Goal: Transaction & Acquisition: Book appointment/travel/reservation

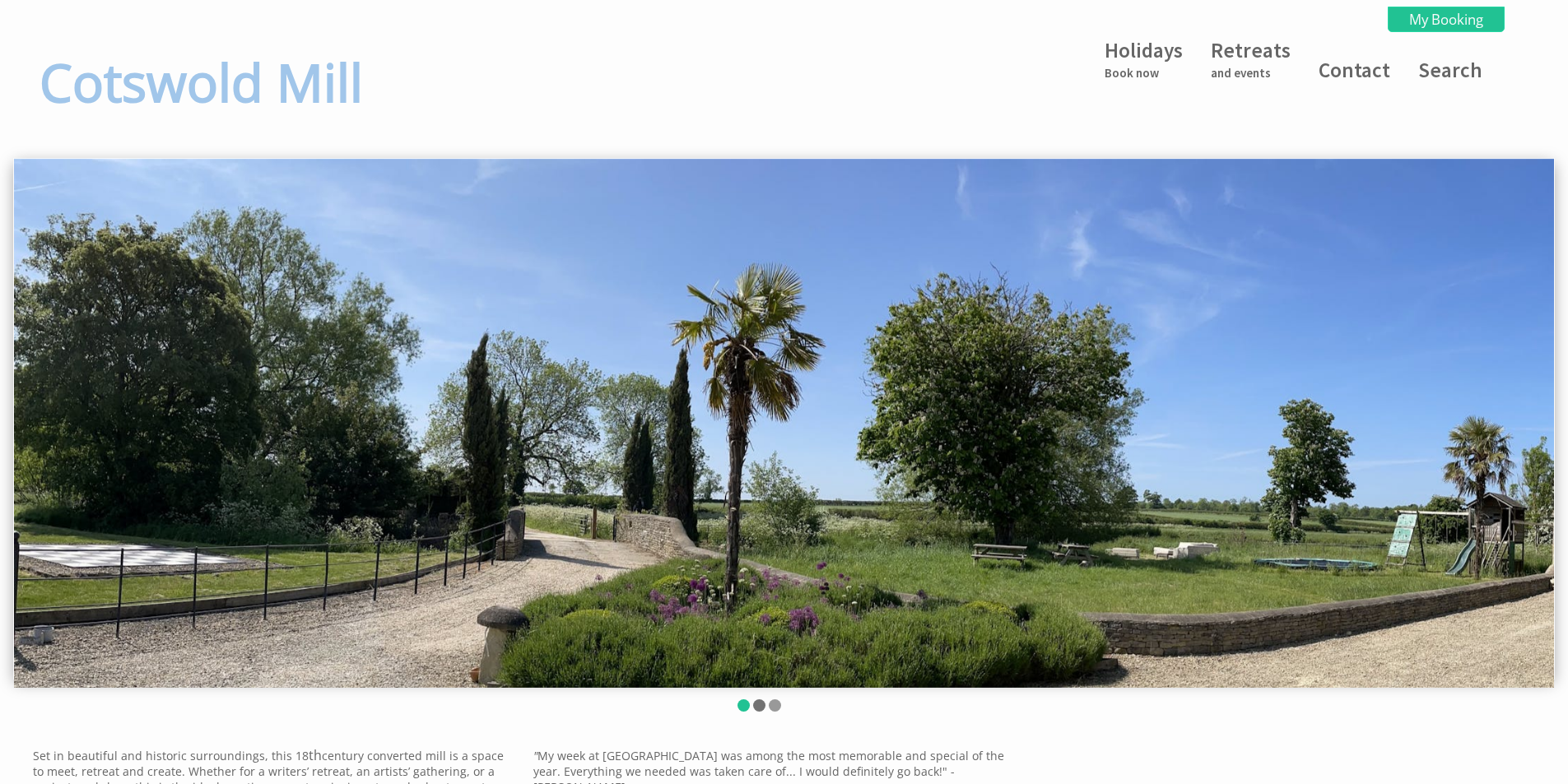
scroll to position [82, 0]
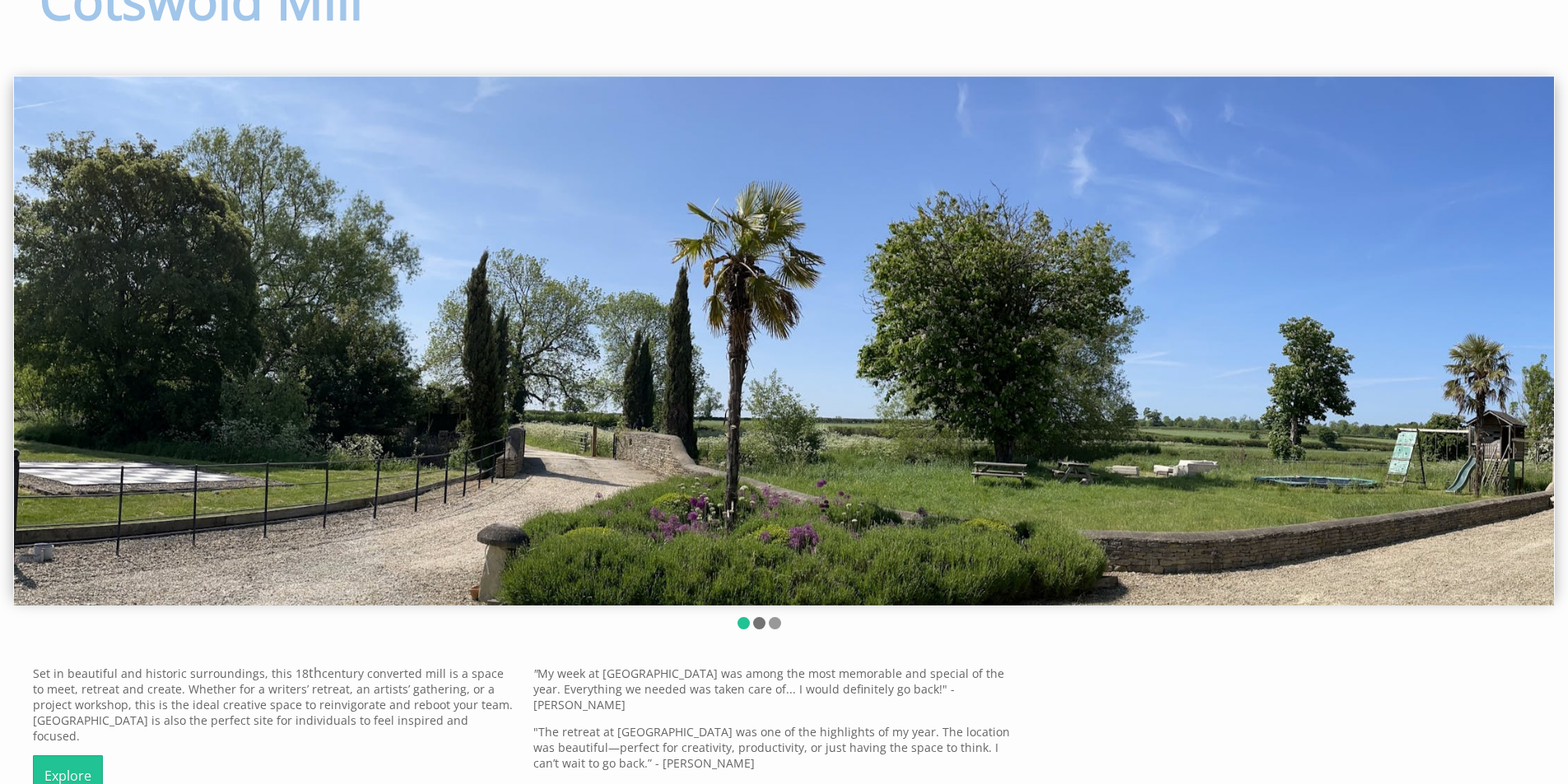
click at [763, 628] on li at bounding box center [759, 623] width 13 height 13
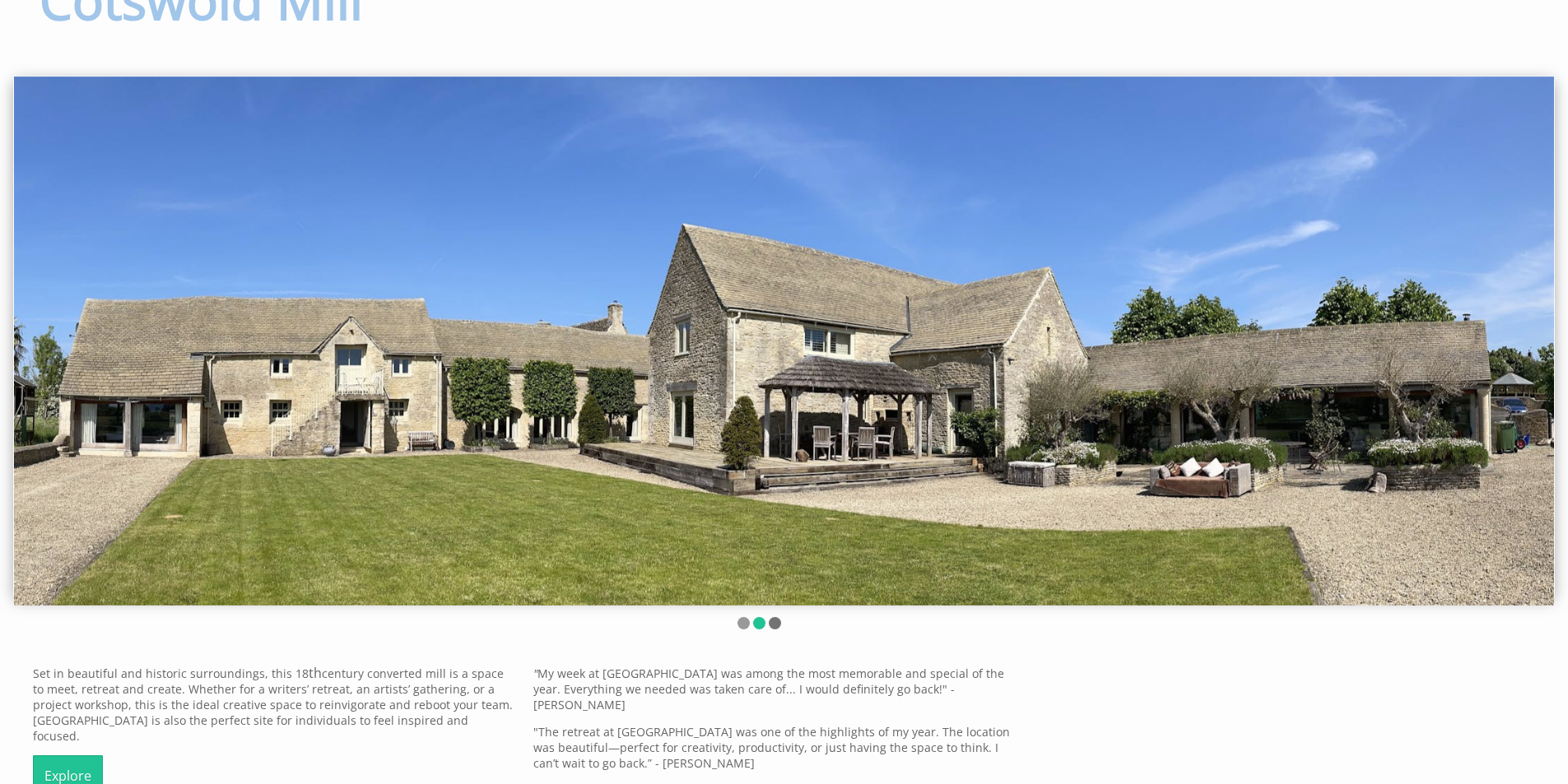
click at [771, 626] on li at bounding box center [775, 623] width 13 height 13
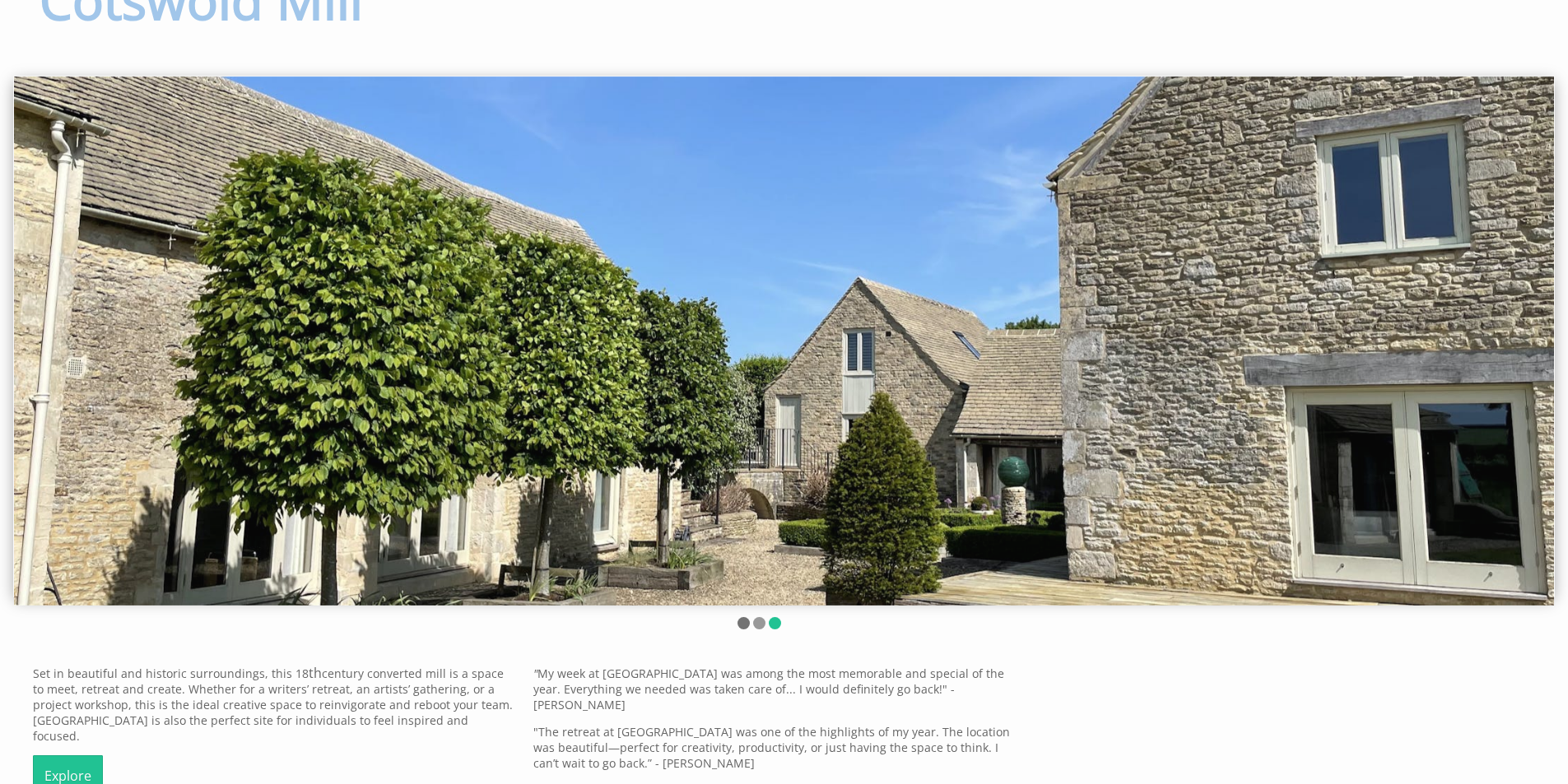
click at [737, 624] on li at bounding box center [743, 623] width 13 height 13
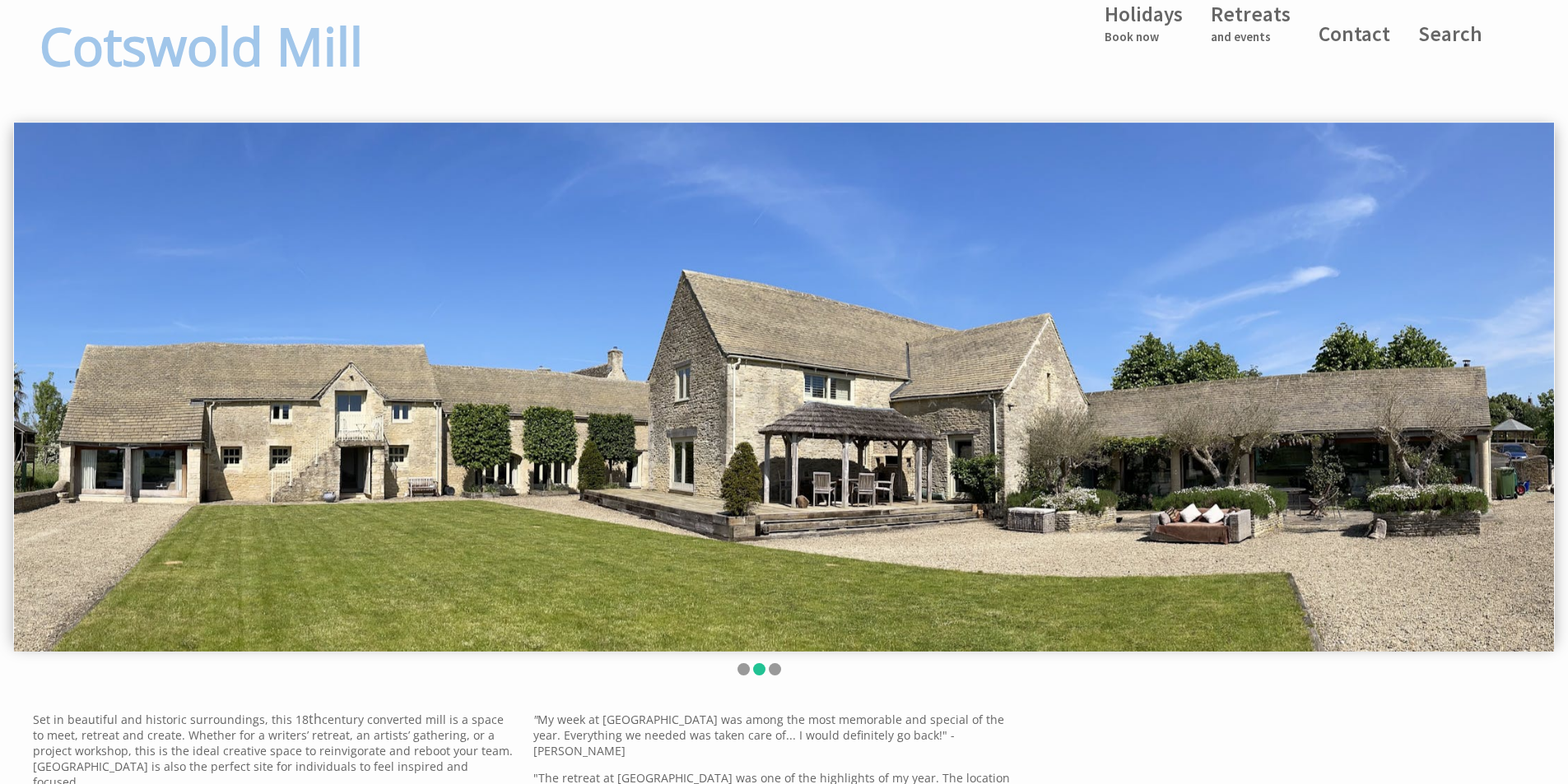
scroll to position [0, 0]
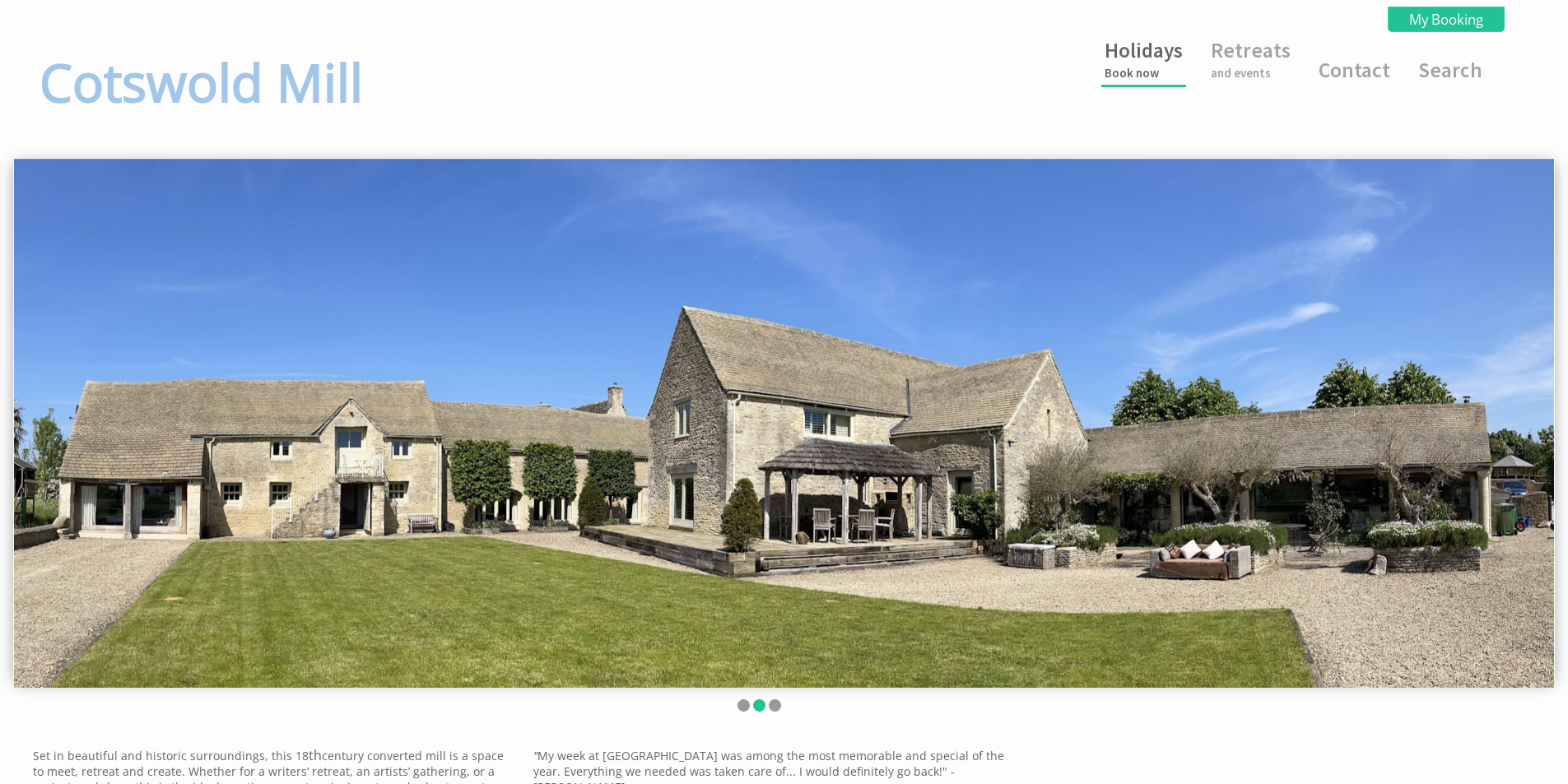
click at [1149, 58] on link "Holidays Book now" at bounding box center [1143, 59] width 78 height 44
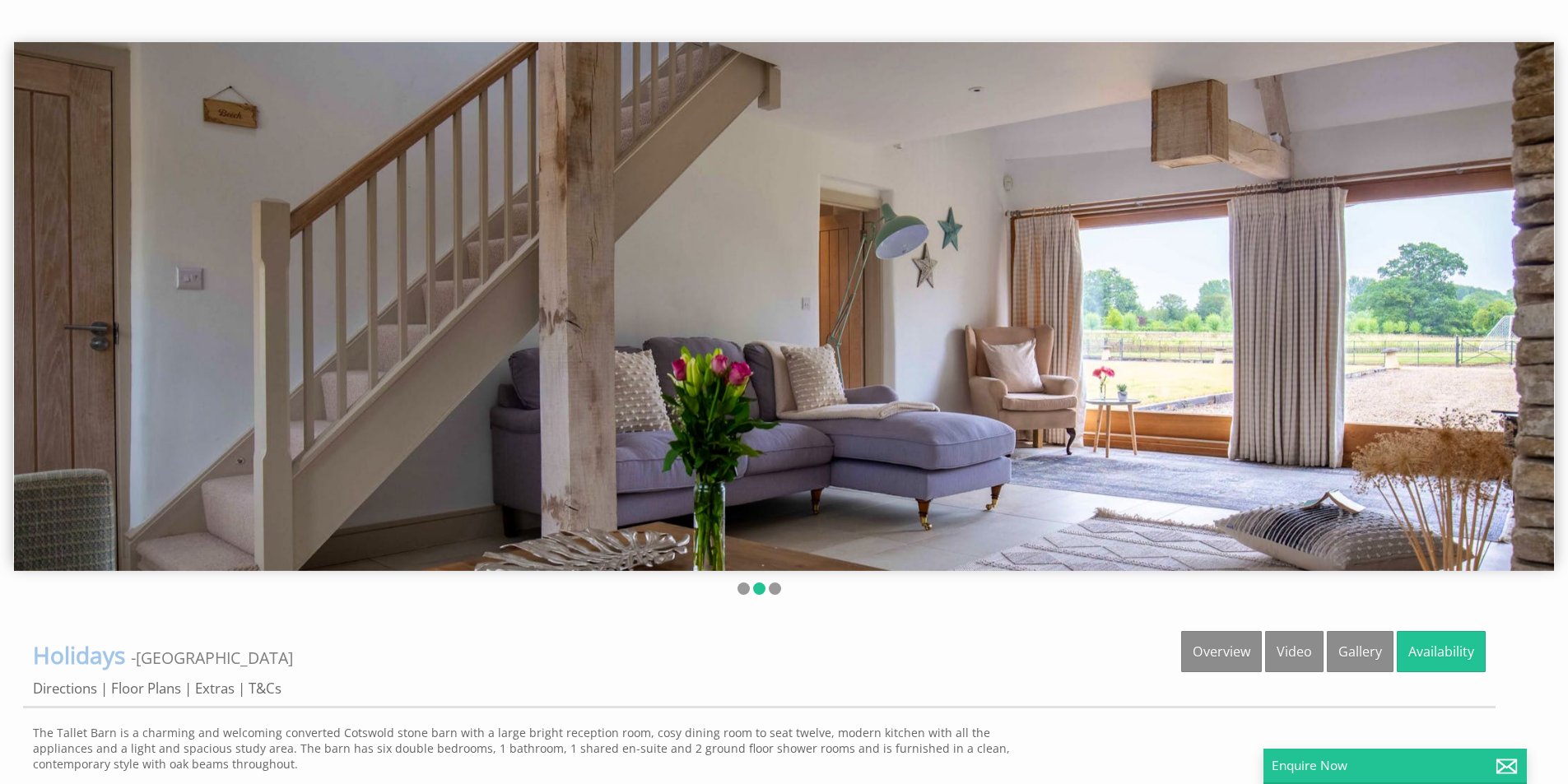
scroll to position [82, 0]
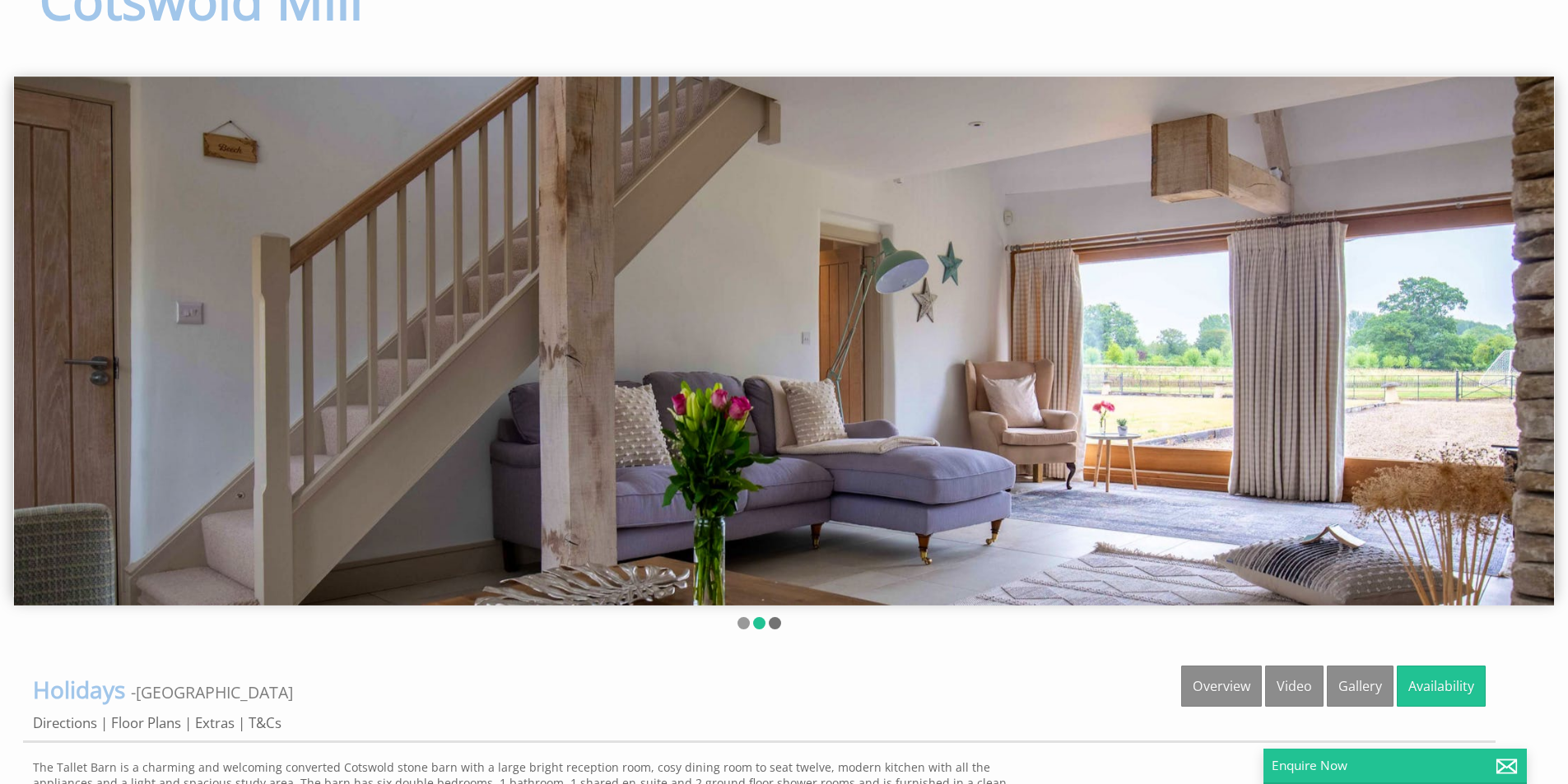
click at [776, 626] on li at bounding box center [775, 623] width 13 height 13
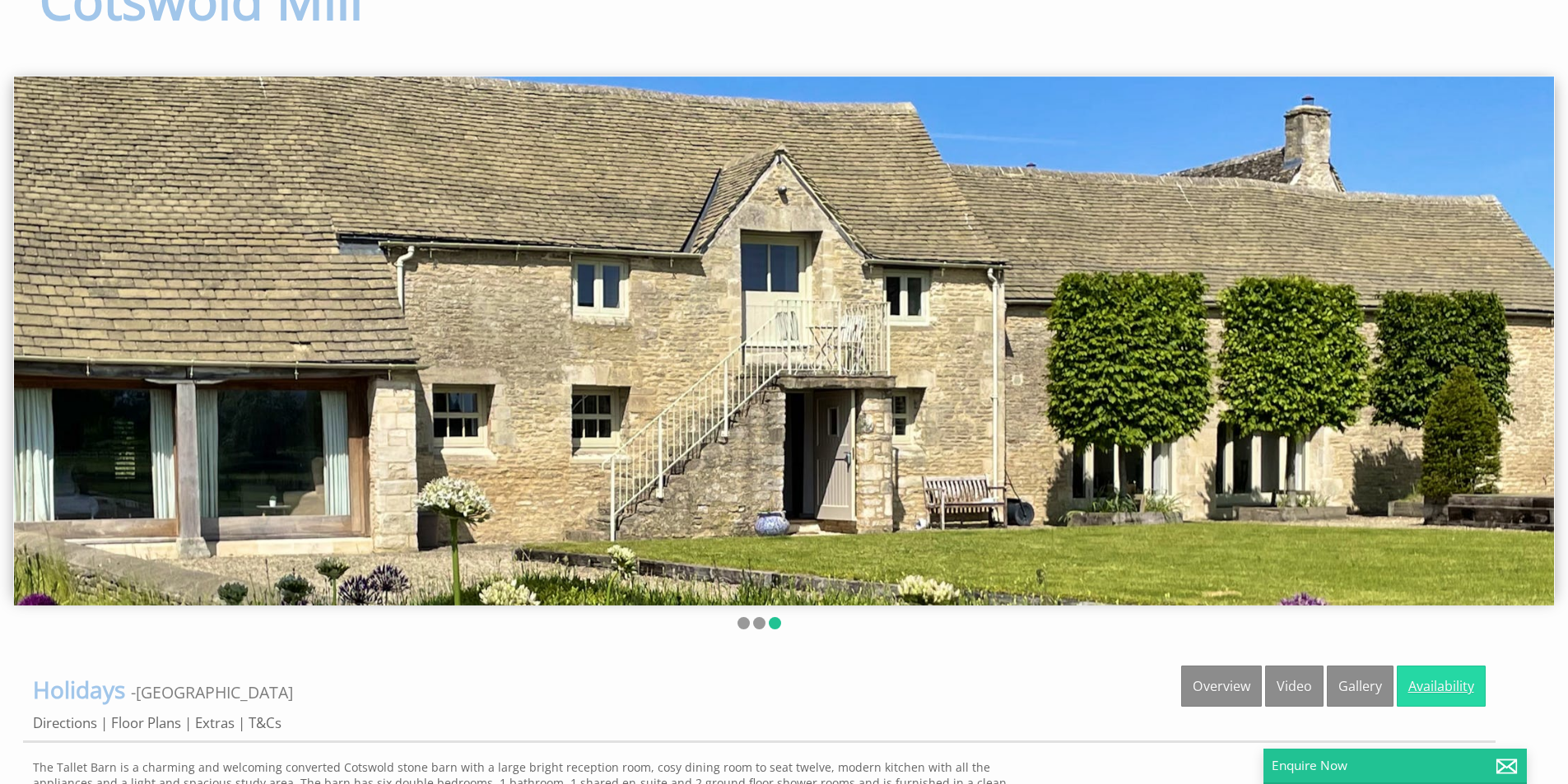
click at [1434, 680] on link "Availability" at bounding box center [1440, 686] width 89 height 41
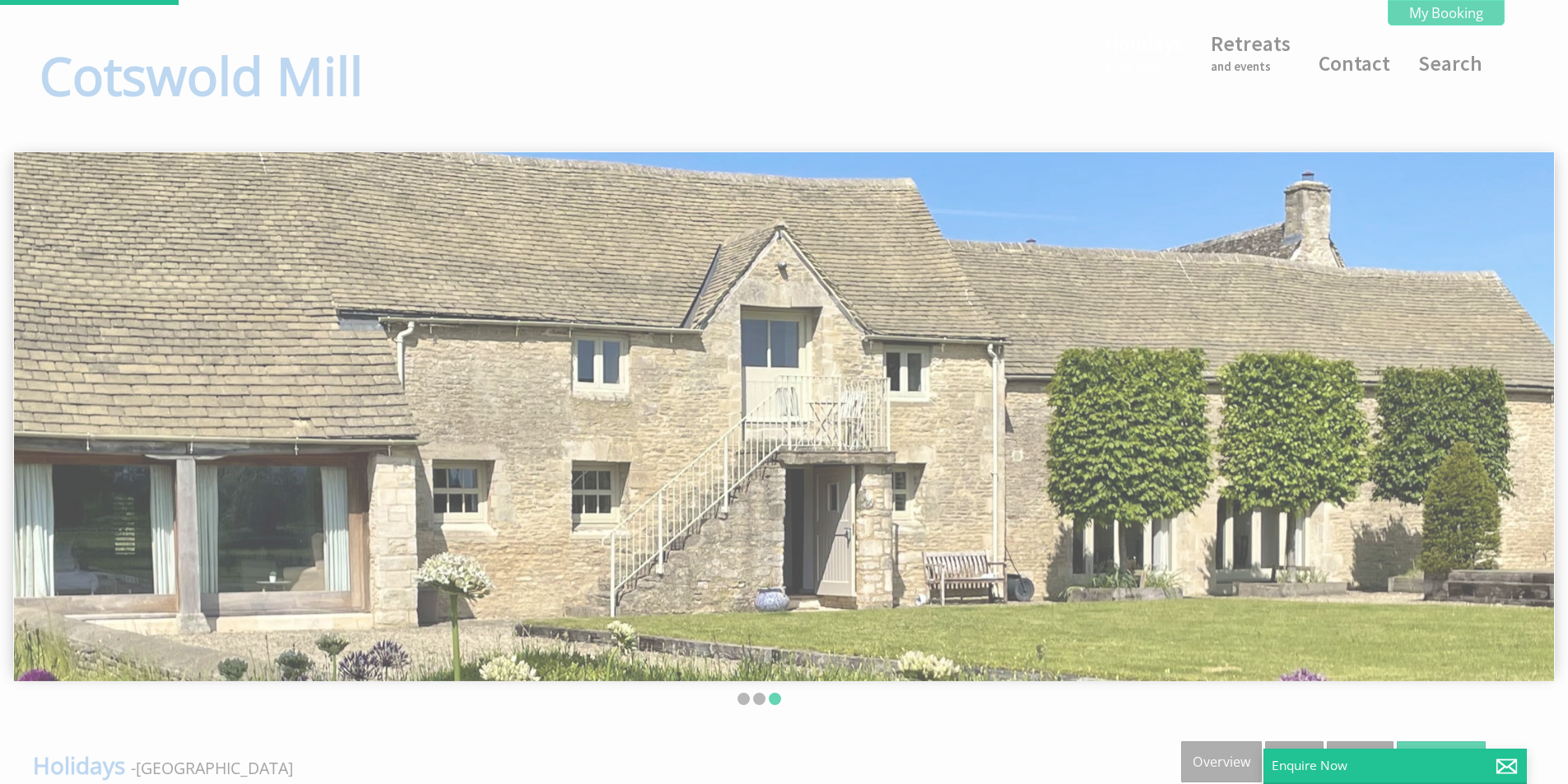
scroll to position [0, 0]
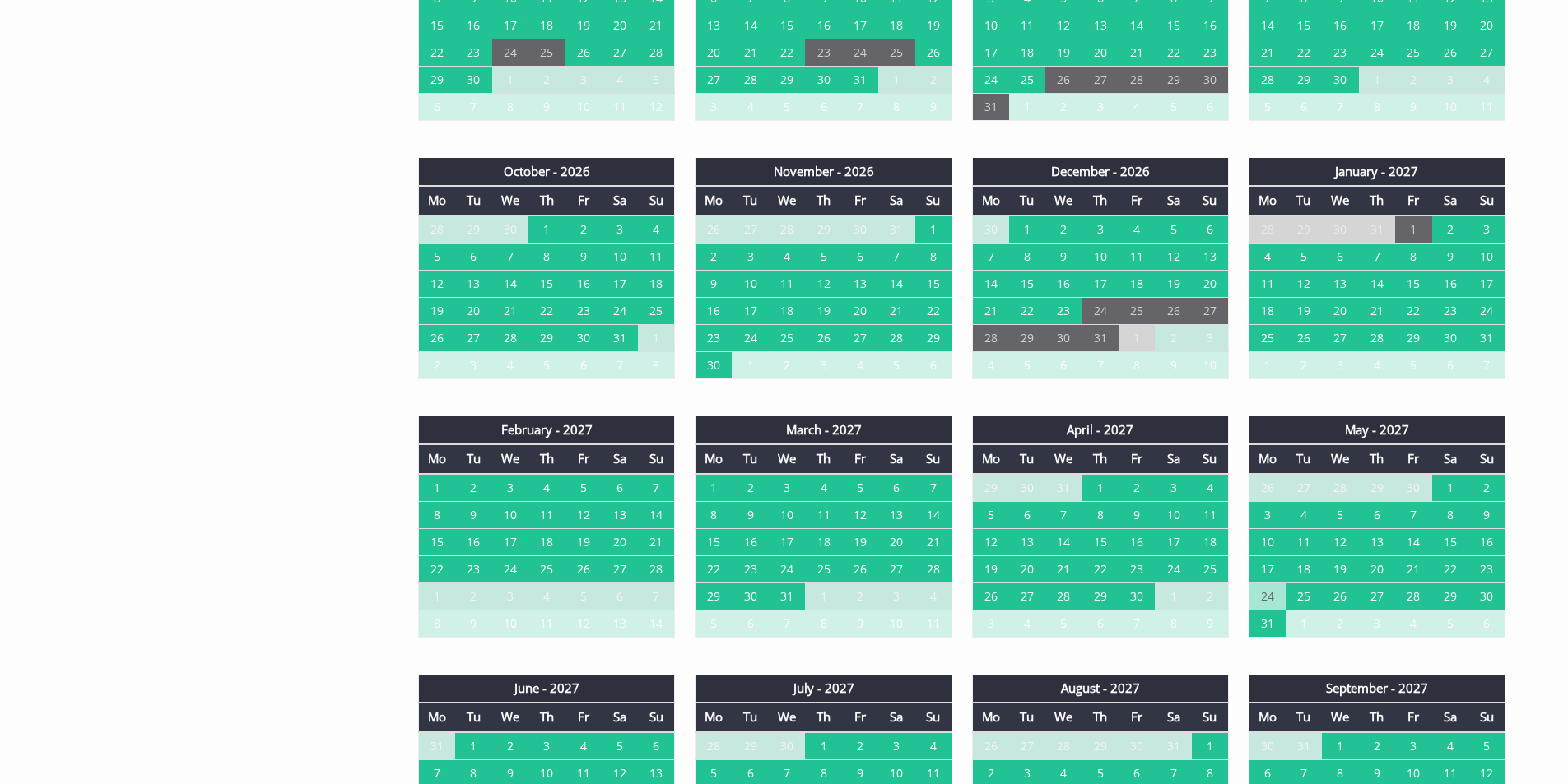
scroll to position [1564, 0]
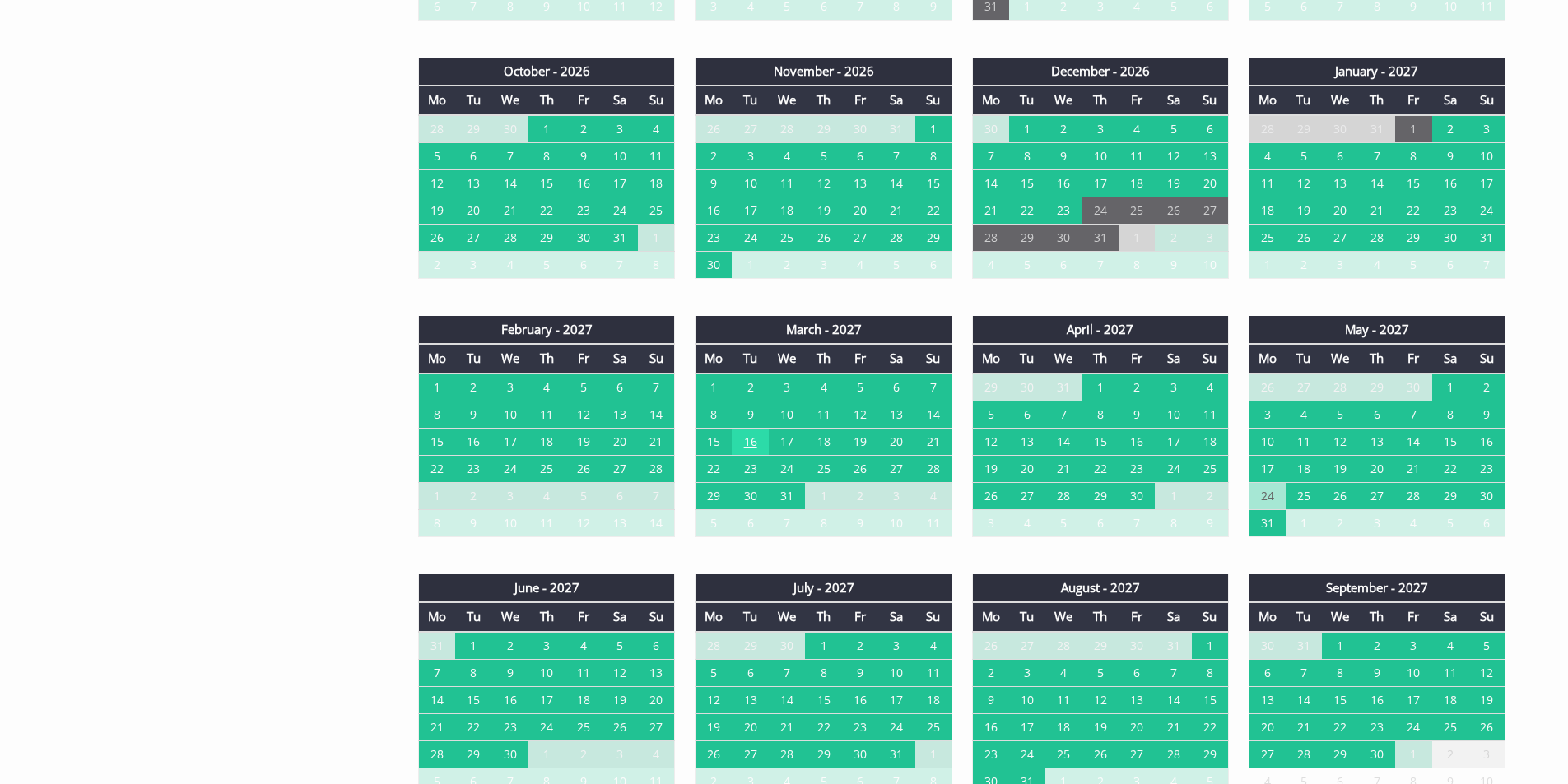
click at [751, 441] on td "16" at bounding box center [749, 441] width 36 height 27
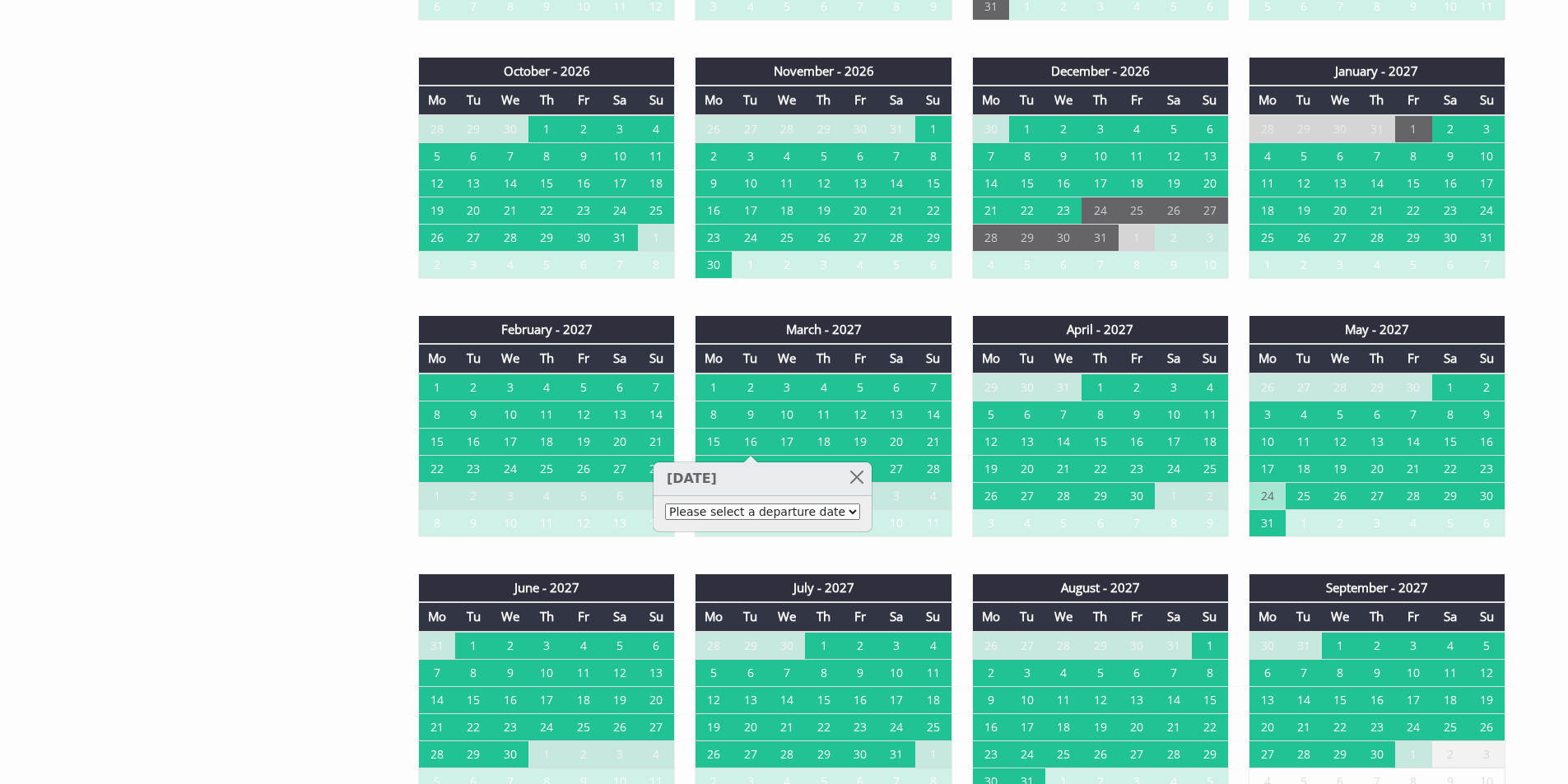
click at [802, 510] on select "Please select a departure date 18th Mar 2027 - £1,750.00 19th Mar 2027 - £2,000…" at bounding box center [762, 511] width 195 height 16
select select "book/6839498"
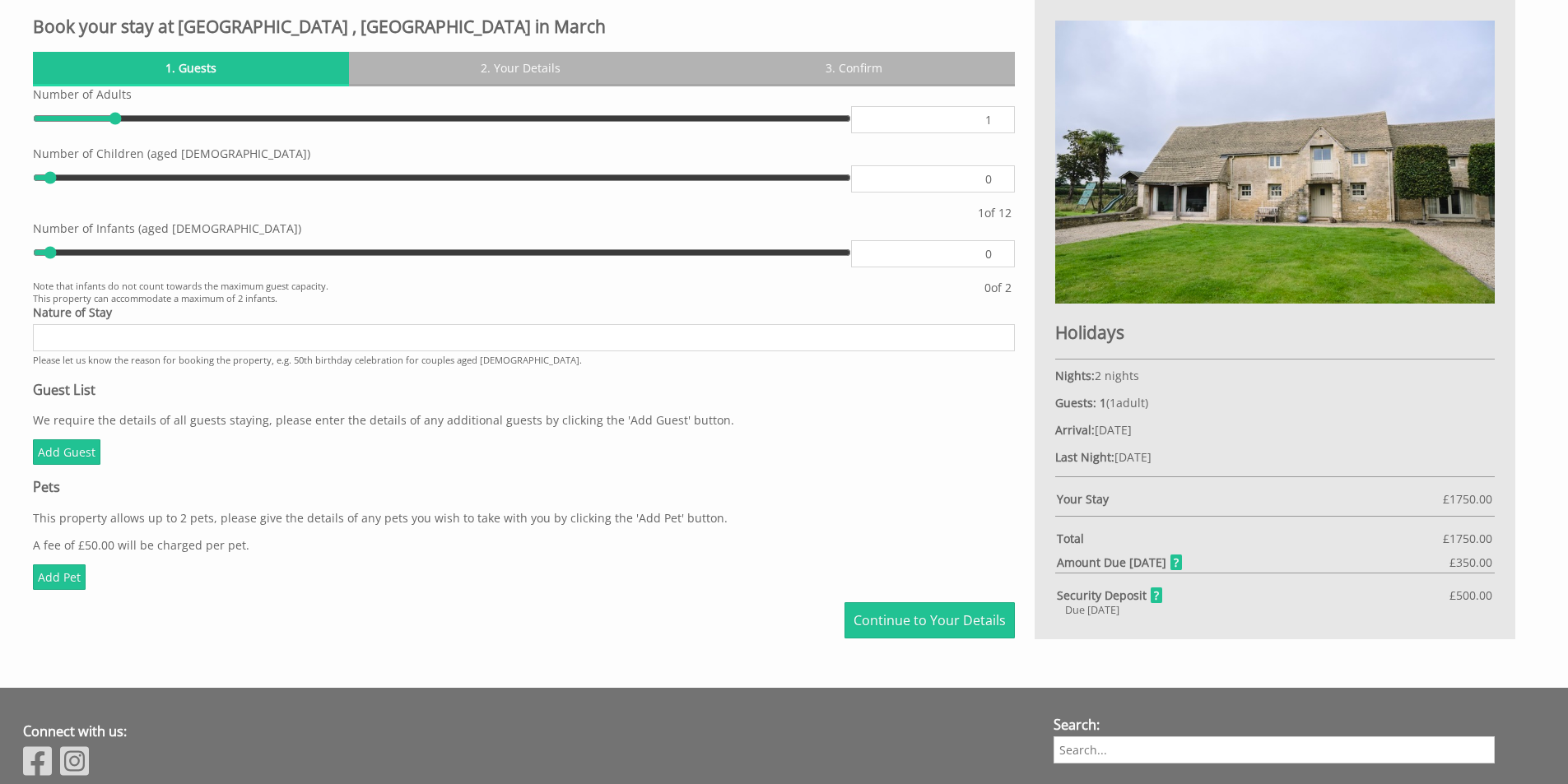
scroll to position [748, 0]
type input "2"
drag, startPoint x: 118, startPoint y: 119, endPoint x: 148, endPoint y: 124, distance: 30.4
click at [148, 124] on input "range" at bounding box center [441, 118] width 818 height 25
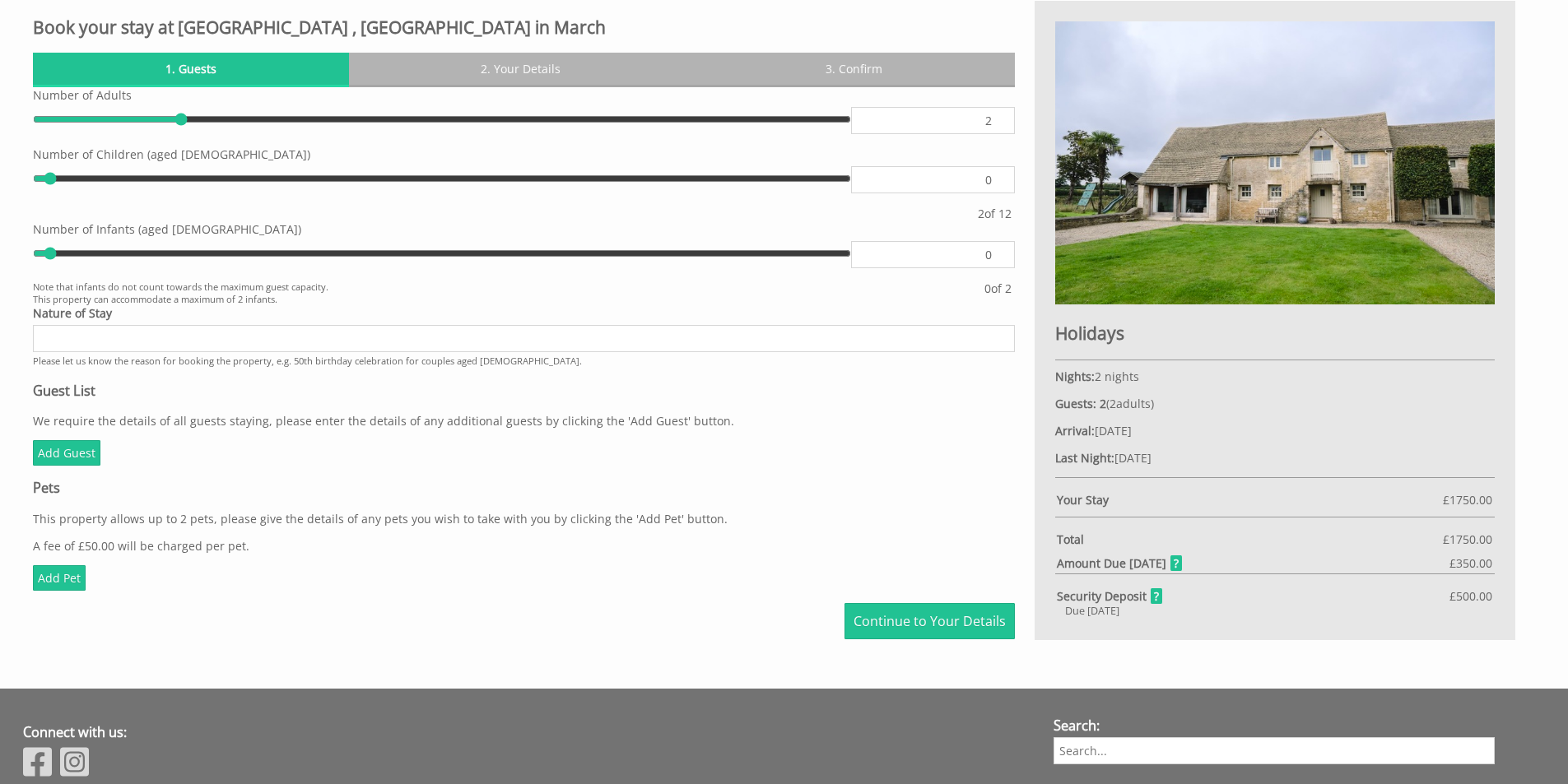
type input "3"
drag, startPoint x: 160, startPoint y: 124, endPoint x: 248, endPoint y: 137, distance: 89.0
click at [248, 132] on input "range" at bounding box center [441, 118] width 818 height 25
type input "4"
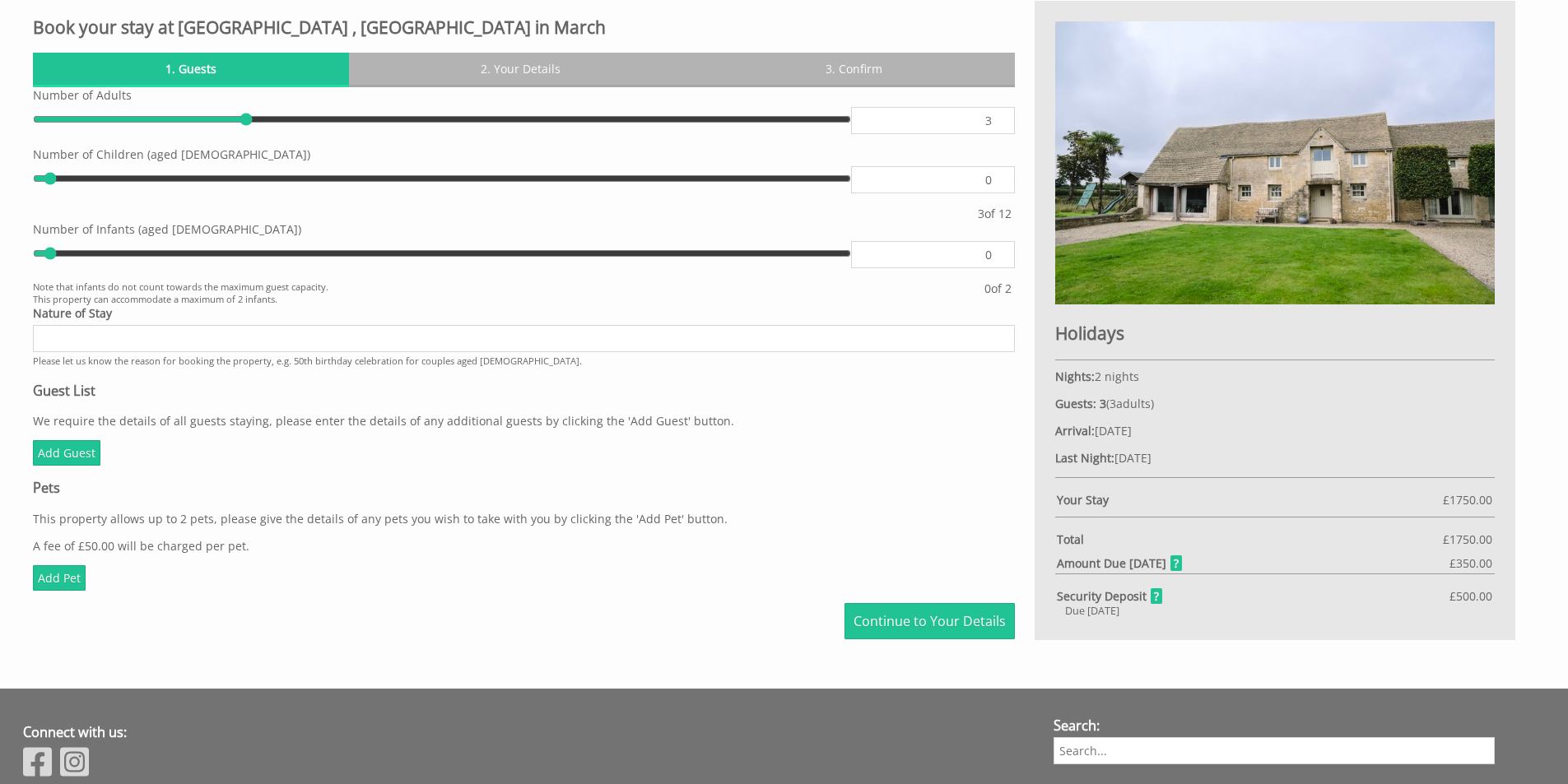
type input "4"
type input "5"
type input "6"
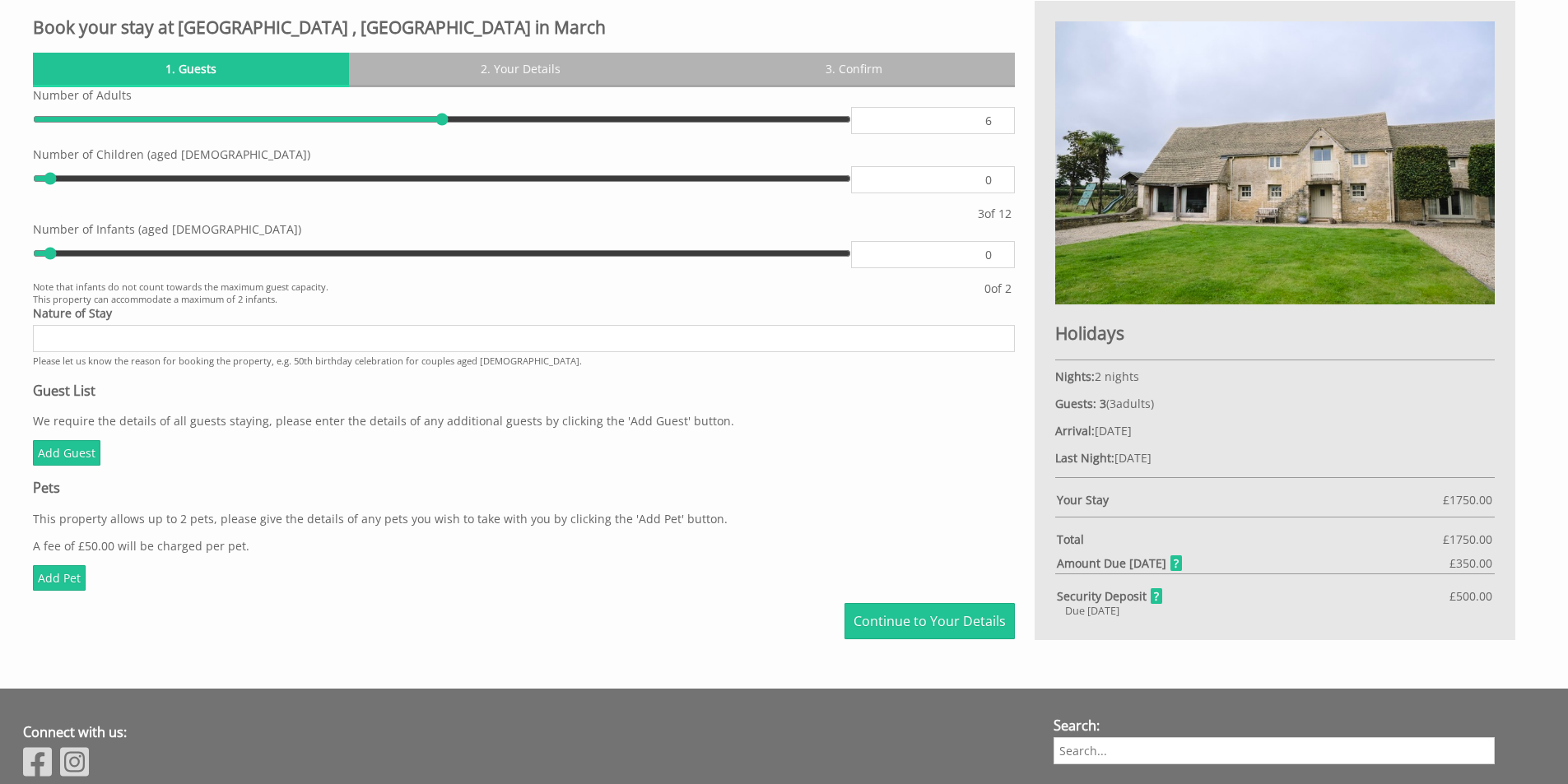
type input "7"
type input "8"
type input "9"
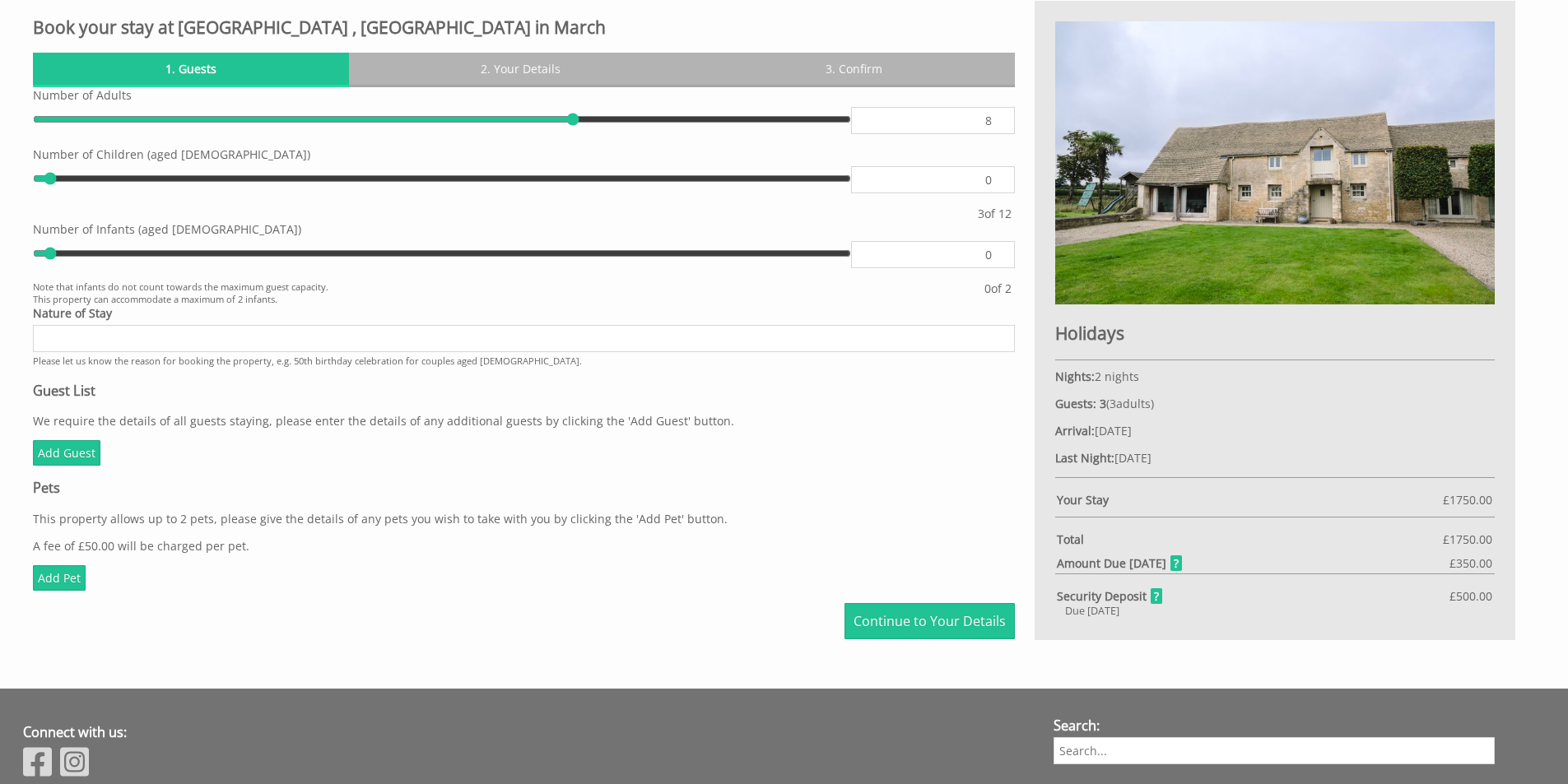
type input "9"
type input "10"
type input "11"
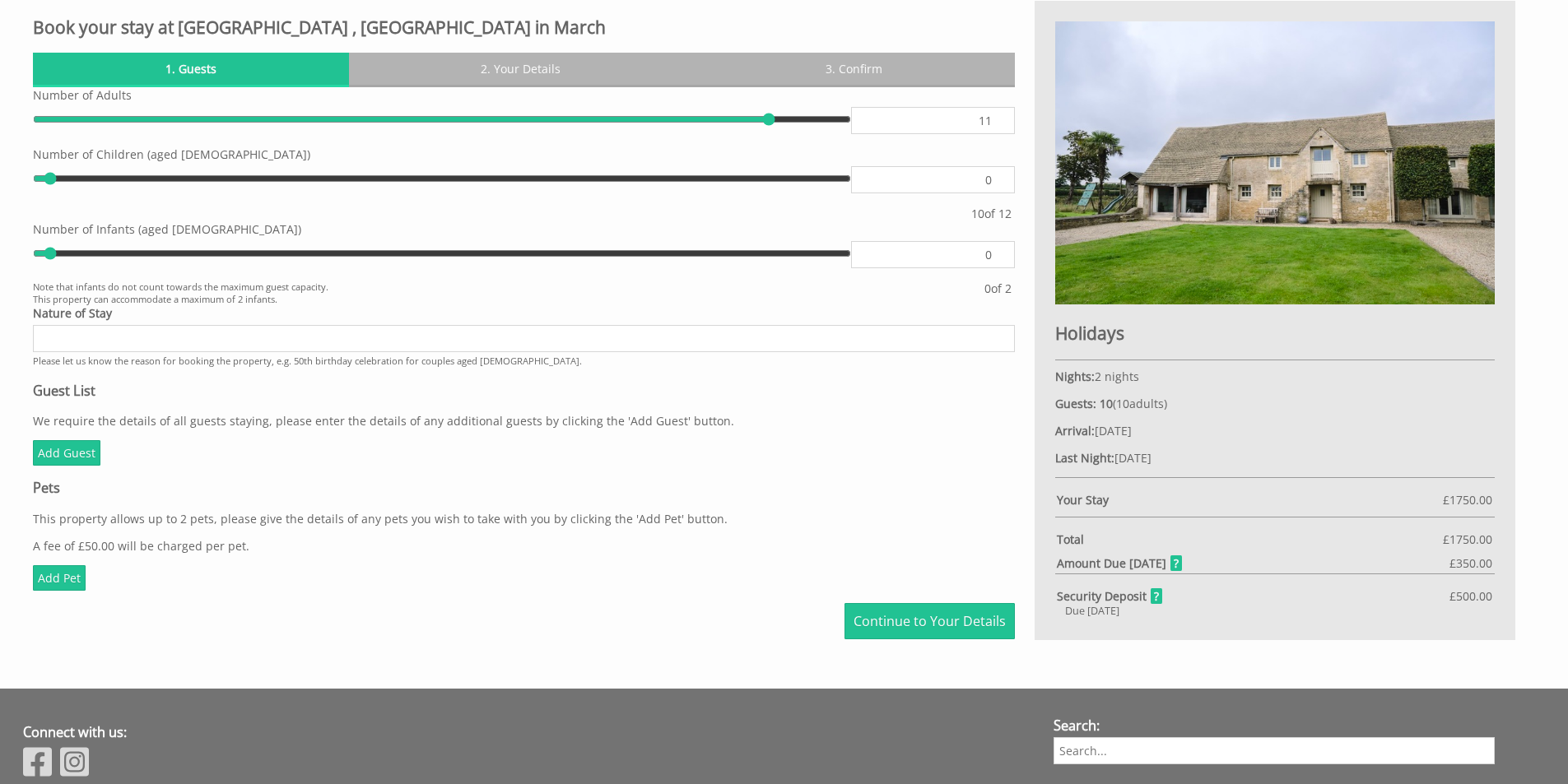
type input "12"
type input "11"
type input "10"
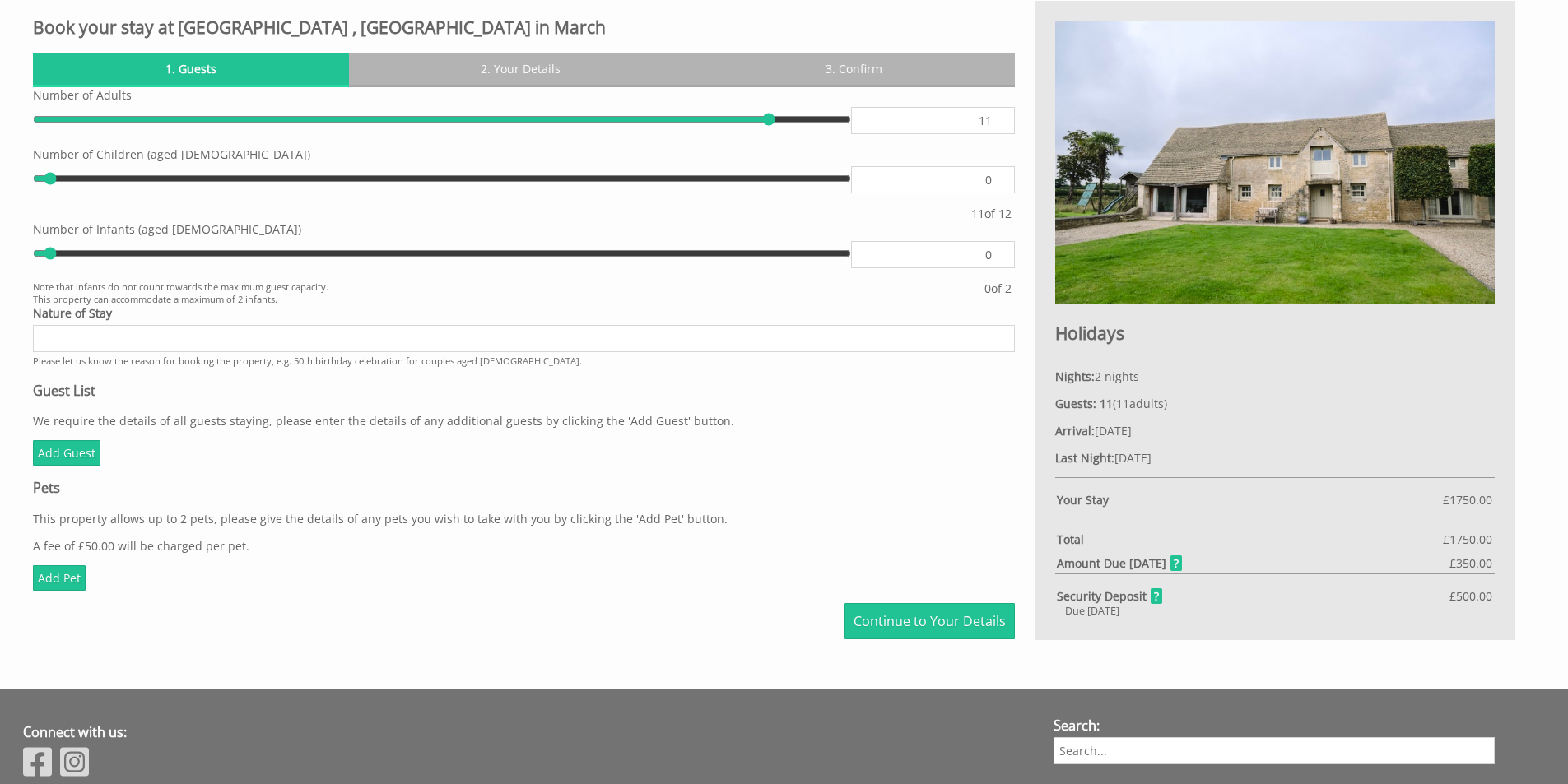
type input "10"
type input "9"
type input "10"
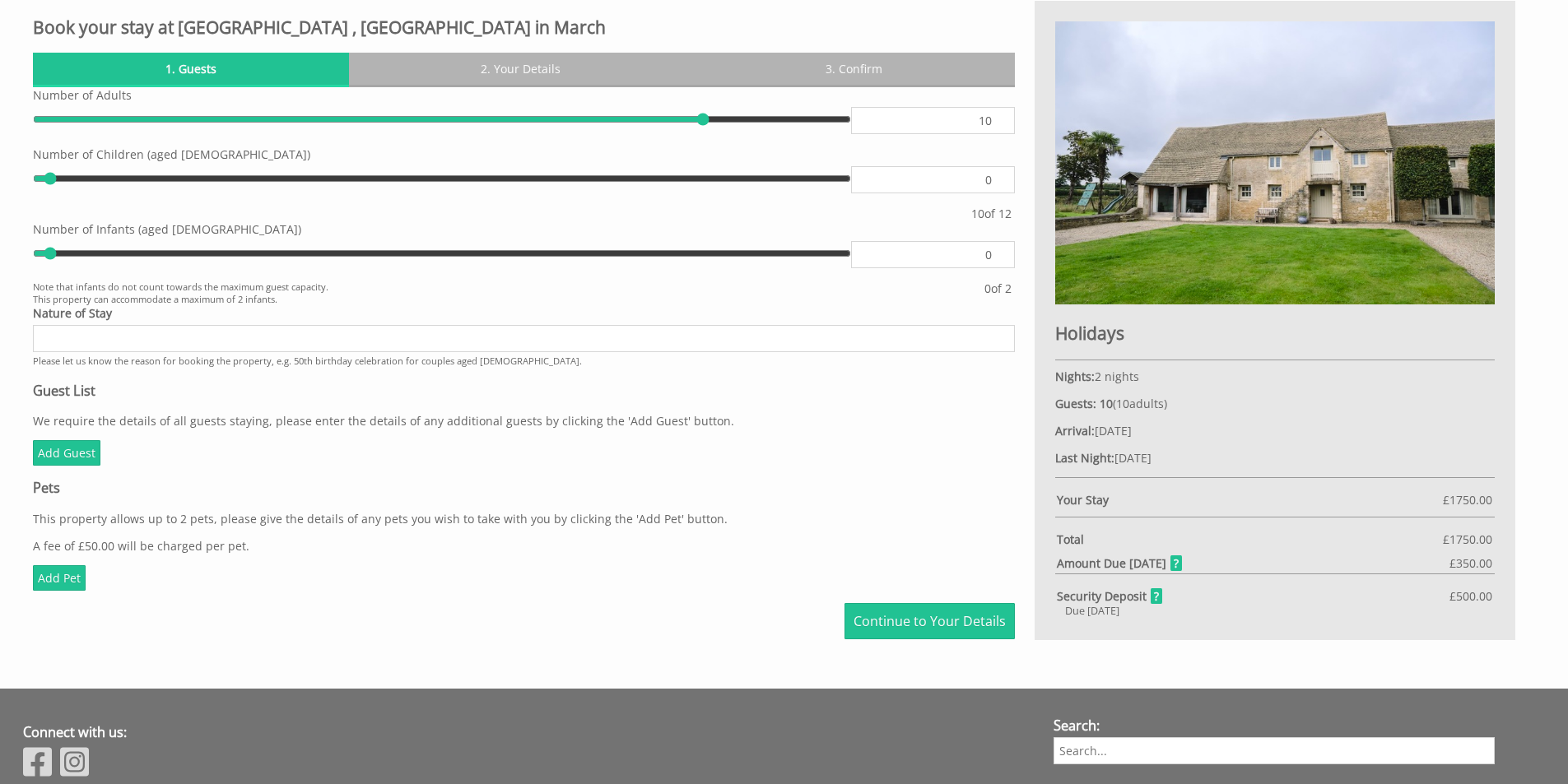
type input "9"
type input "10"
type input "11"
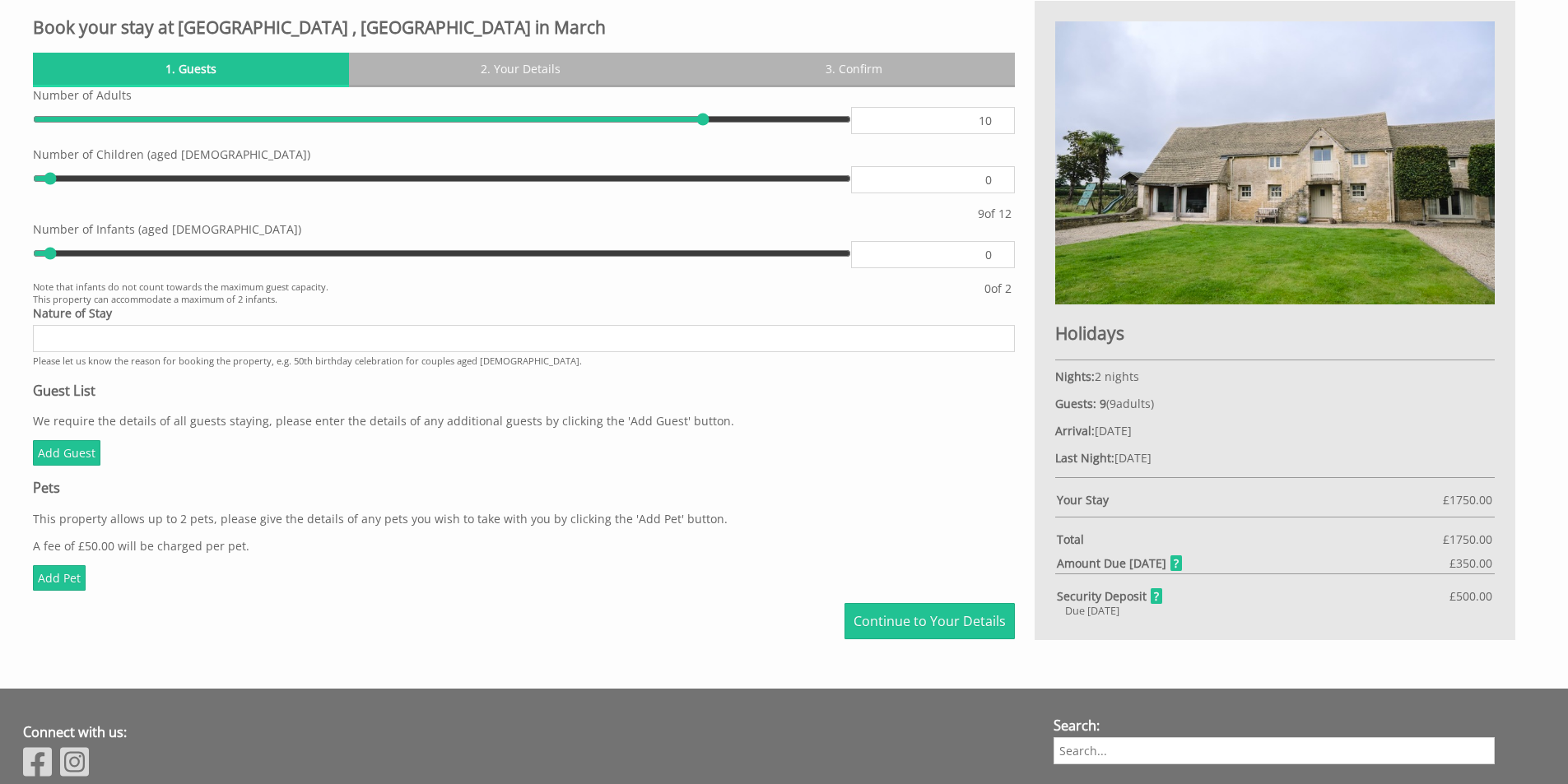
type input "11"
type input "12"
drag, startPoint x: 242, startPoint y: 122, endPoint x: 885, endPoint y: 141, distance: 643.3
type input "12"
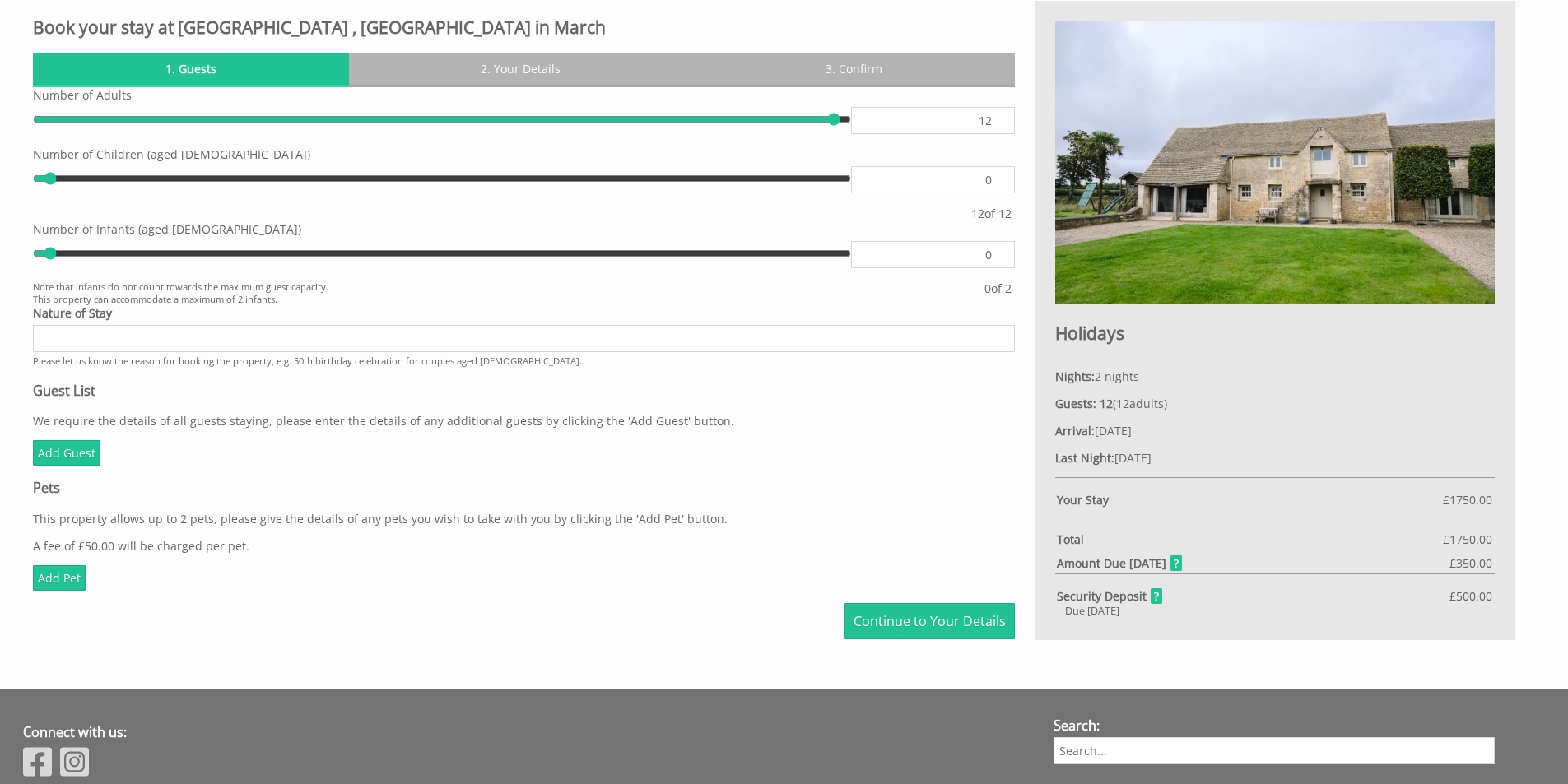
click at [851, 132] on input "range" at bounding box center [441, 118] width 818 height 25
drag, startPoint x: 835, startPoint y: 125, endPoint x: 868, endPoint y: 126, distance: 33.0
click at [851, 126] on input "range" at bounding box center [441, 118] width 818 height 25
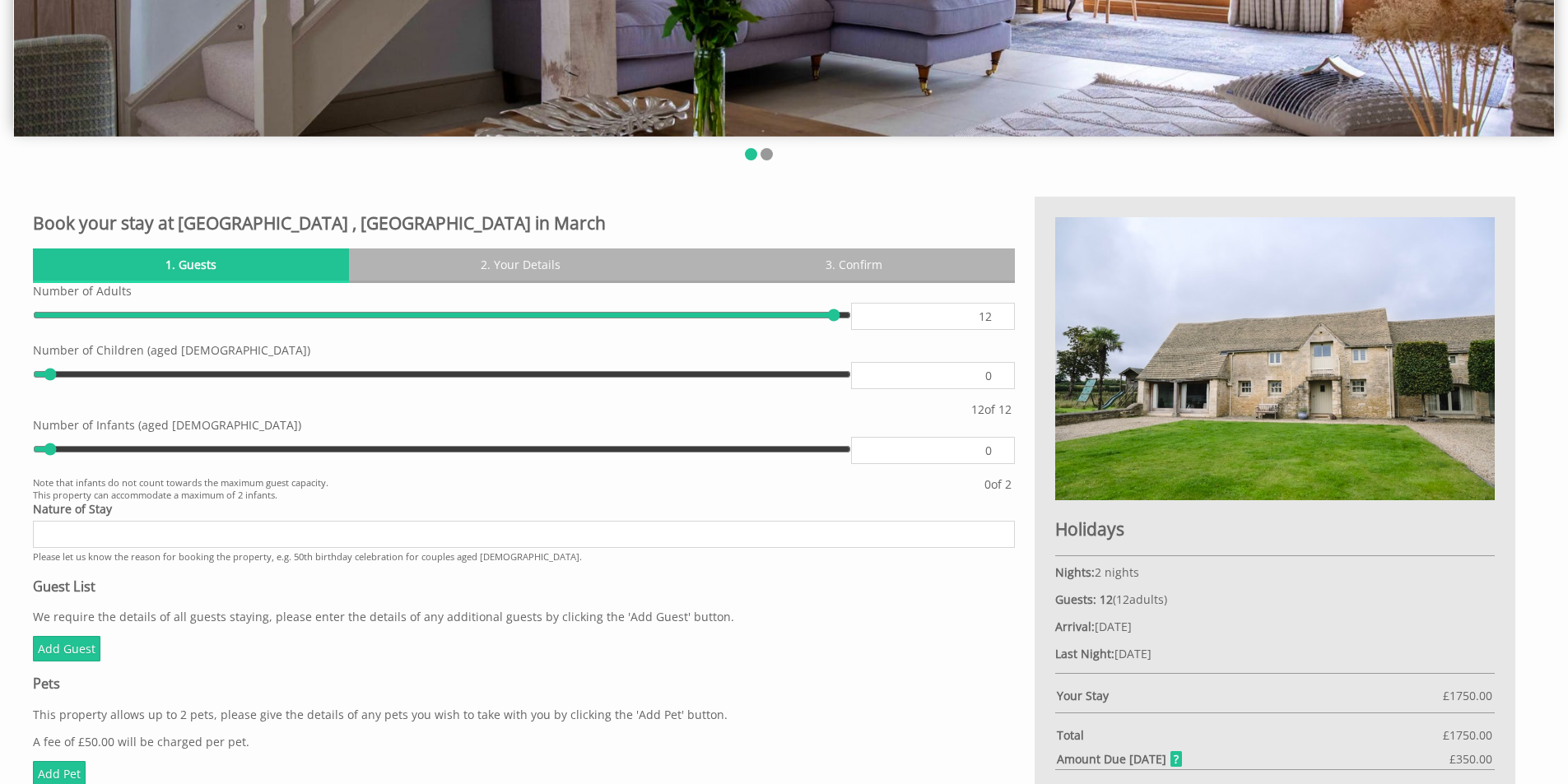
scroll to position [0, 0]
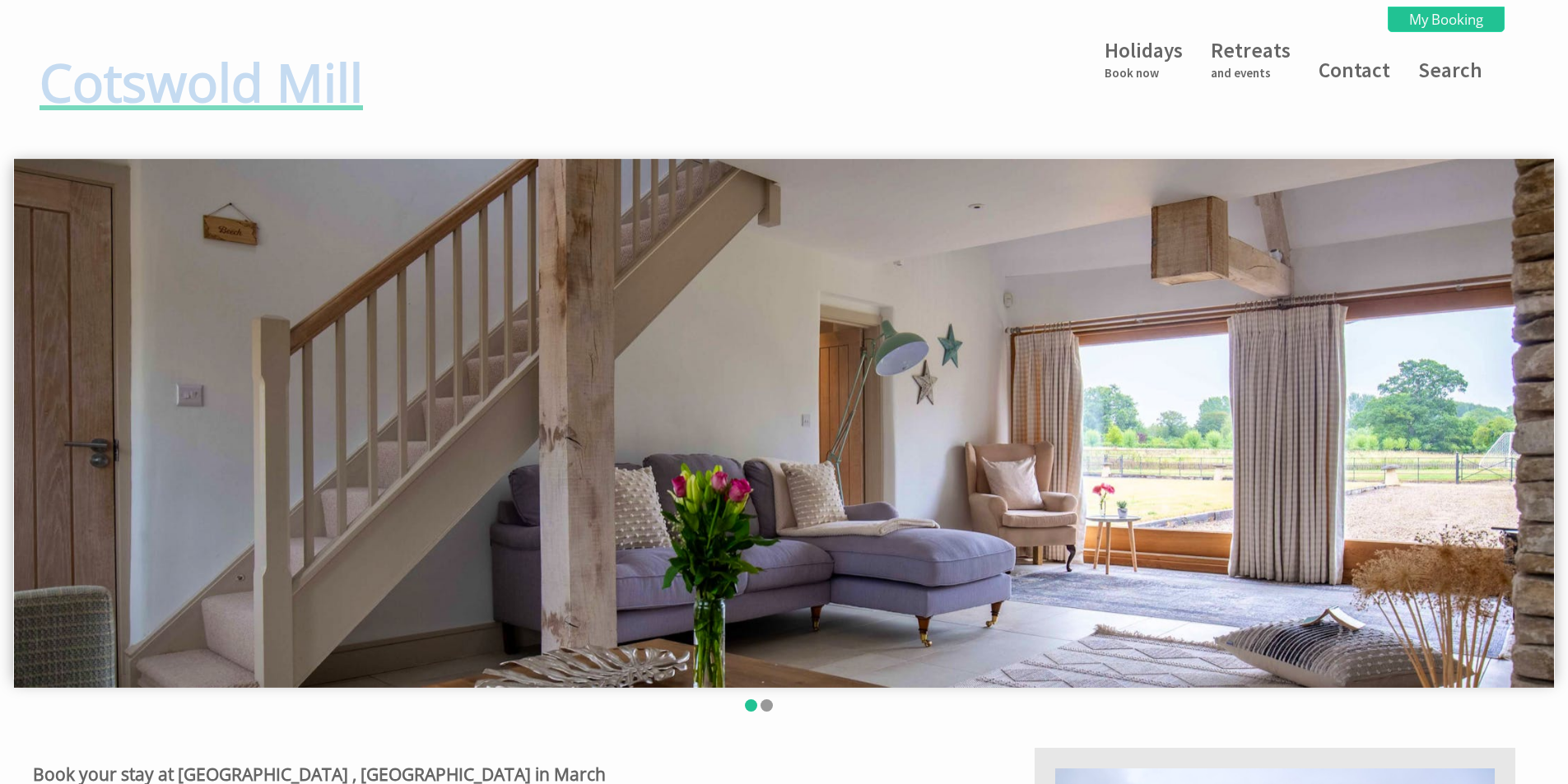
click at [165, 90] on h1 "Cotswold Mill" at bounding box center [204, 81] width 329 height 70
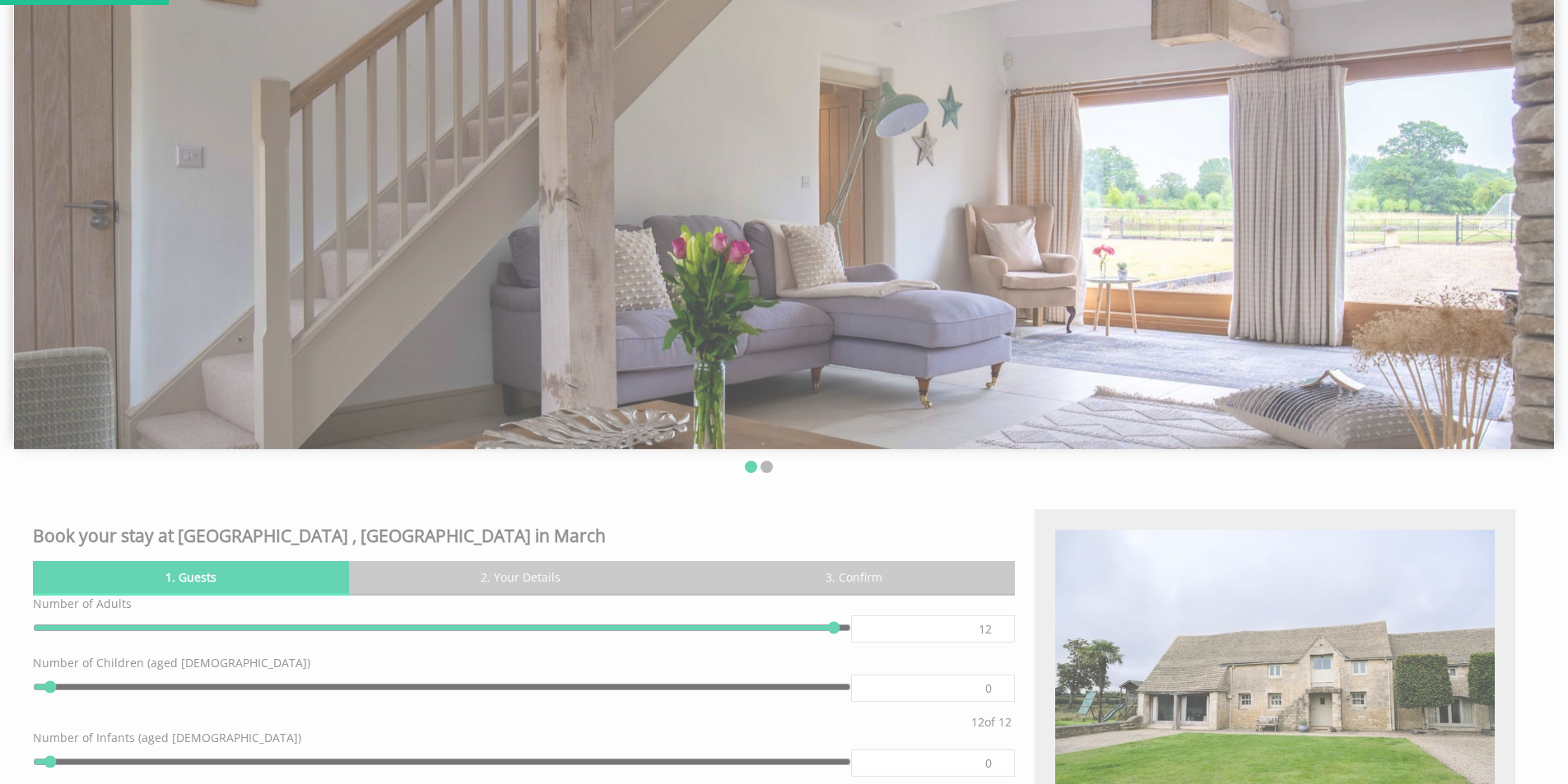
scroll to position [247, 0]
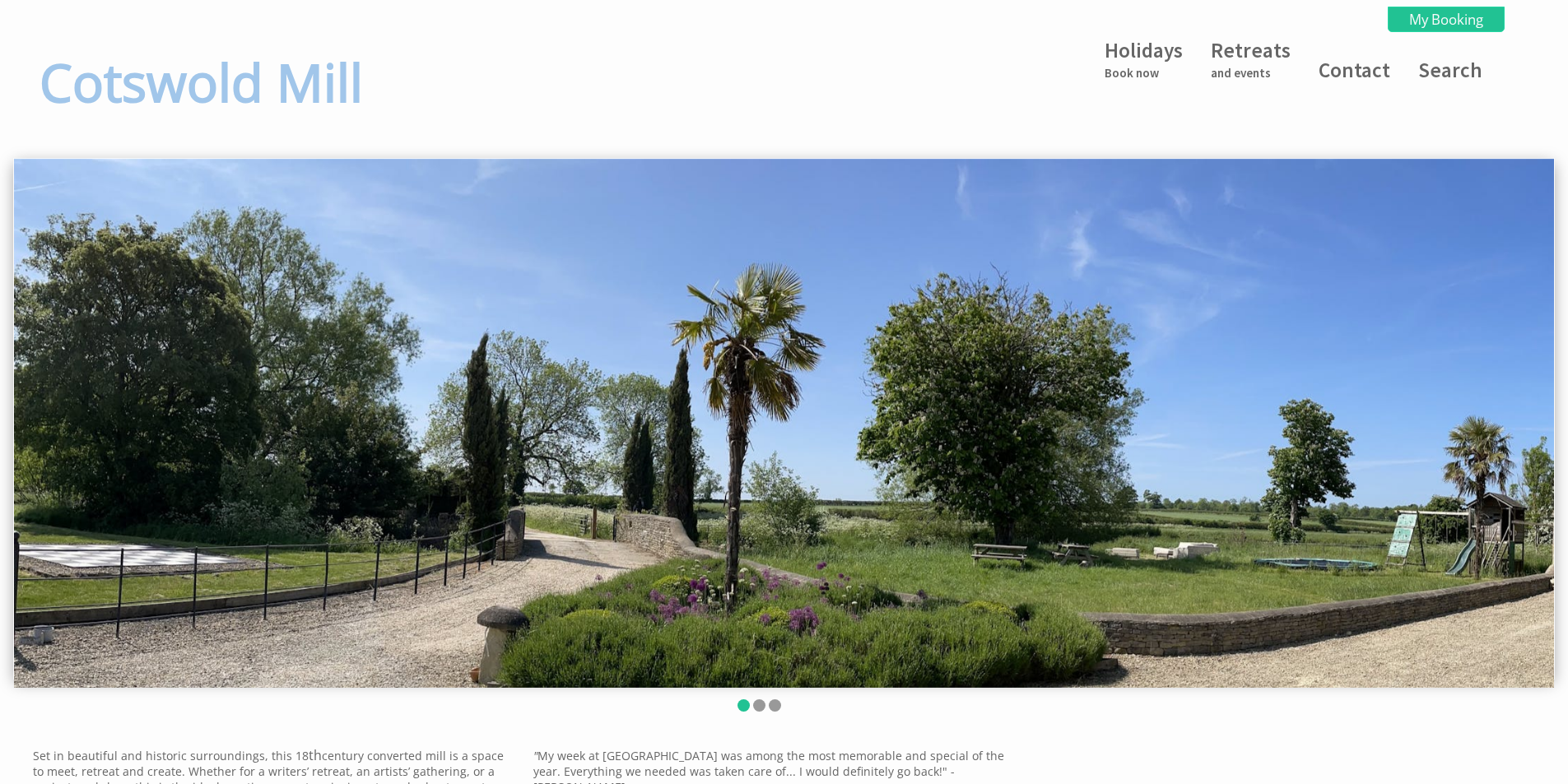
click at [751, 706] on ul at bounding box center [759, 707] width 1472 height 15
click at [773, 706] on li at bounding box center [775, 705] width 13 height 13
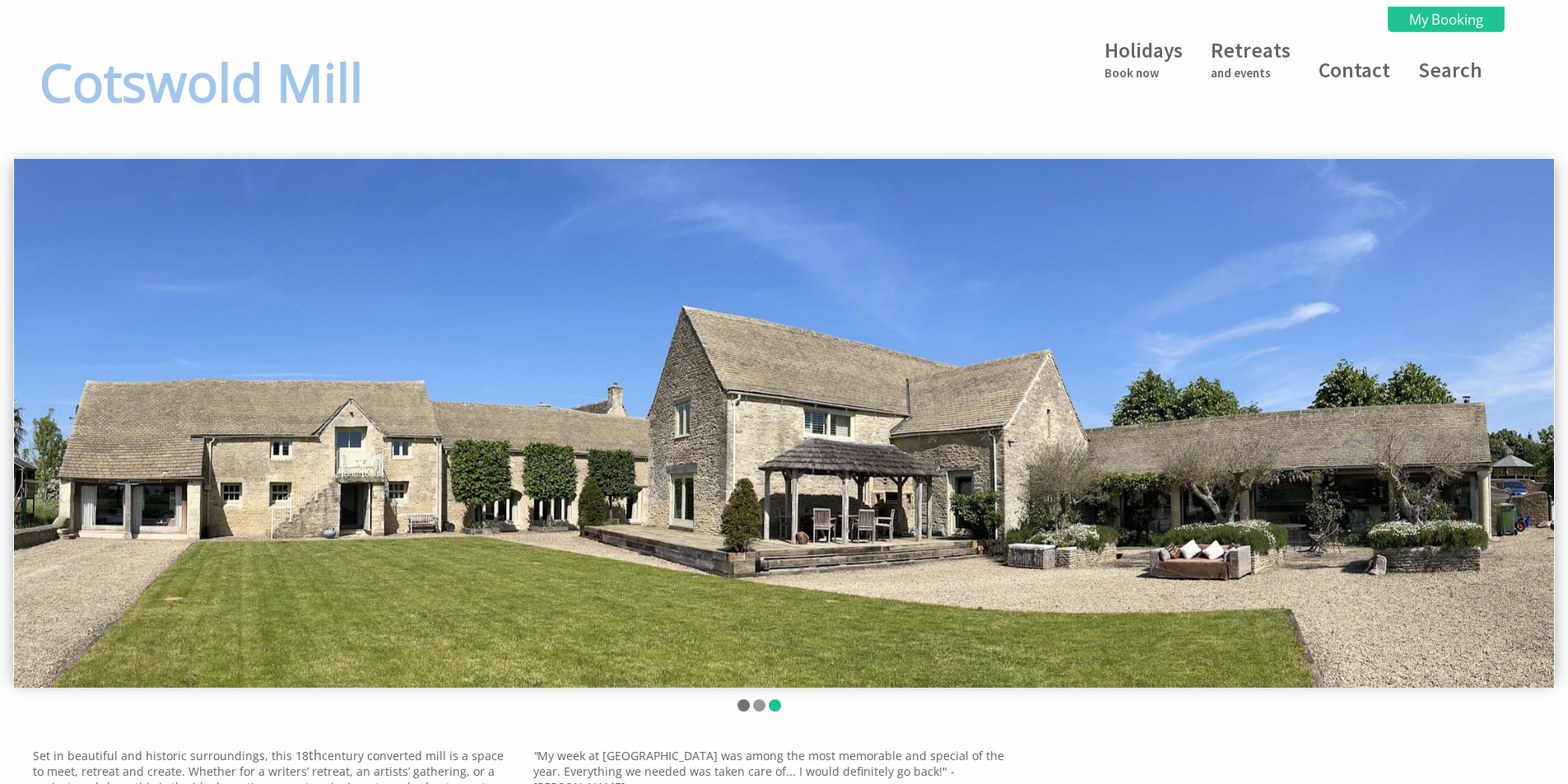
click at [744, 708] on li at bounding box center [743, 705] width 13 height 13
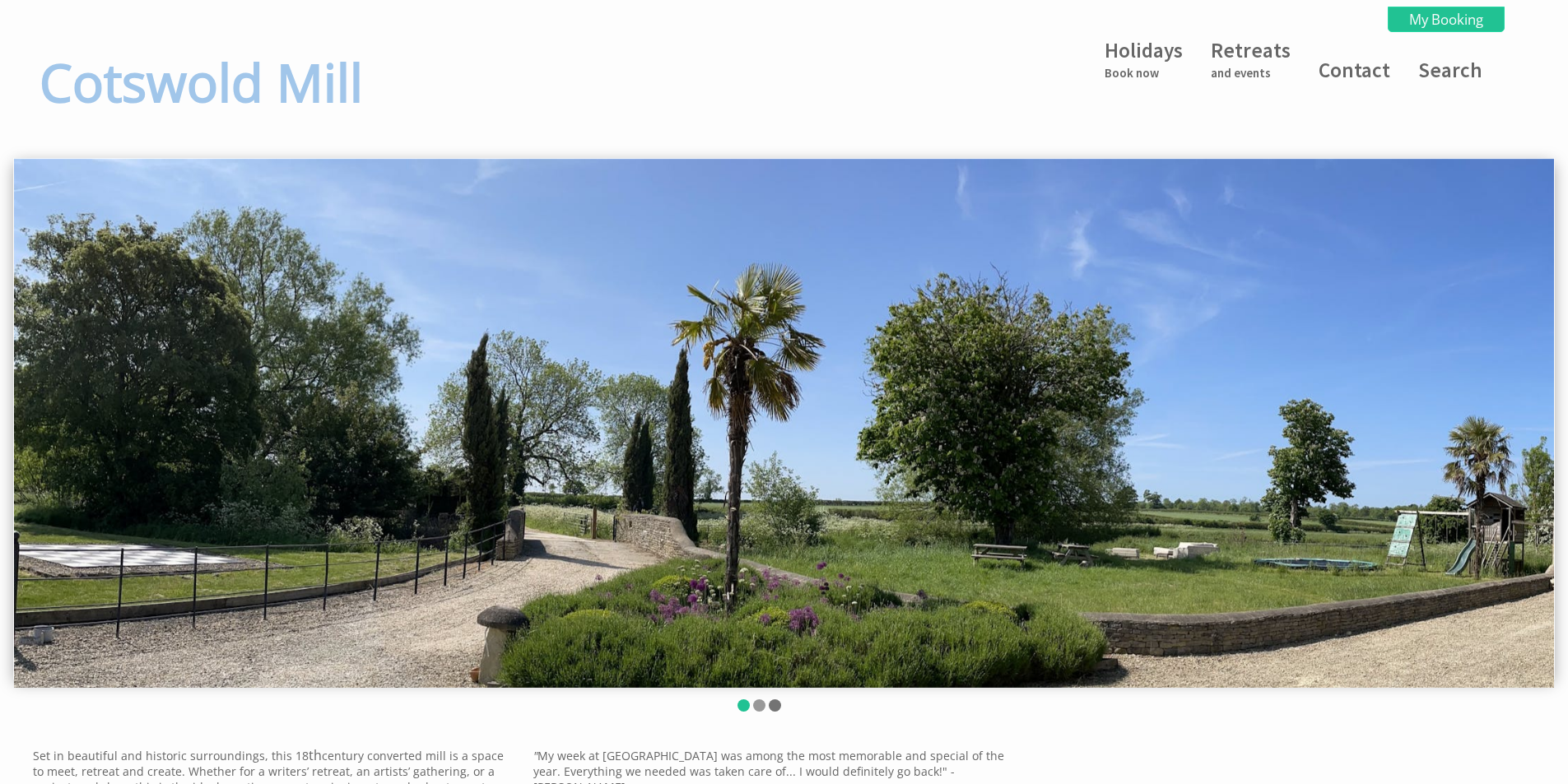
click at [778, 704] on li at bounding box center [775, 705] width 13 height 13
click at [148, 99] on h1 "Cotswold Mill" at bounding box center [204, 81] width 329 height 70
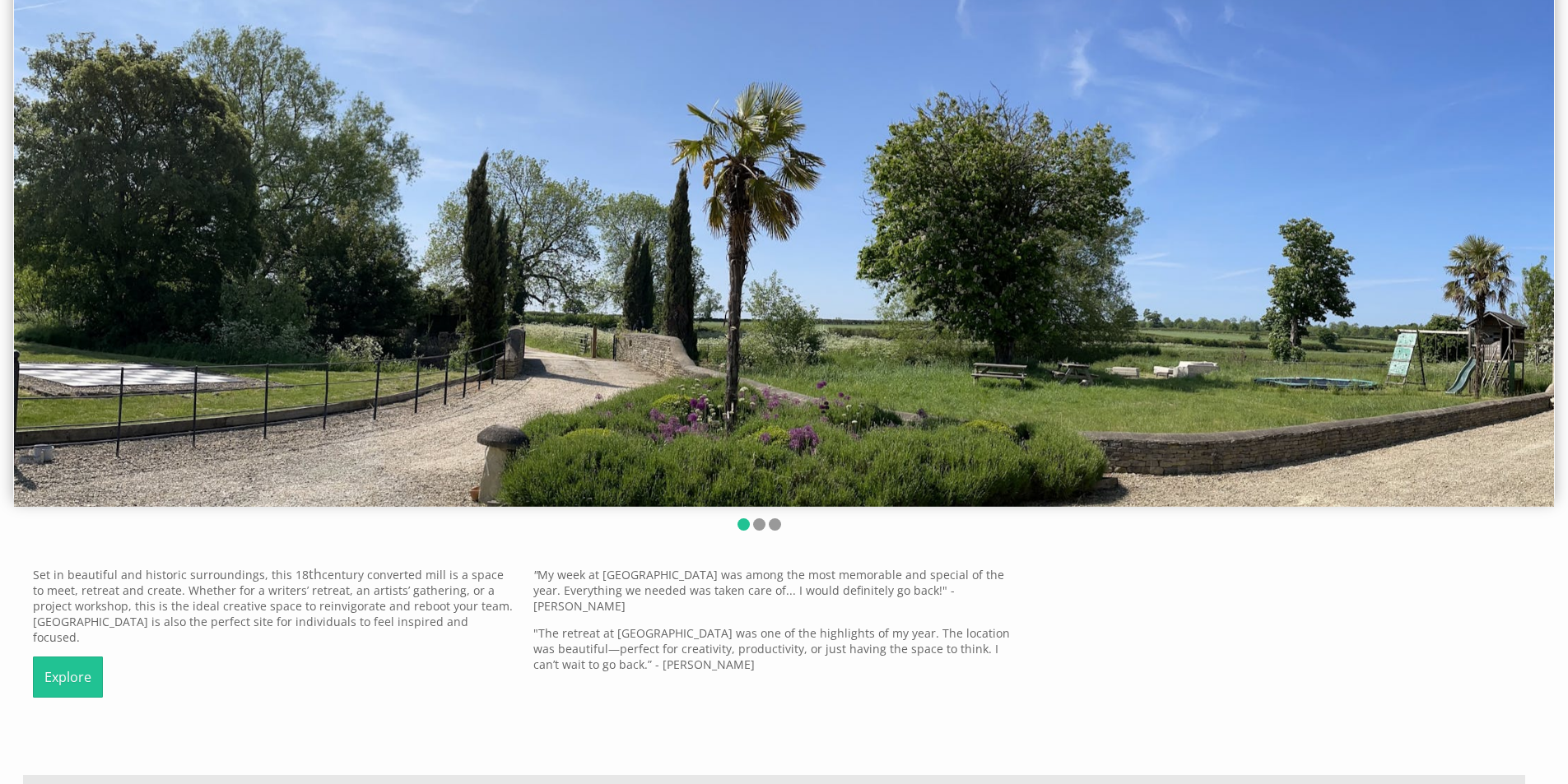
scroll to position [494, 0]
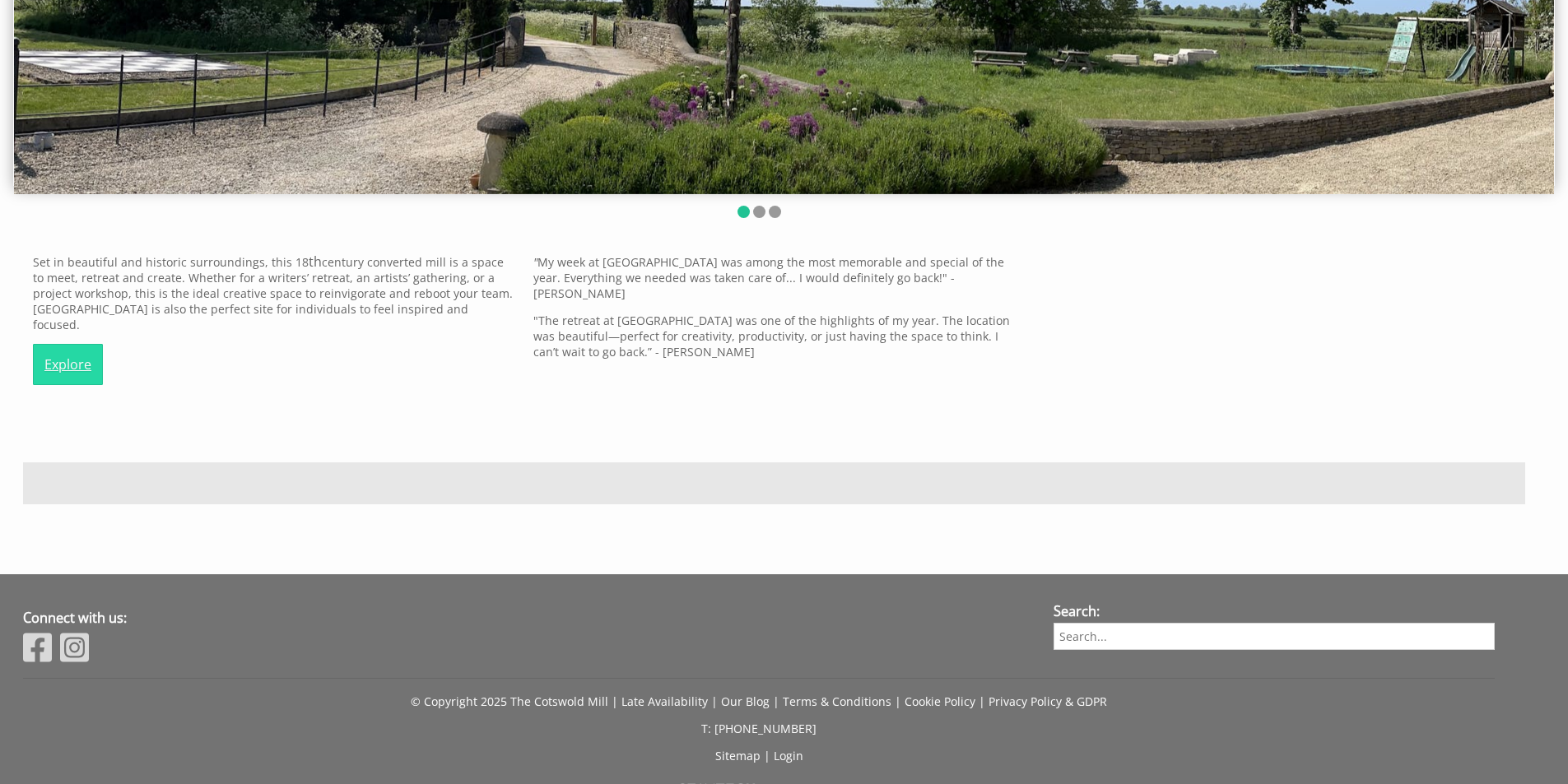
click at [69, 349] on link "Explore" at bounding box center [68, 365] width 70 height 41
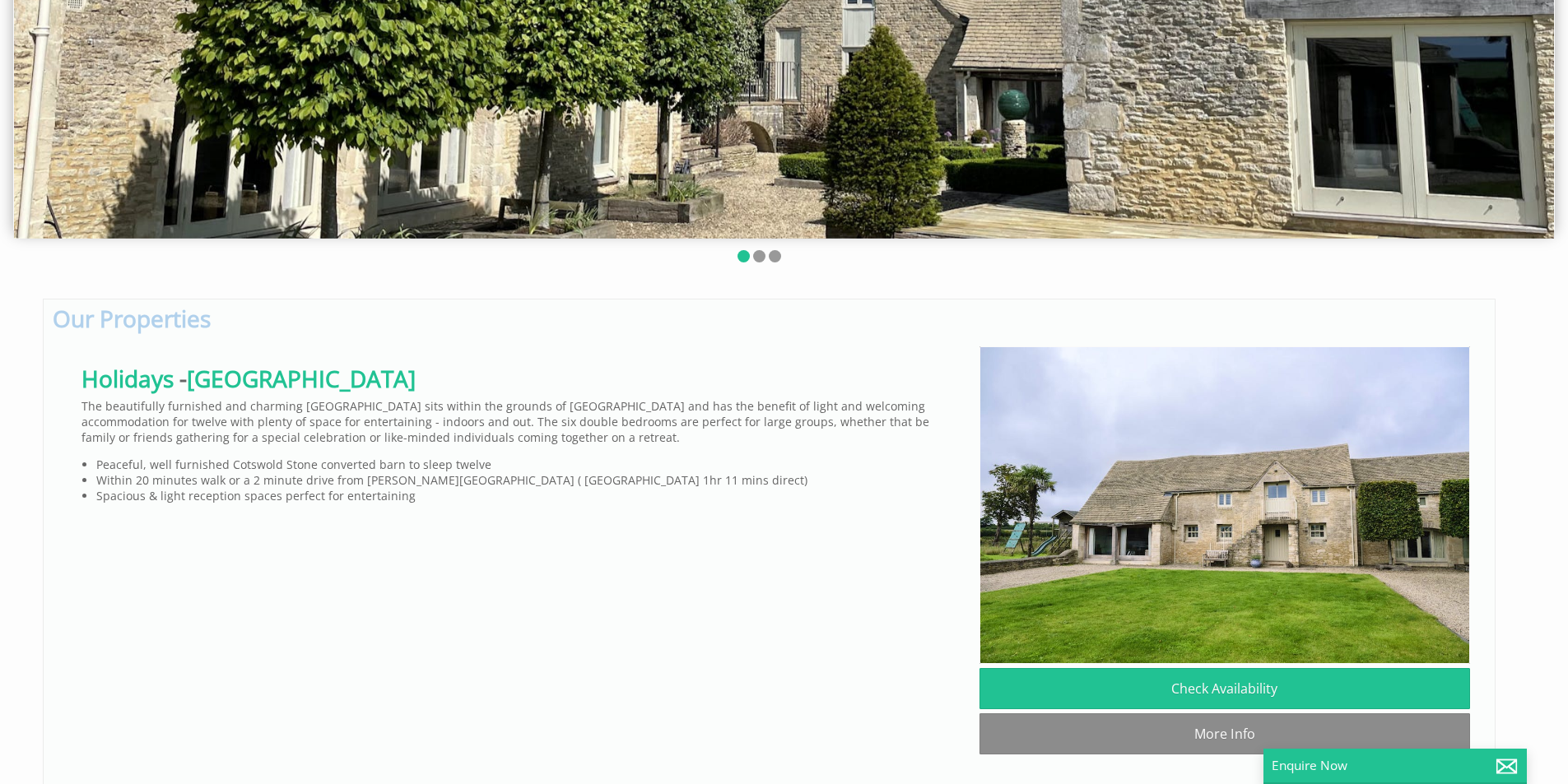
scroll to position [494, 0]
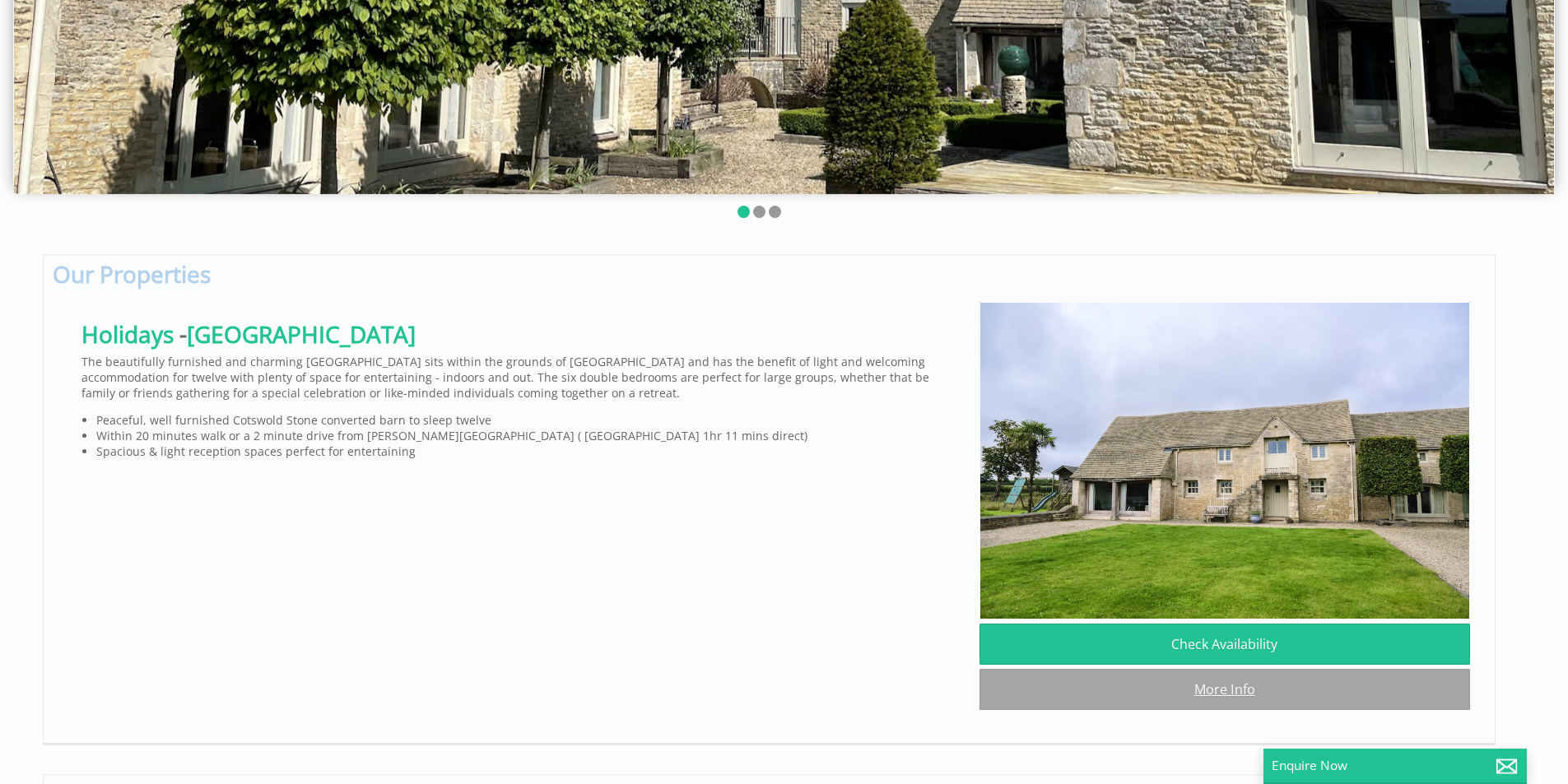
click at [1191, 708] on link "More Info" at bounding box center [1225, 689] width 491 height 41
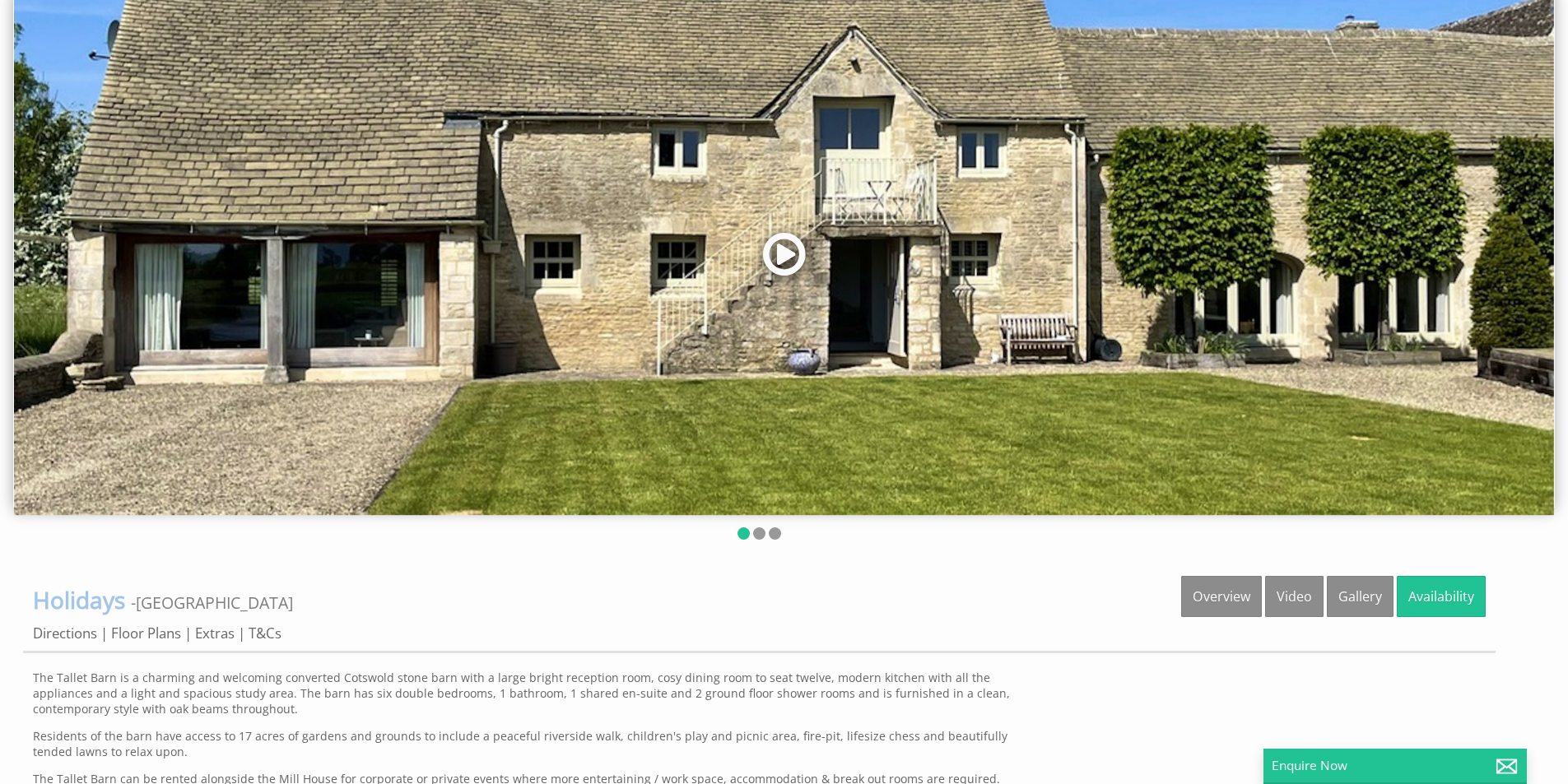
scroll to position [82, 0]
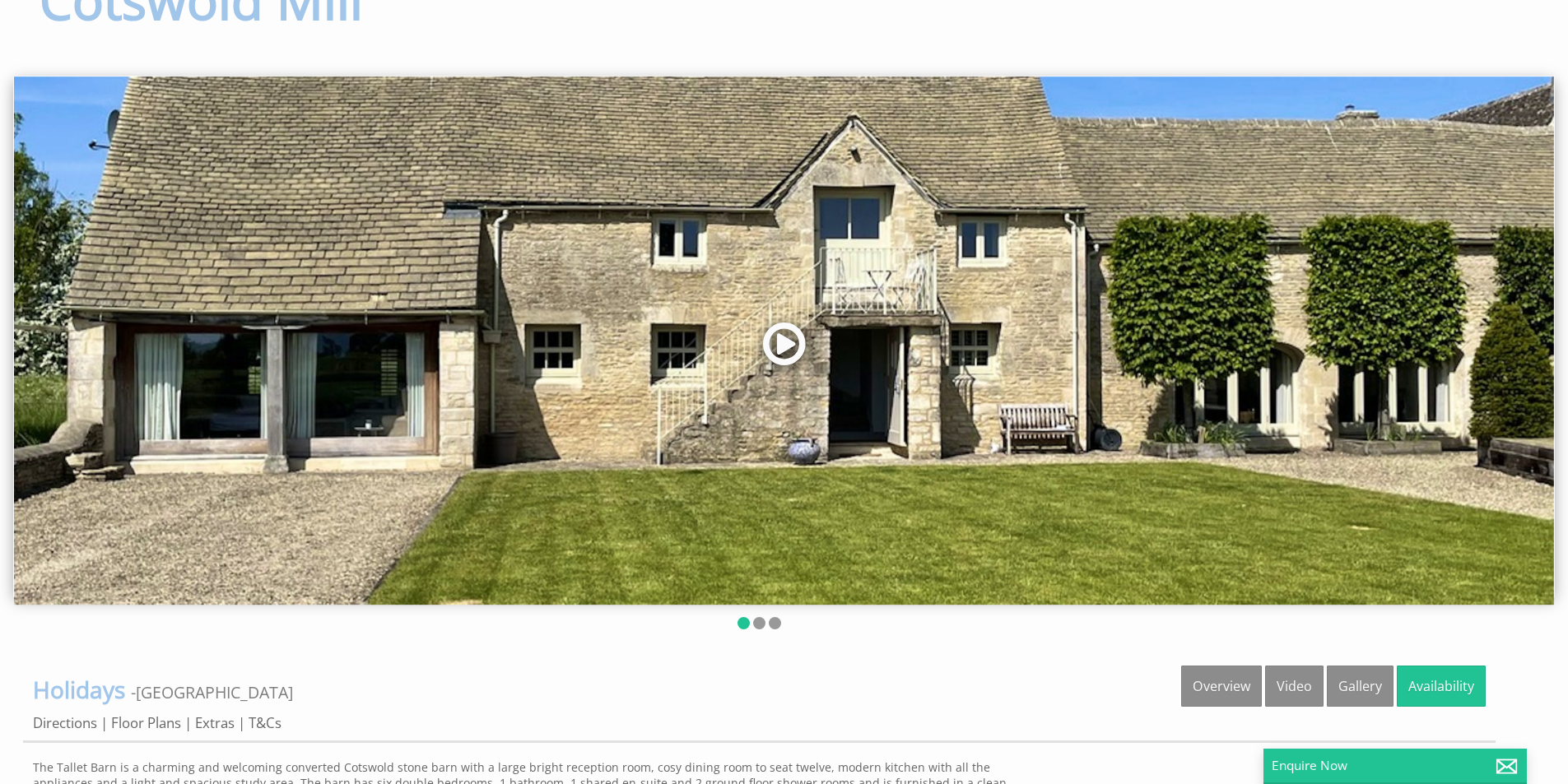
click at [774, 369] on link at bounding box center [784, 350] width 49 height 68
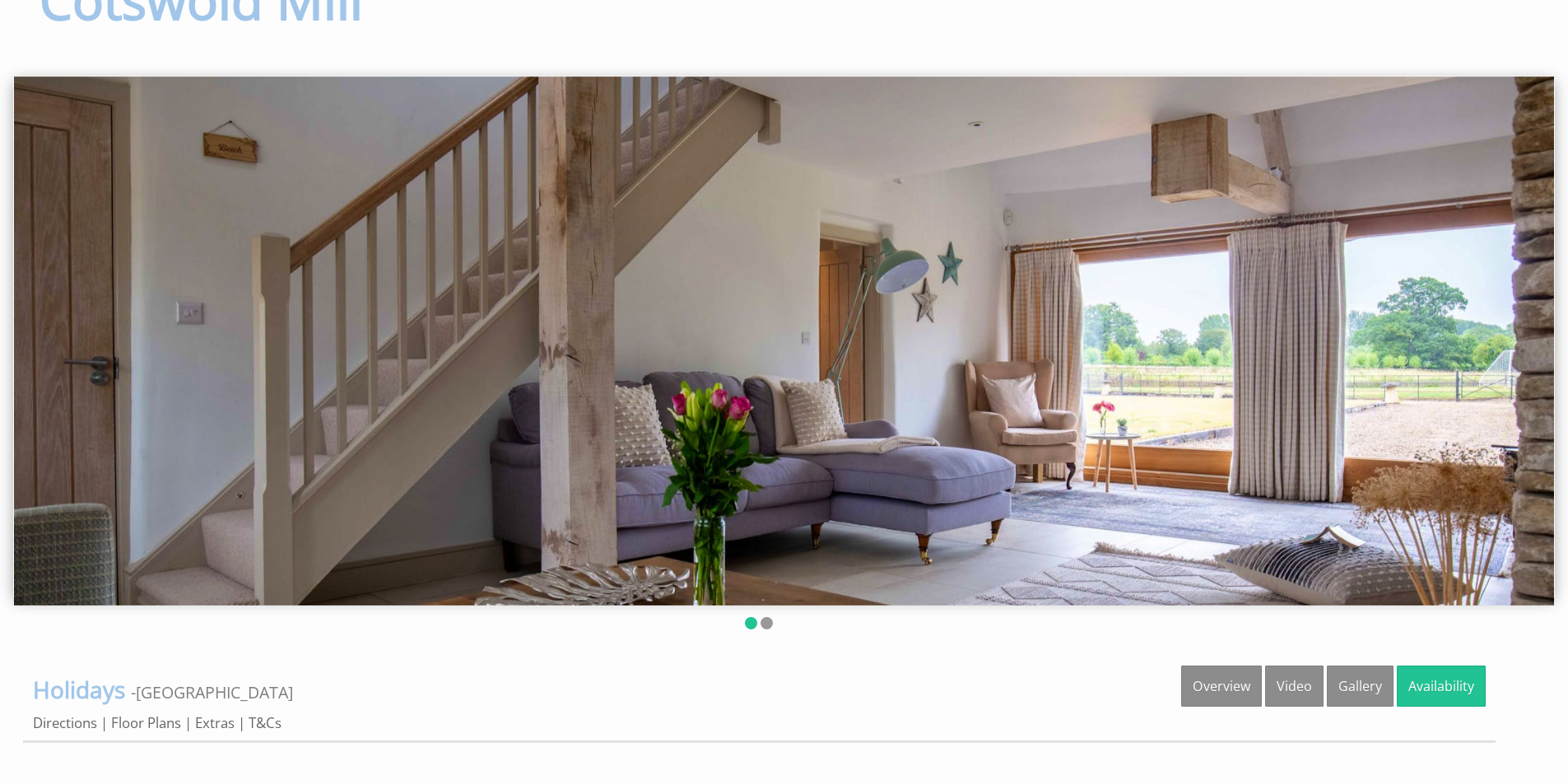
scroll to position [842, 0]
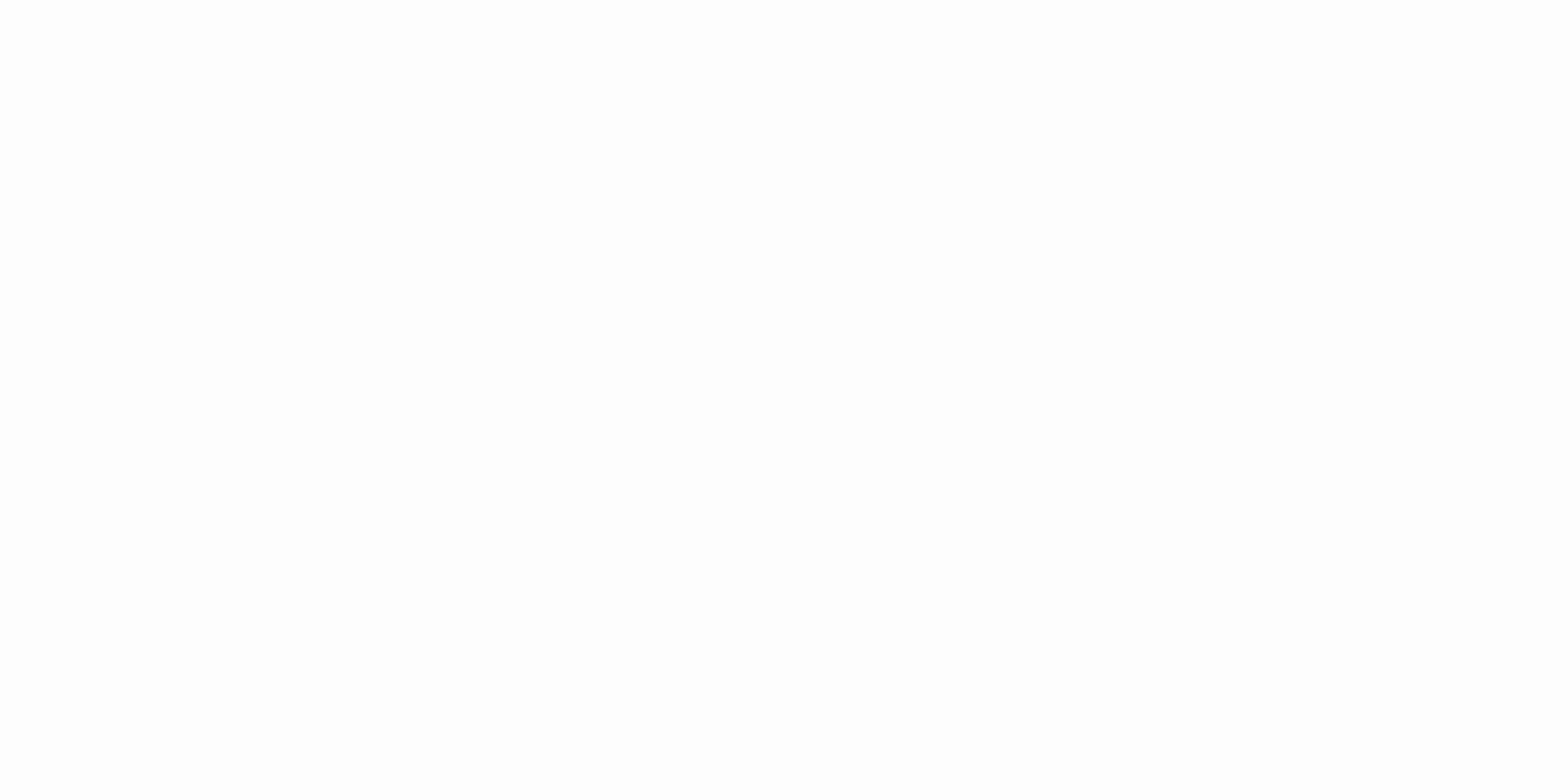
scroll to position [82, 0]
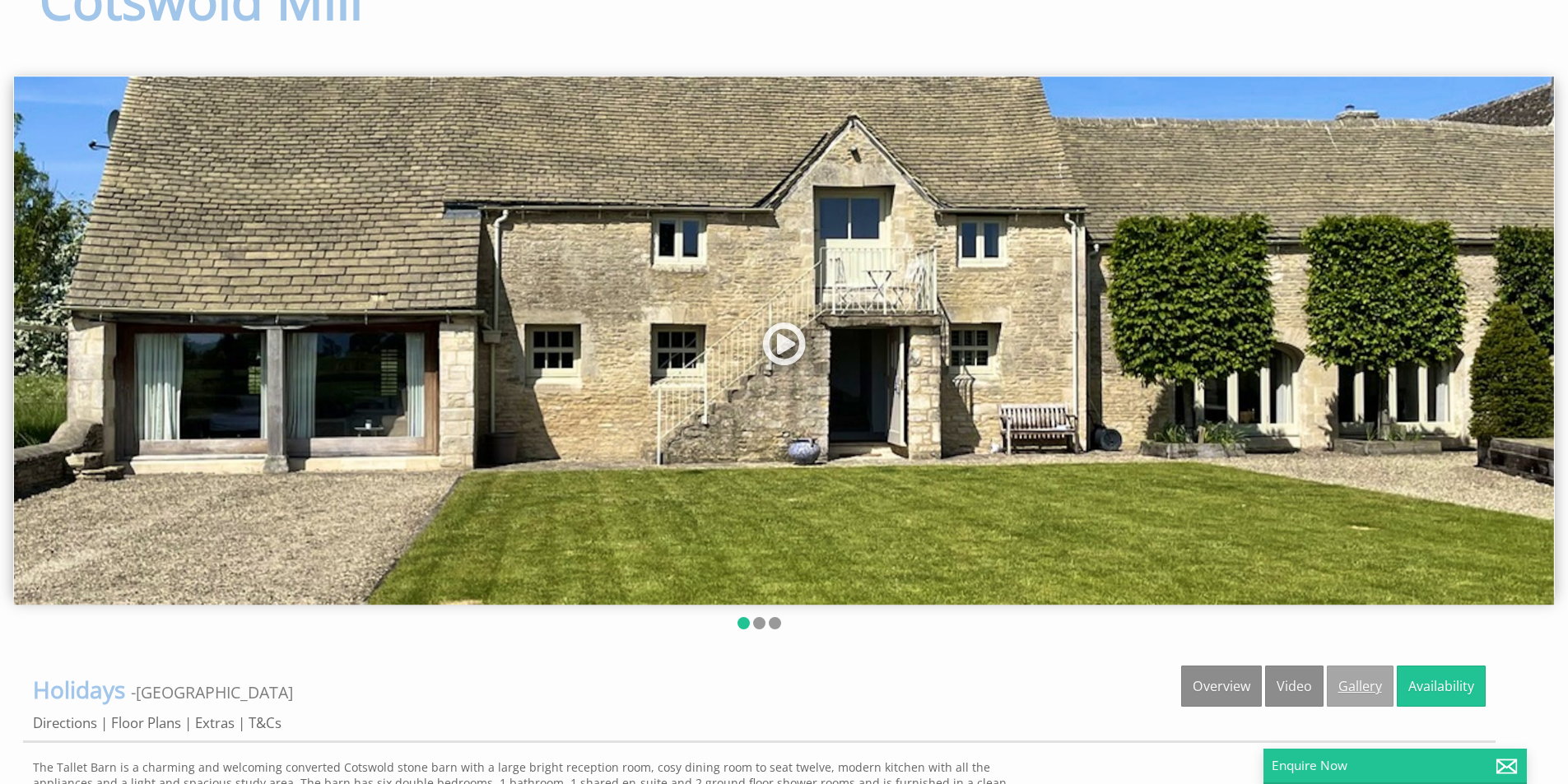
click at [1368, 691] on link "Gallery" at bounding box center [1360, 686] width 67 height 41
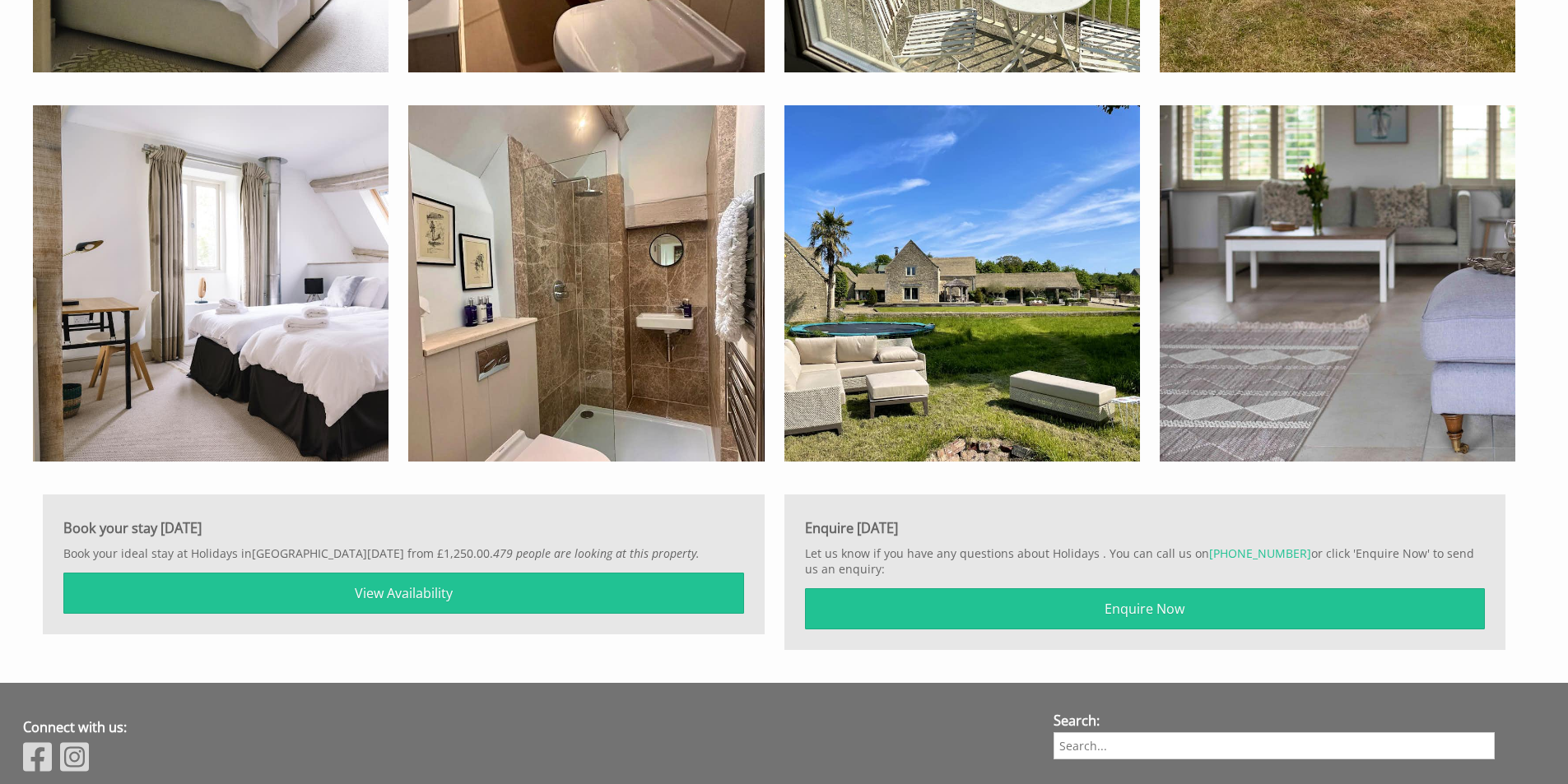
scroll to position [2286, 0]
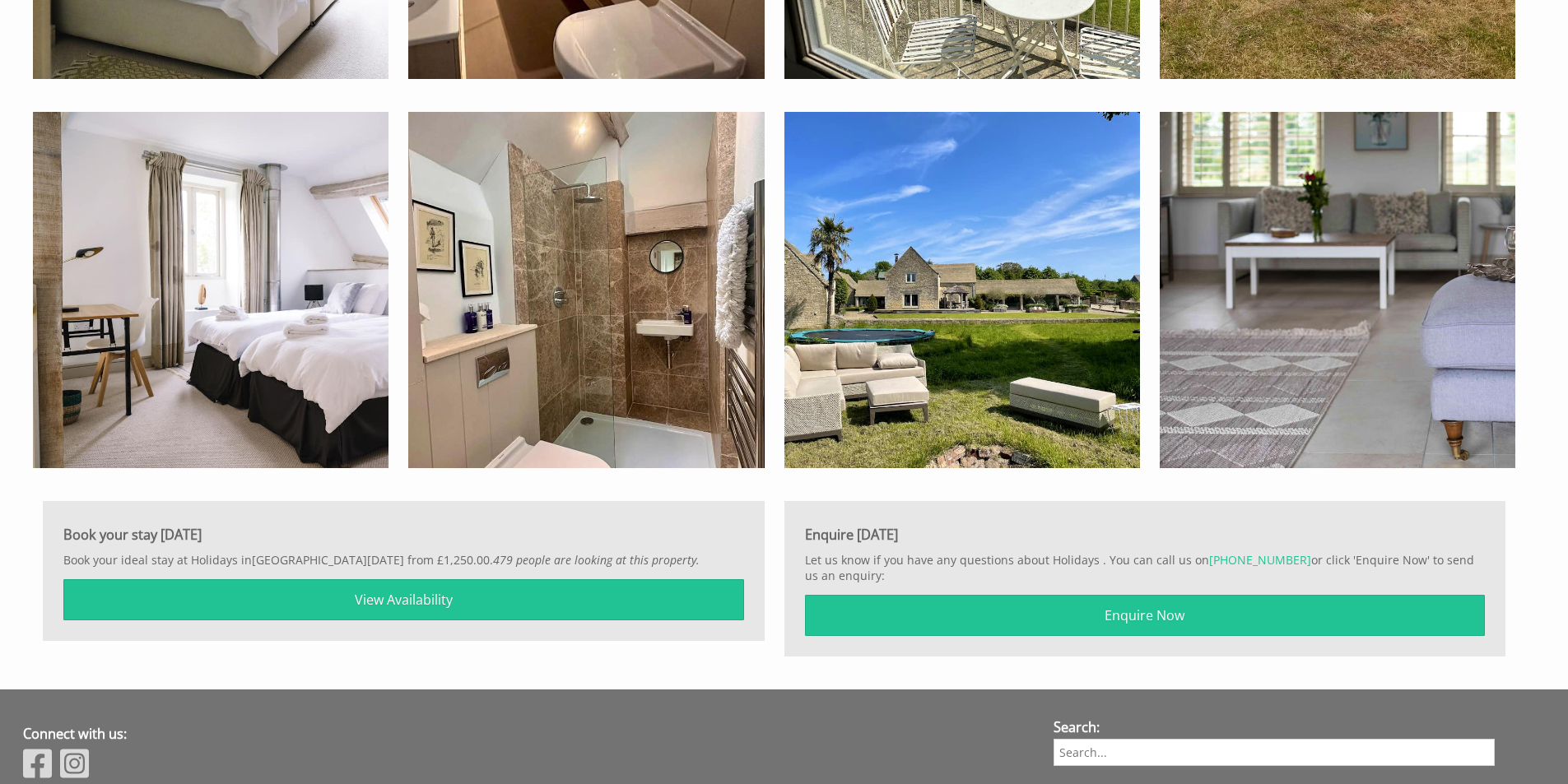
drag, startPoint x: 457, startPoint y: 561, endPoint x: 496, endPoint y: 562, distance: 39.0
click at [496, 562] on p "Book your ideal stay at Holidays in [GEOGRAPHIC_DATA] [DATE] from £1,250.00. 47…" at bounding box center [403, 560] width 681 height 15
click at [189, 558] on p "Book your ideal stay at Holidays in [GEOGRAPHIC_DATA] [DATE] from £1,250.00. 47…" at bounding box center [403, 560] width 681 height 15
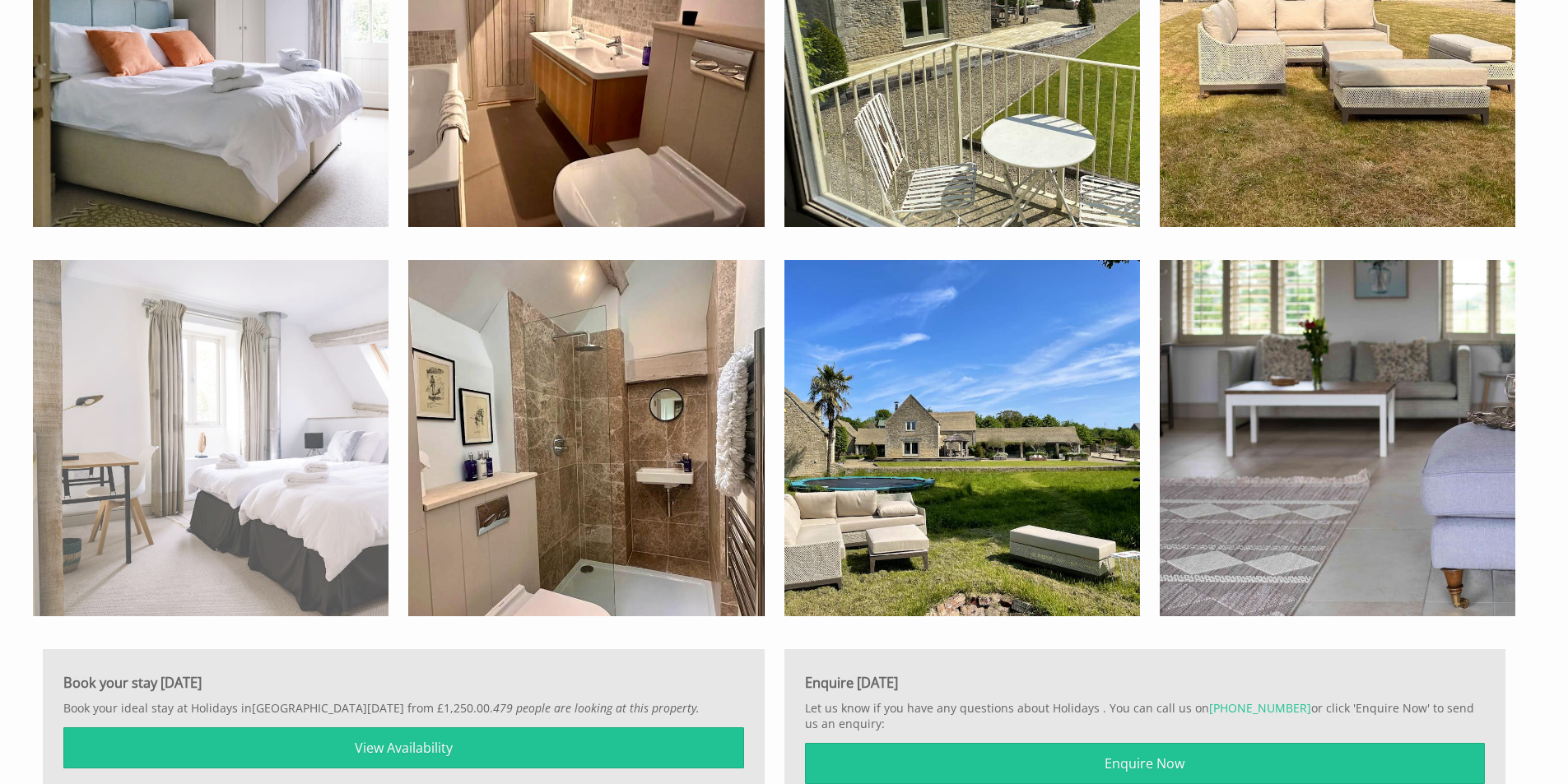
scroll to position [2121, 0]
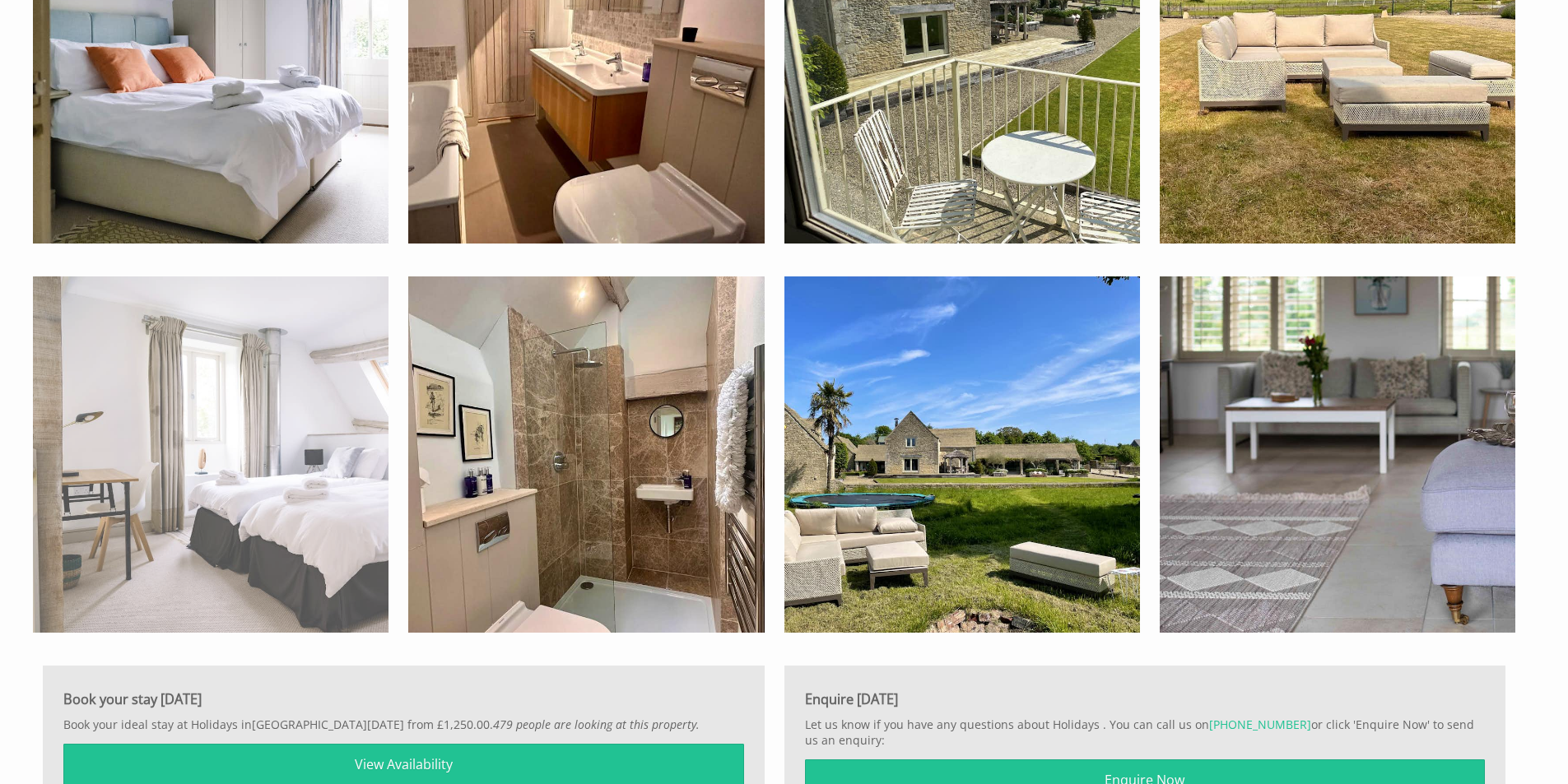
click at [274, 500] on img at bounding box center [211, 454] width 355 height 355
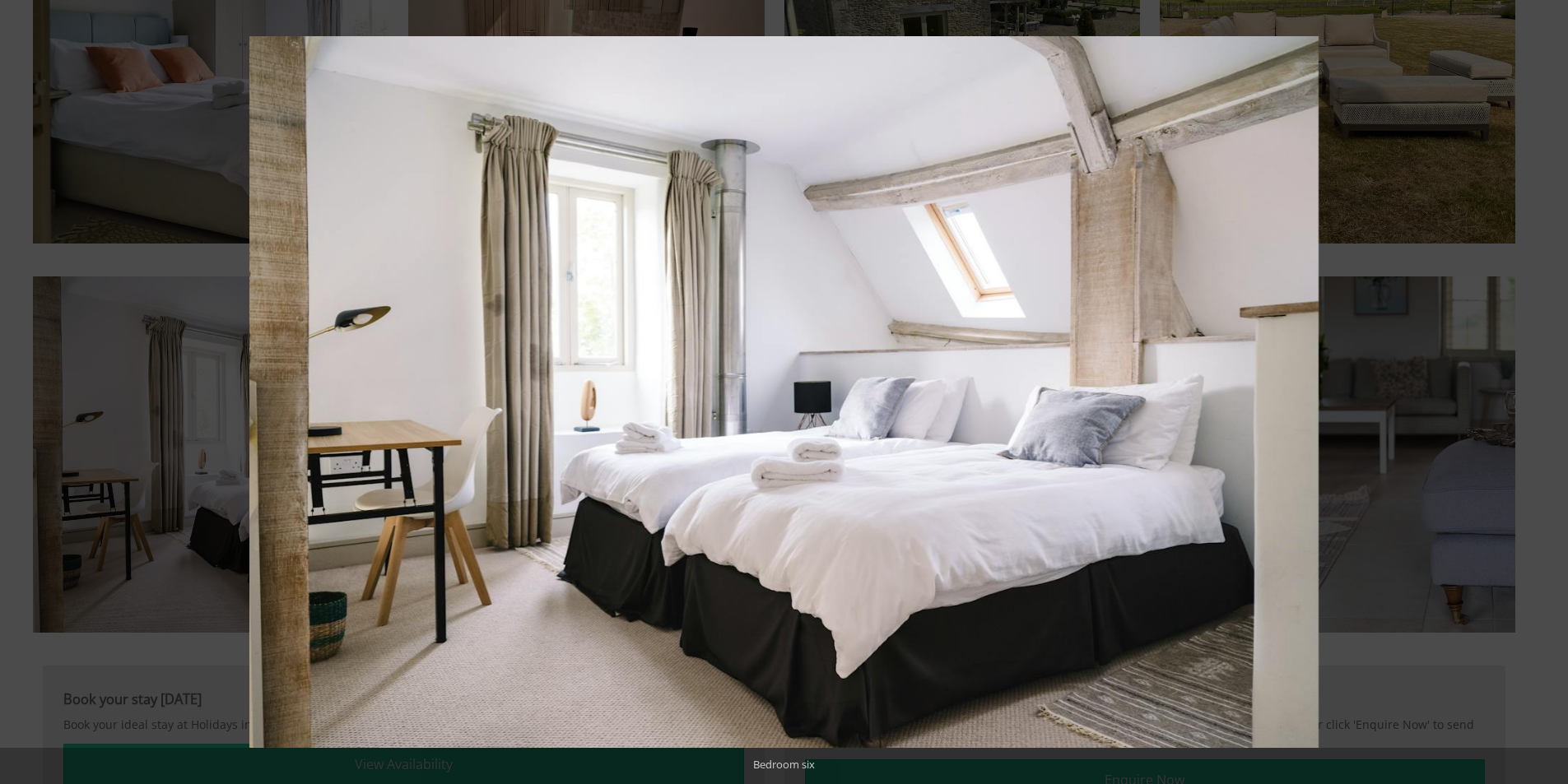
click at [1541, 391] on button at bounding box center [1539, 392] width 58 height 82
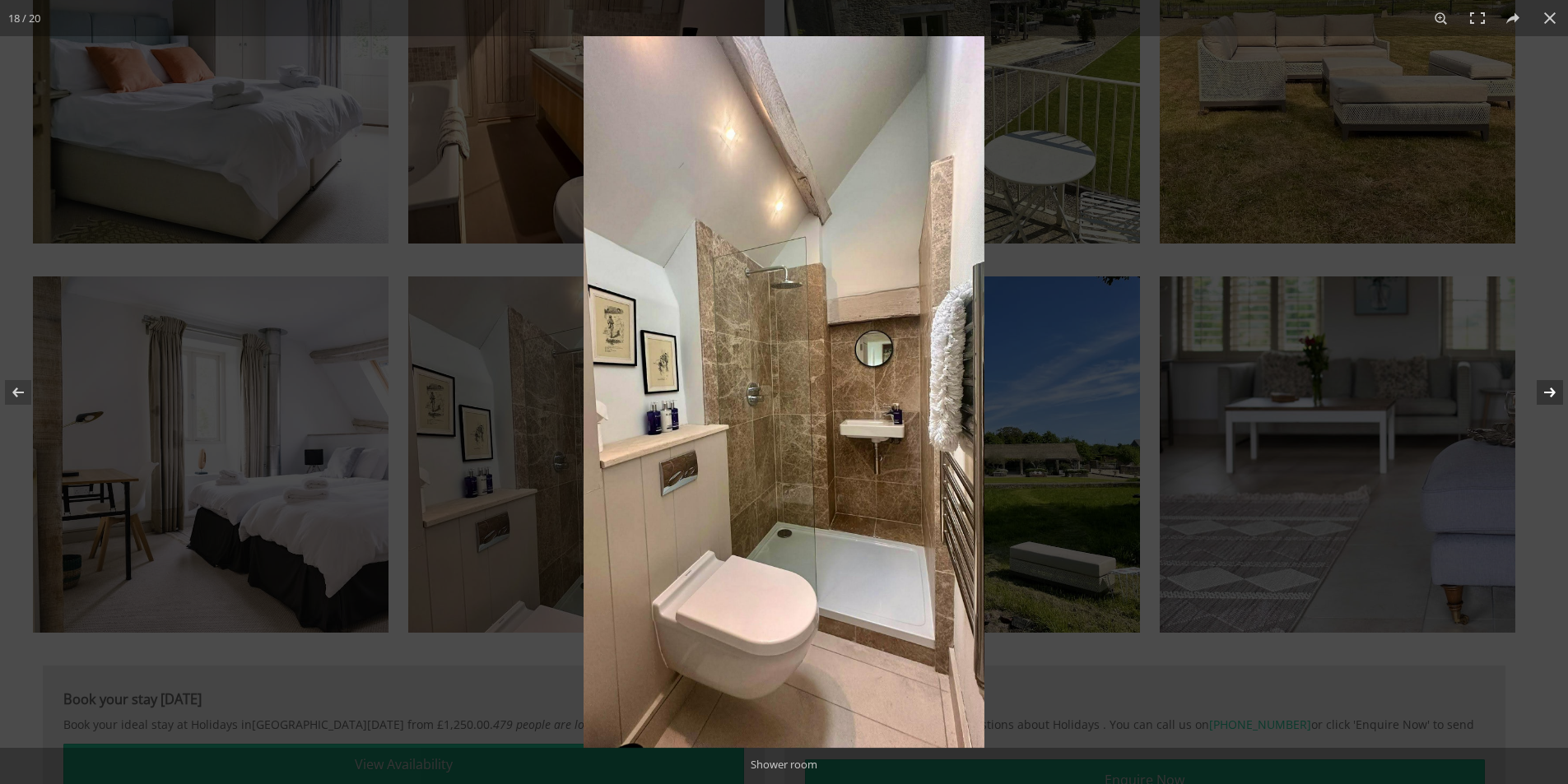
click at [1546, 398] on button at bounding box center [1539, 392] width 58 height 82
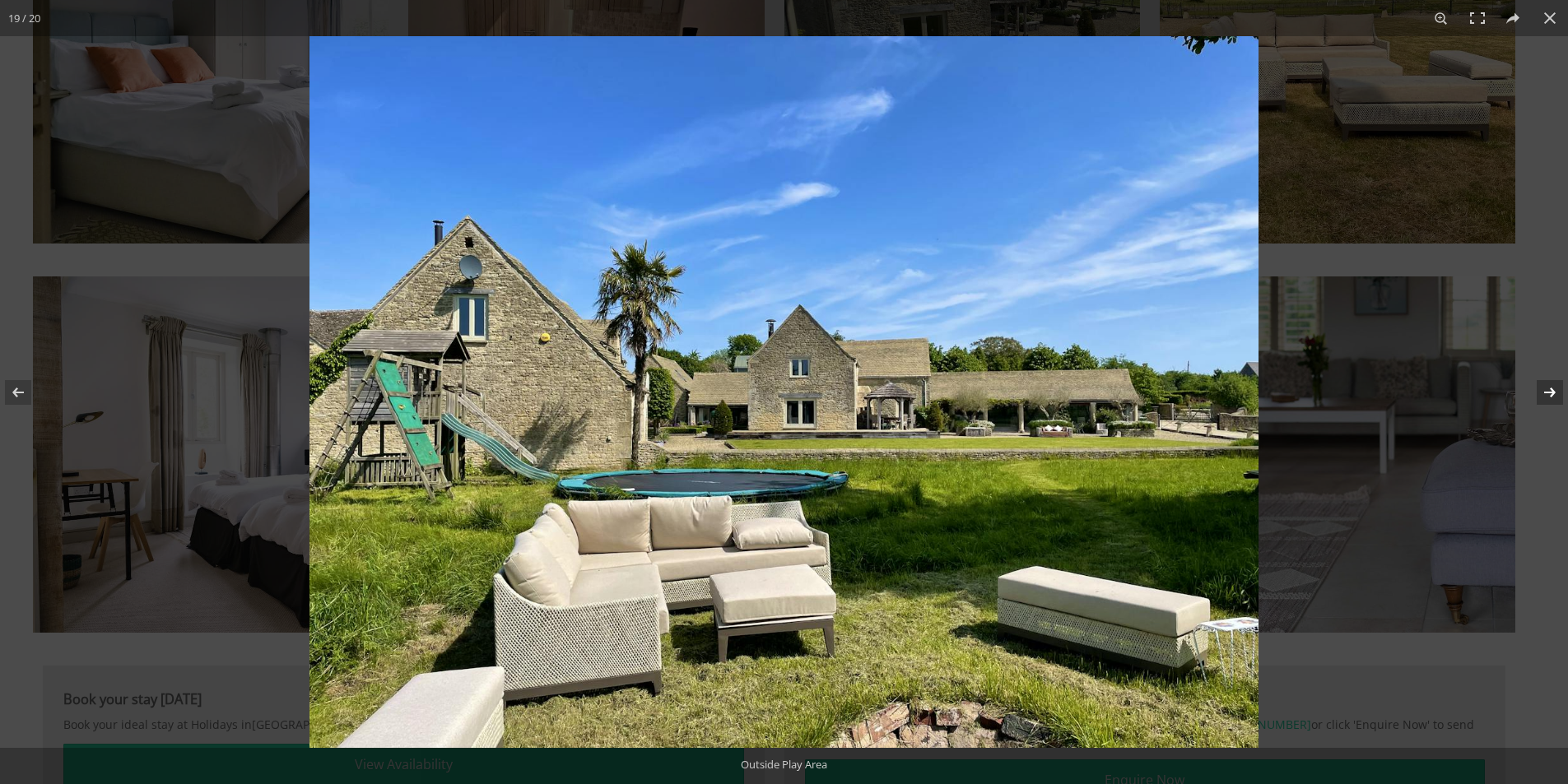
click at [1546, 398] on button at bounding box center [1539, 392] width 58 height 82
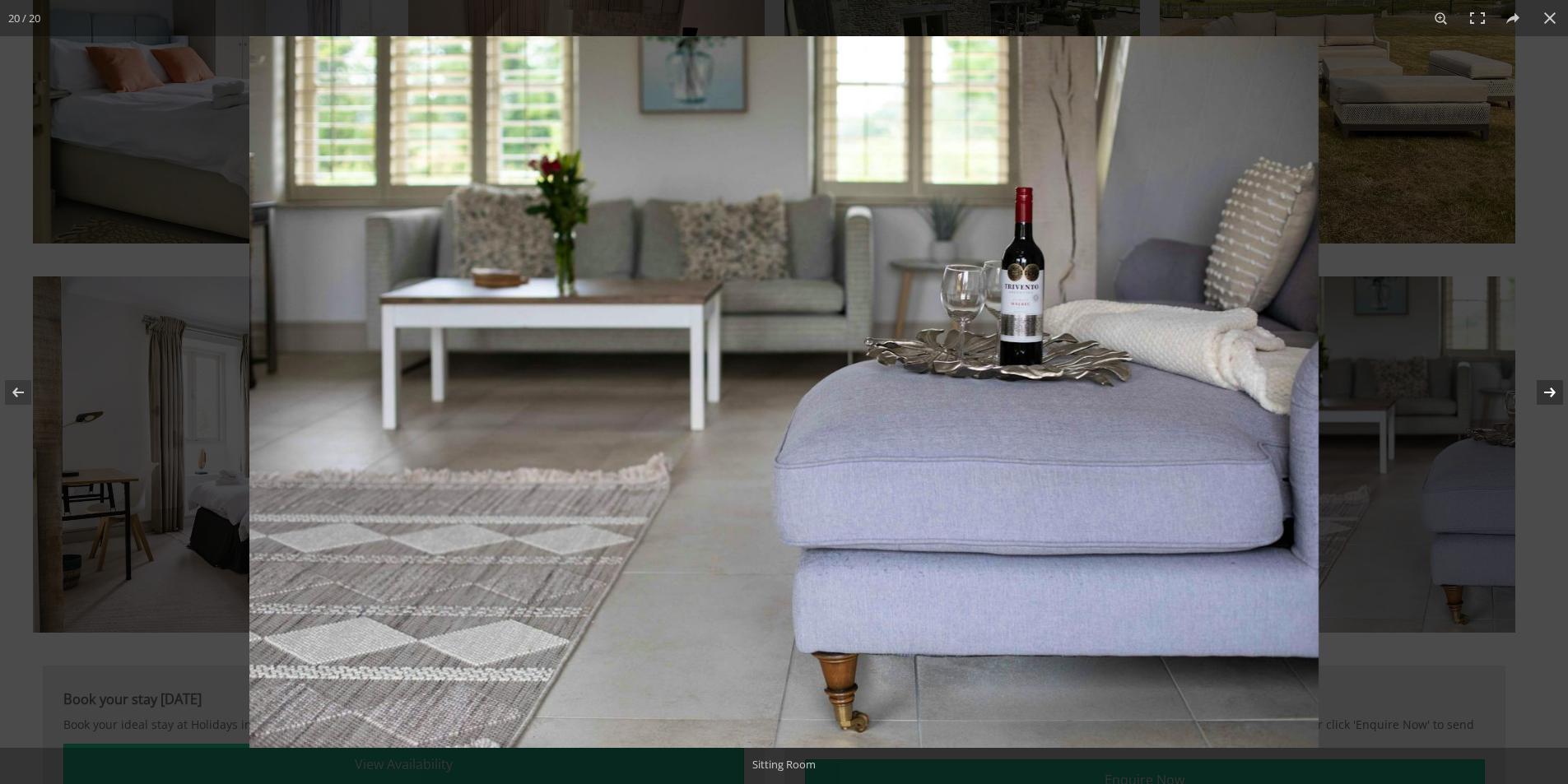
click at [1546, 398] on button at bounding box center [1539, 392] width 58 height 82
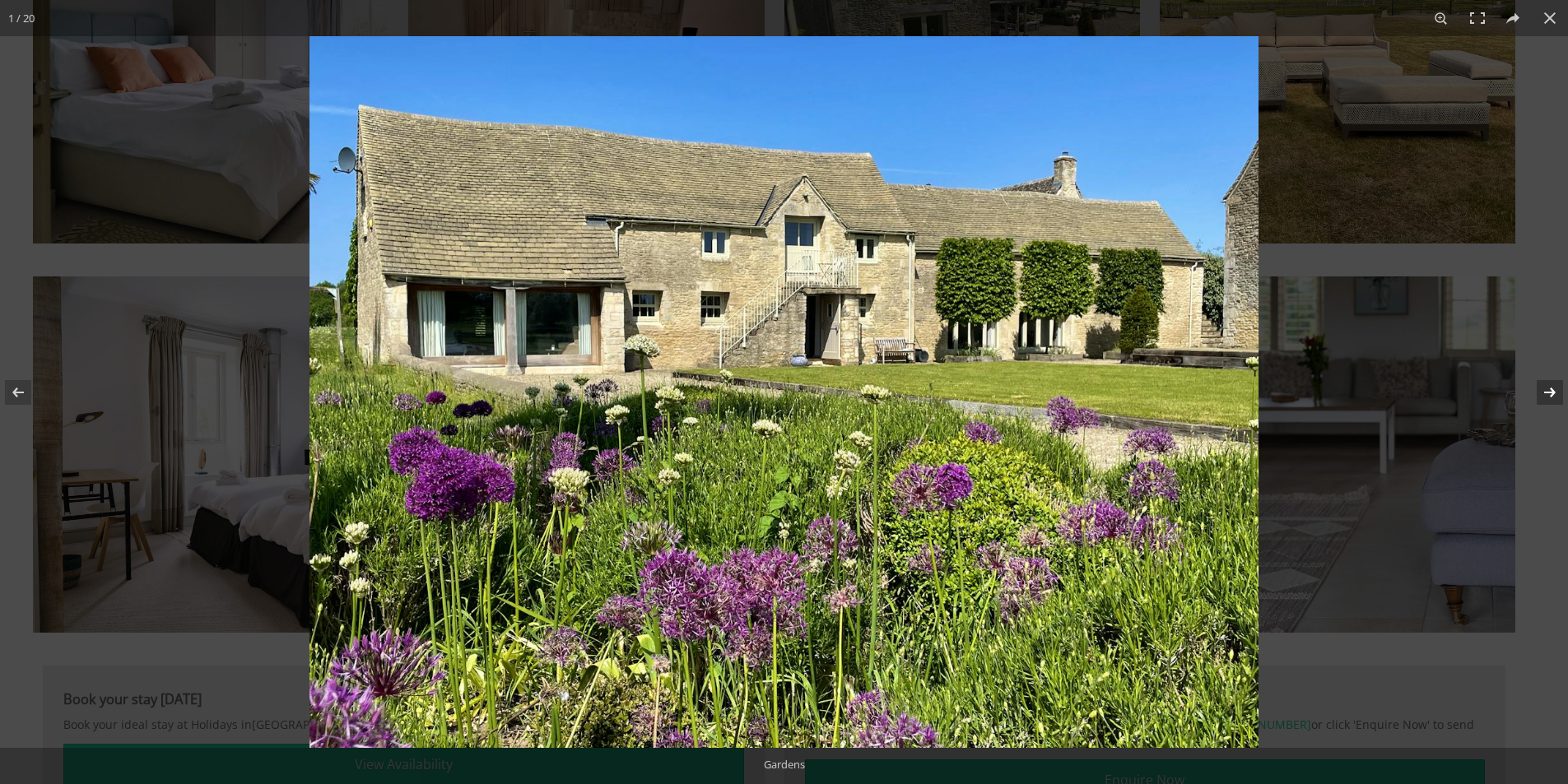
click at [1546, 398] on button at bounding box center [1539, 392] width 58 height 82
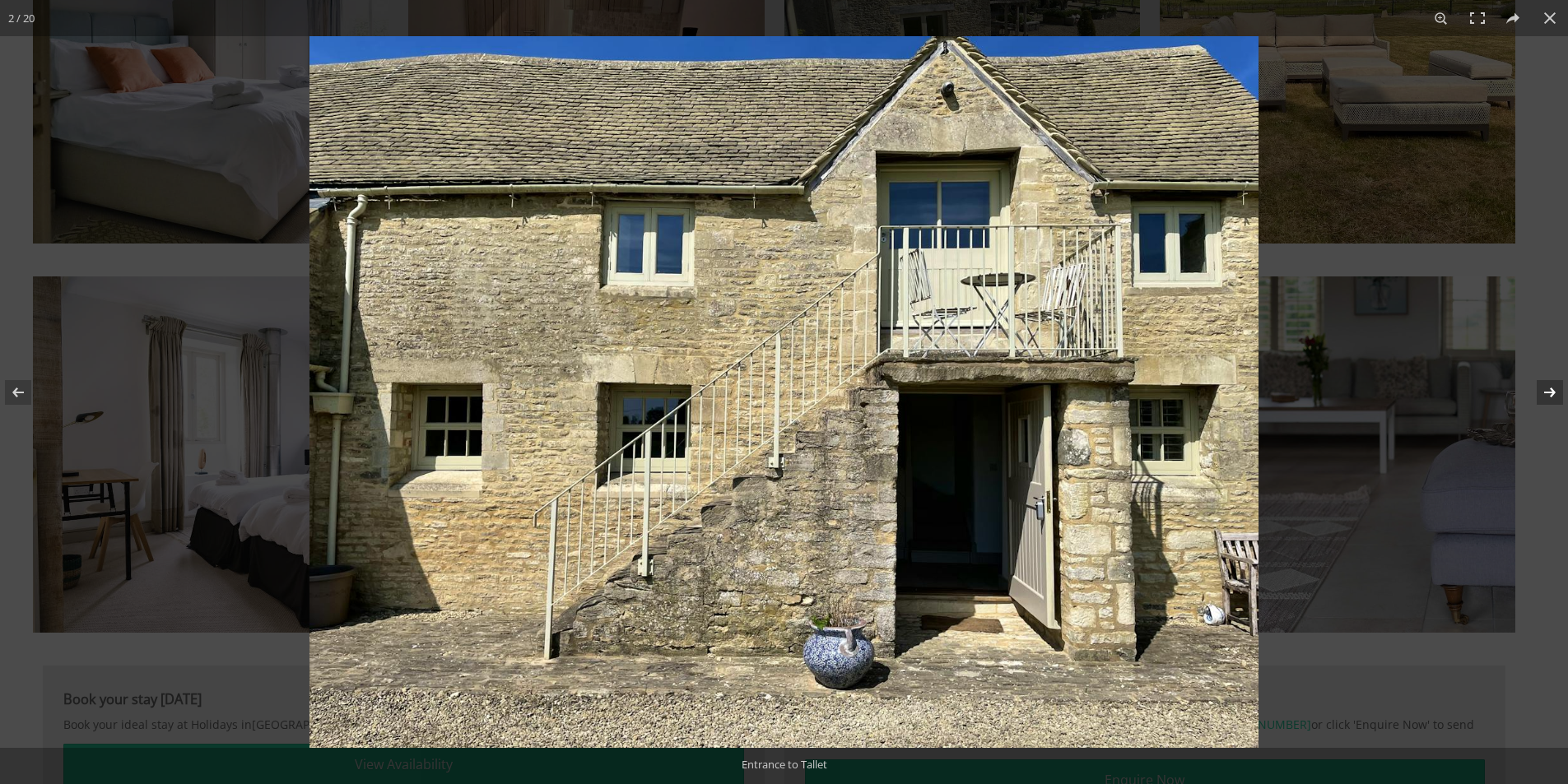
click at [1546, 398] on button at bounding box center [1539, 392] width 58 height 82
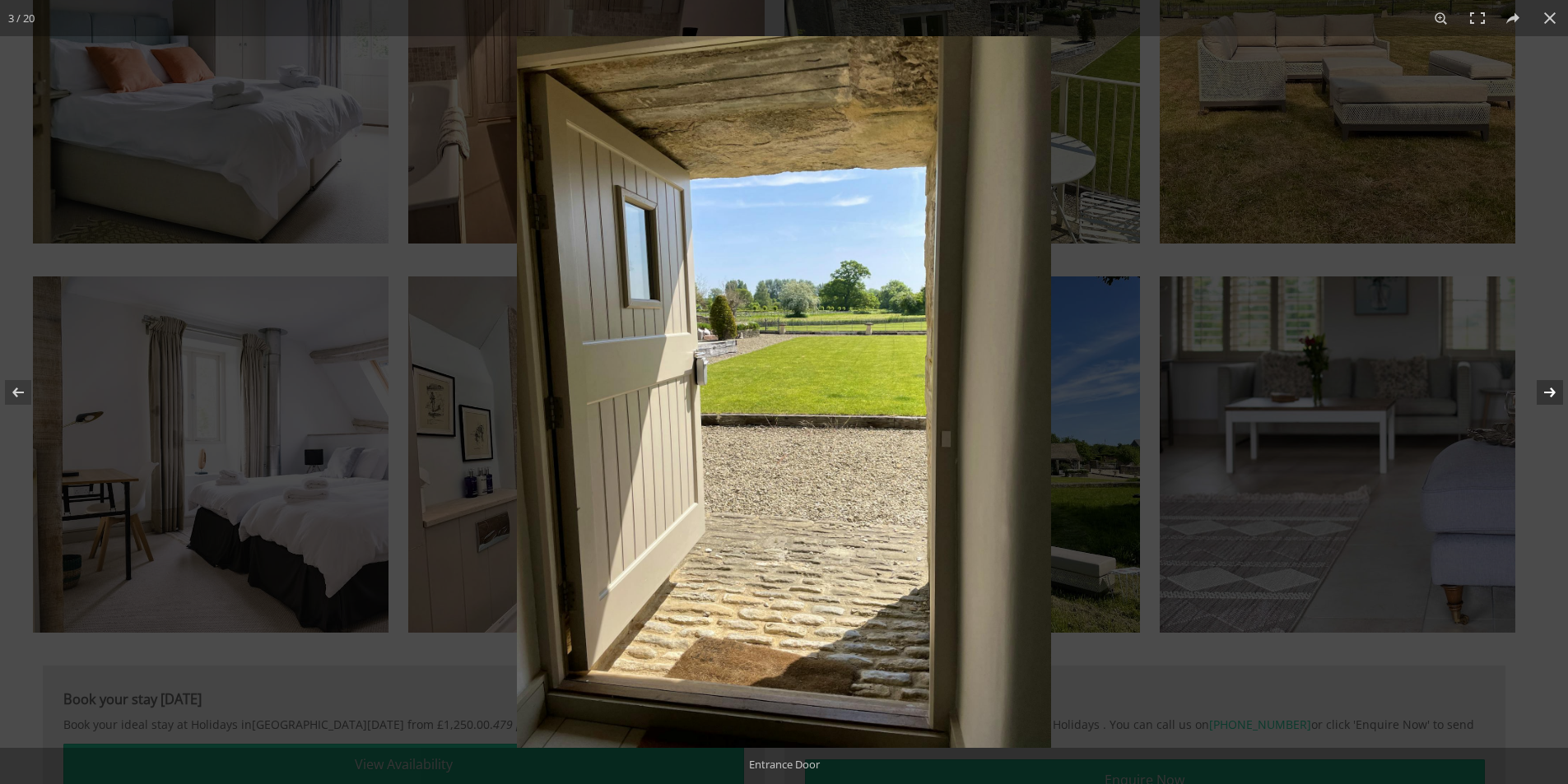
click at [1546, 398] on button at bounding box center [1539, 392] width 58 height 82
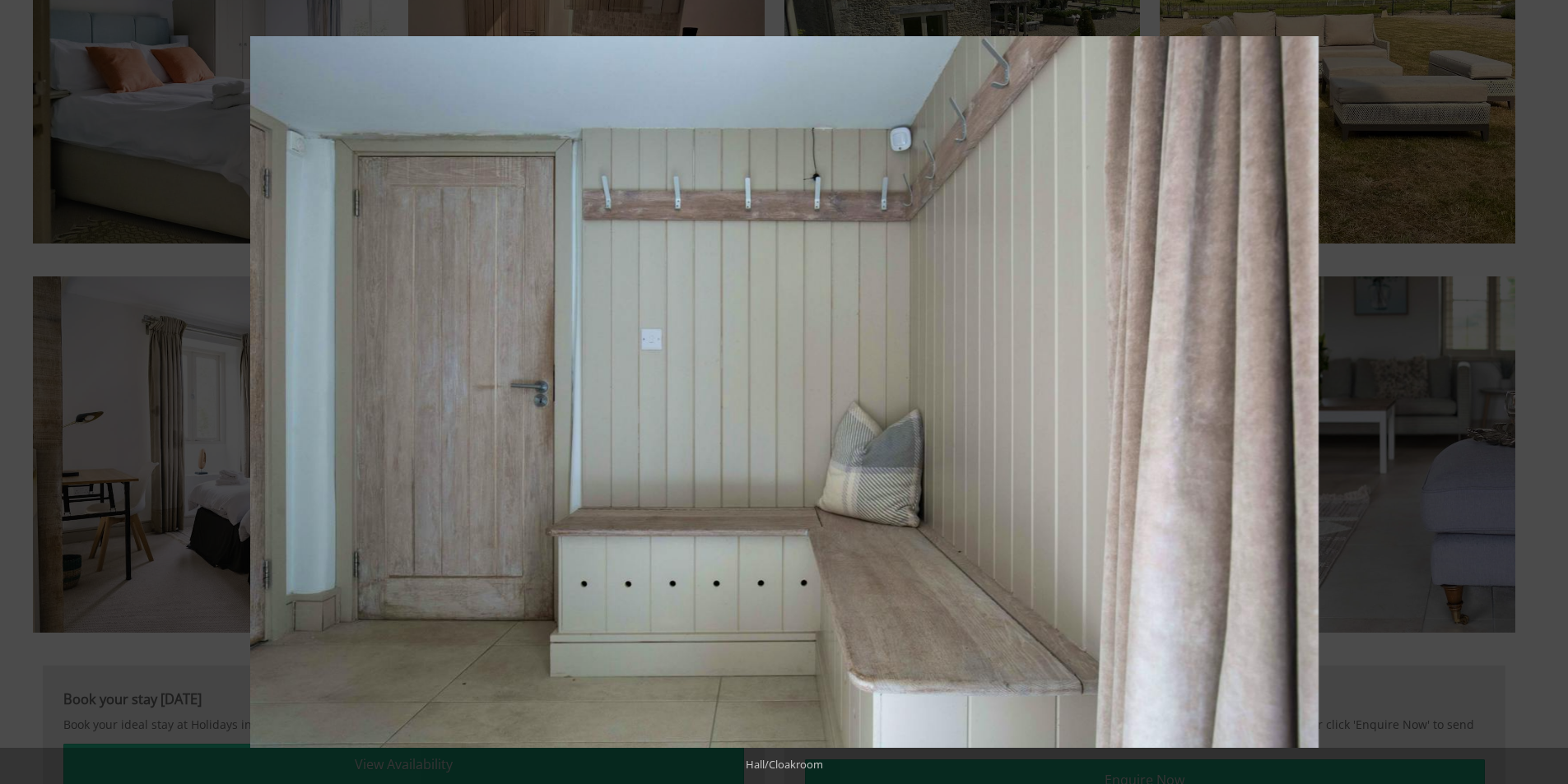
click at [1546, 398] on button at bounding box center [1539, 392] width 58 height 82
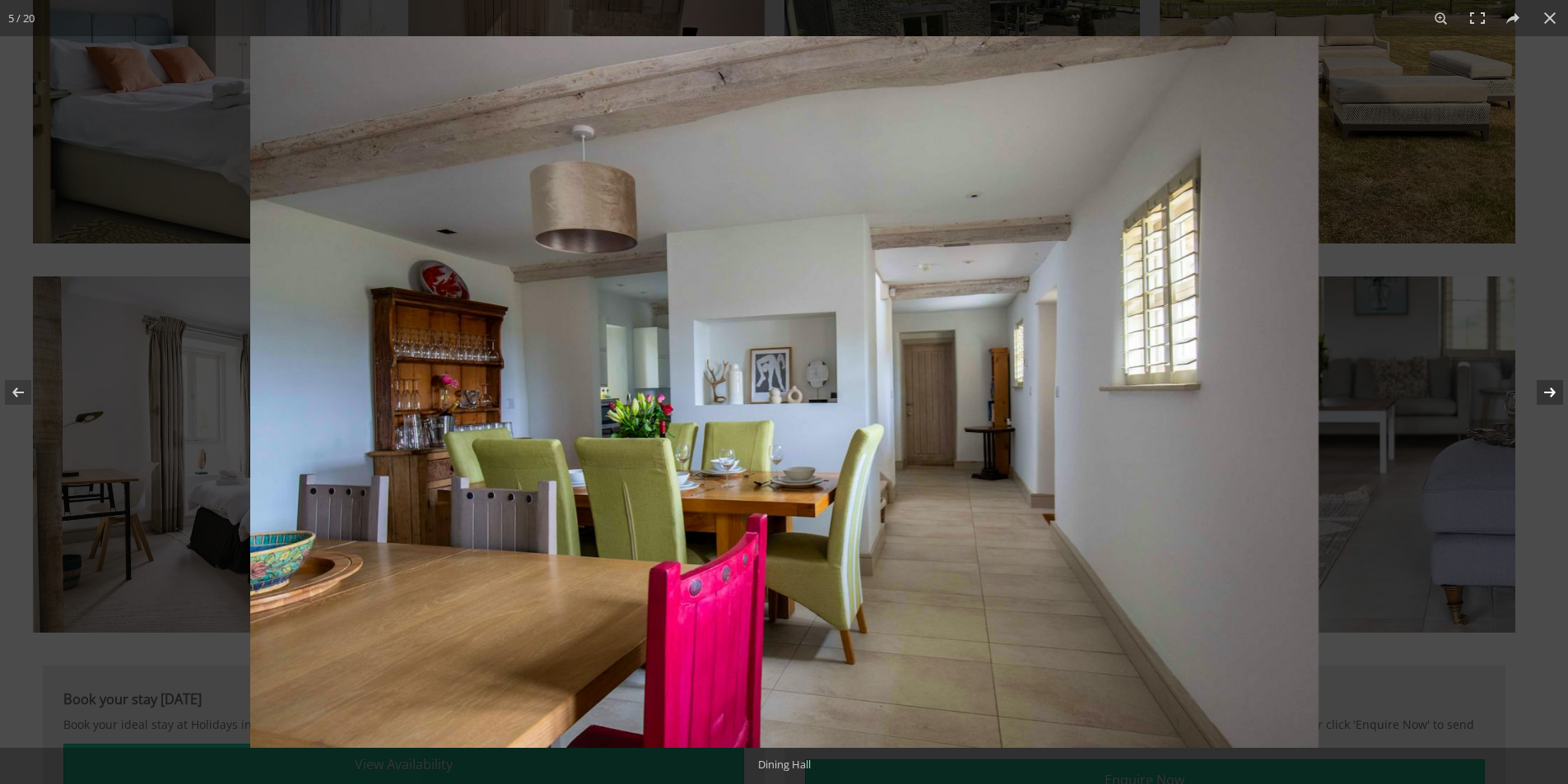
click at [1543, 382] on button at bounding box center [1539, 392] width 58 height 82
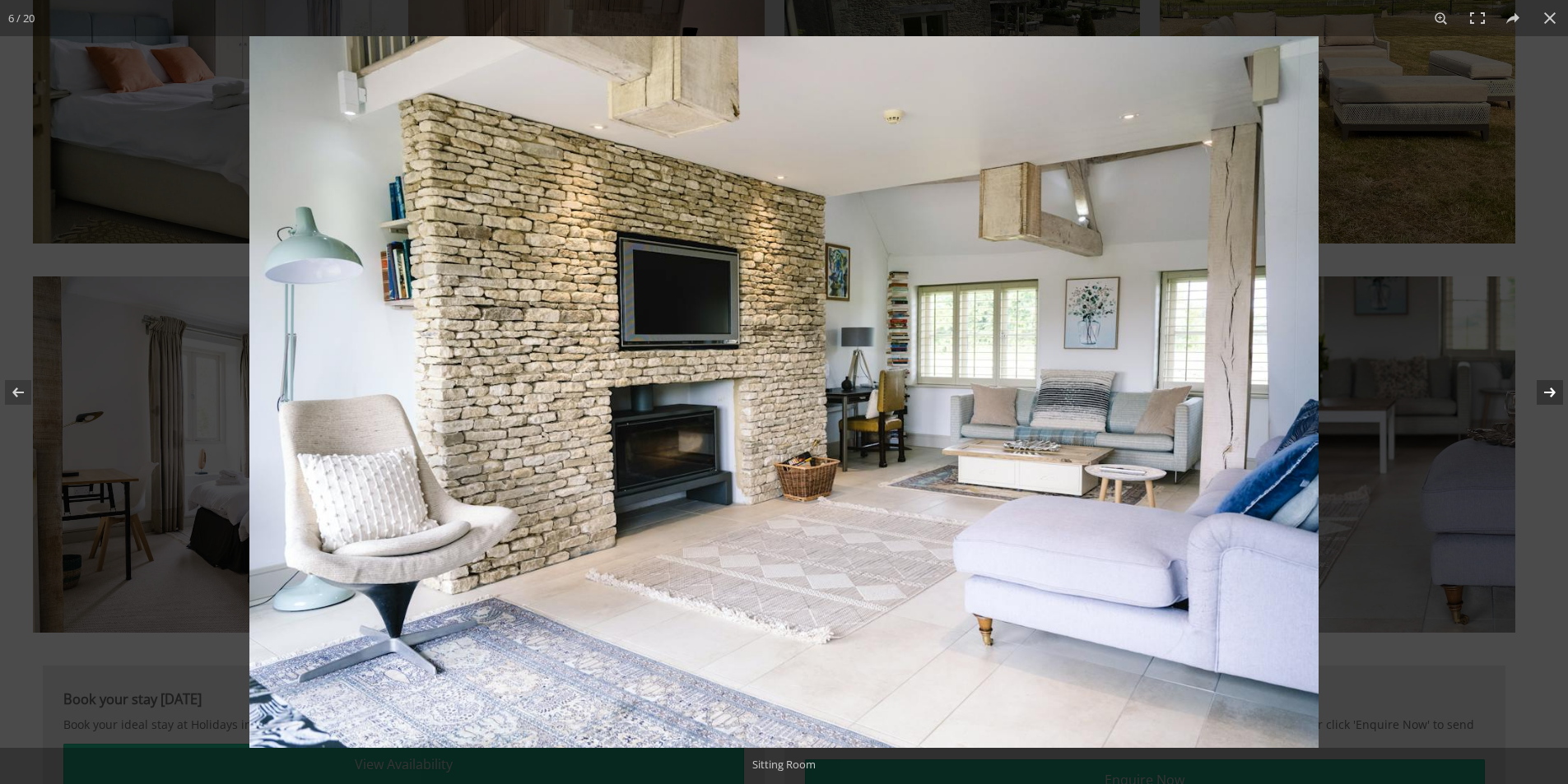
click at [1545, 392] on button at bounding box center [1539, 392] width 58 height 82
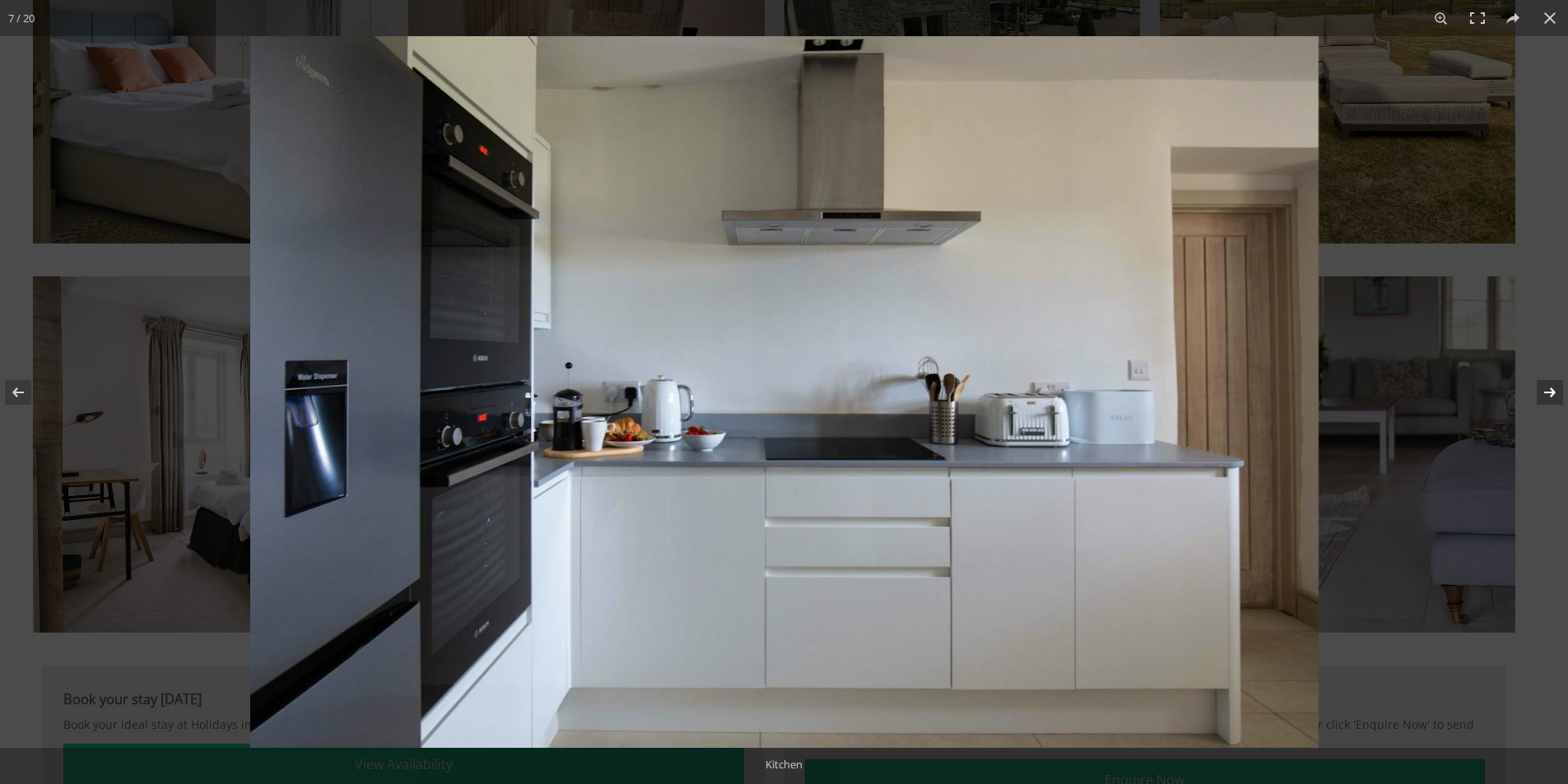
click at [1544, 392] on button at bounding box center [1539, 392] width 58 height 82
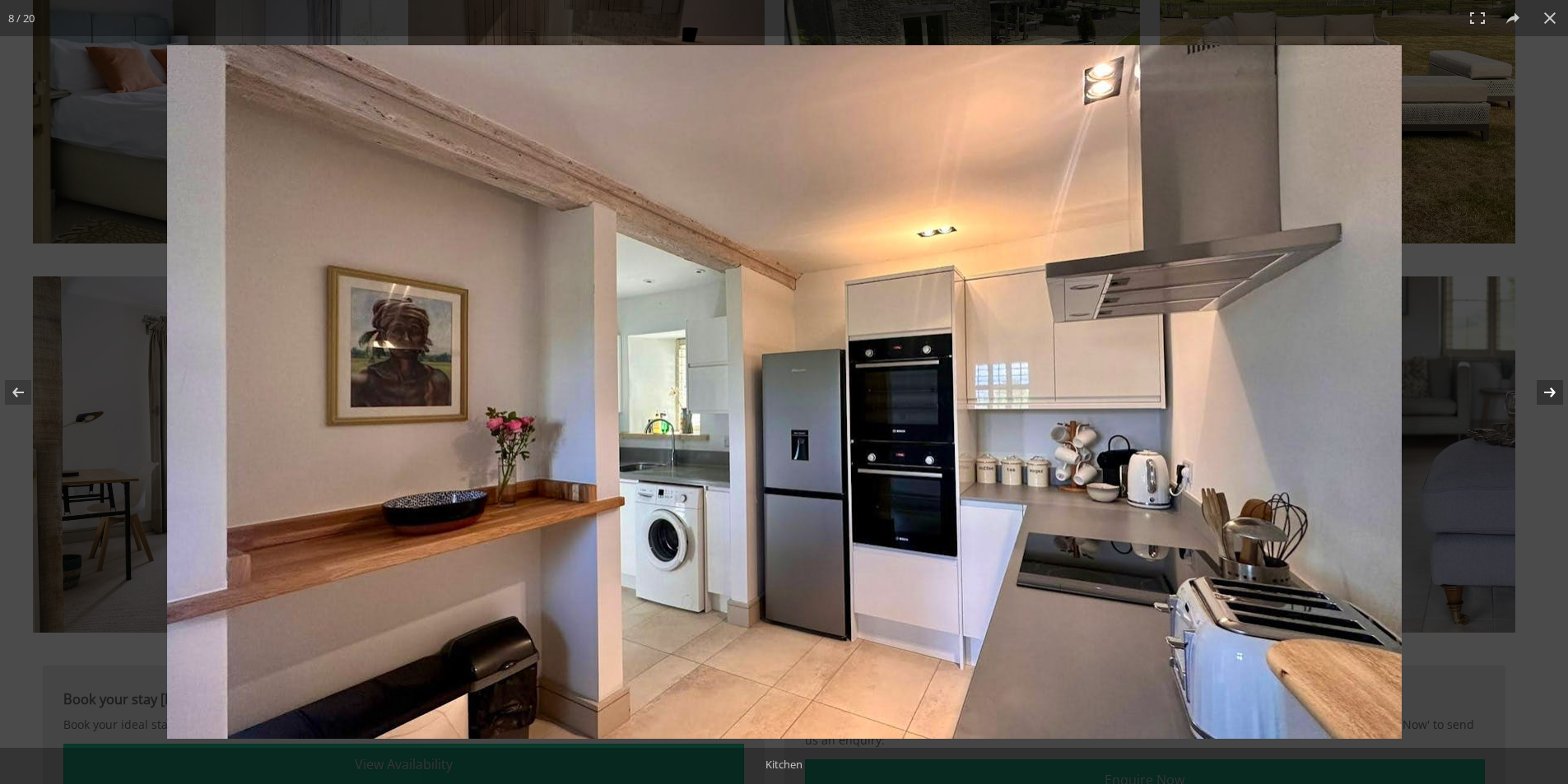
click at [1544, 392] on button at bounding box center [1539, 392] width 58 height 82
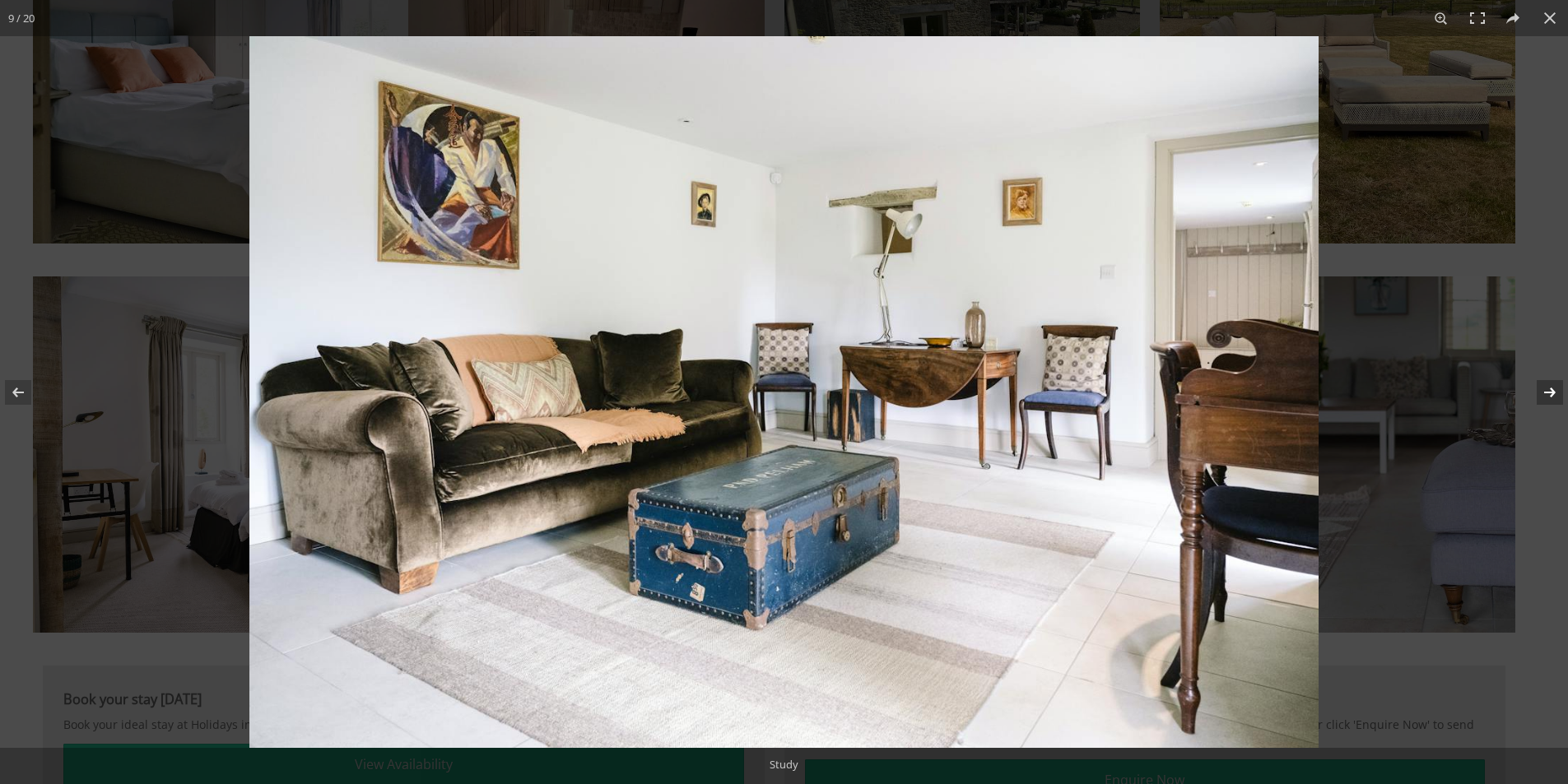
click at [1544, 395] on button at bounding box center [1539, 392] width 58 height 82
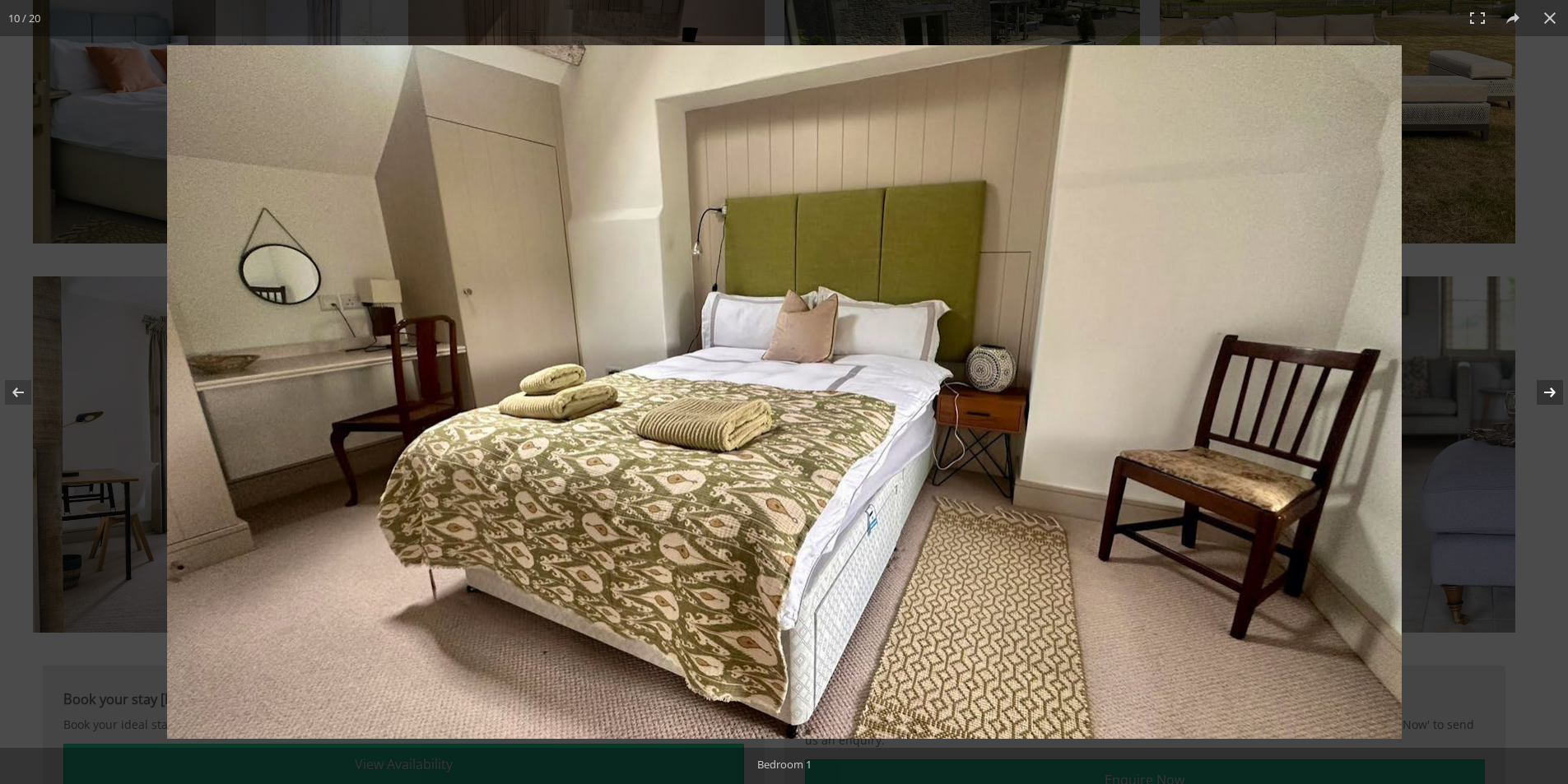
click at [1544, 395] on button at bounding box center [1539, 392] width 58 height 82
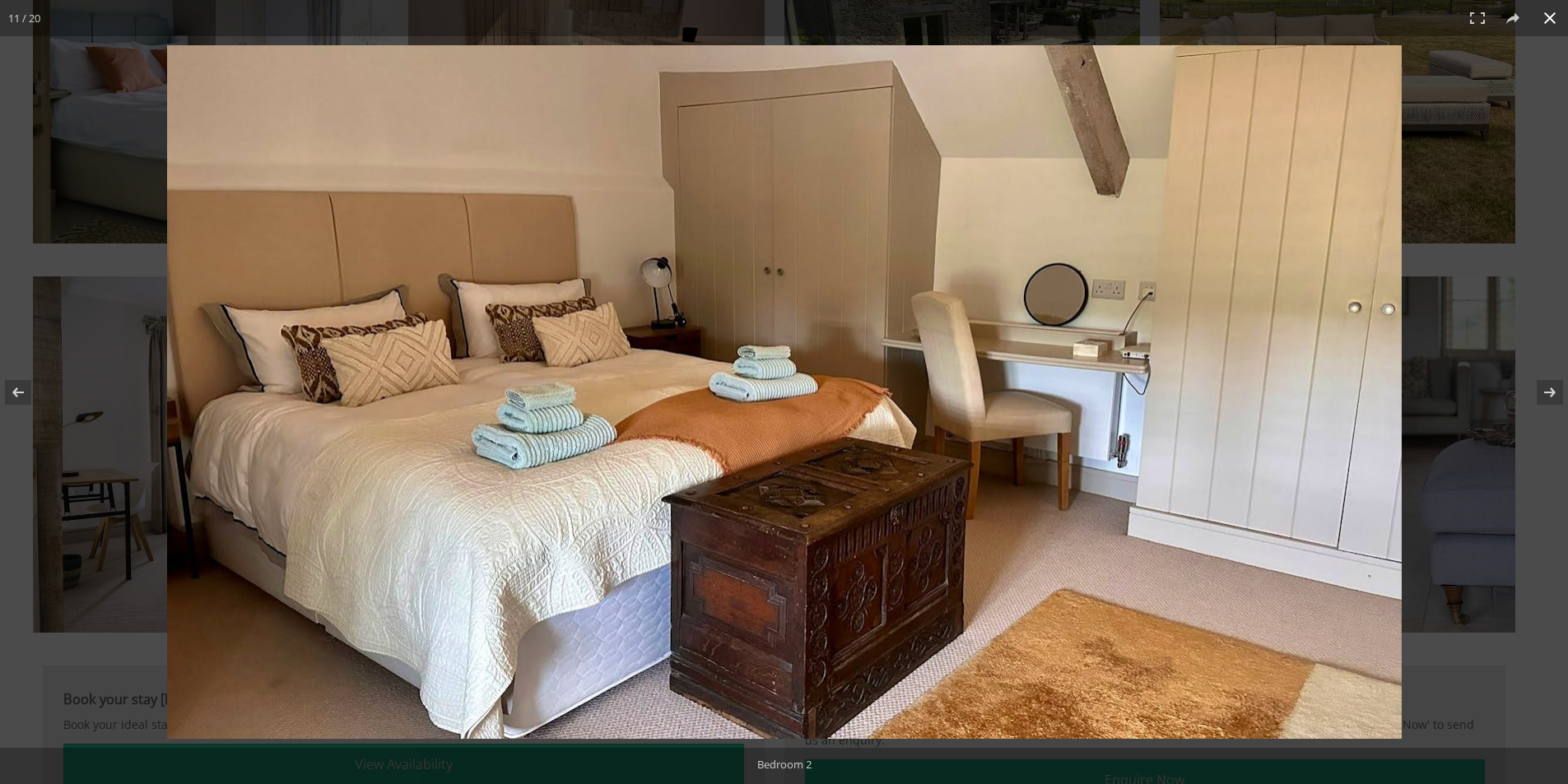
click at [1501, 463] on div at bounding box center [931, 428] width 1528 height 765
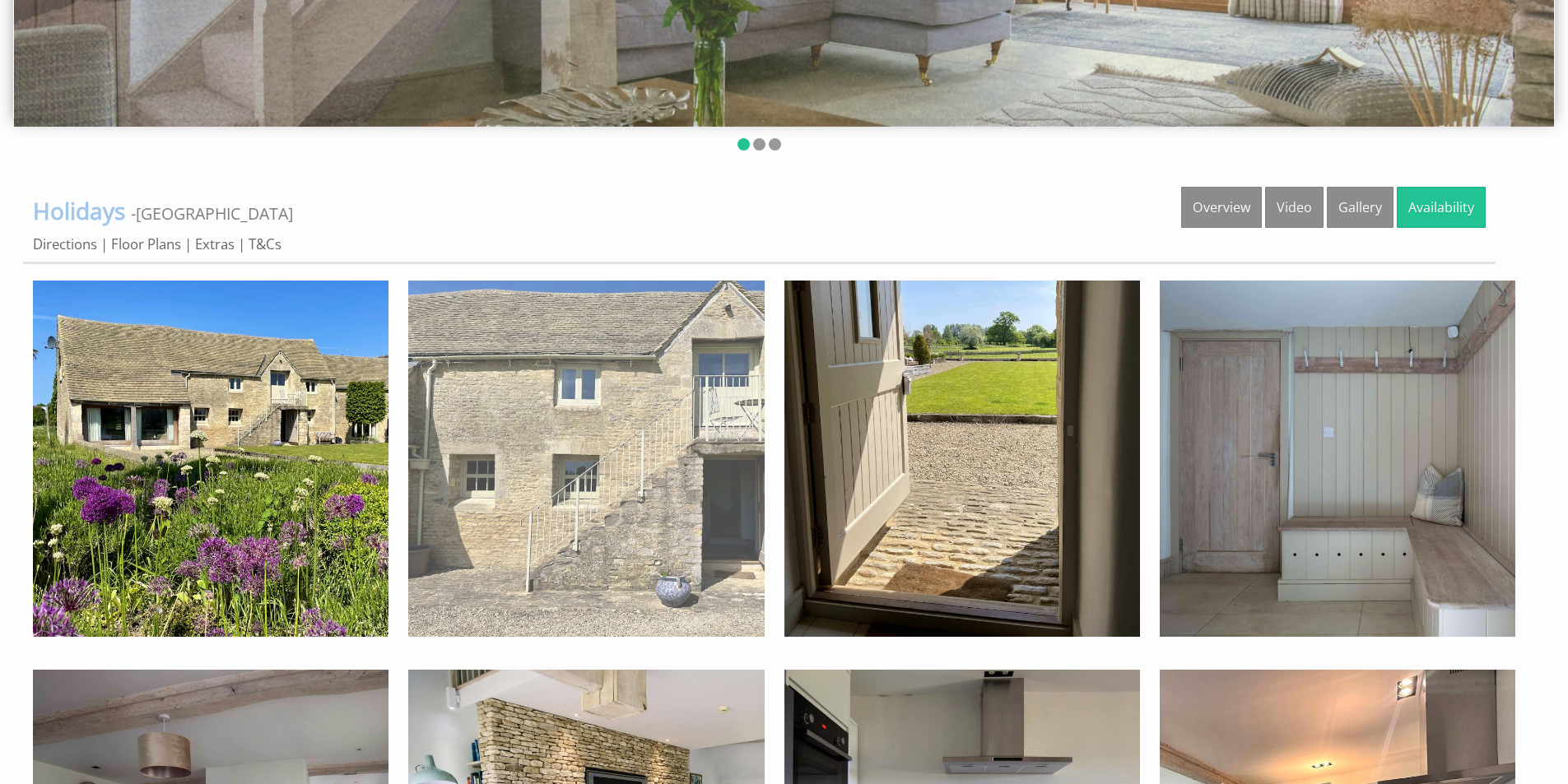
scroll to position [558, 0]
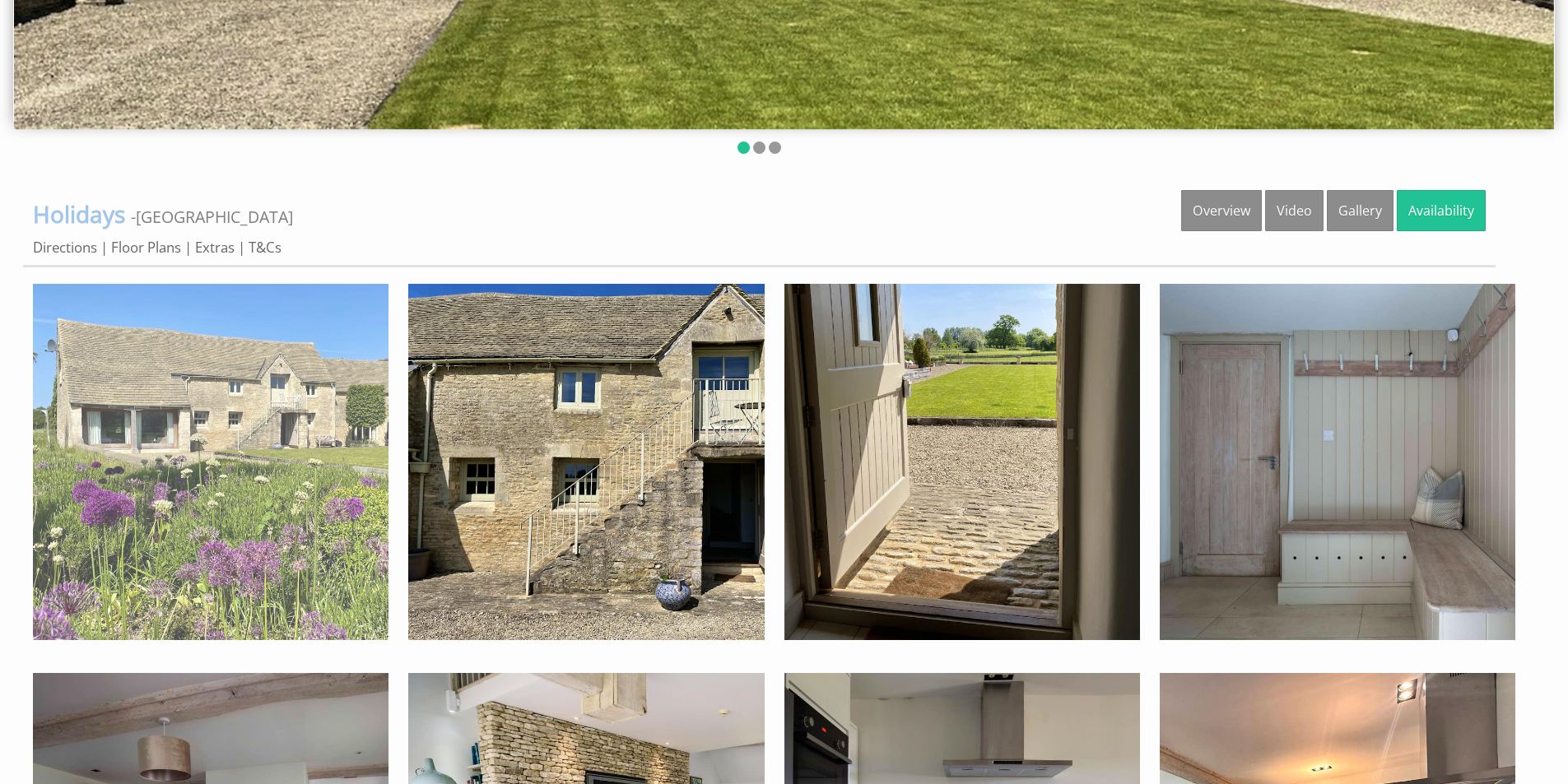
click at [272, 410] on img at bounding box center [211, 462] width 355 height 355
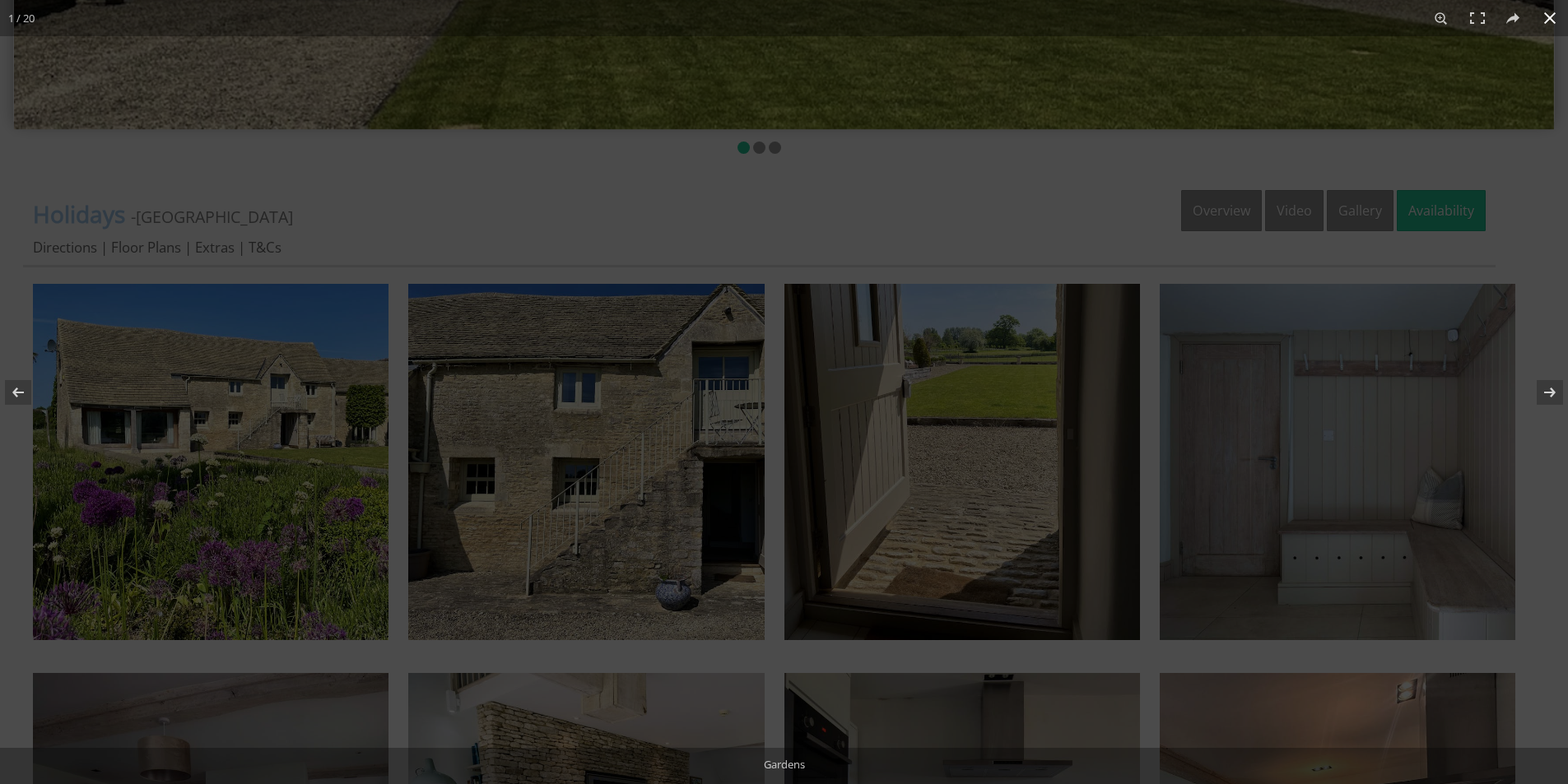
click at [1504, 330] on div at bounding box center [1094, 428] width 1568 height 784
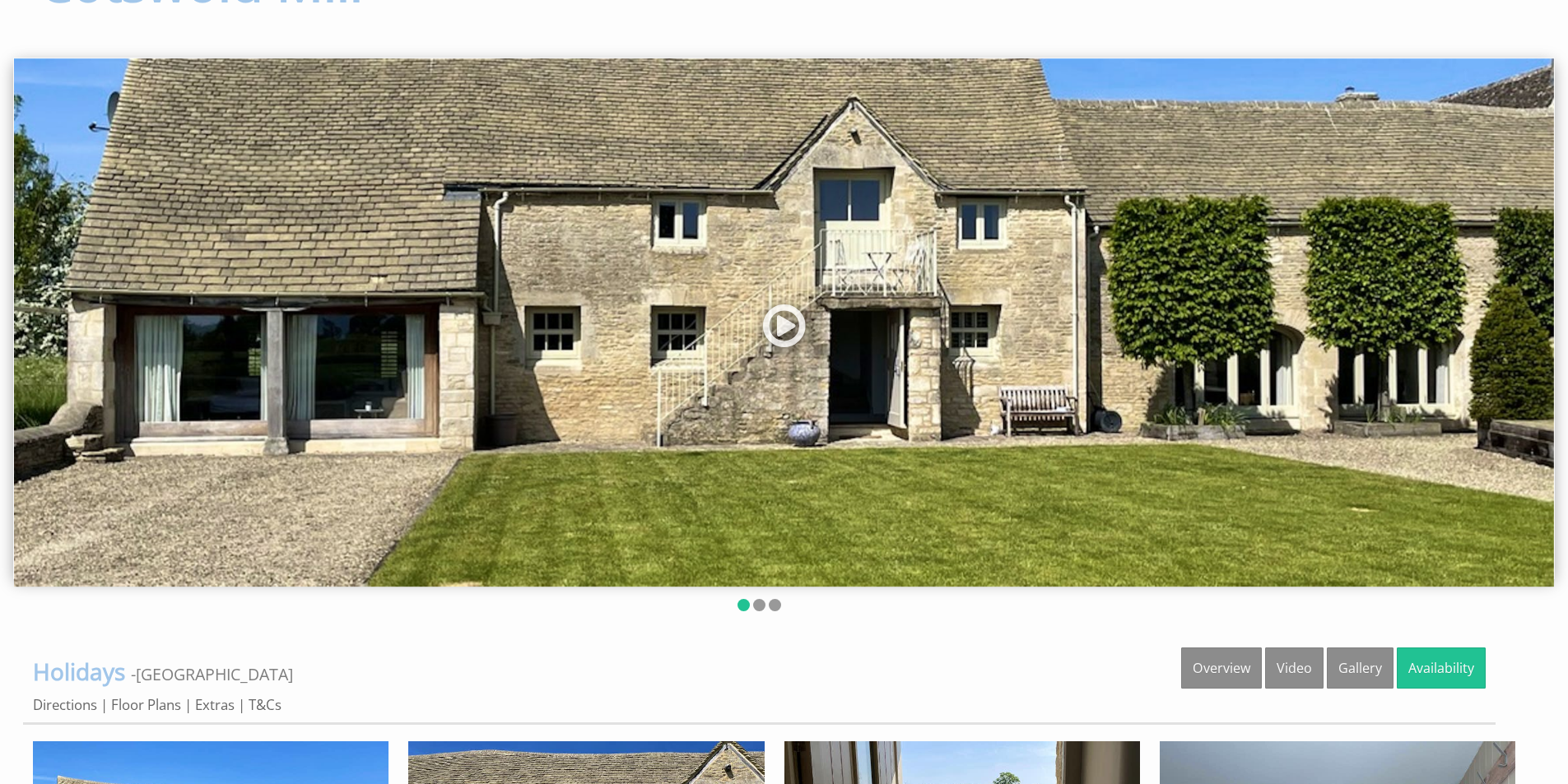
scroll to position [64, 0]
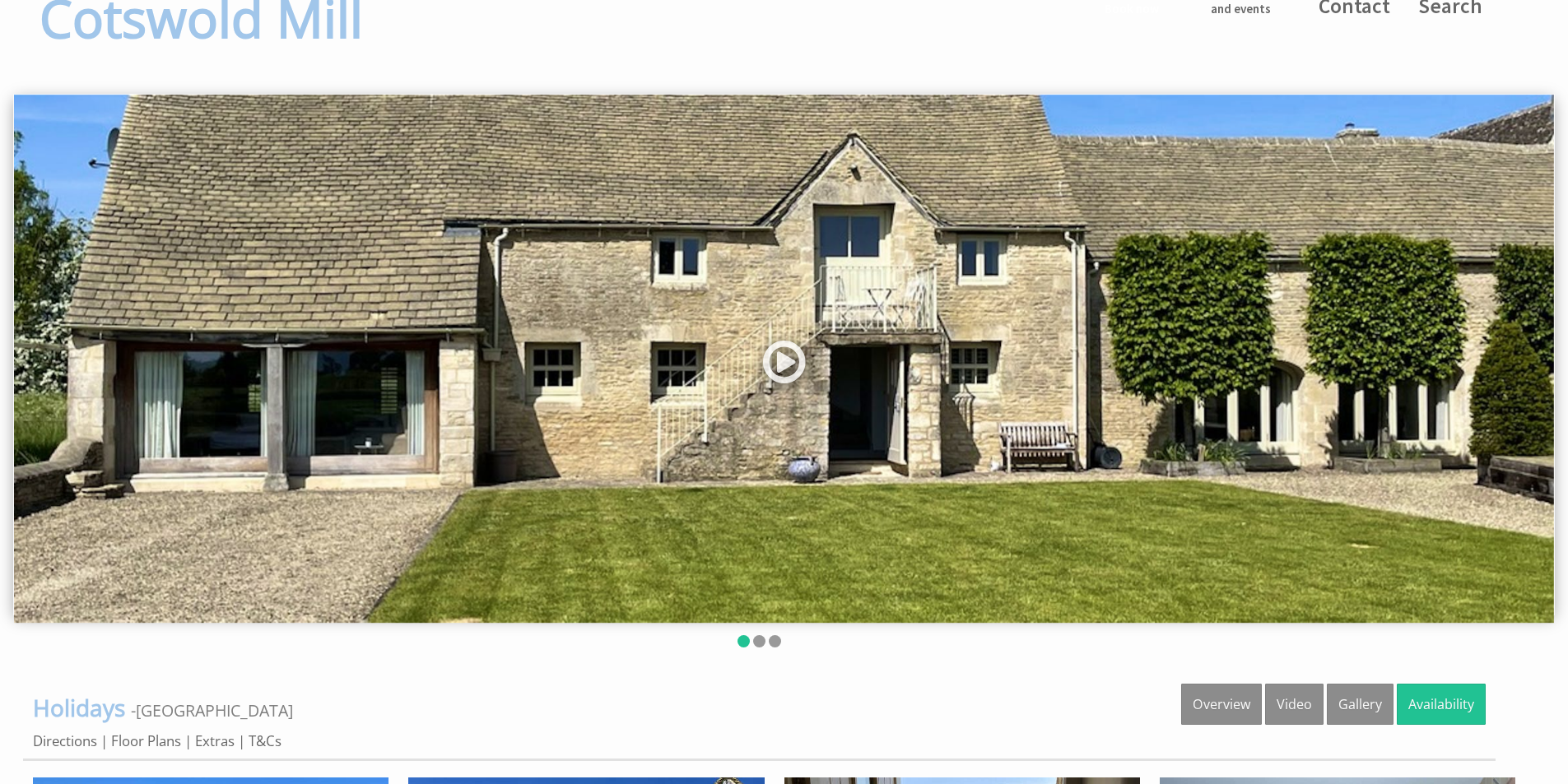
click at [760, 649] on ul at bounding box center [759, 643] width 1472 height 15
click at [122, 742] on link "Floor Plans" at bounding box center [145, 742] width 70 height 20
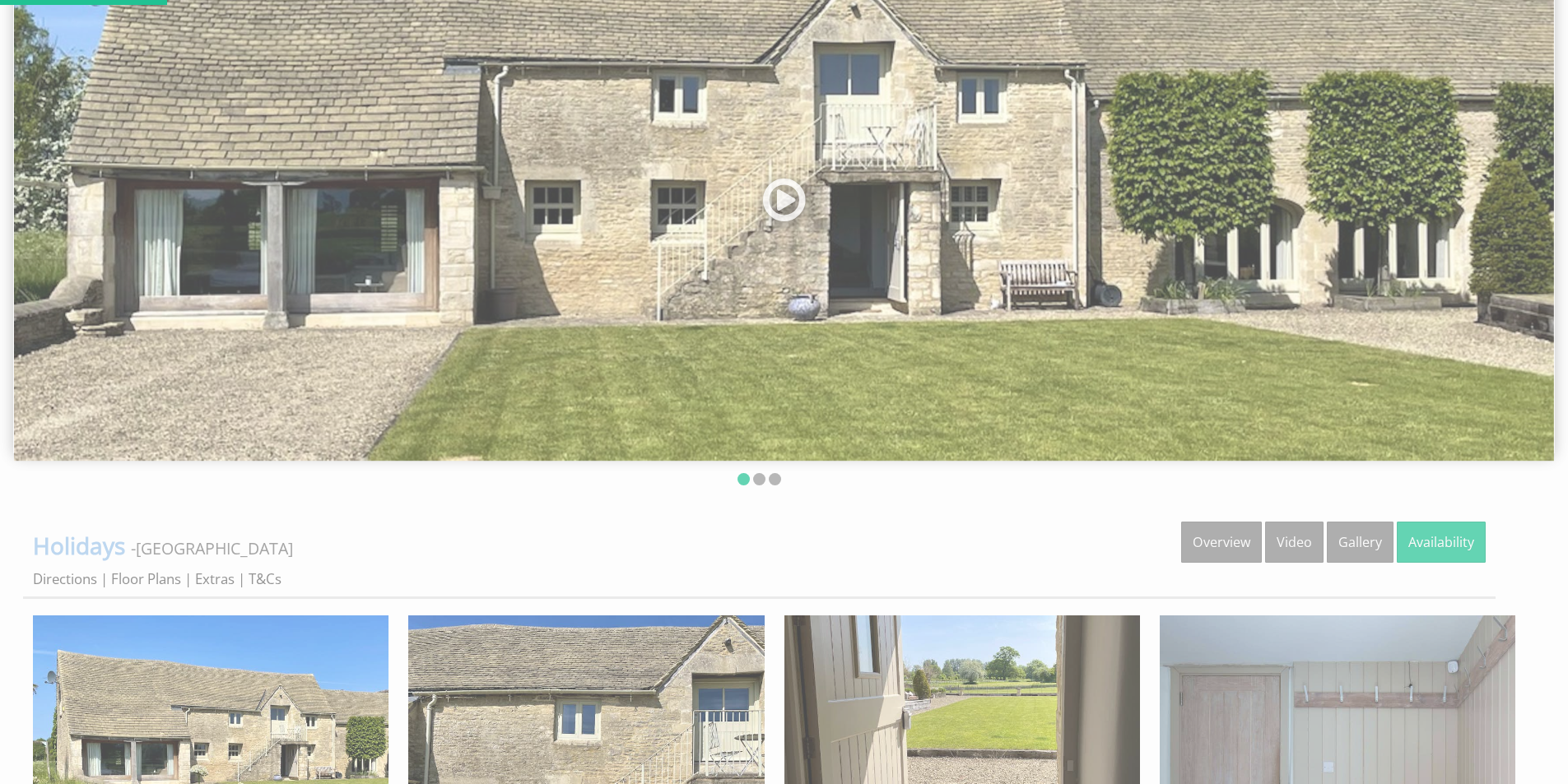
scroll to position [229, 0]
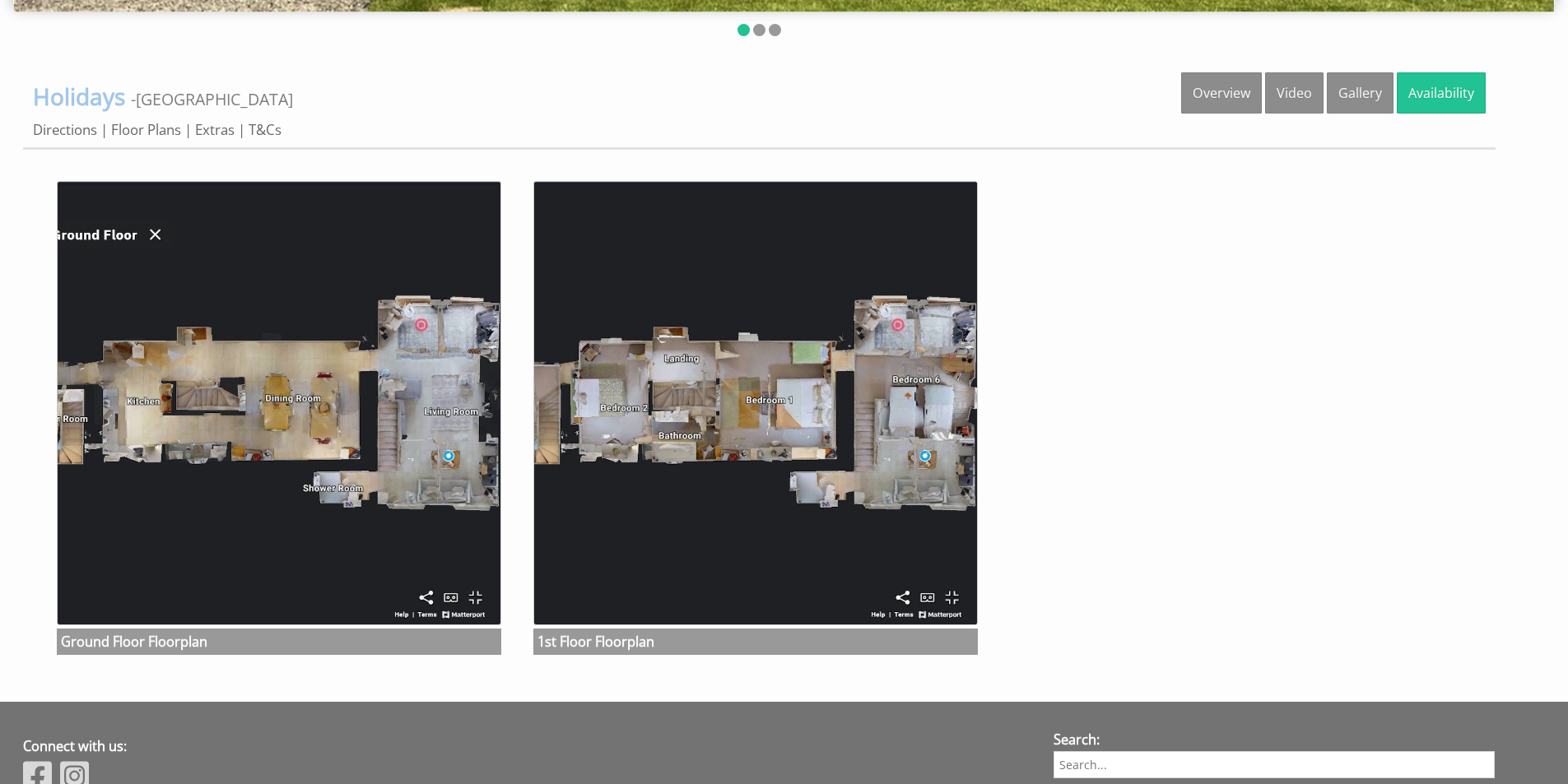
scroll to position [741, 0]
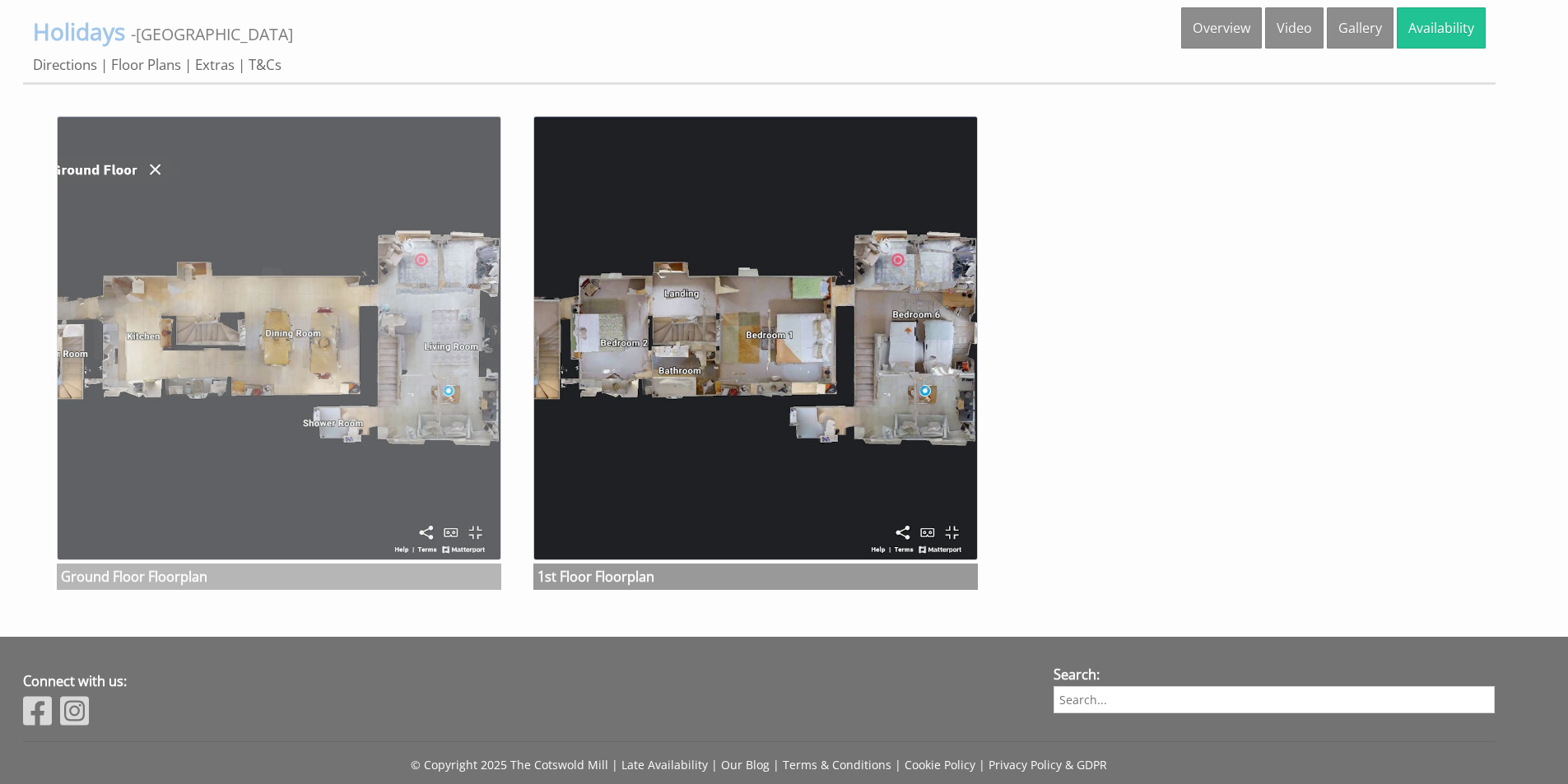
click at [397, 414] on img at bounding box center [278, 337] width 444 height 444
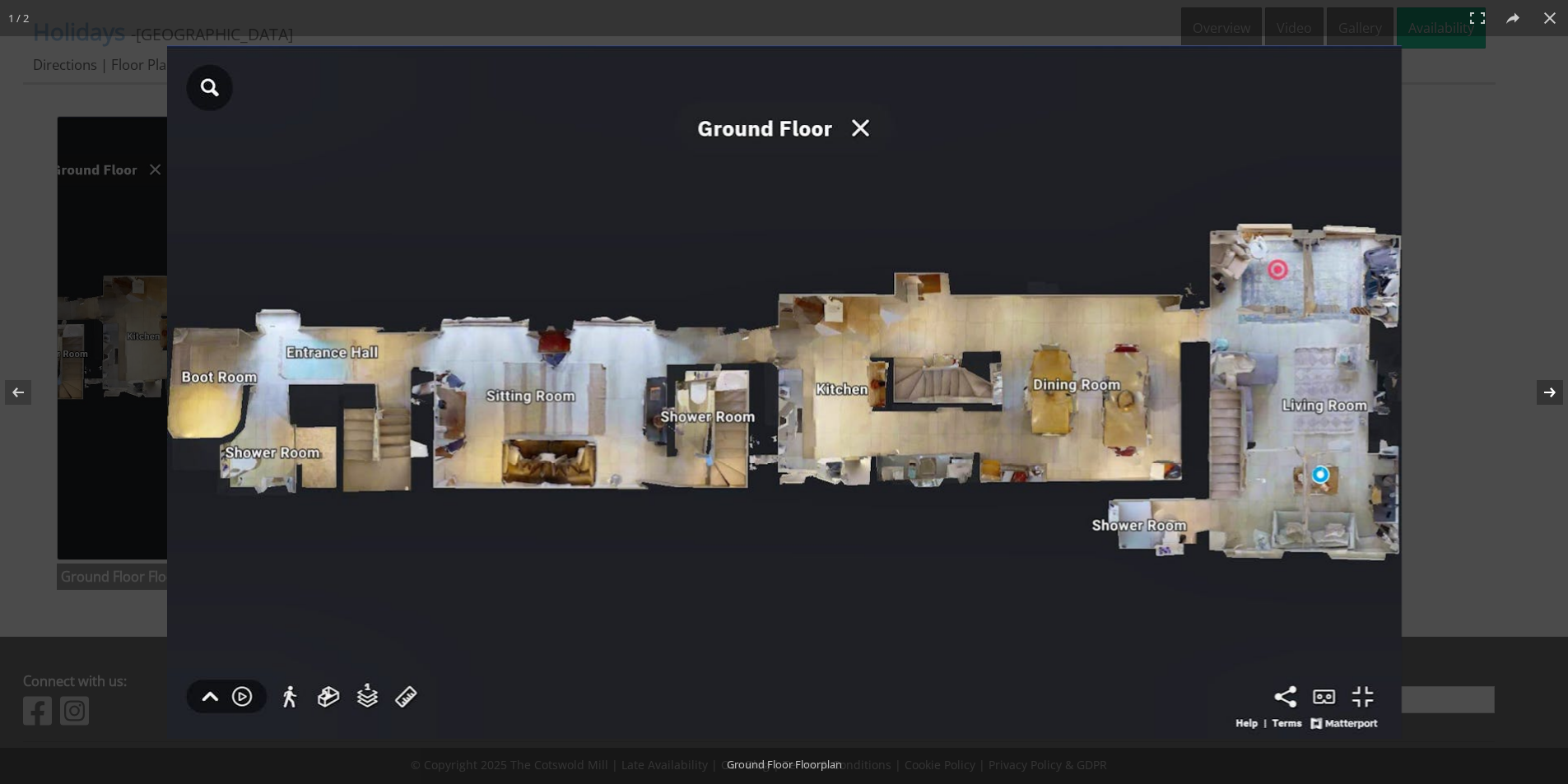
click at [1538, 389] on button at bounding box center [1539, 392] width 58 height 82
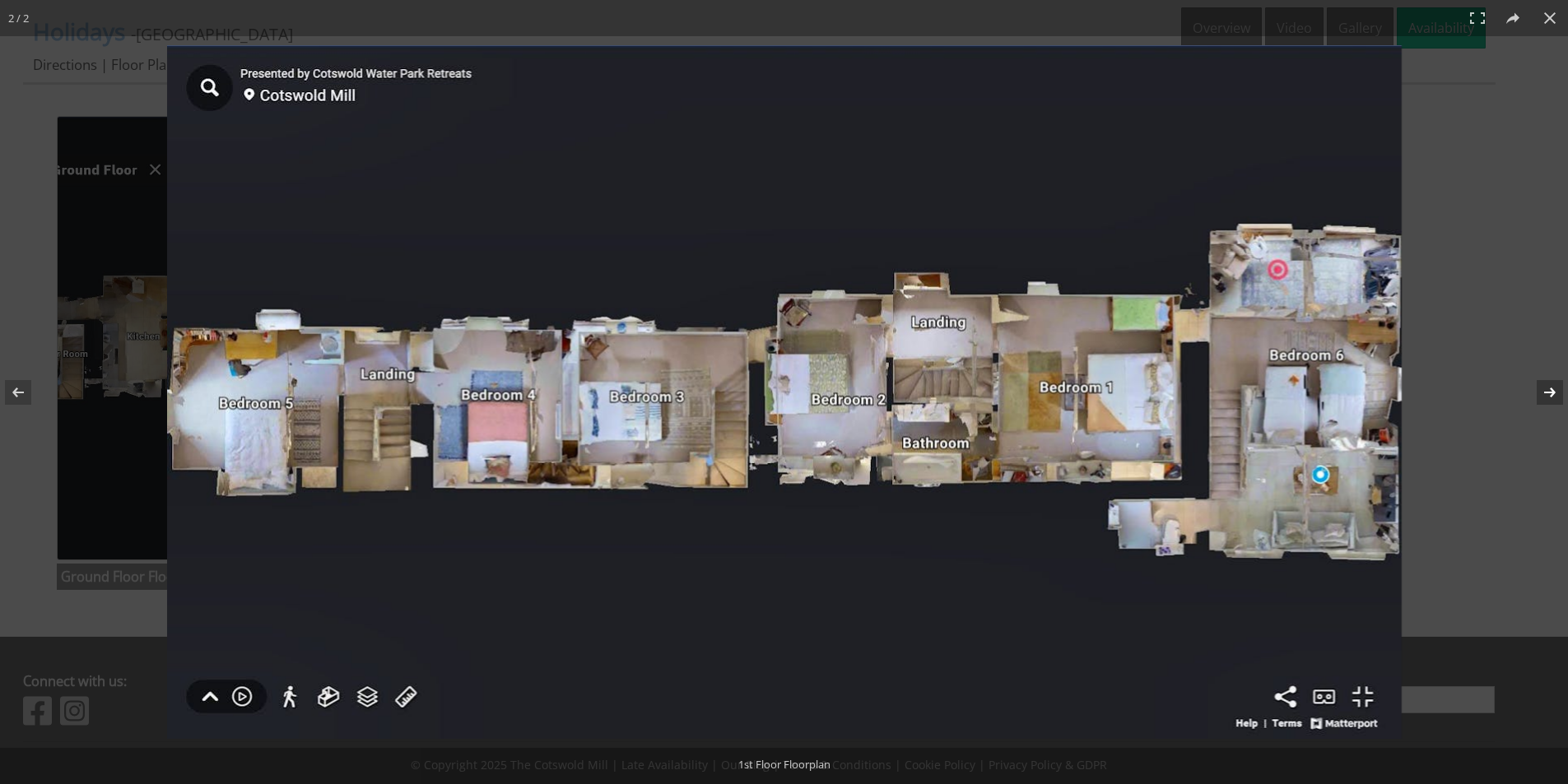
click at [1537, 391] on button at bounding box center [1539, 392] width 58 height 82
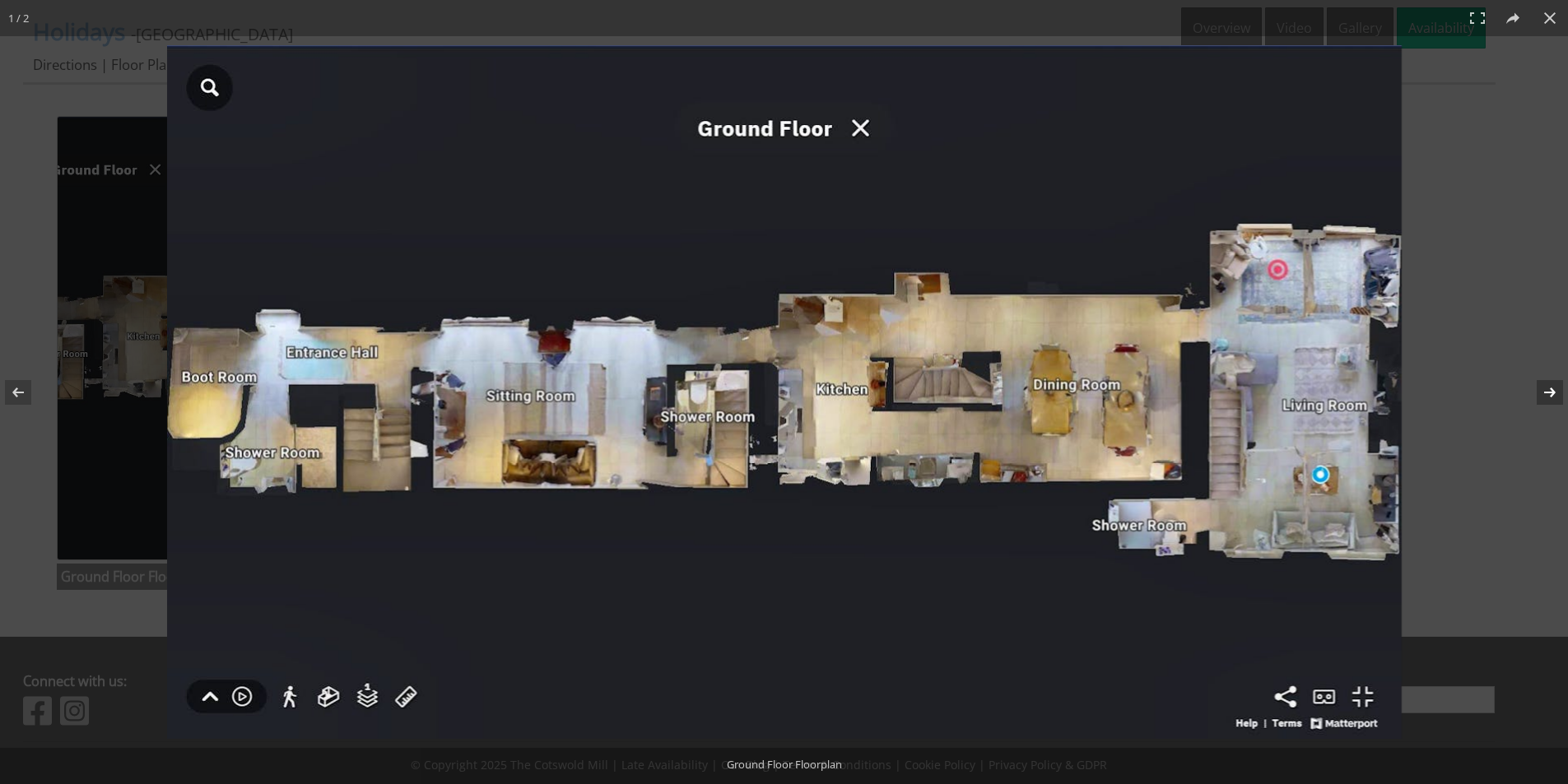
click at [1534, 397] on button at bounding box center [1539, 392] width 58 height 82
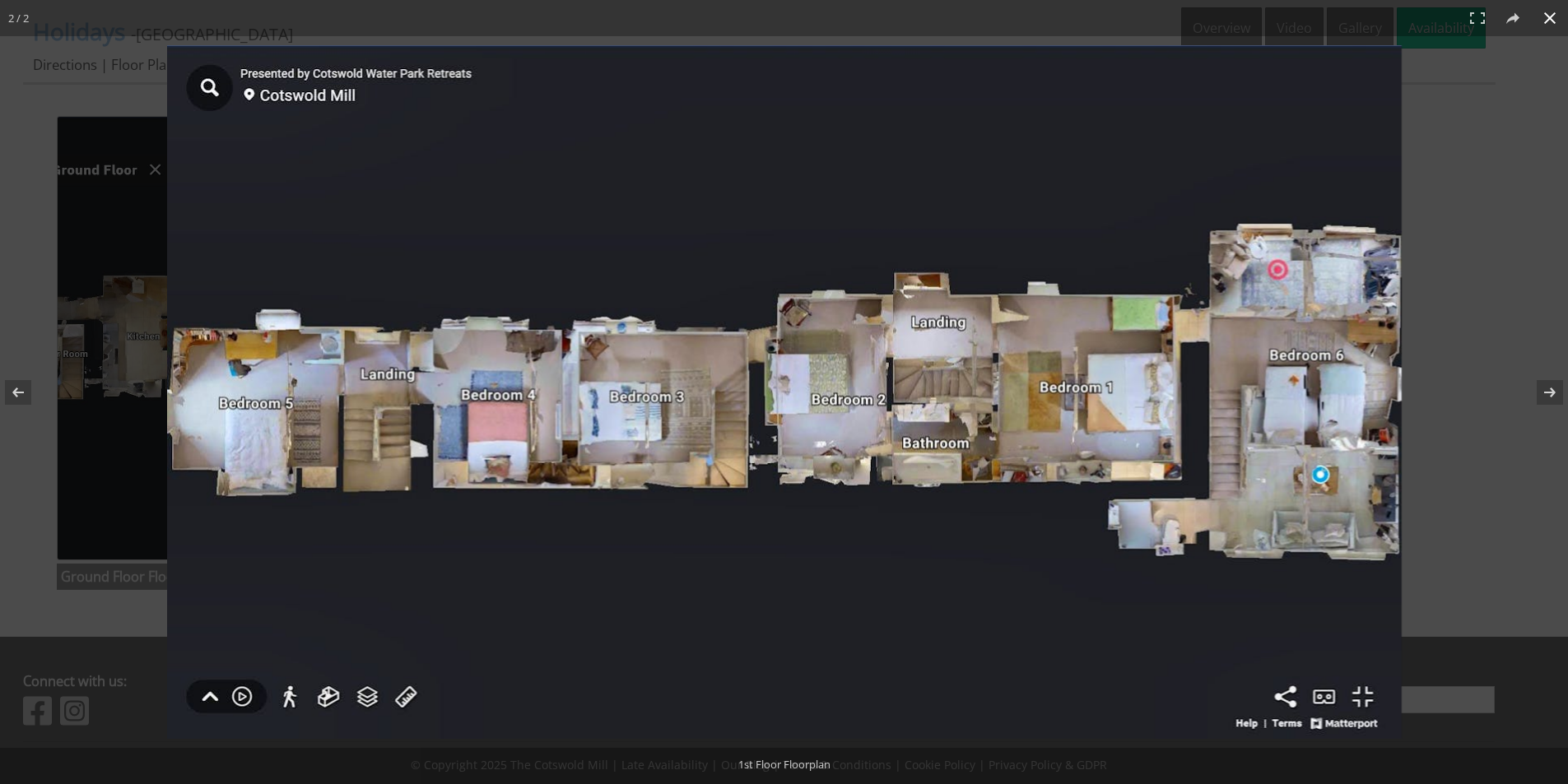
click at [1554, 19] on button at bounding box center [1549, 18] width 36 height 36
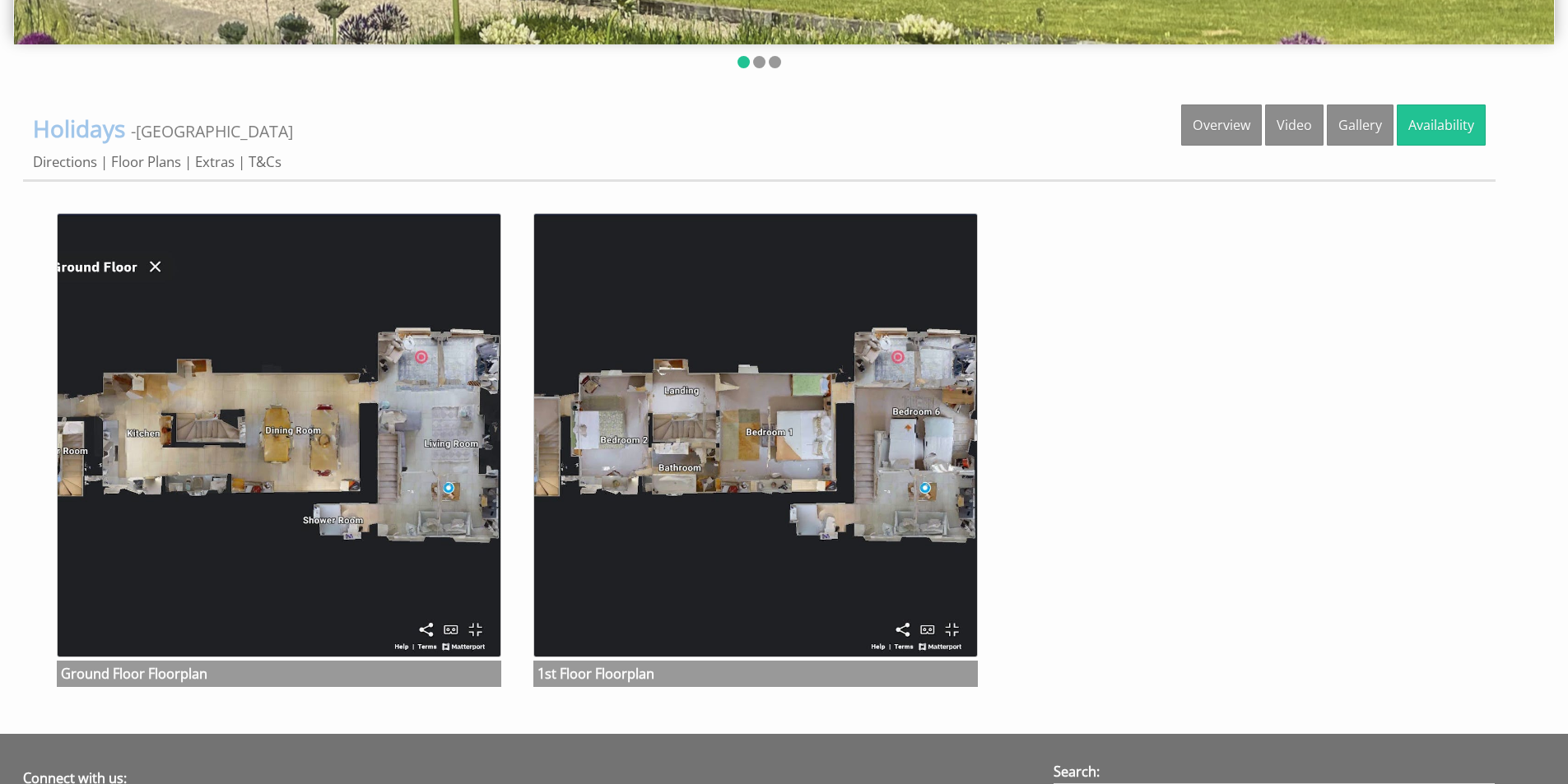
scroll to position [277, 0]
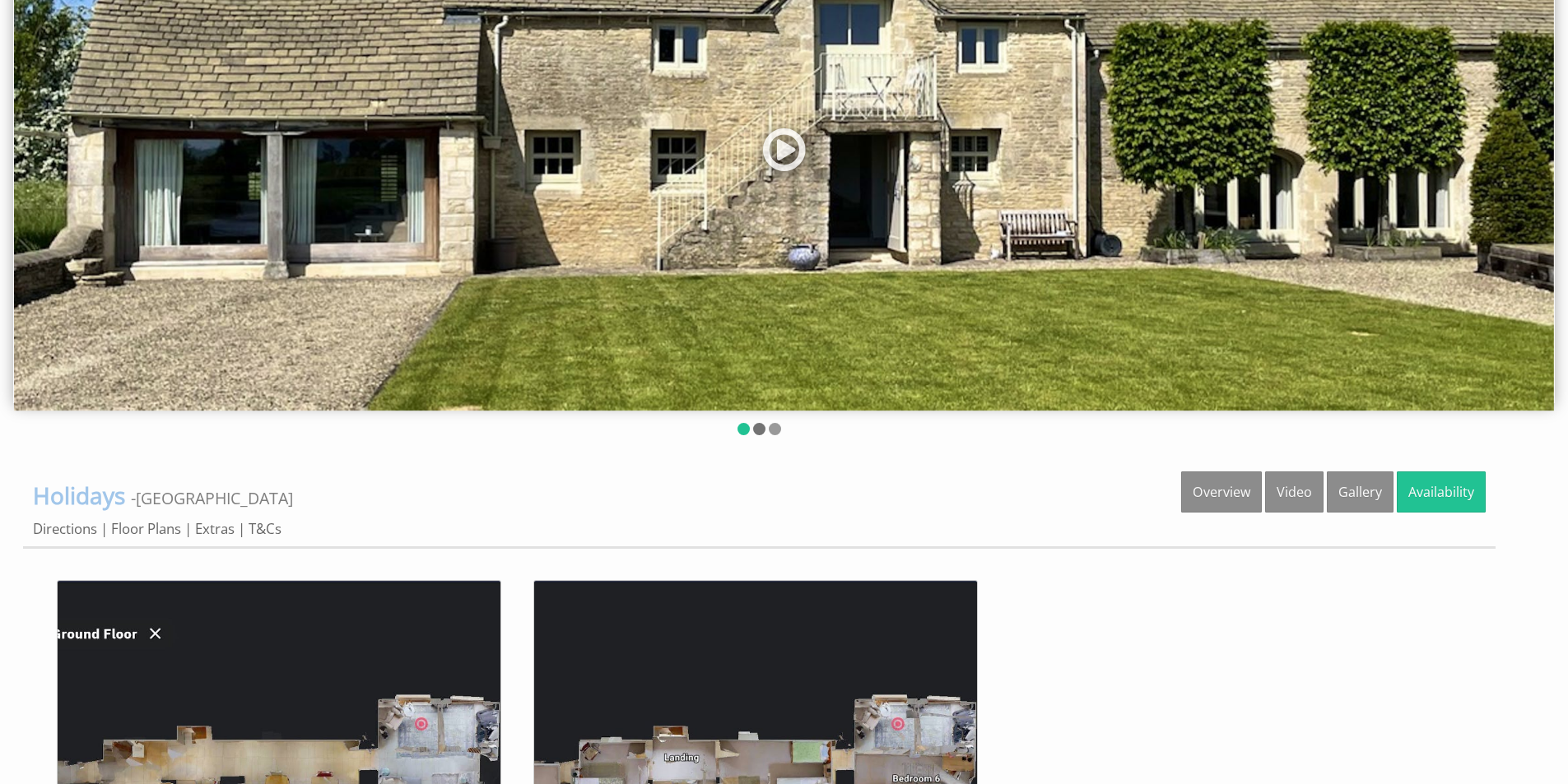
drag, startPoint x: 748, startPoint y: 435, endPoint x: 762, endPoint y: 431, distance: 14.6
click at [750, 435] on ul at bounding box center [759, 430] width 1472 height 15
click at [762, 431] on li at bounding box center [759, 429] width 13 height 13
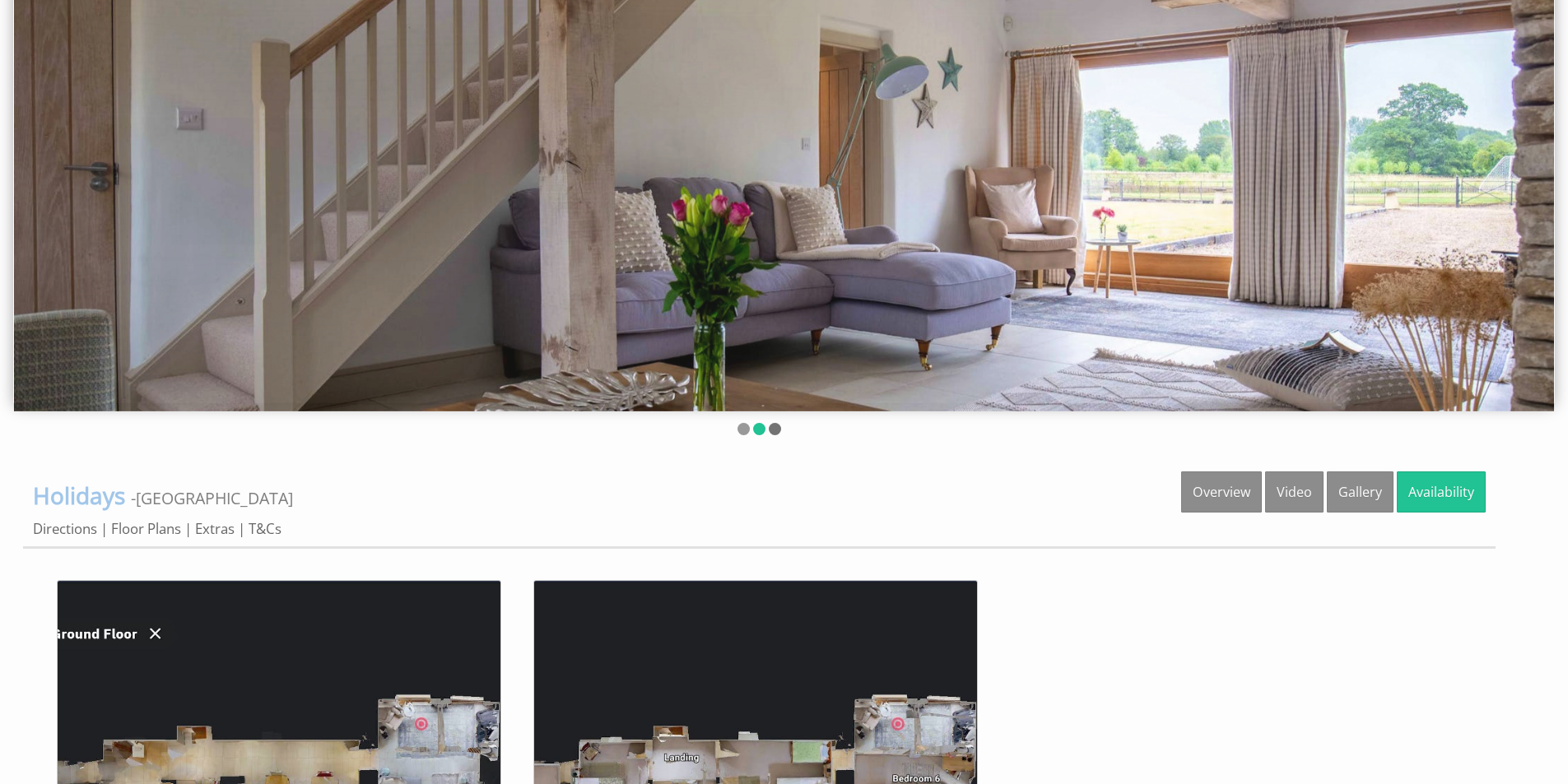
click at [773, 430] on li at bounding box center [775, 429] width 13 height 13
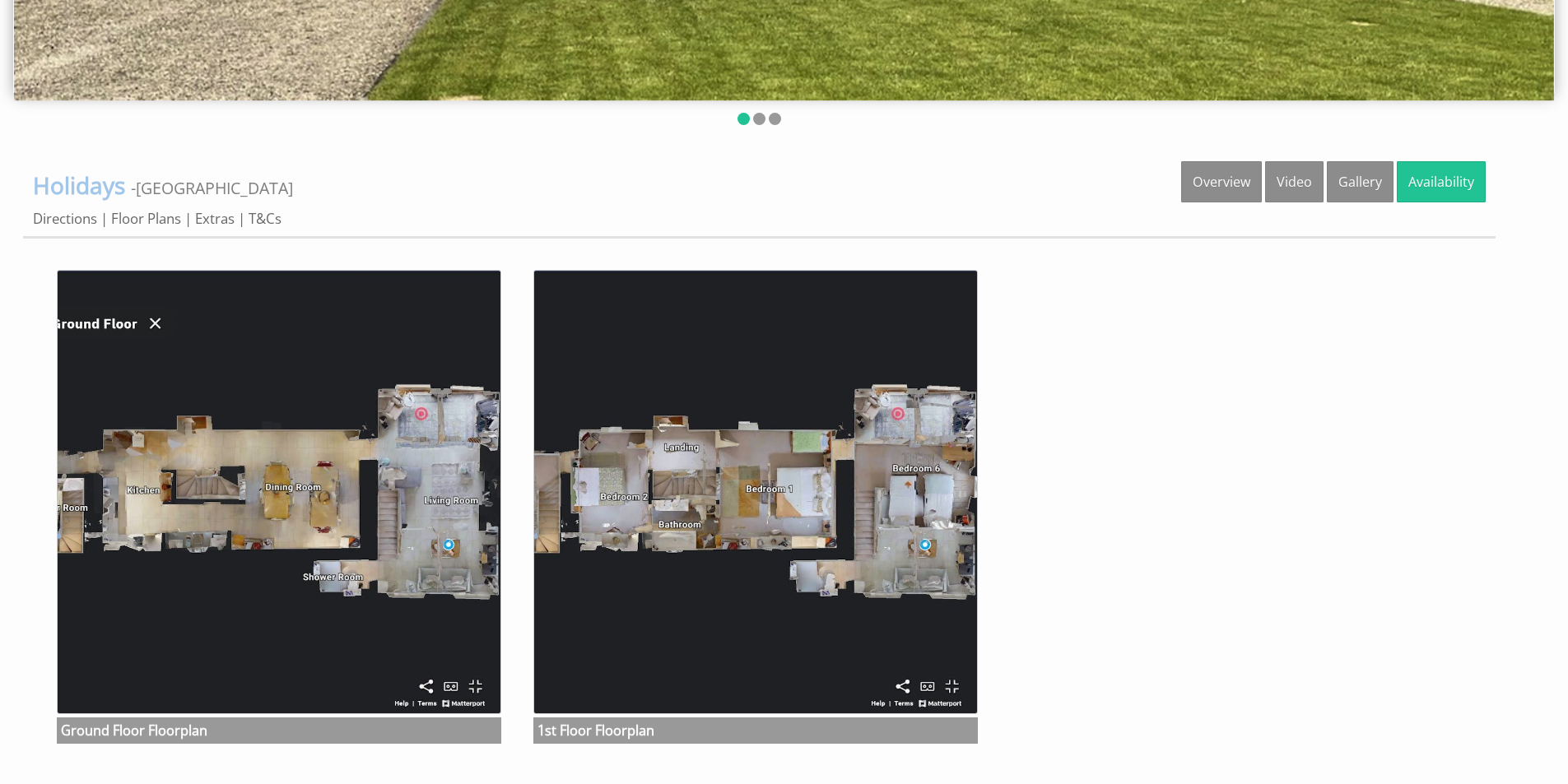
scroll to position [606, 0]
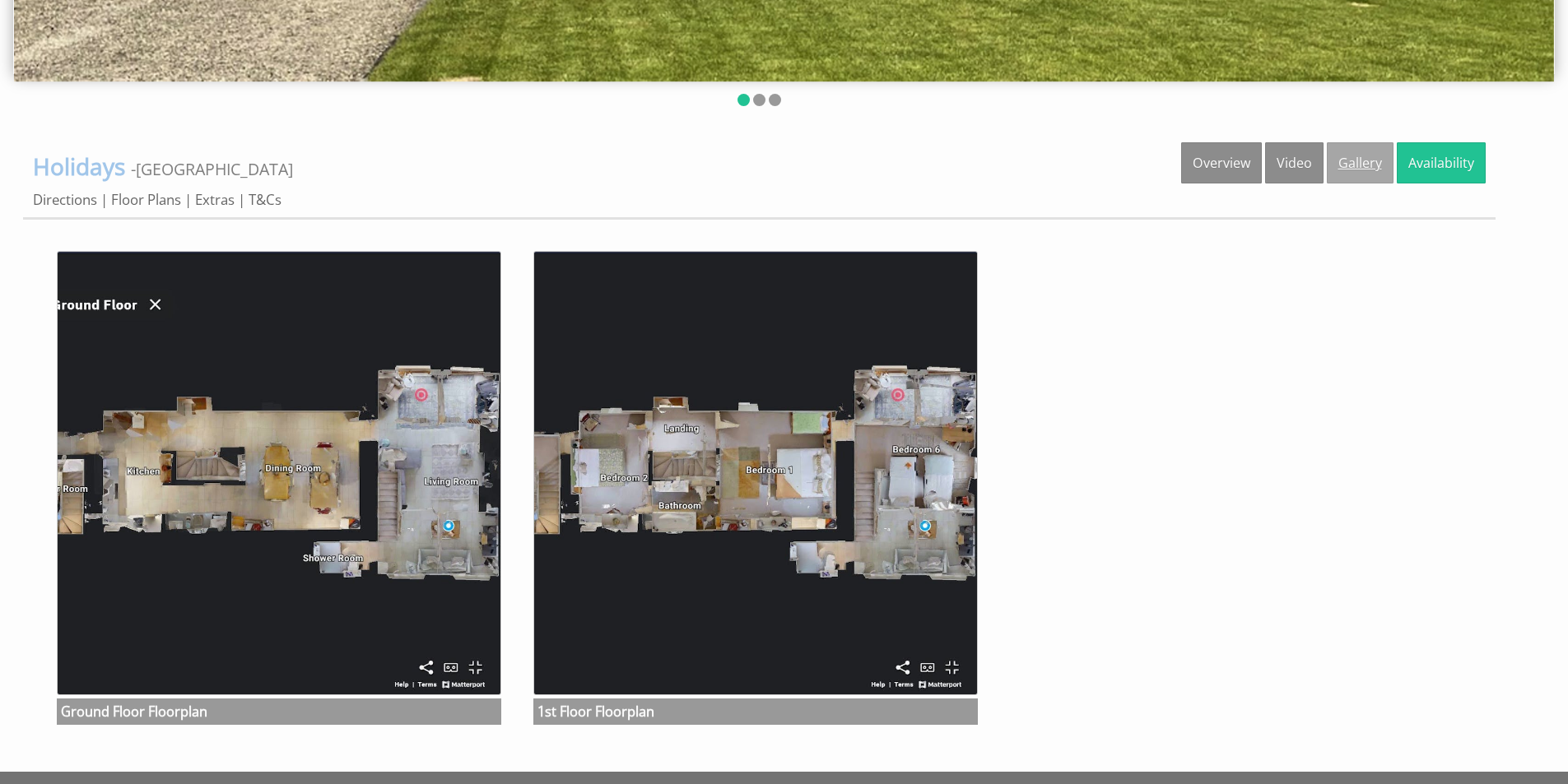
click at [1358, 162] on link "Gallery" at bounding box center [1360, 162] width 67 height 41
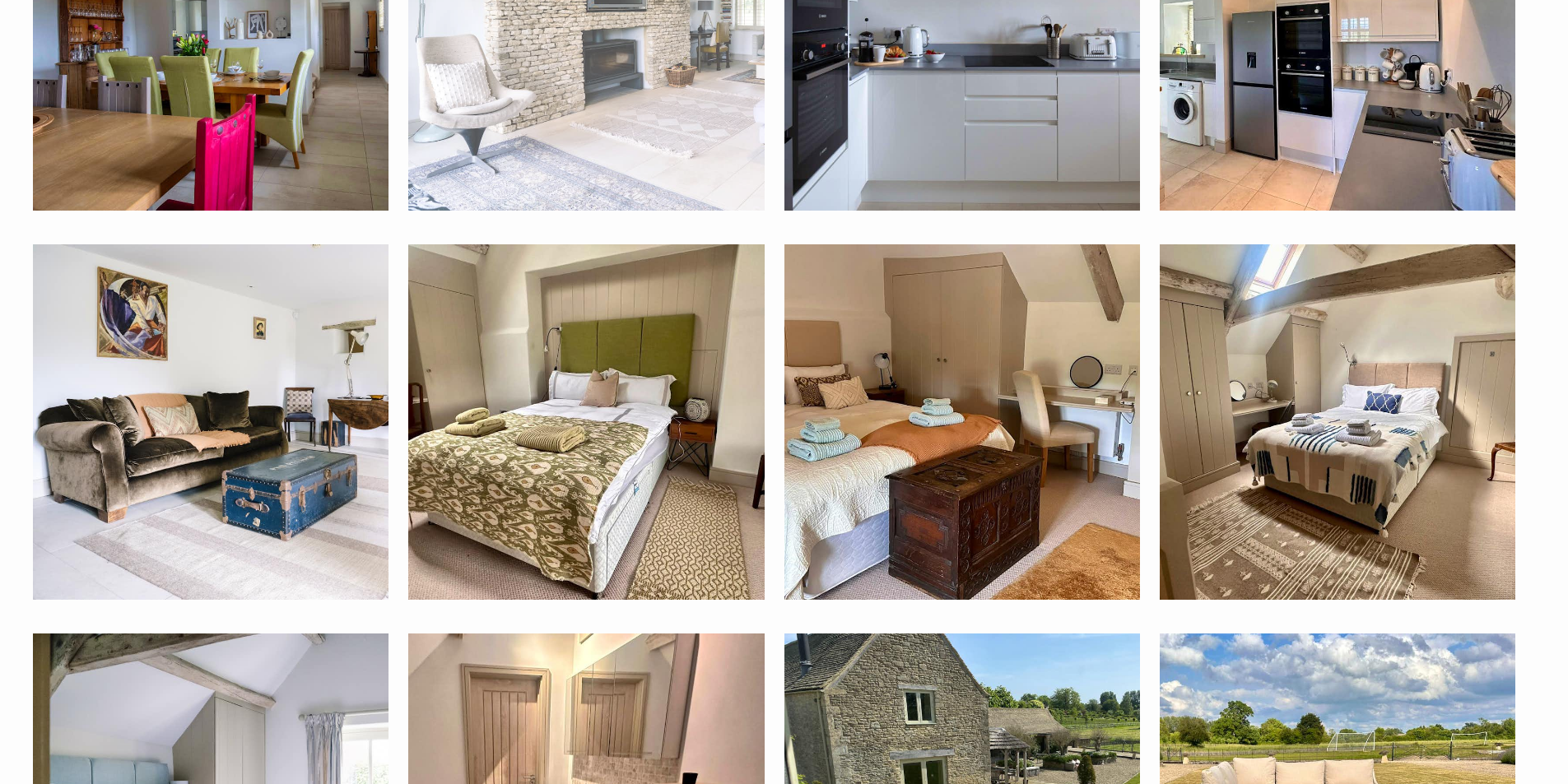
scroll to position [1399, 0]
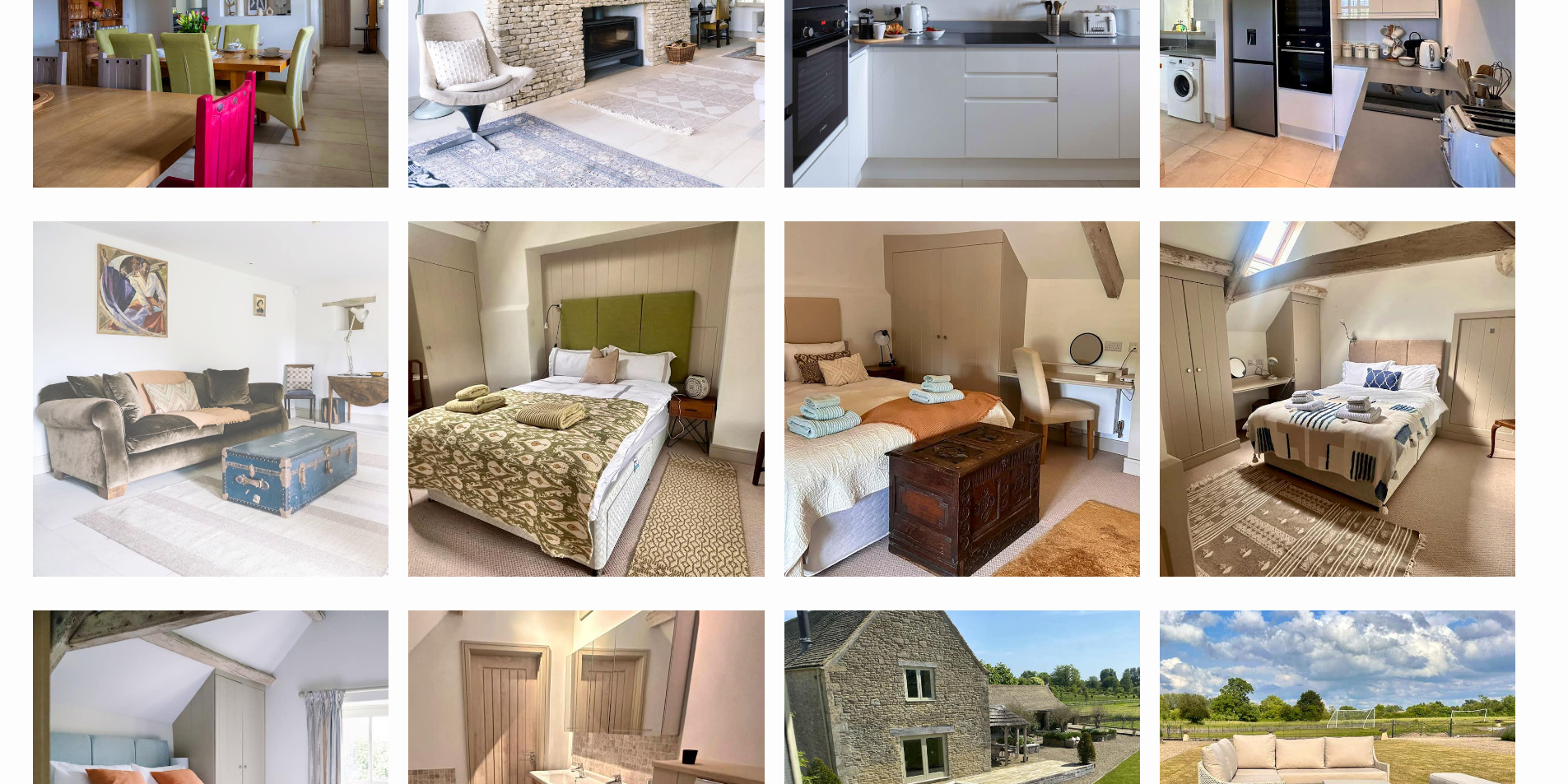
click at [398, 367] on li "Study" at bounding box center [211, 401] width 376 height 359
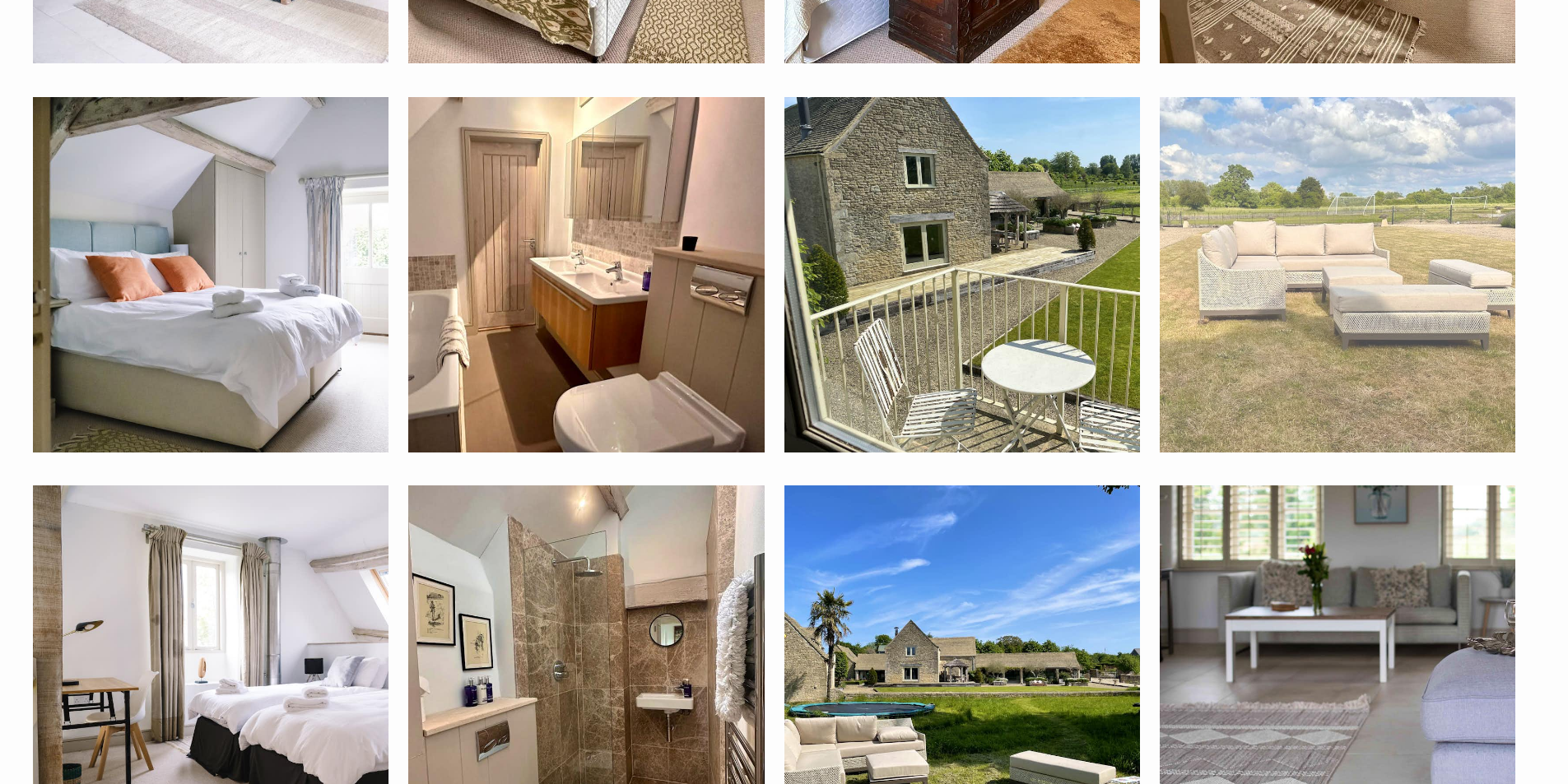
scroll to position [2140, 0]
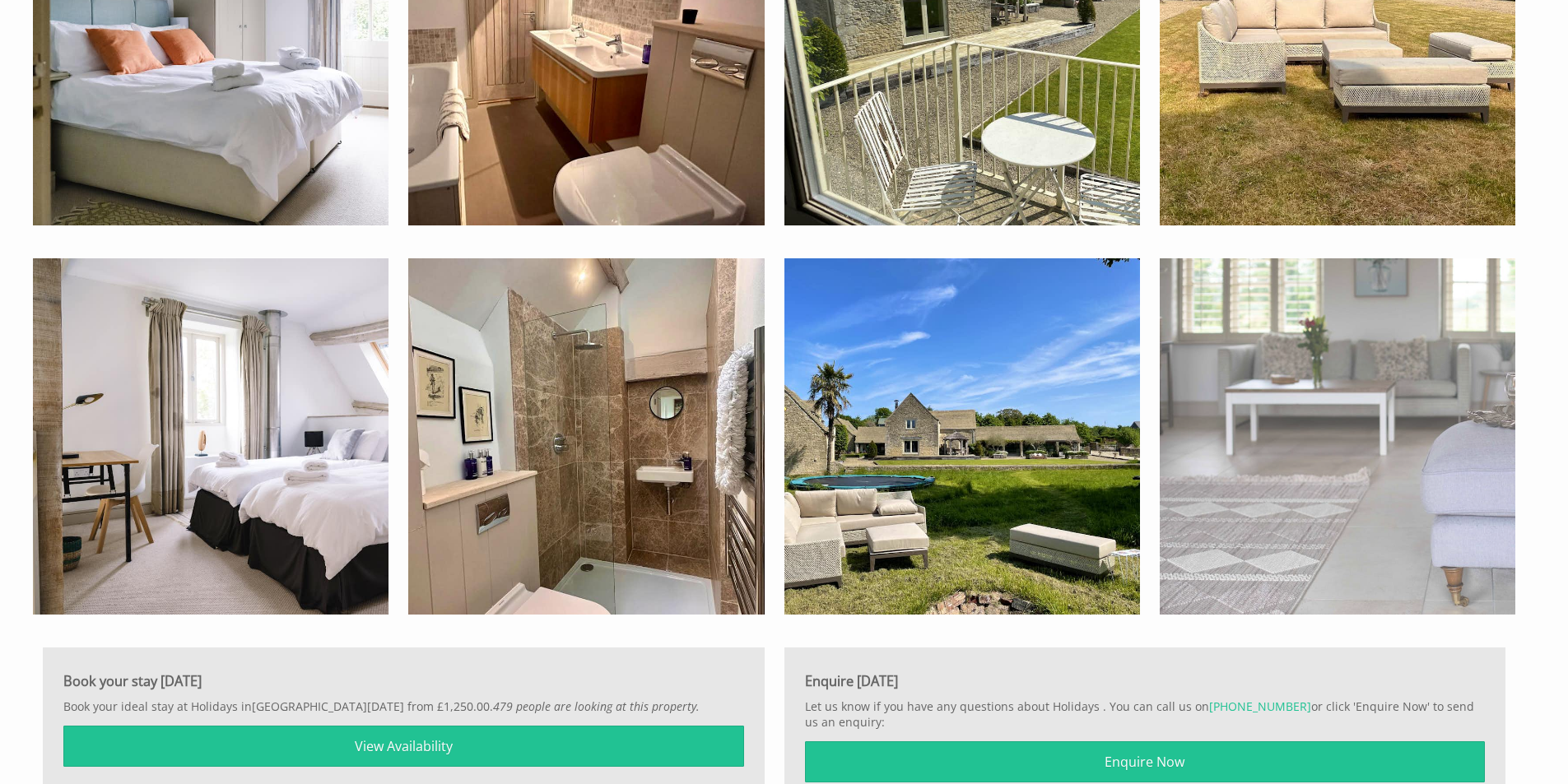
click at [1314, 506] on img at bounding box center [1337, 436] width 355 height 355
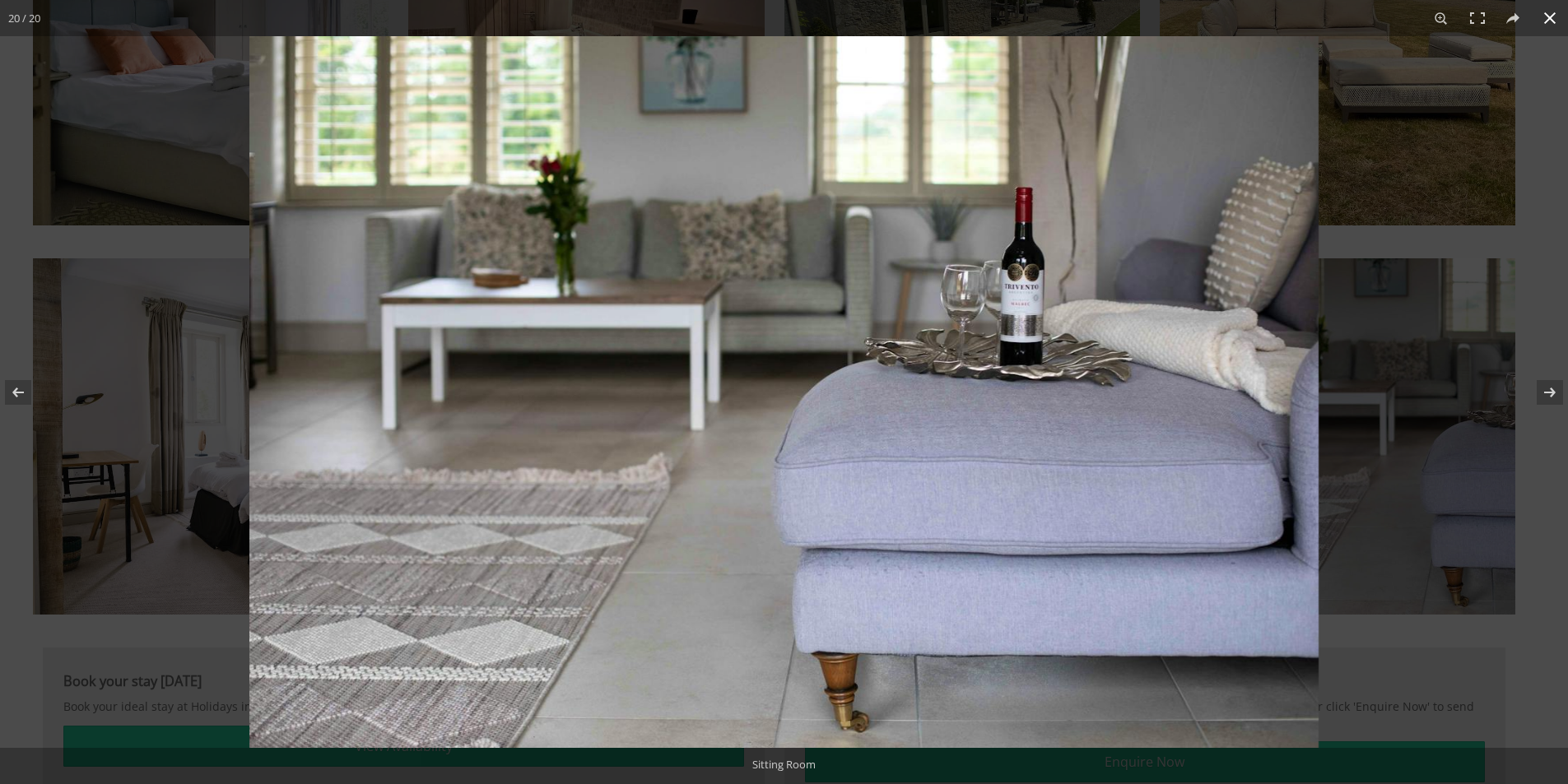
click at [1355, 425] on div at bounding box center [1033, 428] width 1568 height 784
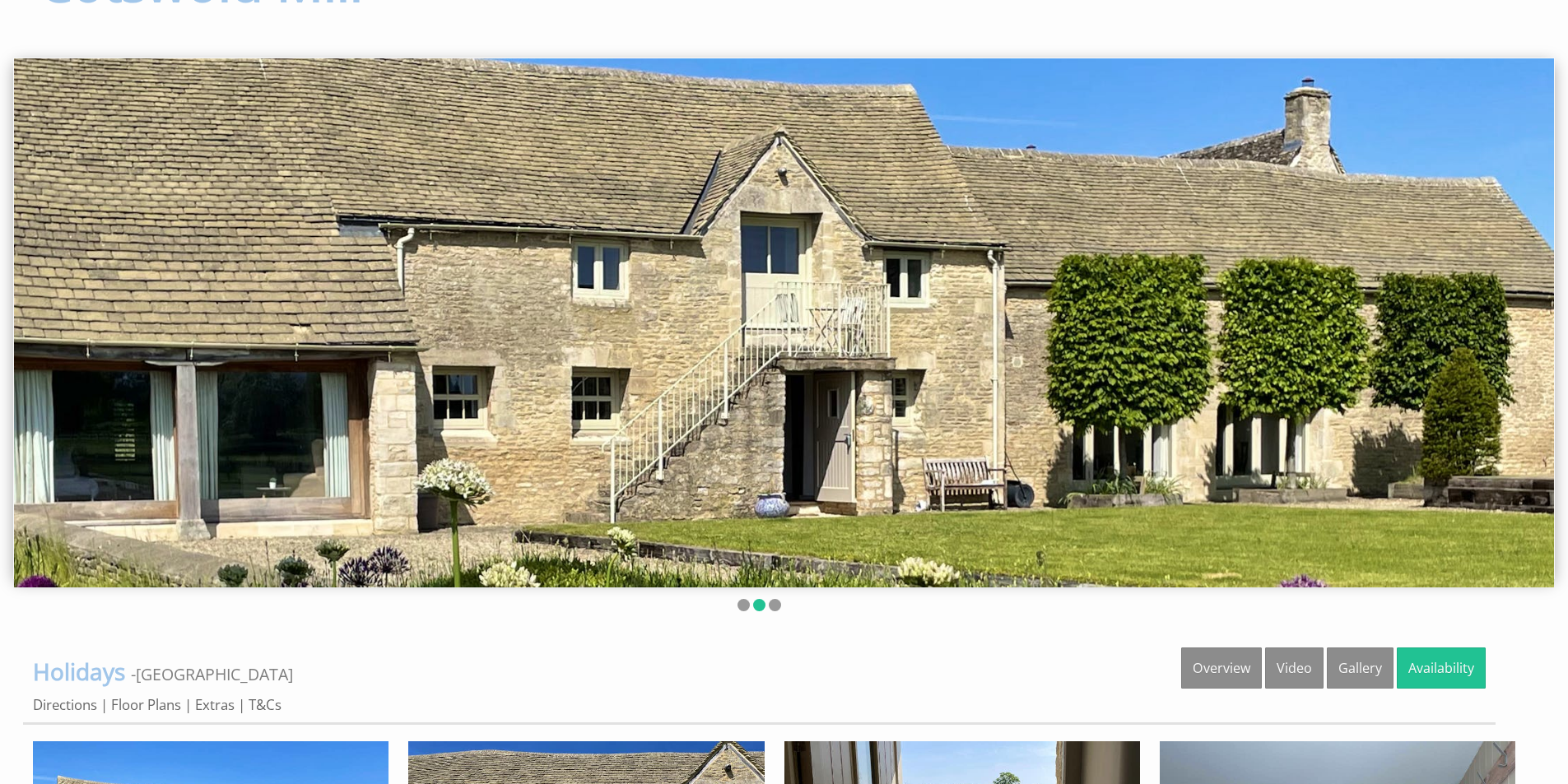
scroll to position [64, 0]
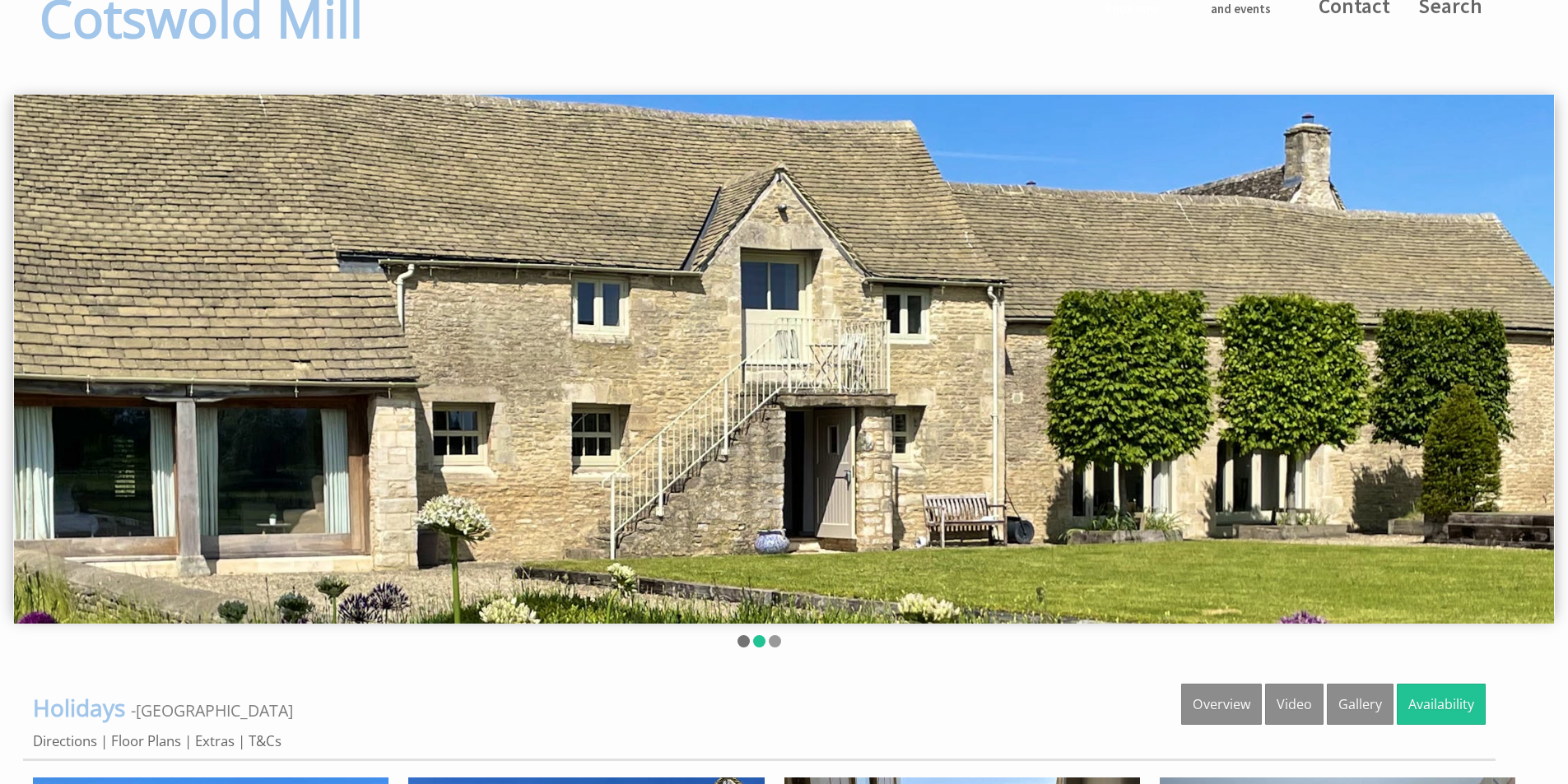
click at [743, 644] on li at bounding box center [743, 641] width 13 height 13
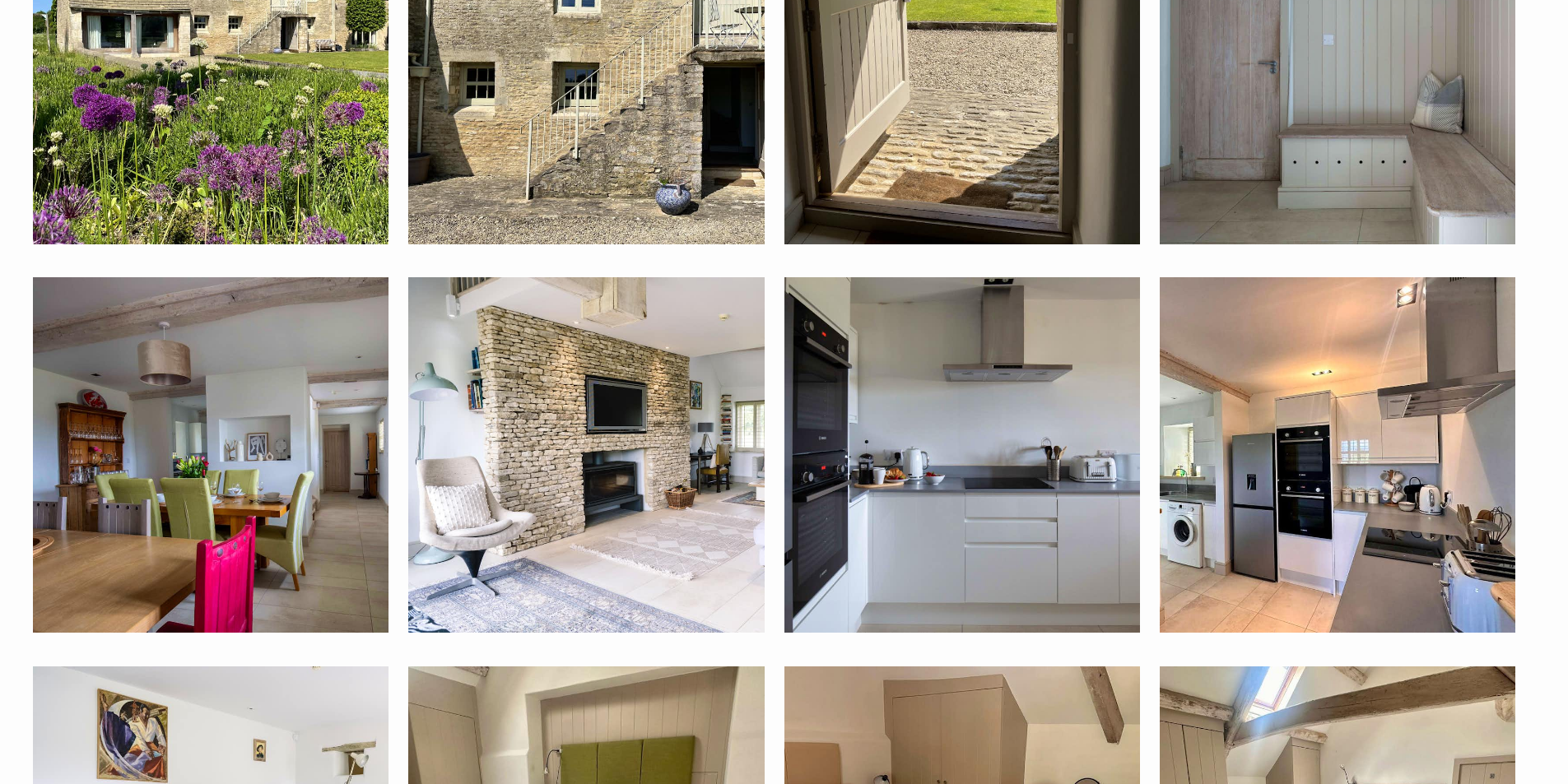
scroll to position [988, 0]
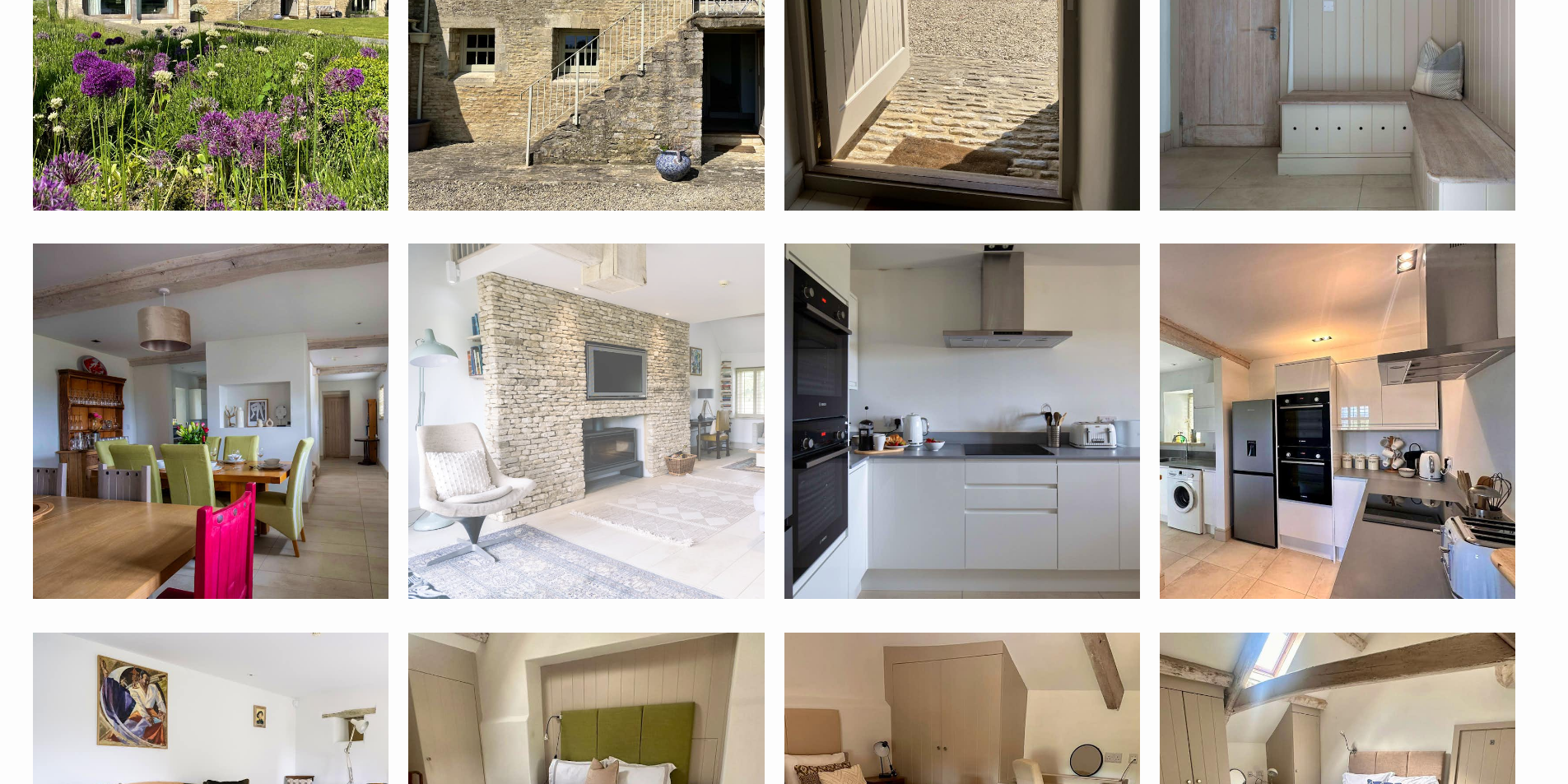
click at [515, 495] on img at bounding box center [586, 421] width 355 height 355
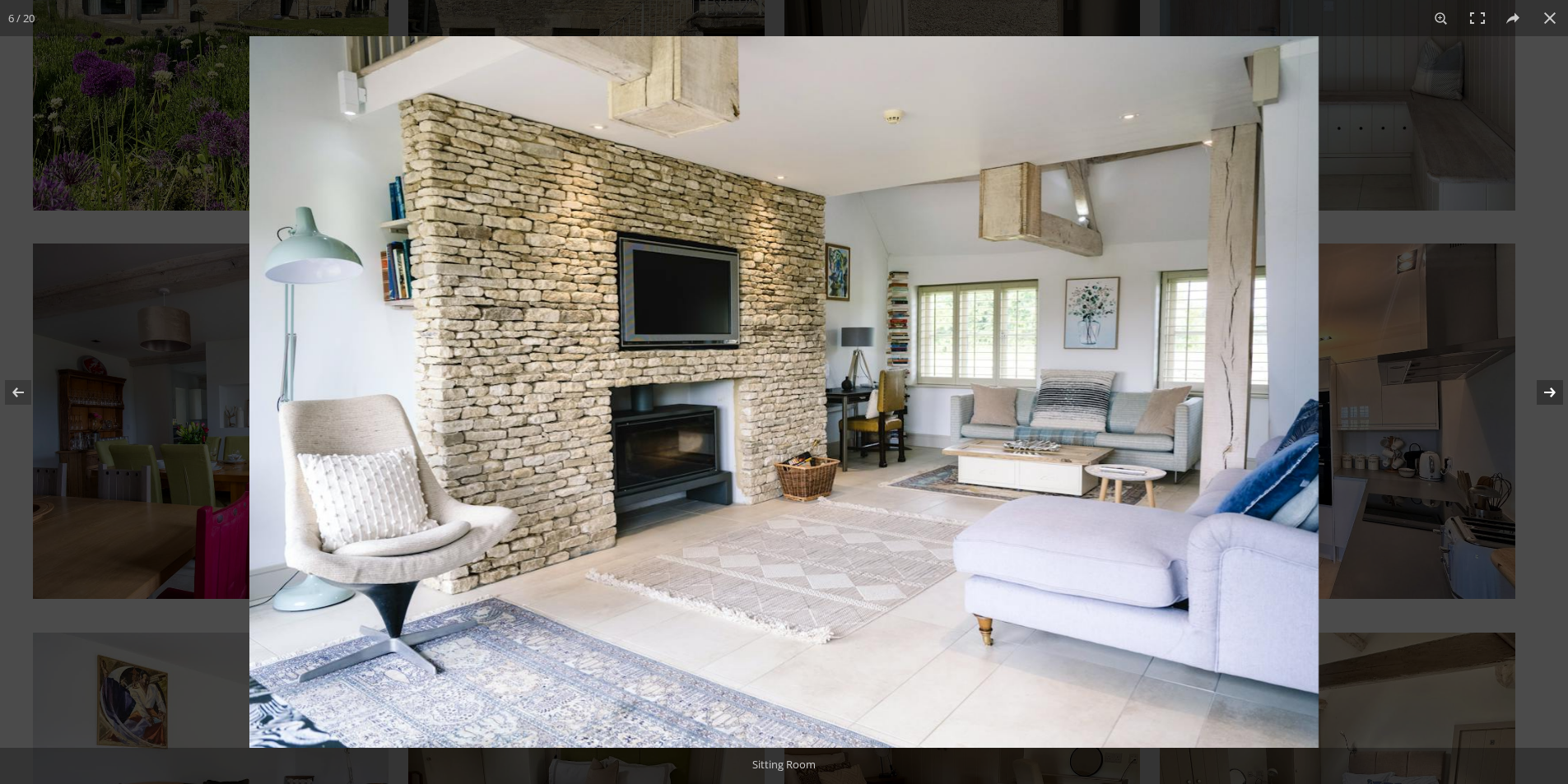
click at [1546, 392] on button at bounding box center [1539, 392] width 58 height 82
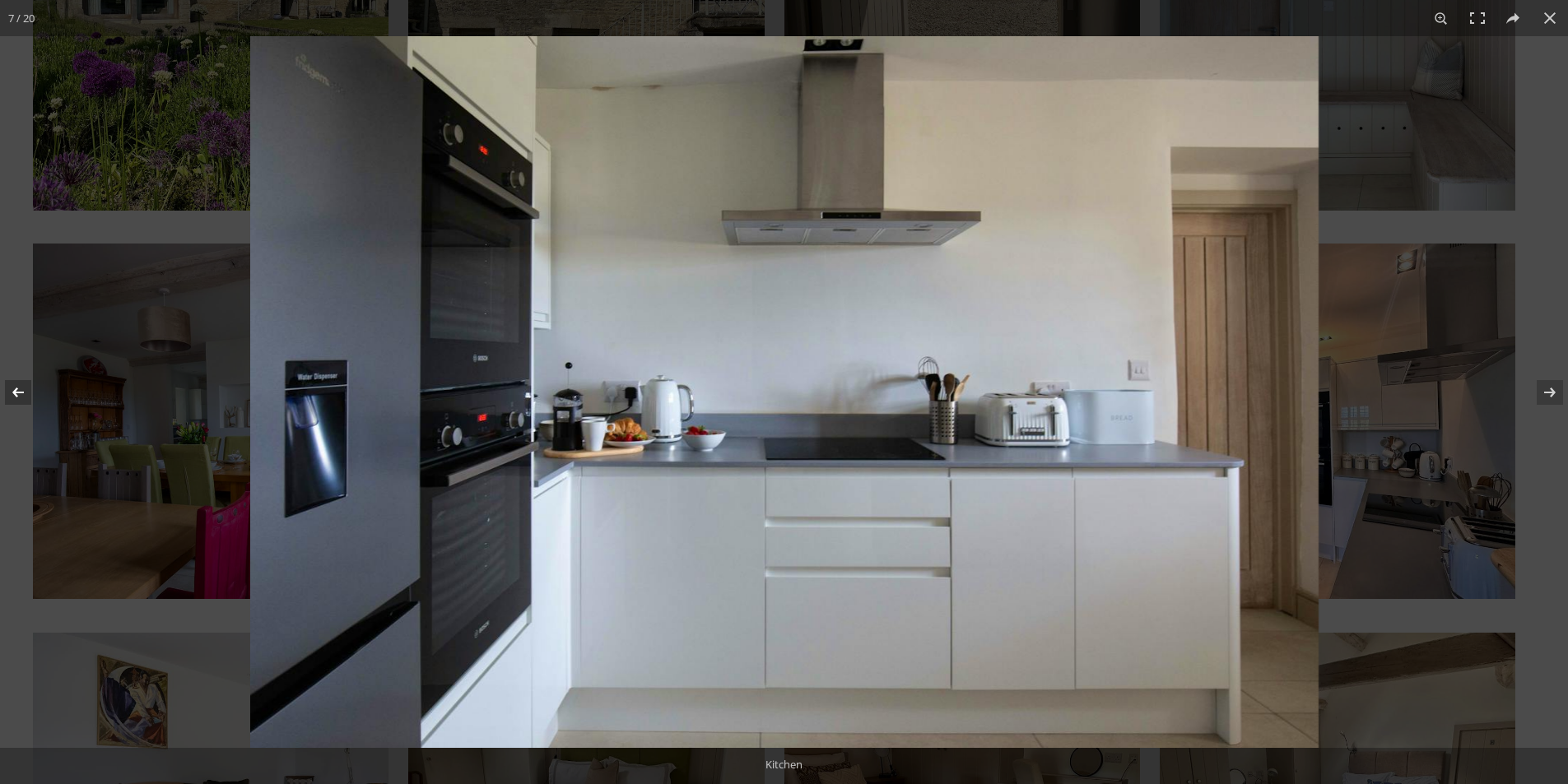
click at [36, 388] on button at bounding box center [29, 392] width 58 height 82
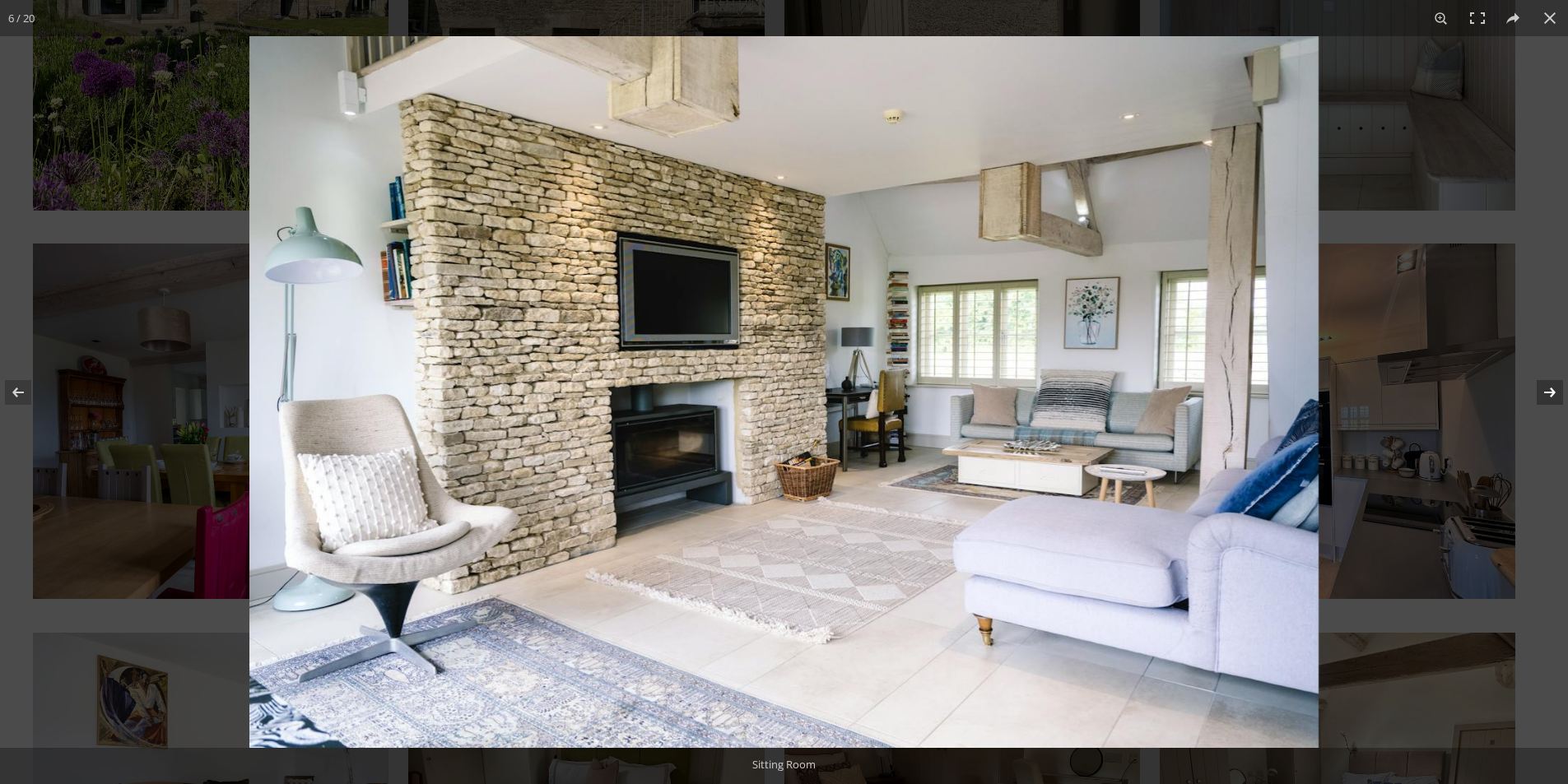
click at [1542, 390] on button at bounding box center [1539, 392] width 58 height 82
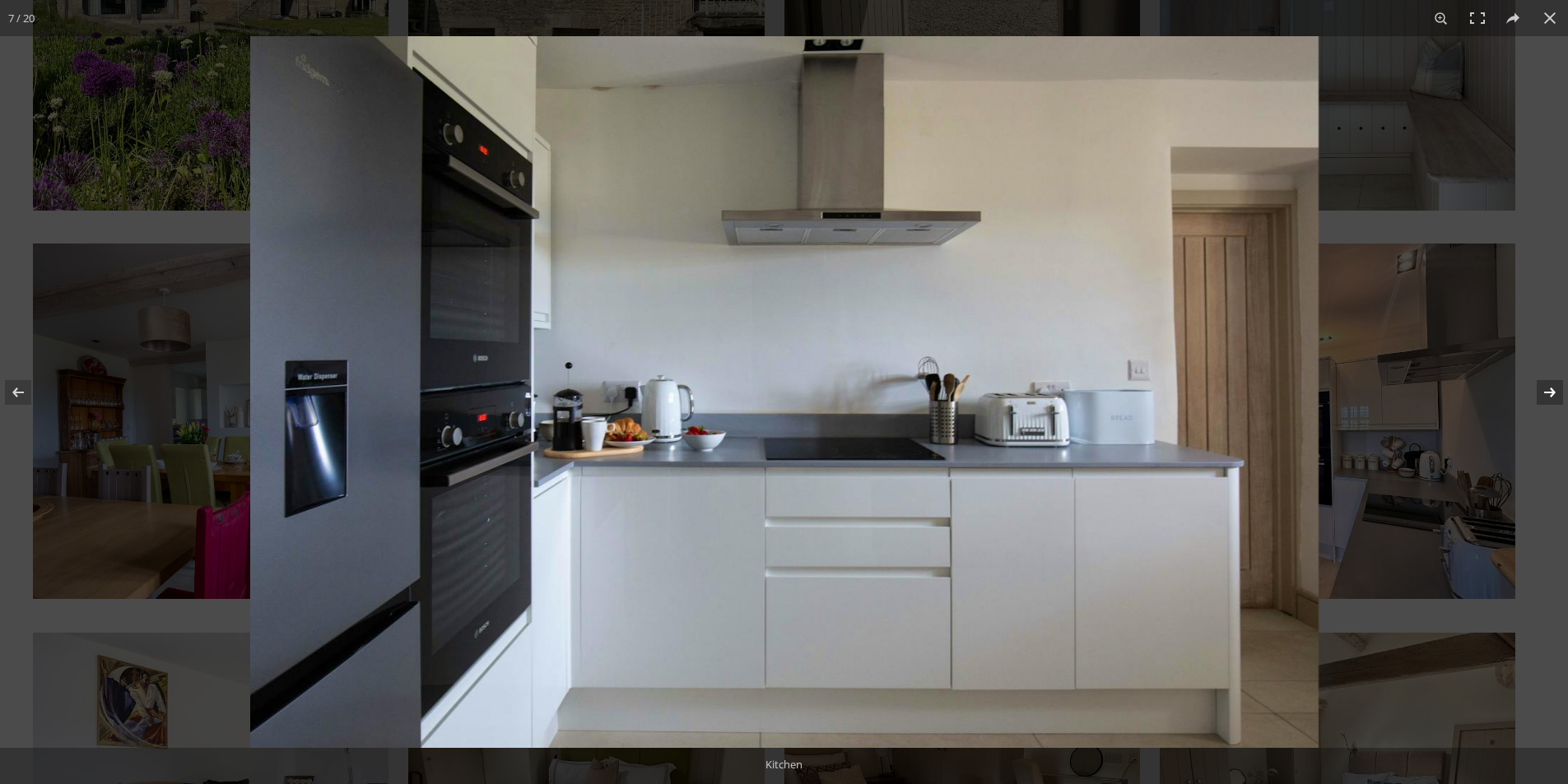
click at [1542, 390] on button at bounding box center [1539, 392] width 58 height 82
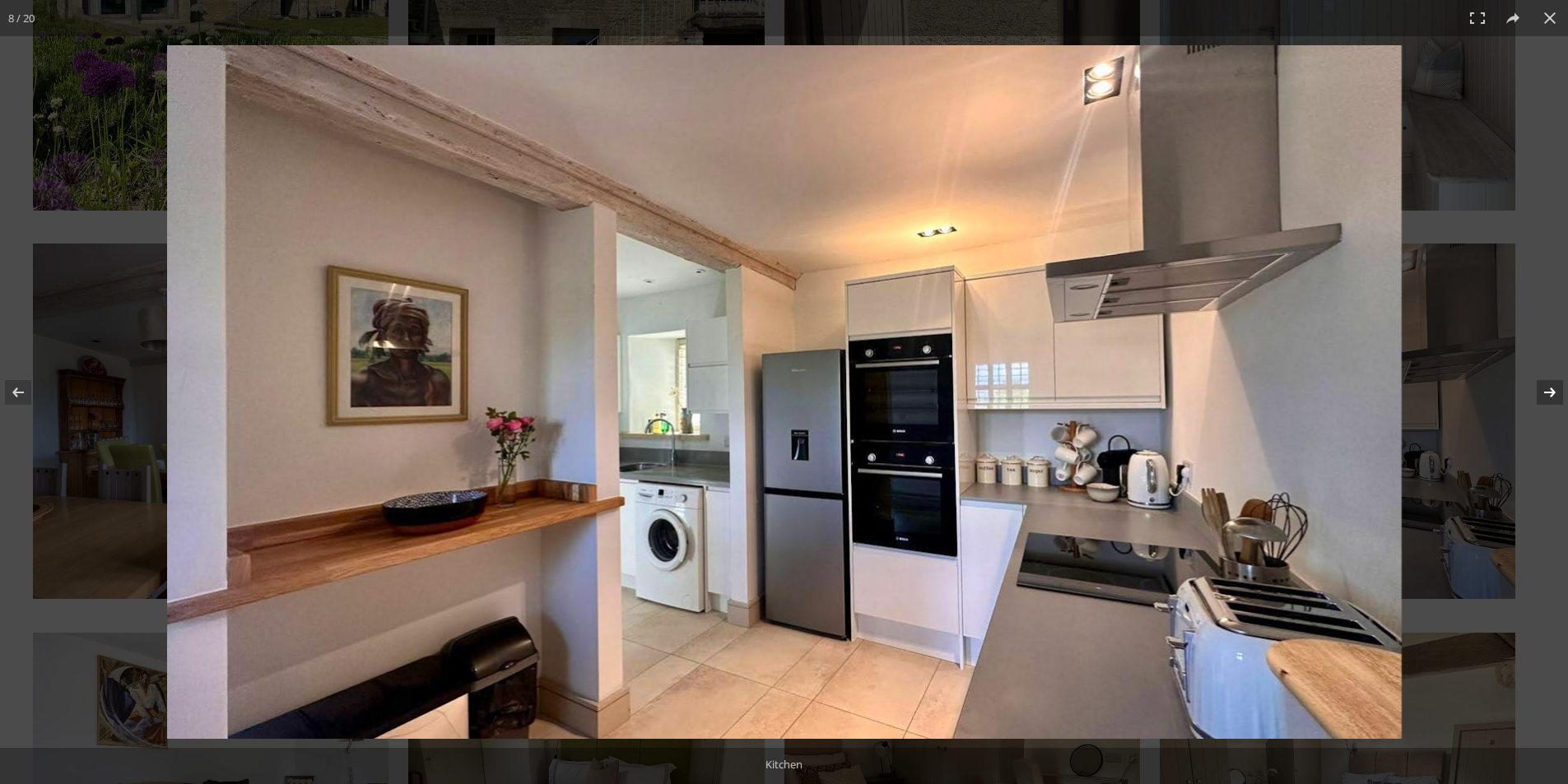
click at [1542, 390] on button at bounding box center [1539, 392] width 58 height 82
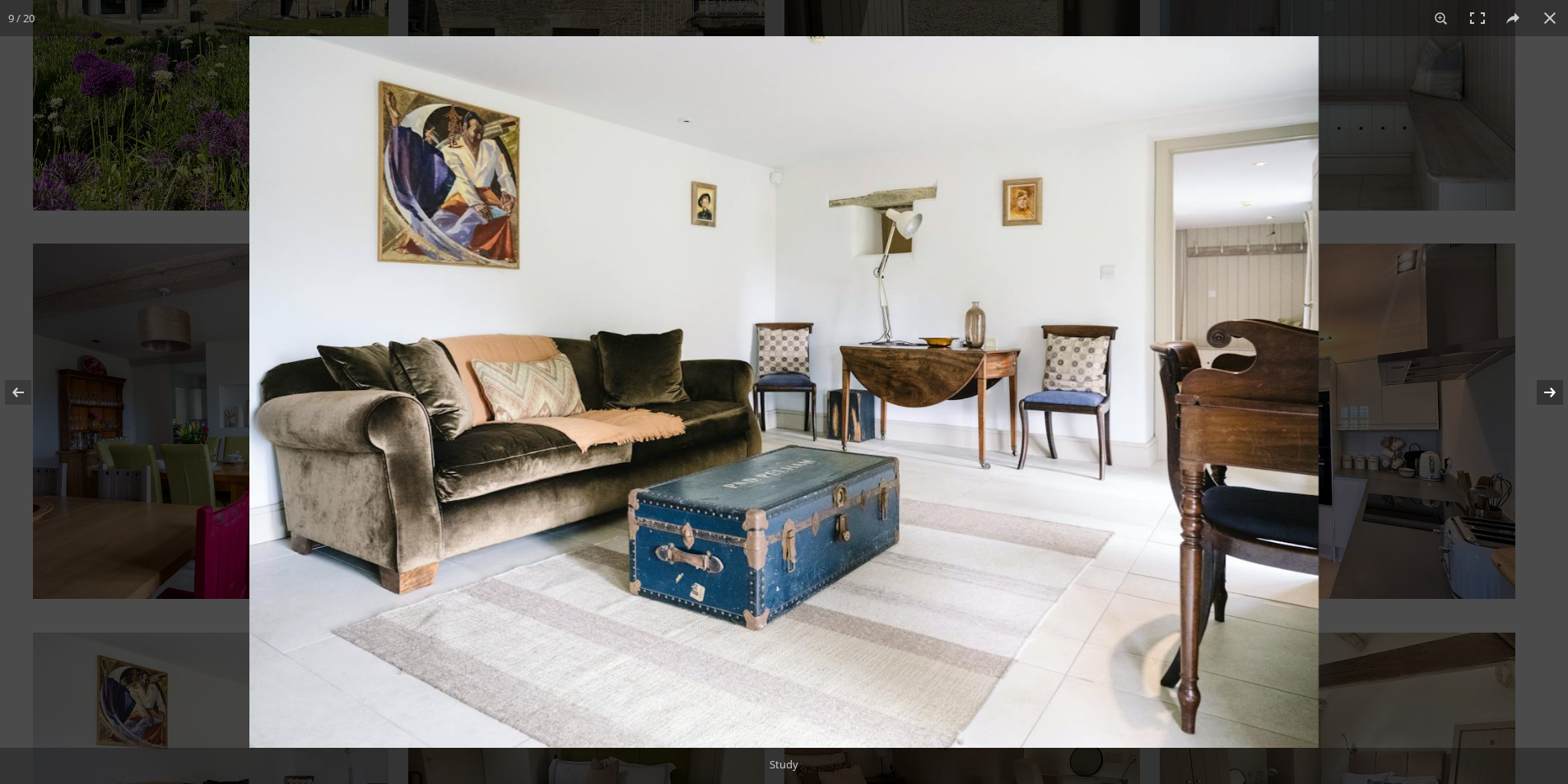
click at [1542, 390] on button at bounding box center [1539, 392] width 58 height 82
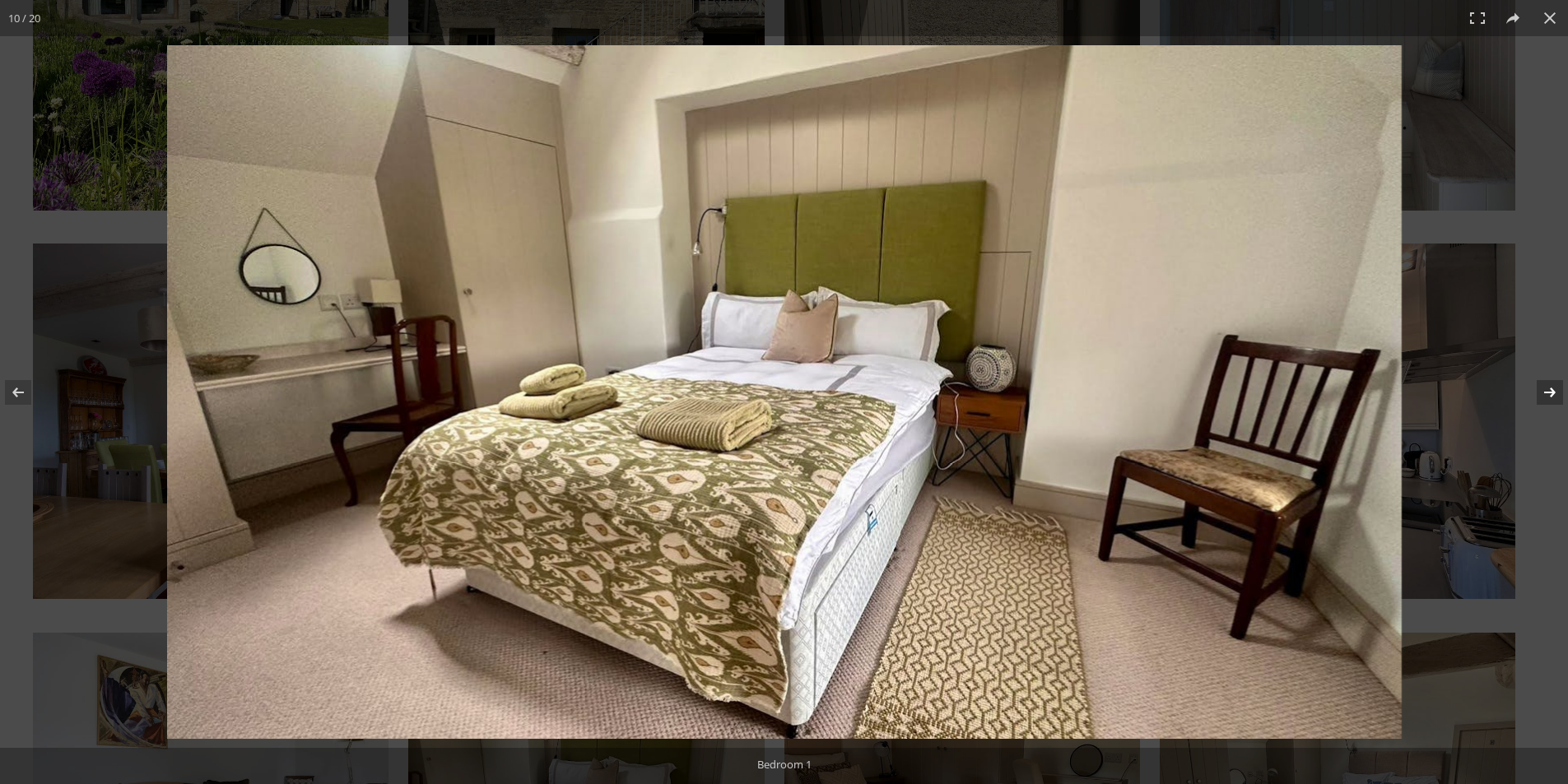
click at [1542, 390] on button at bounding box center [1539, 392] width 58 height 82
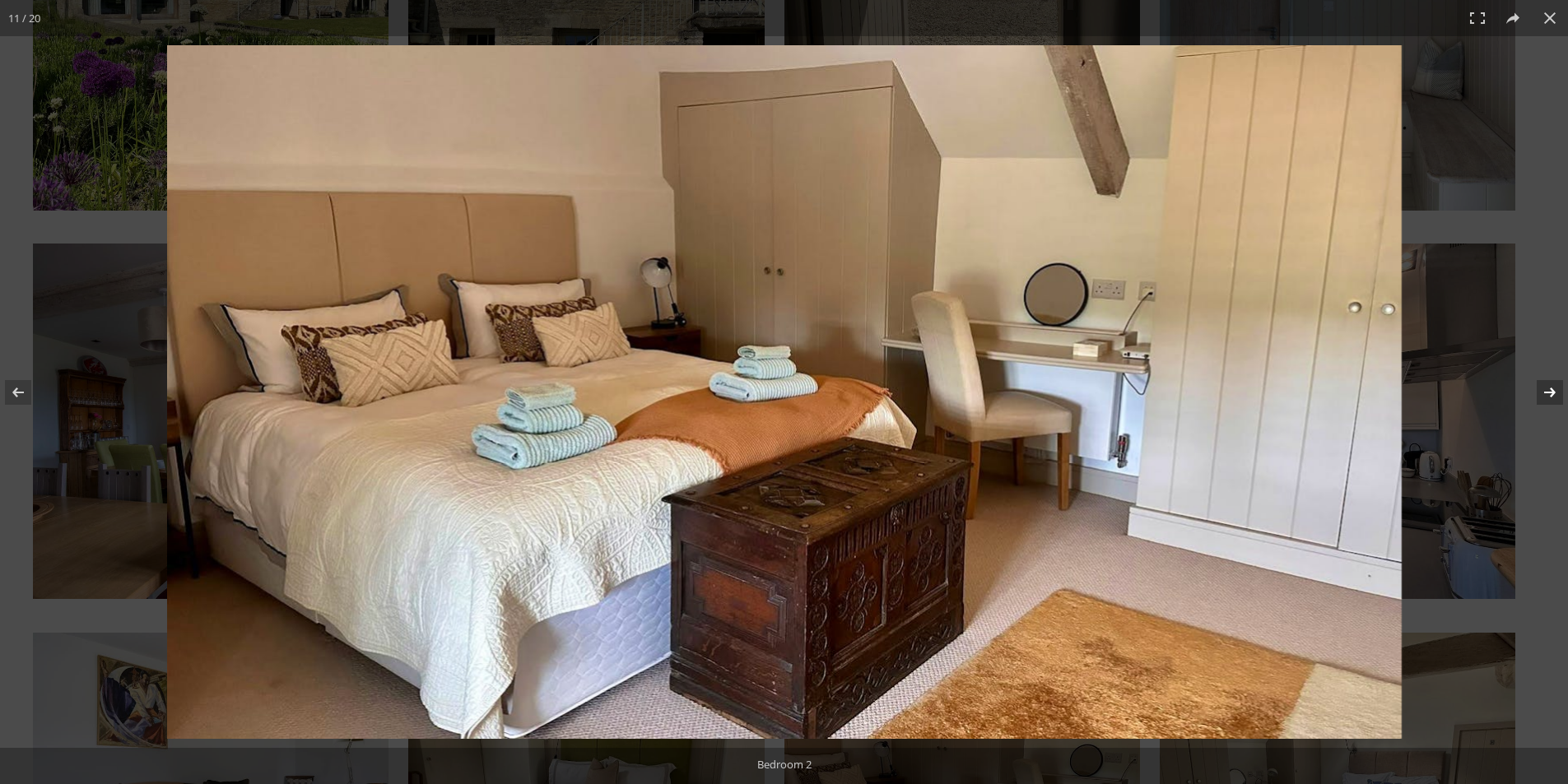
click at [1542, 390] on button at bounding box center [1539, 392] width 58 height 82
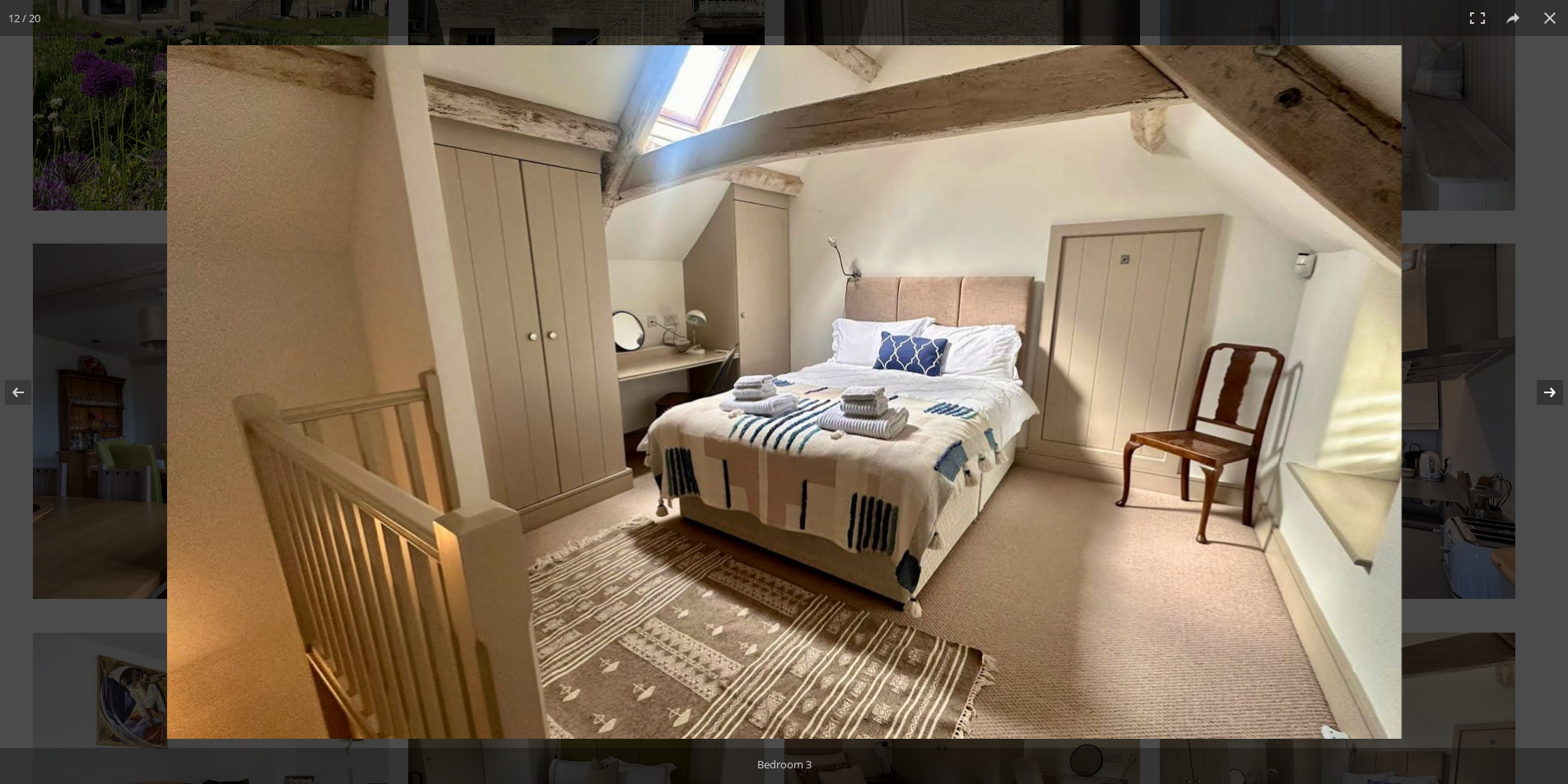
click at [1542, 390] on button at bounding box center [1539, 392] width 58 height 82
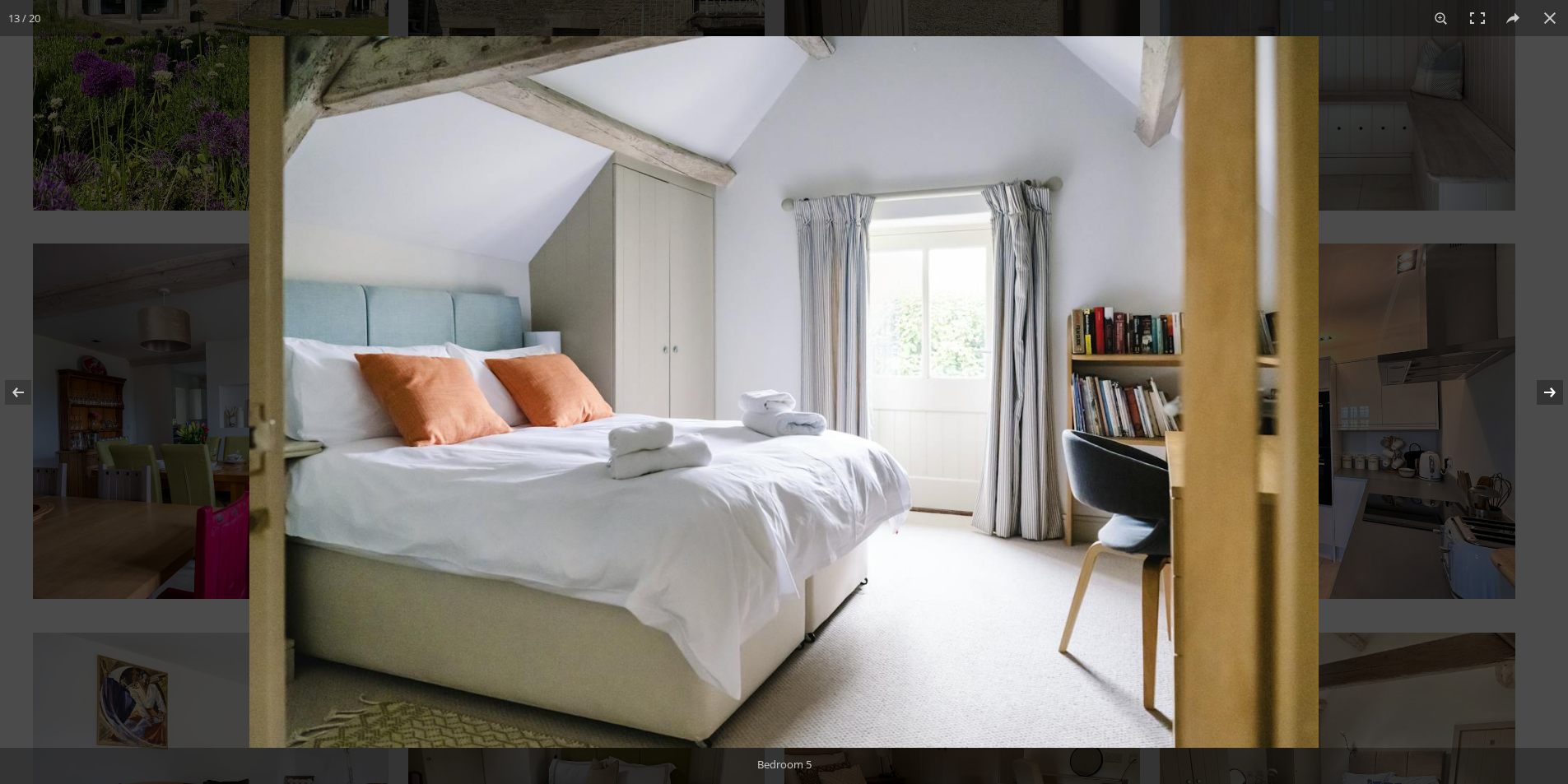
click at [1542, 390] on button at bounding box center [1539, 392] width 58 height 82
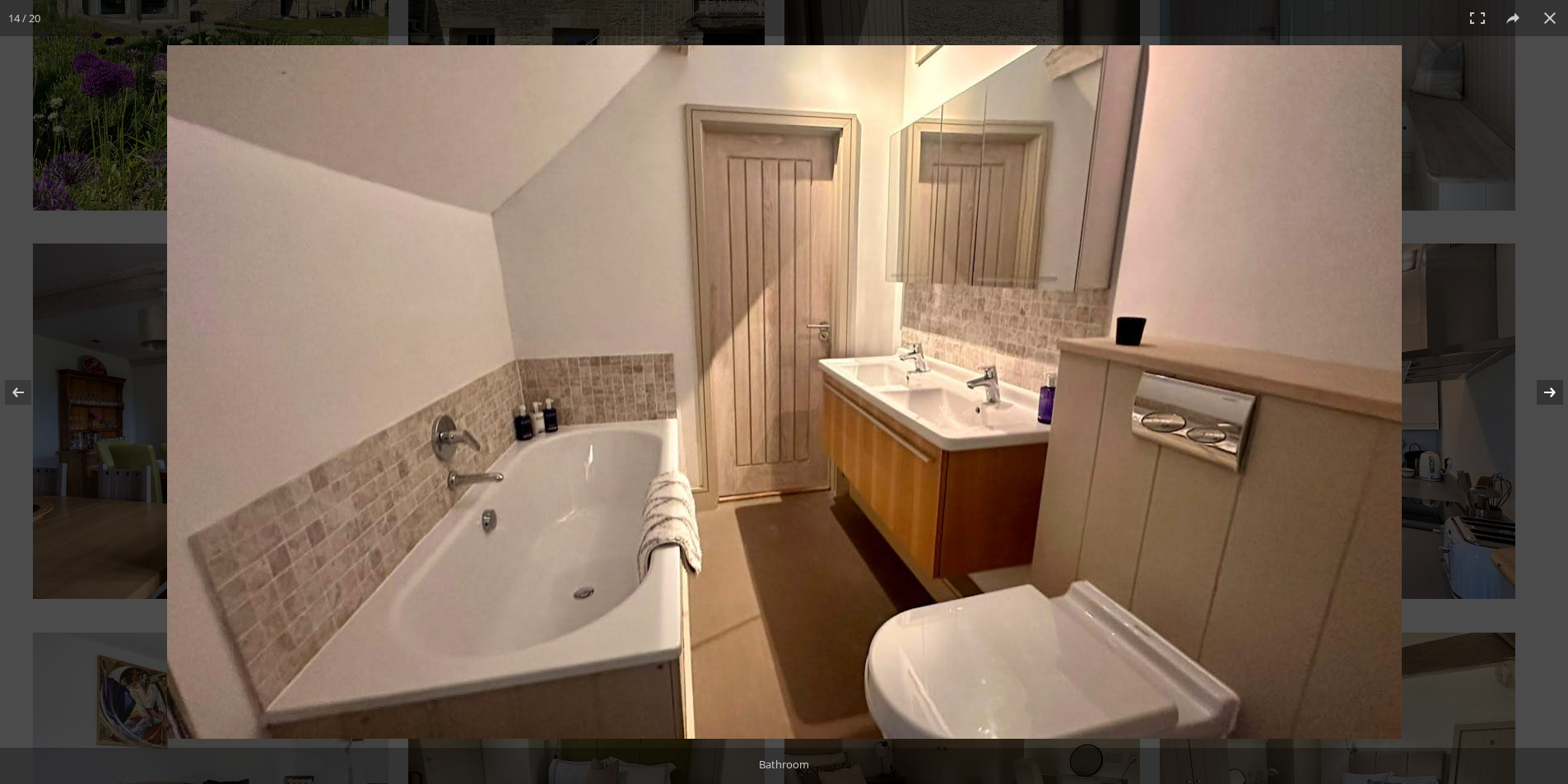
click at [1542, 390] on button at bounding box center [1539, 392] width 58 height 82
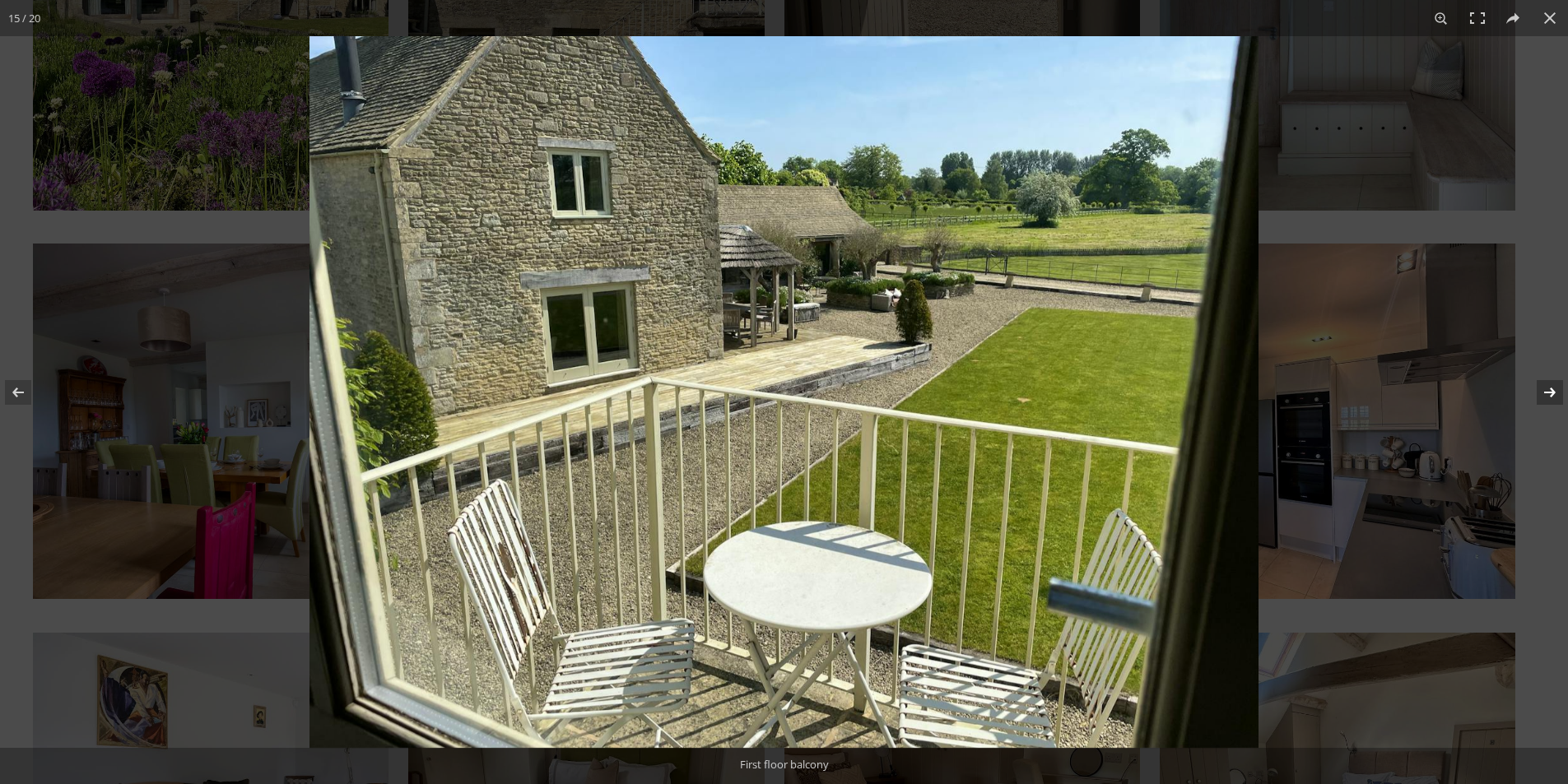
click at [1553, 387] on button at bounding box center [1539, 392] width 58 height 82
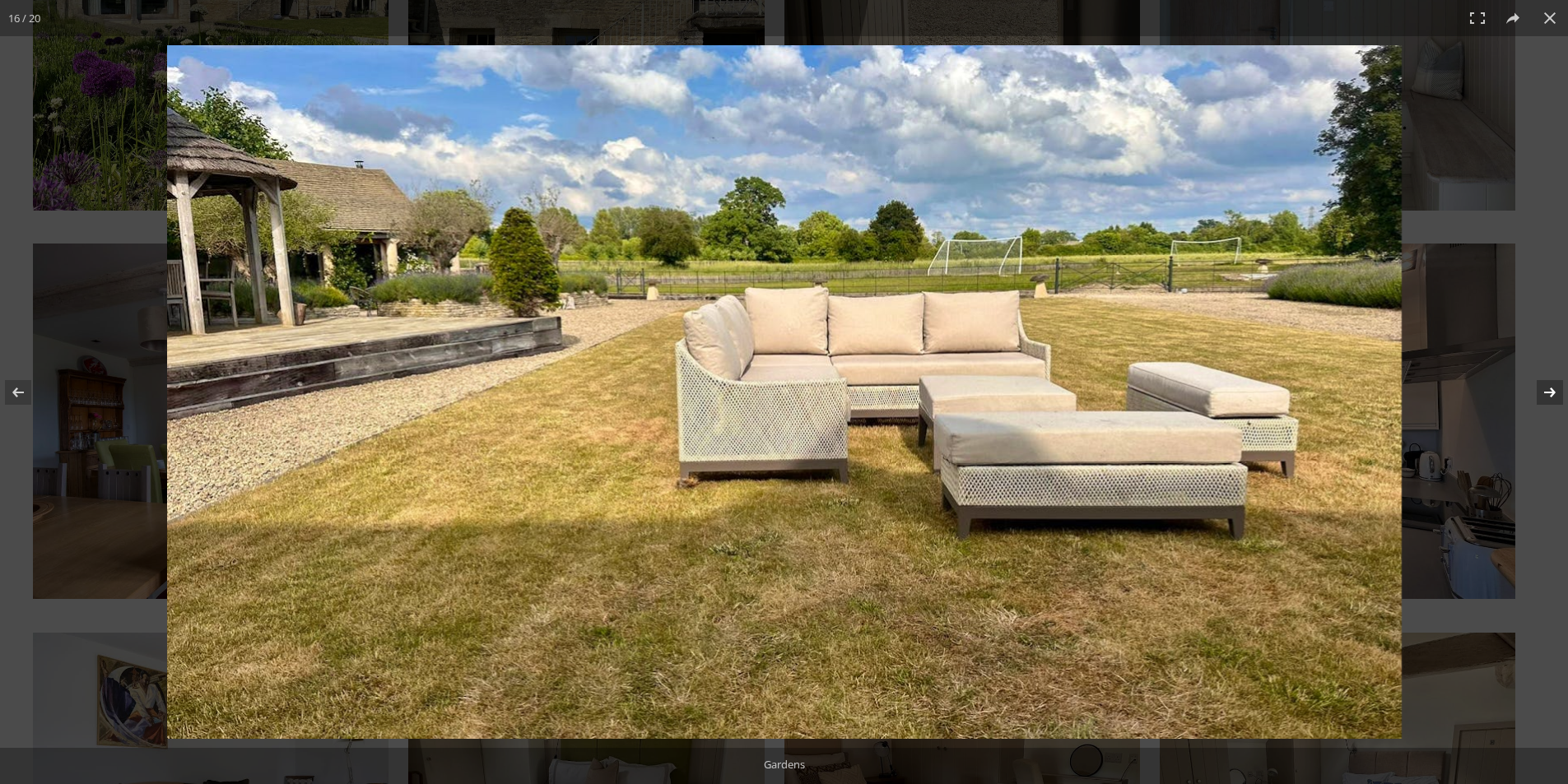
click at [1553, 387] on button at bounding box center [1539, 392] width 58 height 82
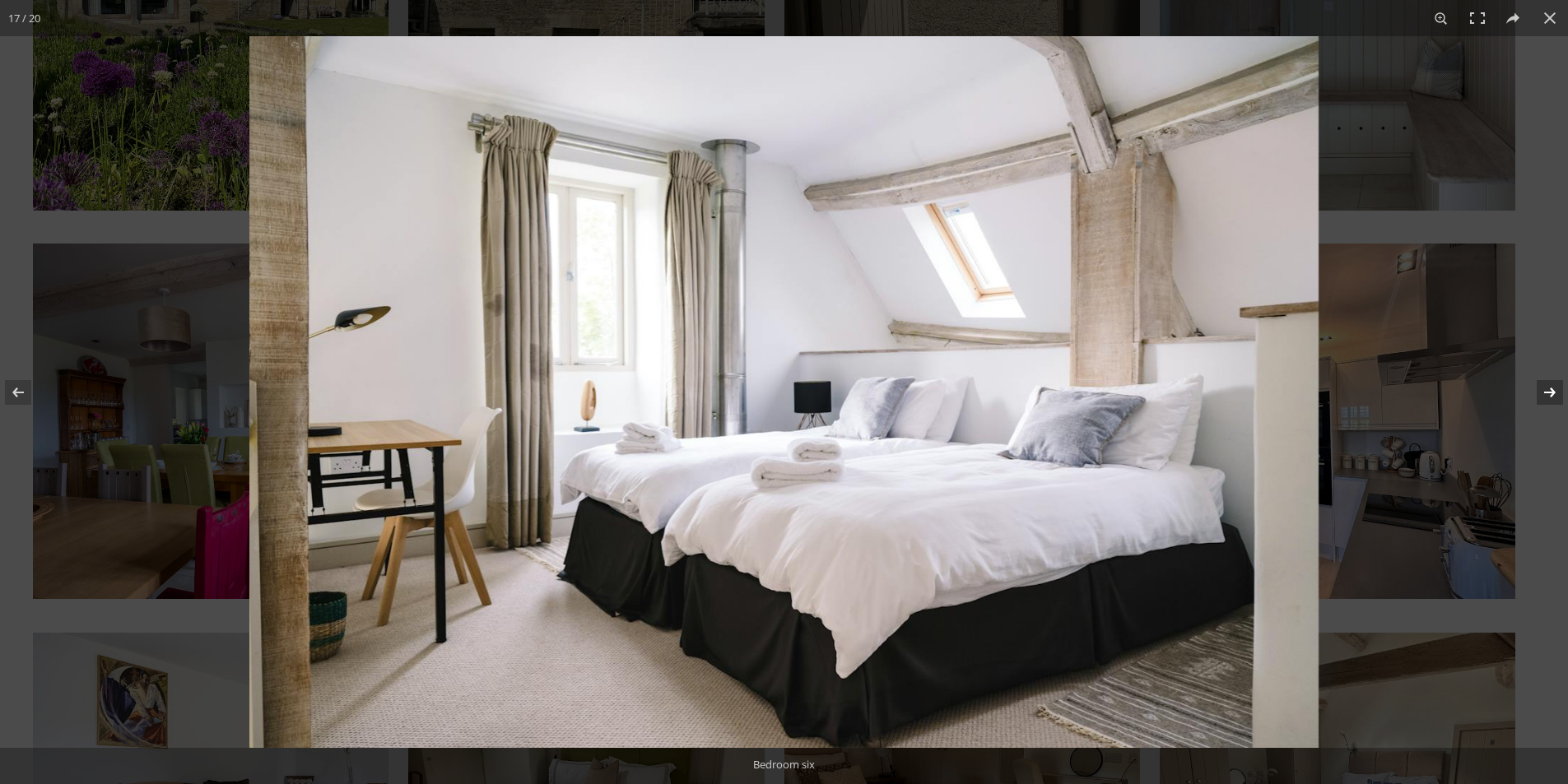
click at [1553, 387] on button at bounding box center [1539, 392] width 58 height 82
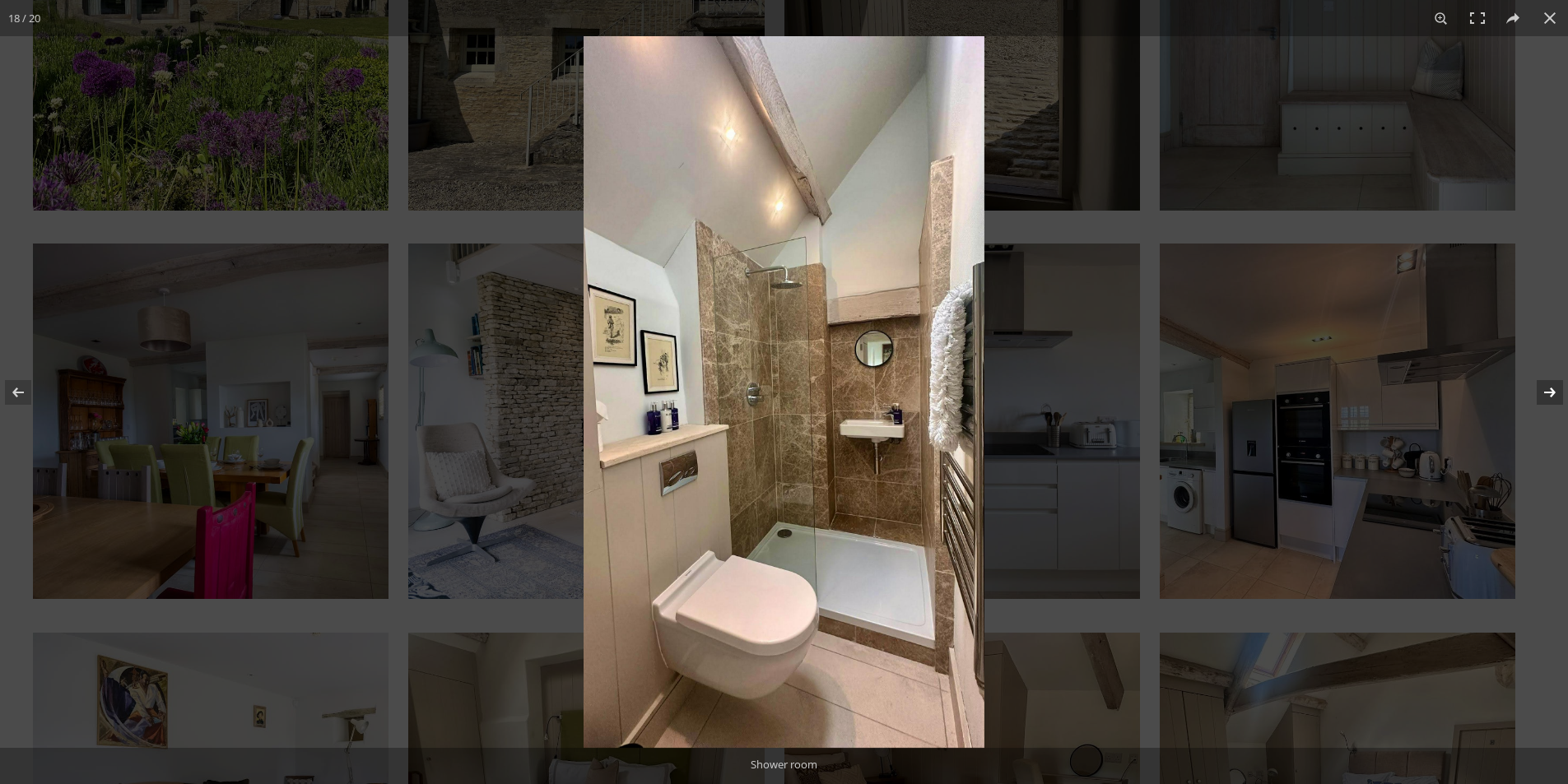
click at [1553, 387] on button at bounding box center [1539, 392] width 58 height 82
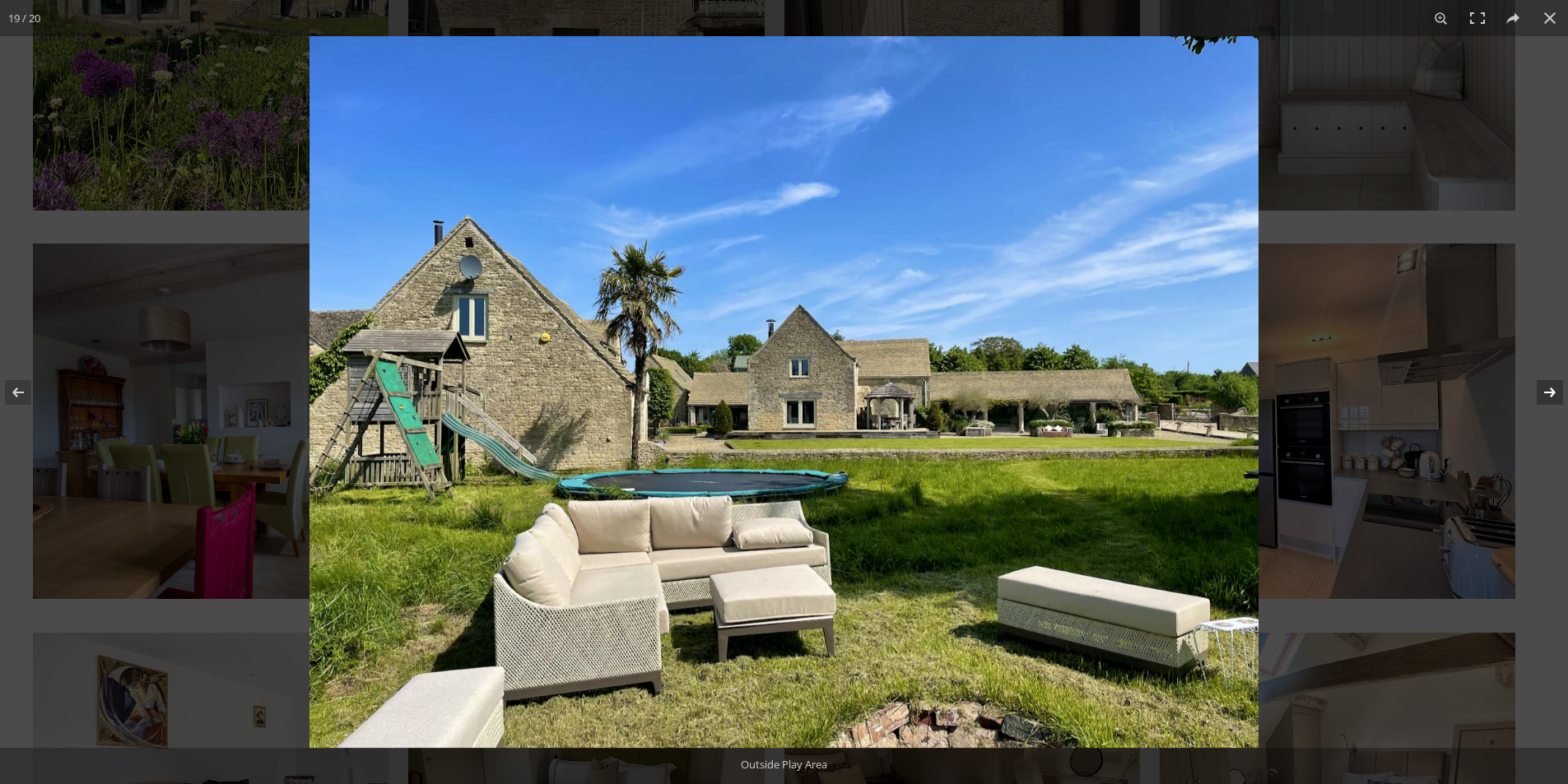
click at [1551, 387] on button at bounding box center [1539, 392] width 58 height 82
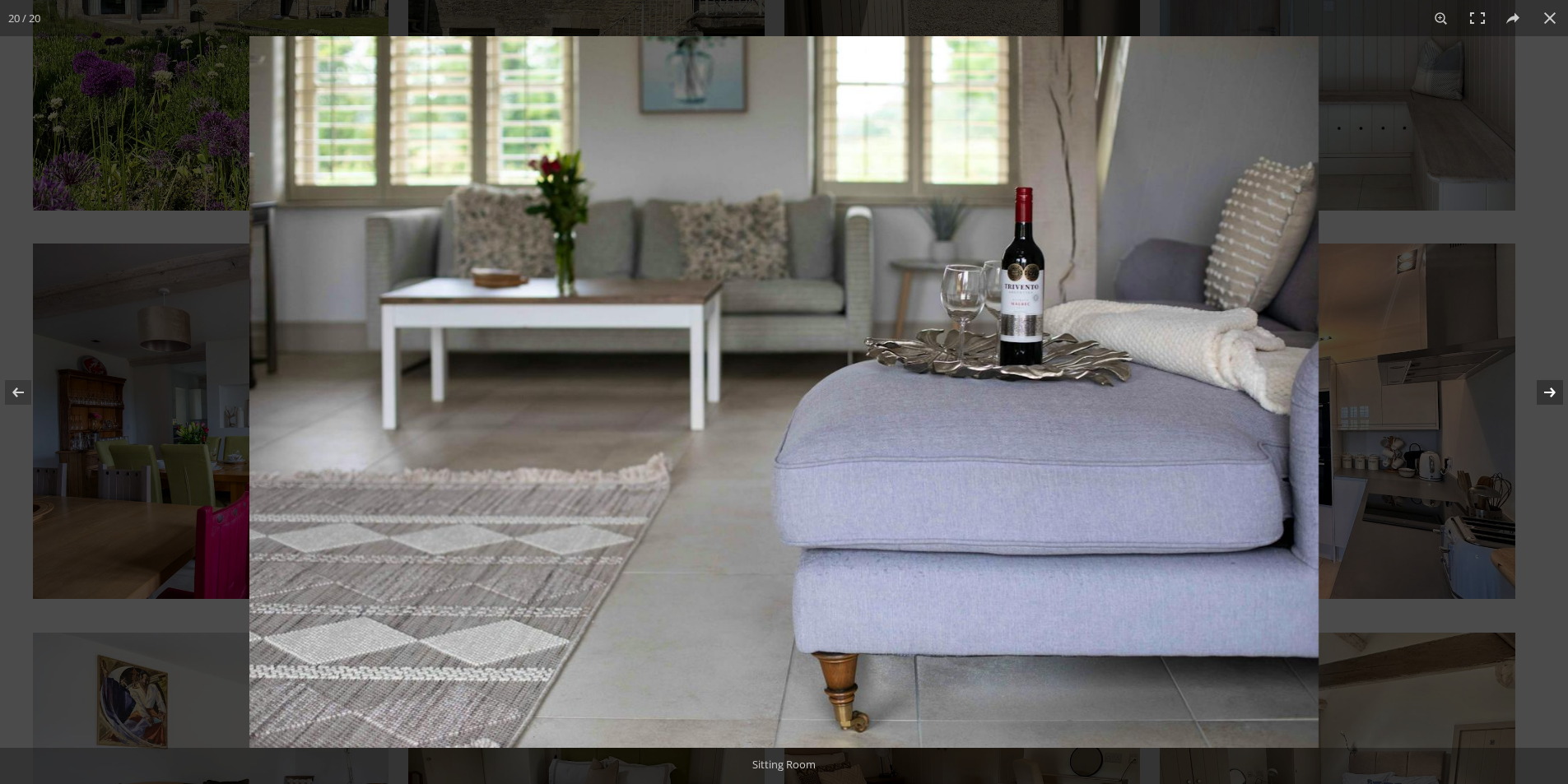
click at [1550, 387] on button at bounding box center [1539, 392] width 58 height 82
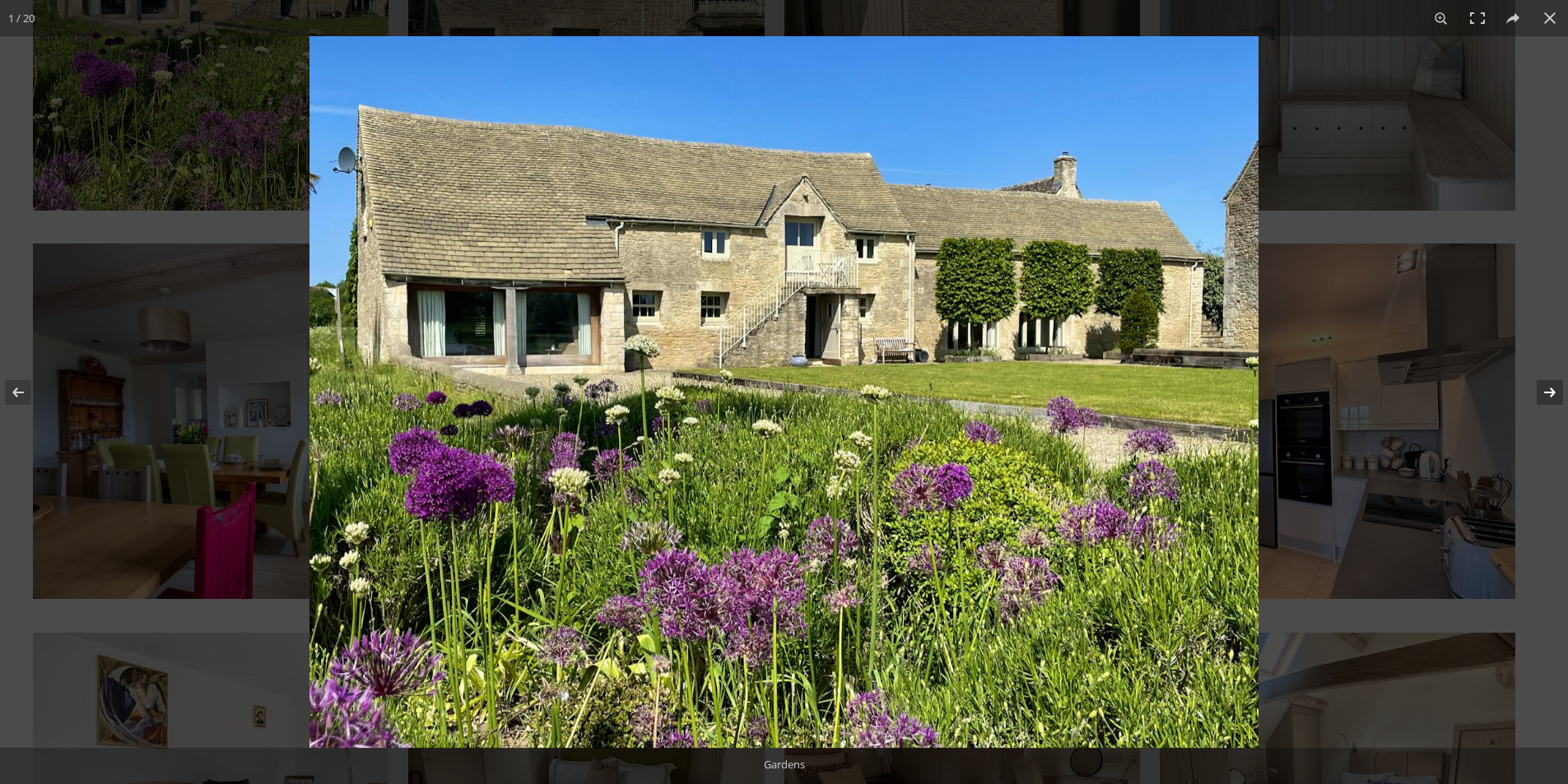
click at [1550, 387] on button at bounding box center [1539, 392] width 58 height 82
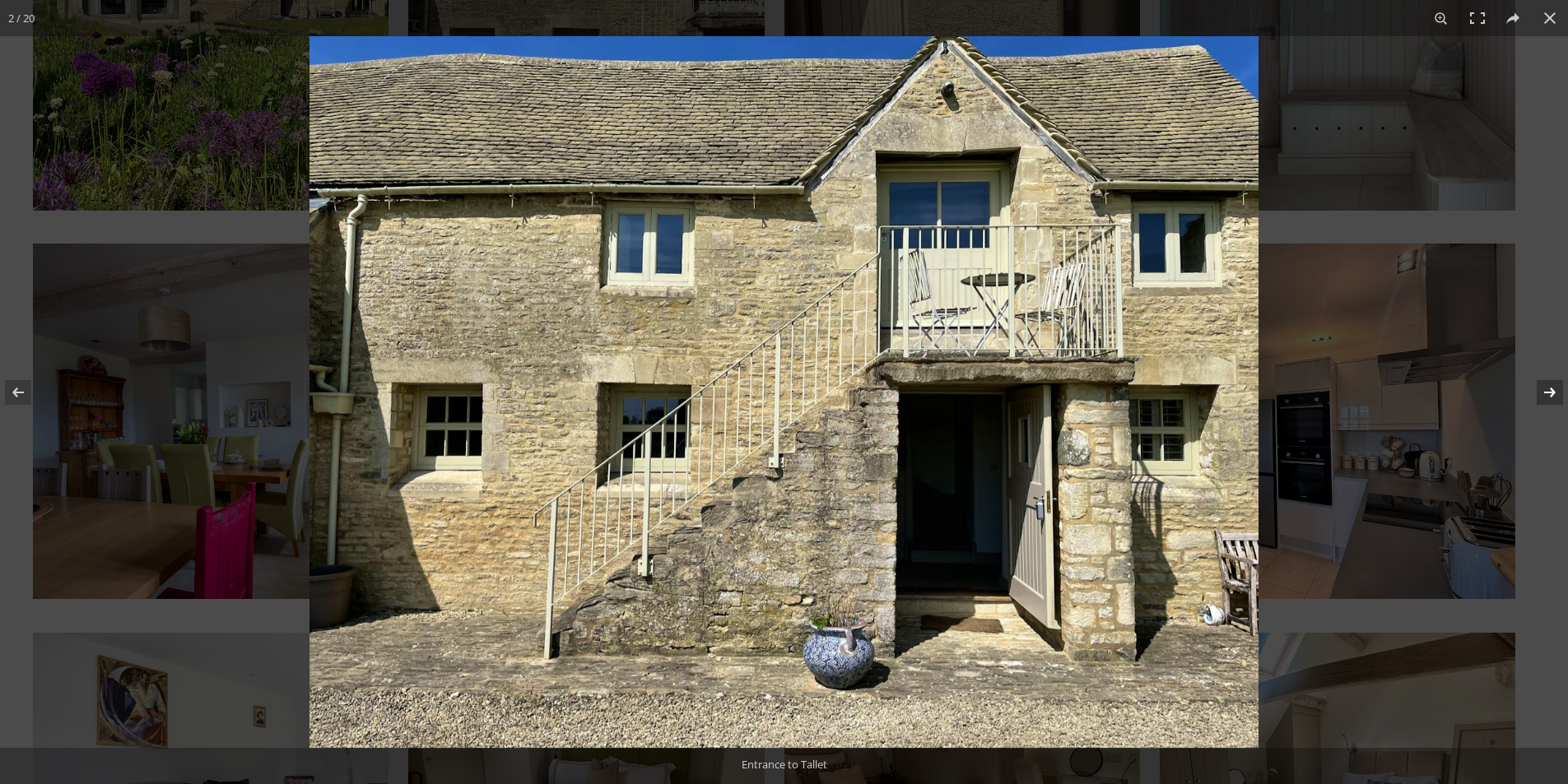
click at [1550, 387] on button at bounding box center [1539, 392] width 58 height 82
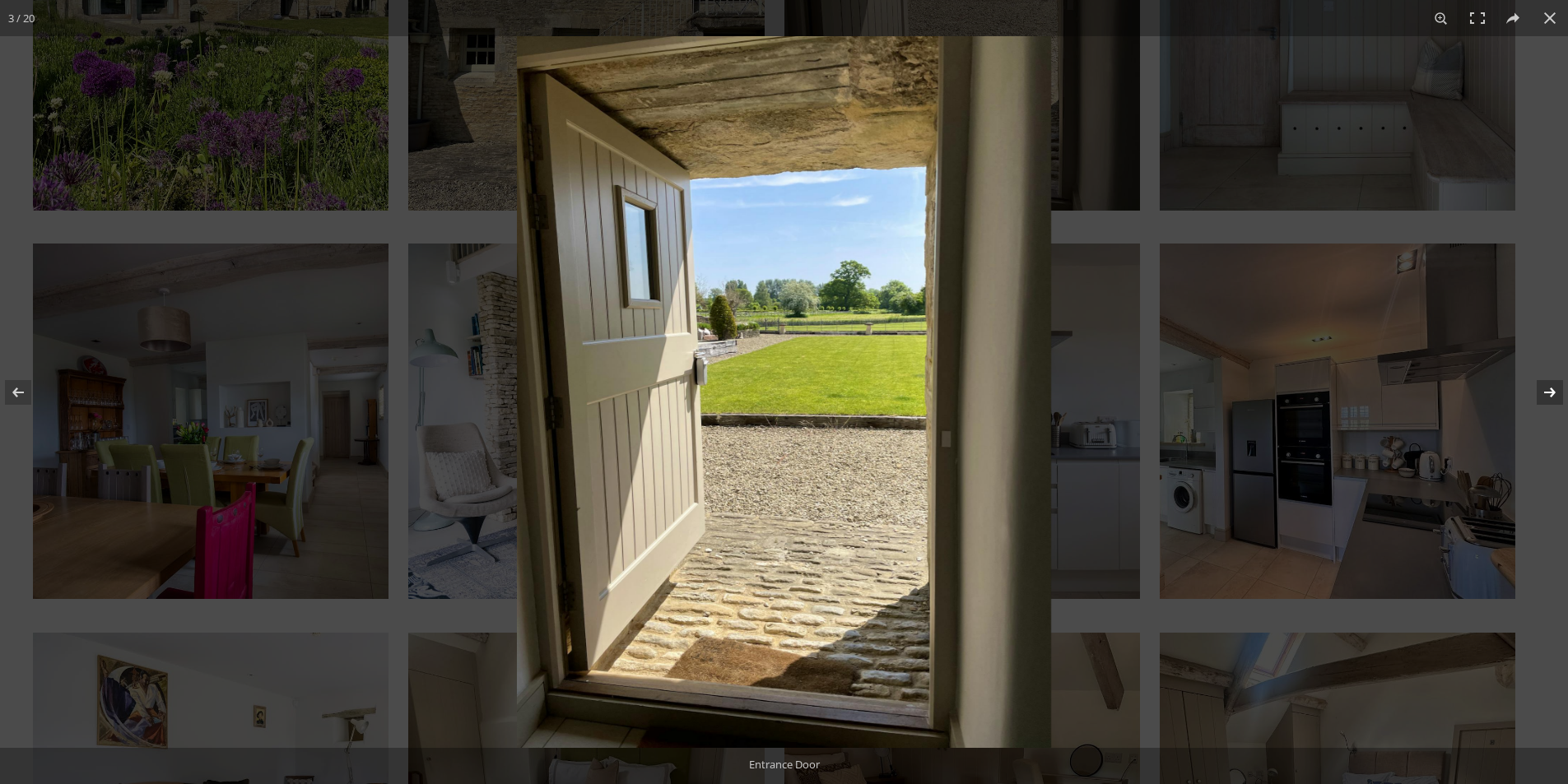
click at [1550, 387] on button at bounding box center [1539, 392] width 58 height 82
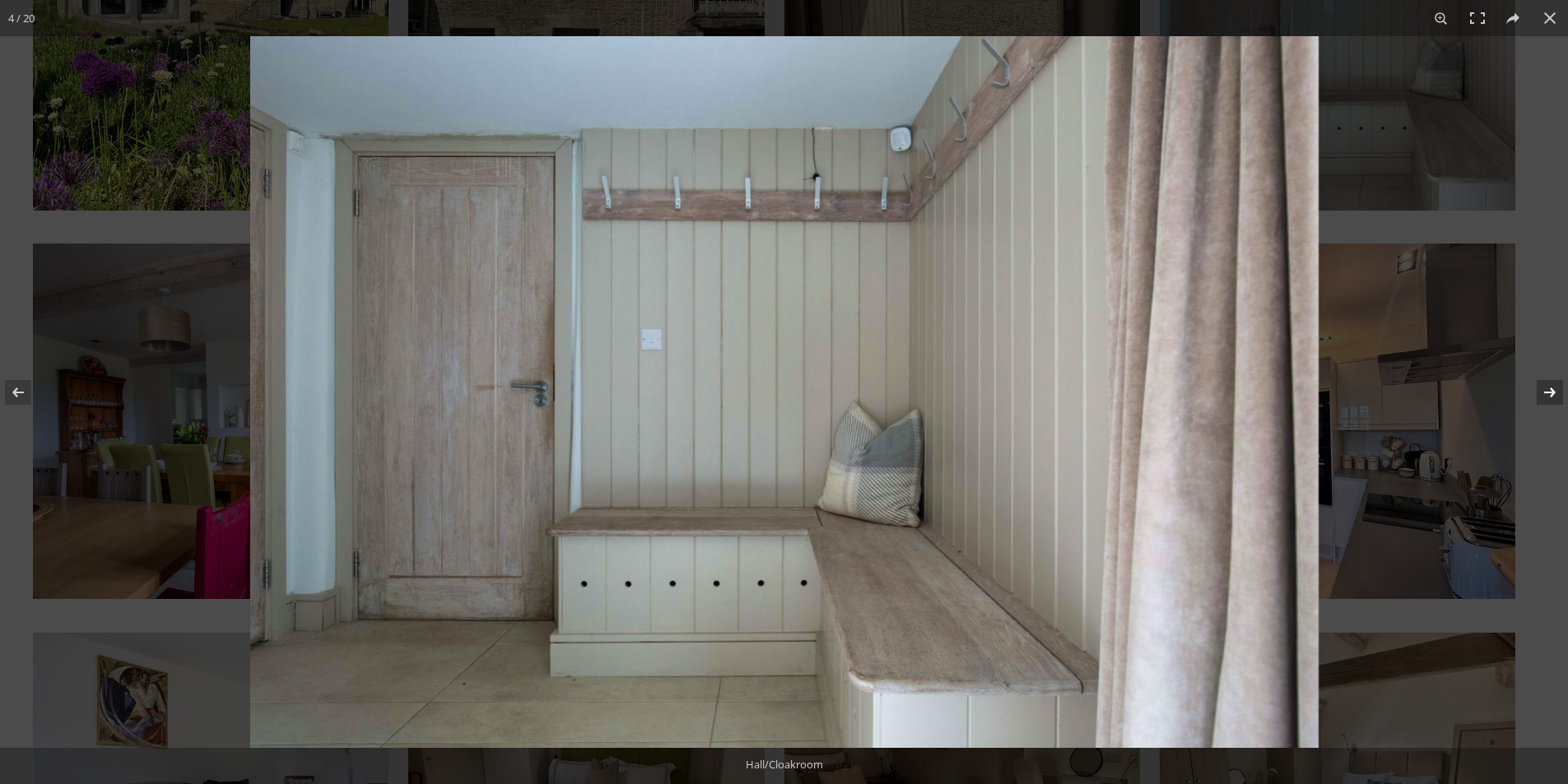
click at [1550, 387] on button at bounding box center [1539, 392] width 58 height 82
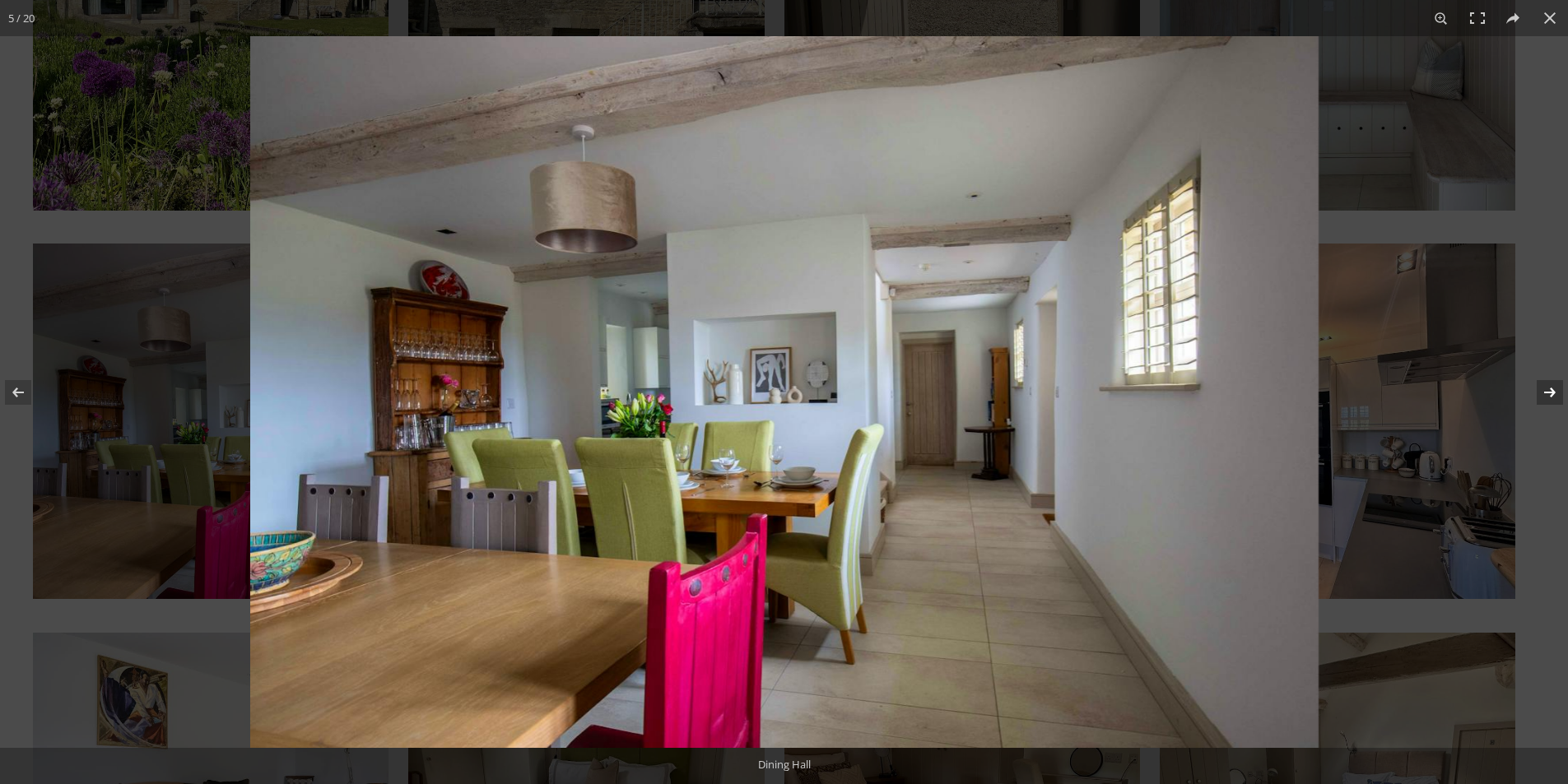
click at [1549, 388] on button at bounding box center [1539, 392] width 58 height 82
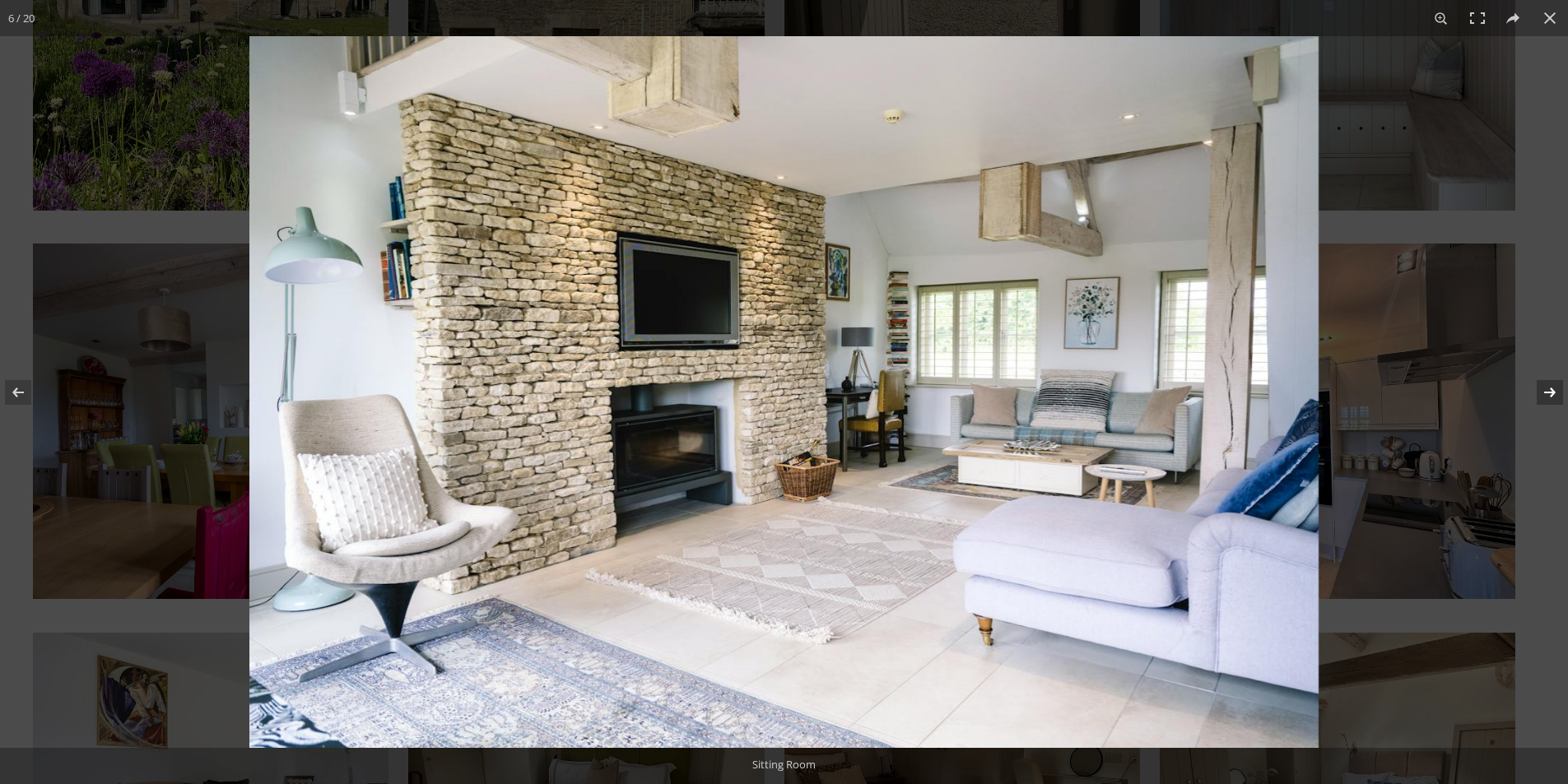
click at [1549, 388] on button at bounding box center [1539, 392] width 58 height 82
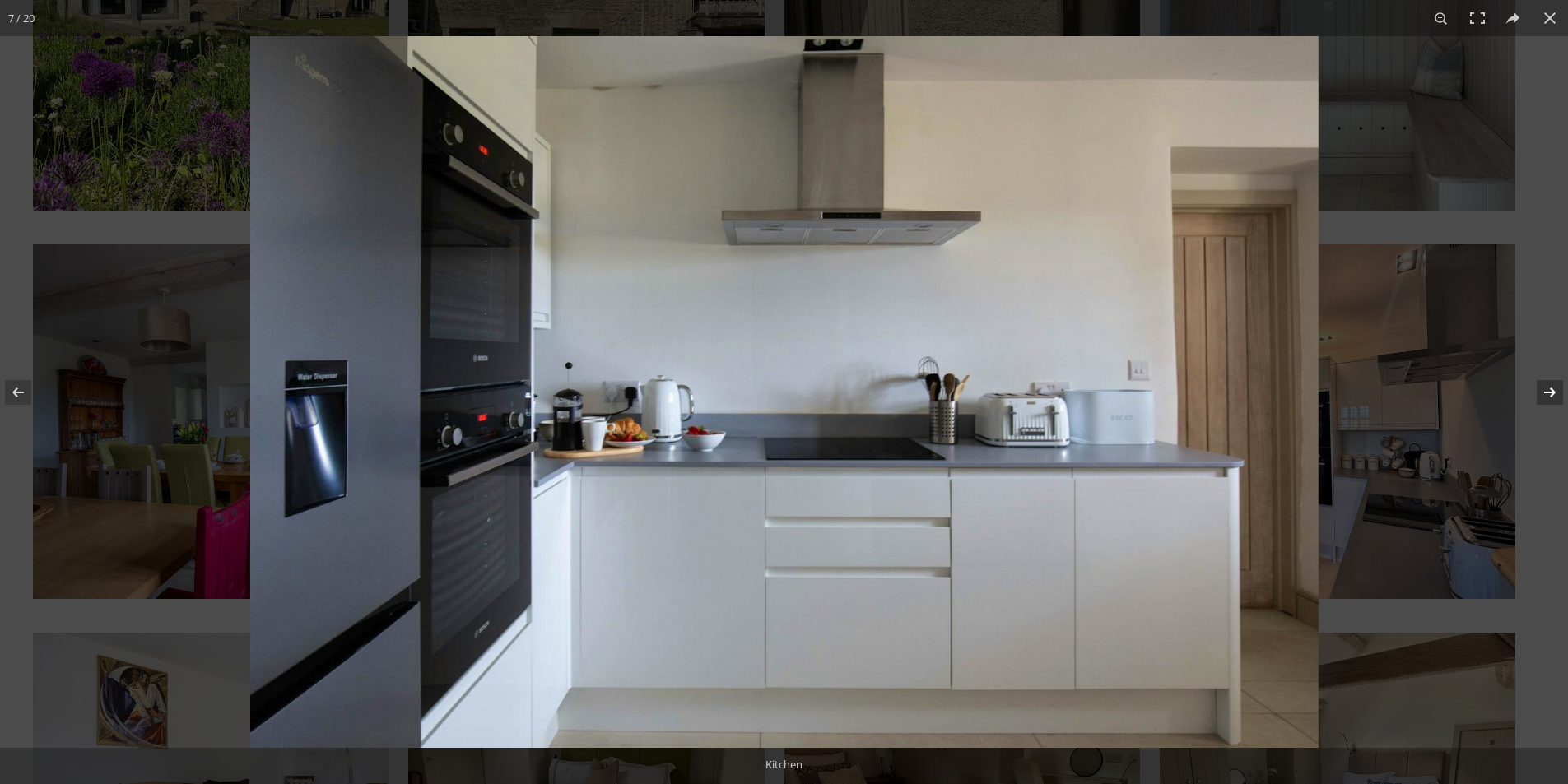
click at [1549, 388] on button at bounding box center [1539, 392] width 58 height 82
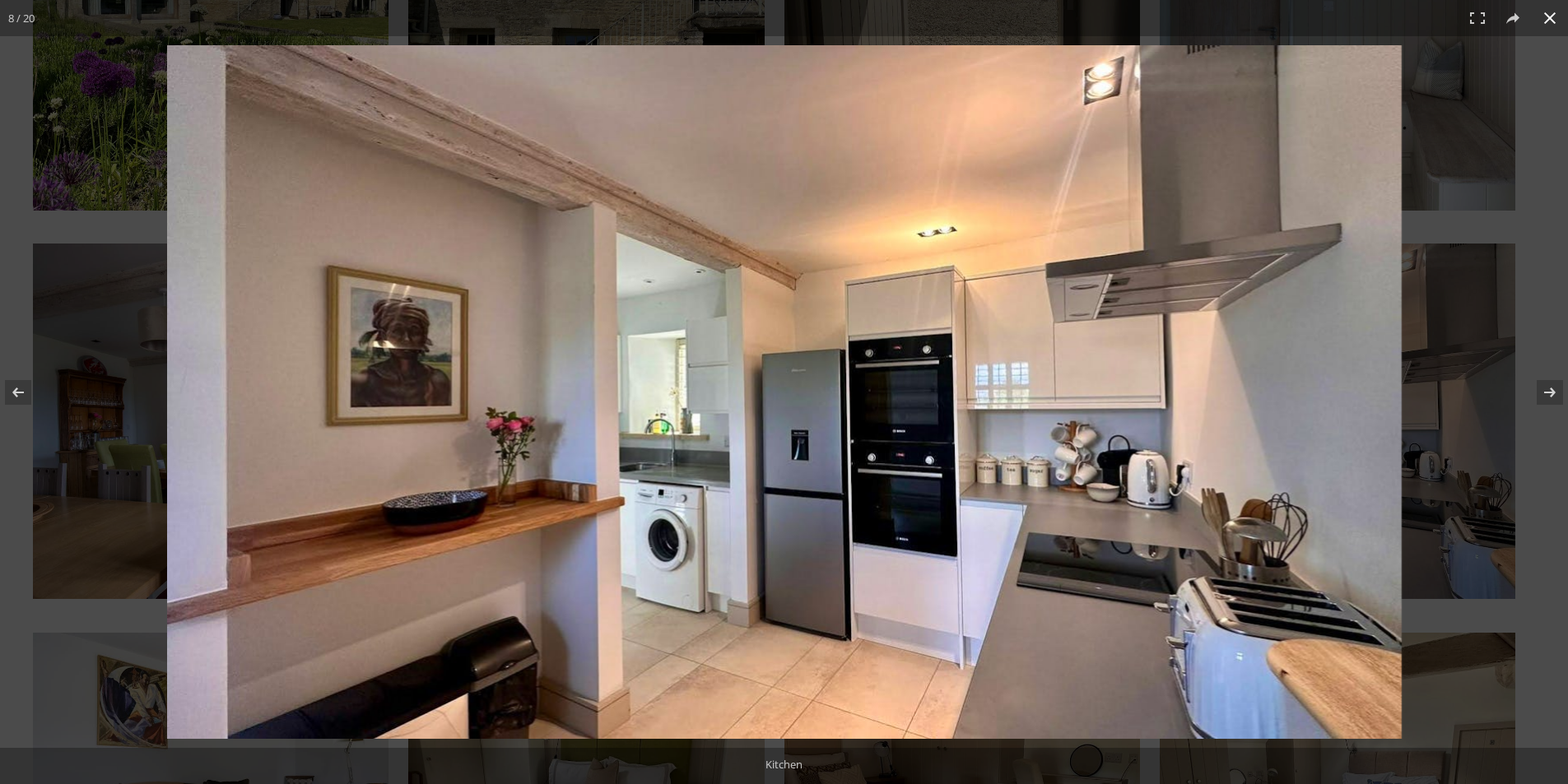
click at [1473, 394] on div at bounding box center [931, 428] width 1528 height 765
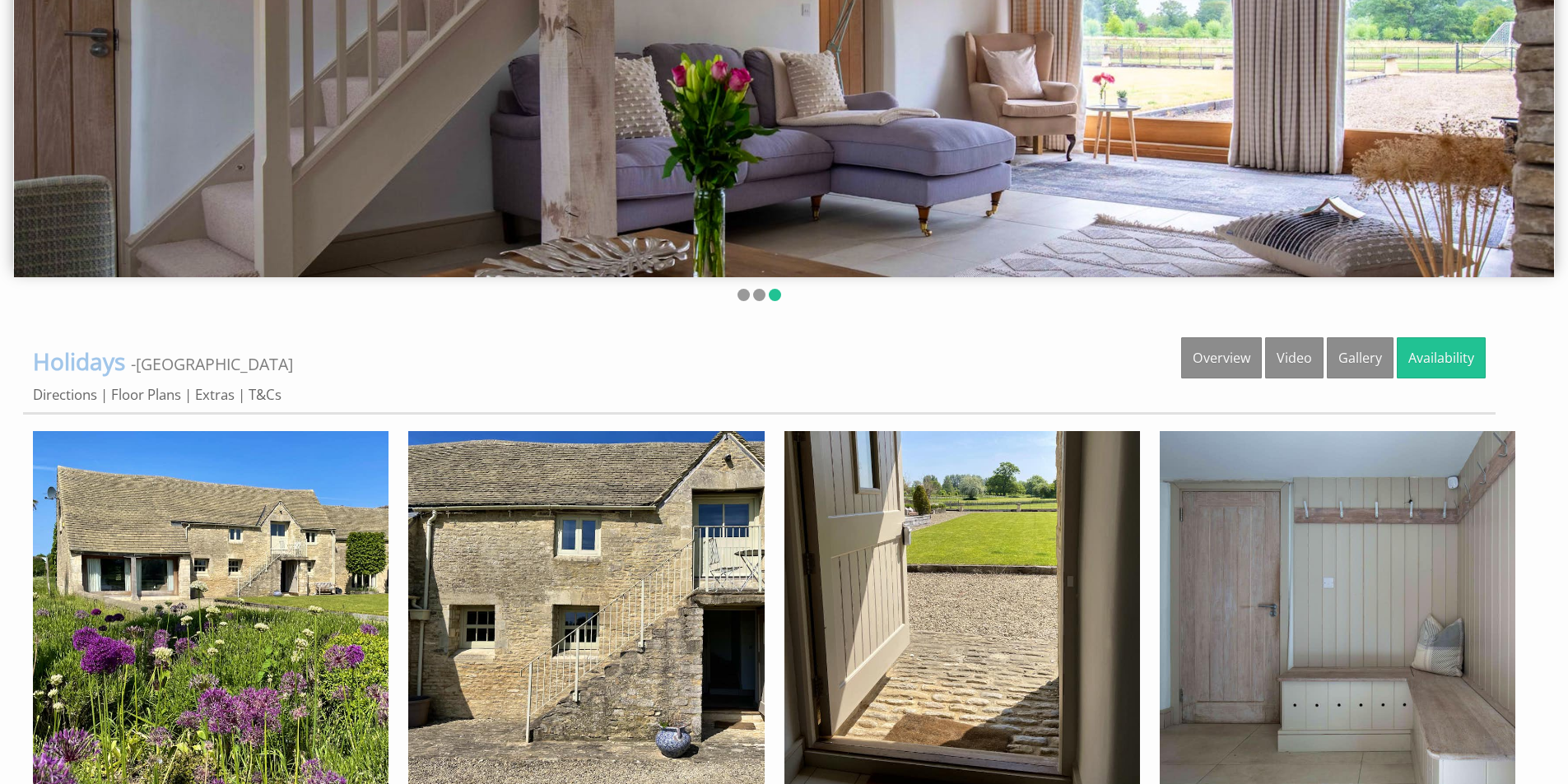
scroll to position [412, 0]
click at [754, 298] on li at bounding box center [759, 294] width 13 height 13
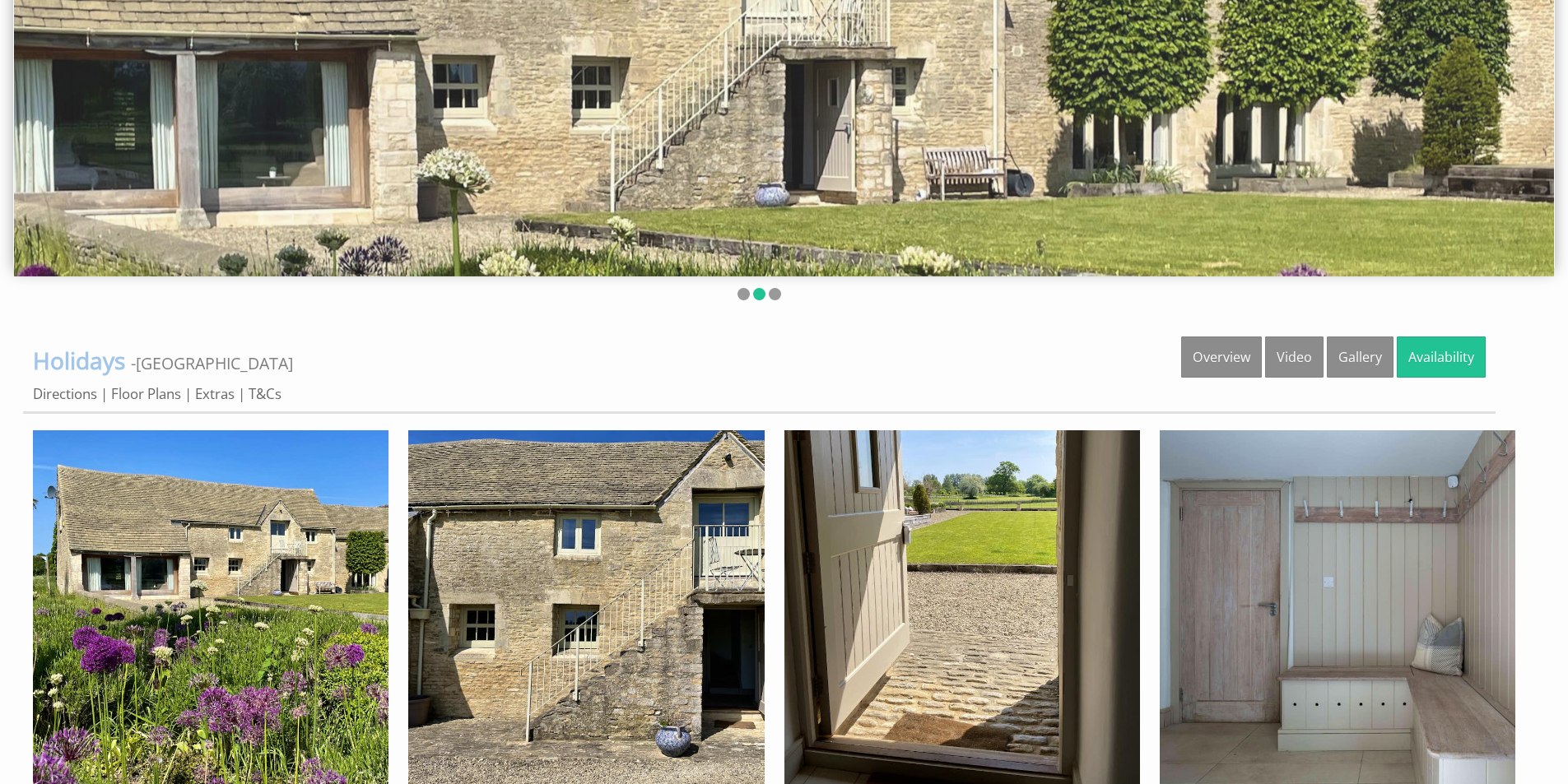
click at [737, 295] on ul at bounding box center [759, 296] width 1472 height 15
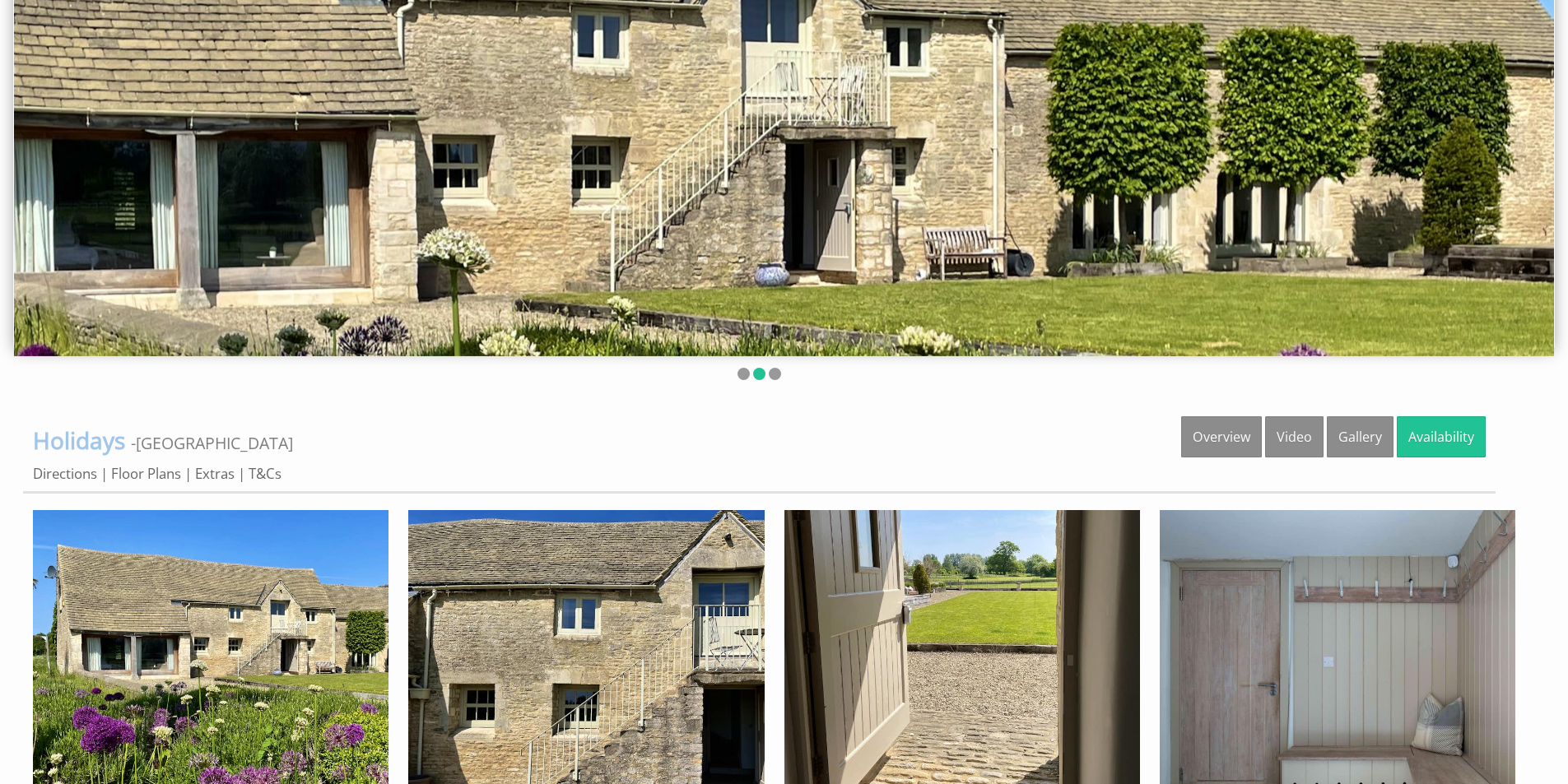
scroll to position [329, 0]
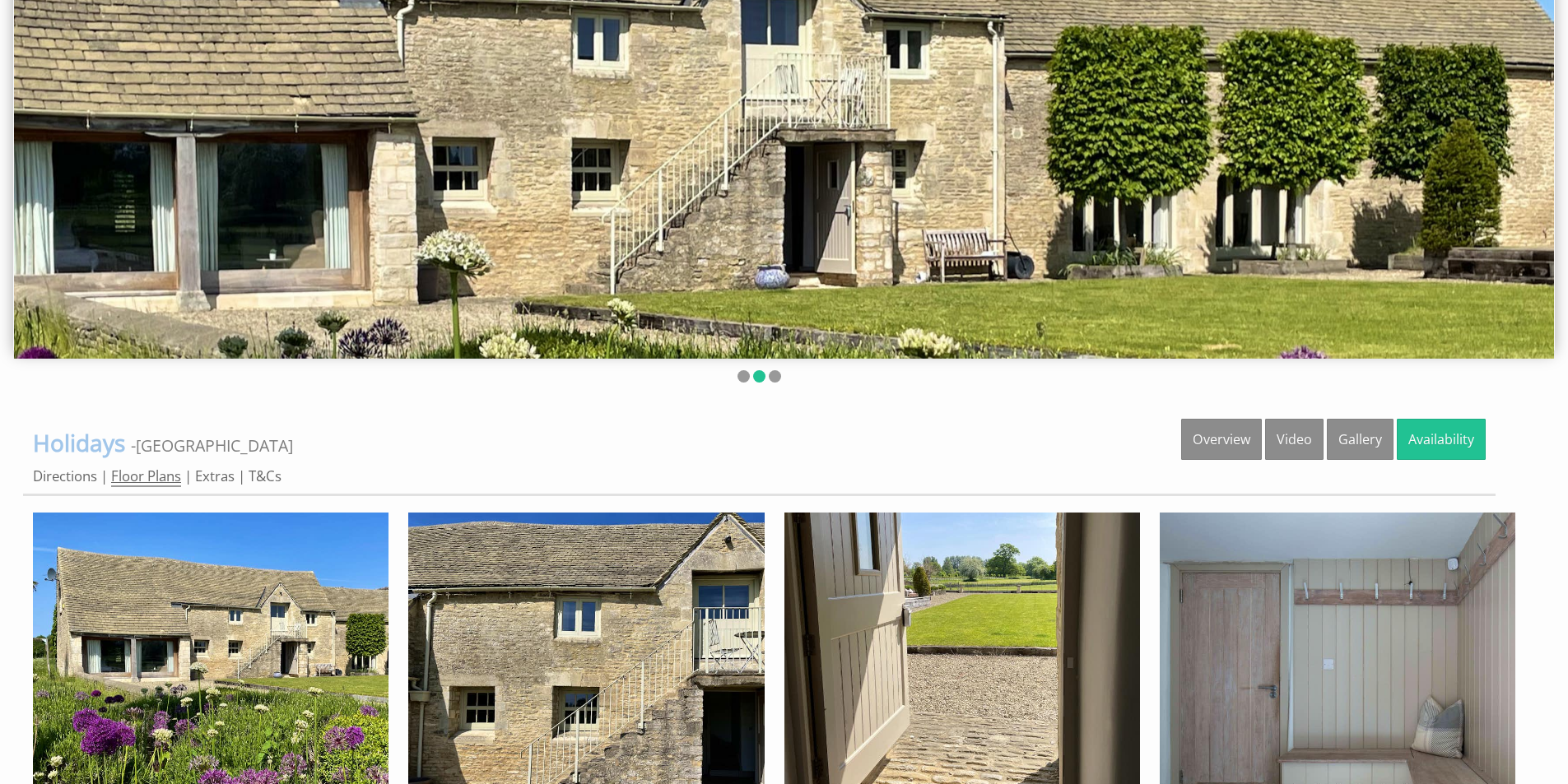
click at [125, 475] on link "Floor Plans" at bounding box center [145, 477] width 70 height 20
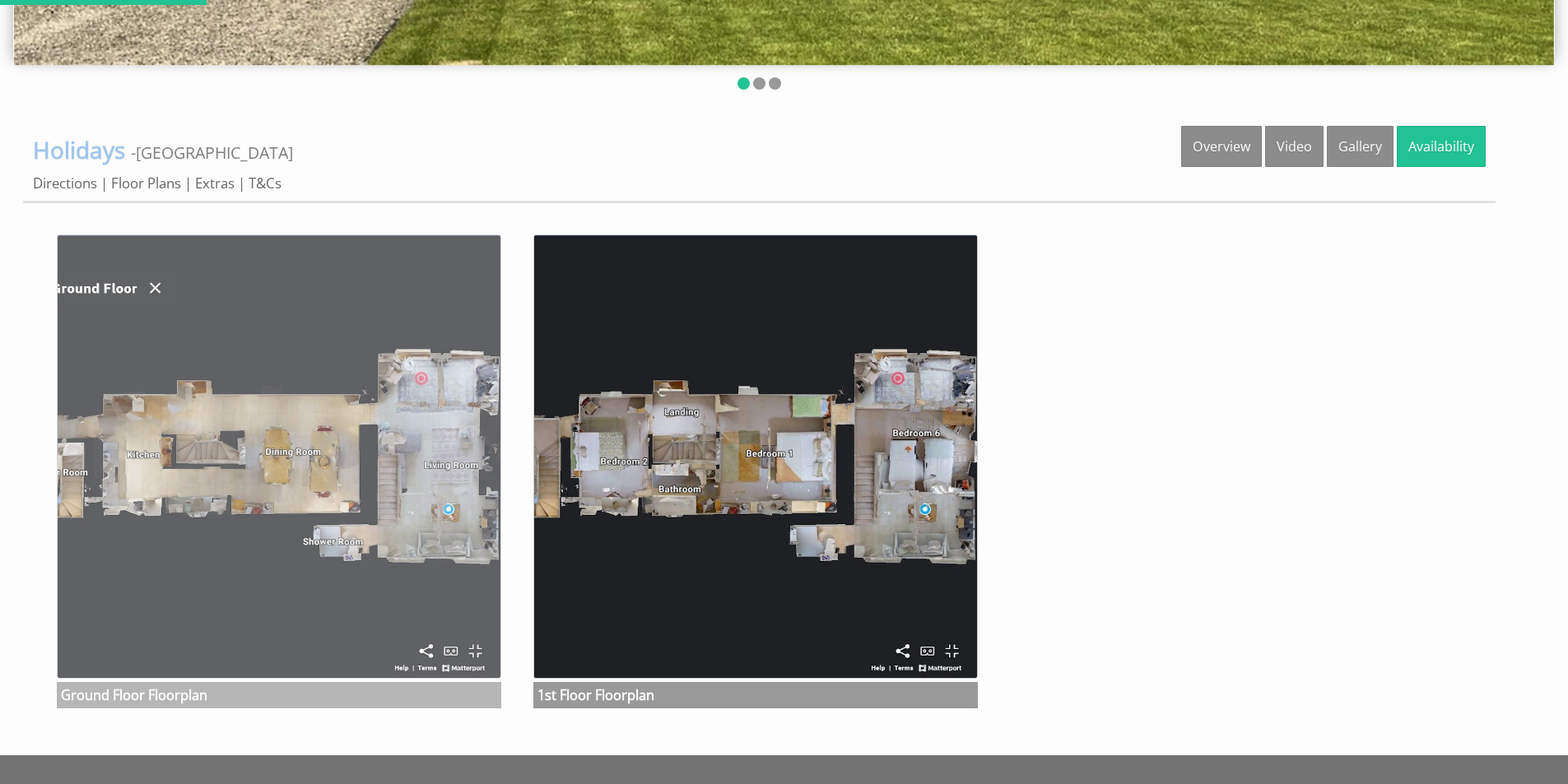
scroll to position [658, 0]
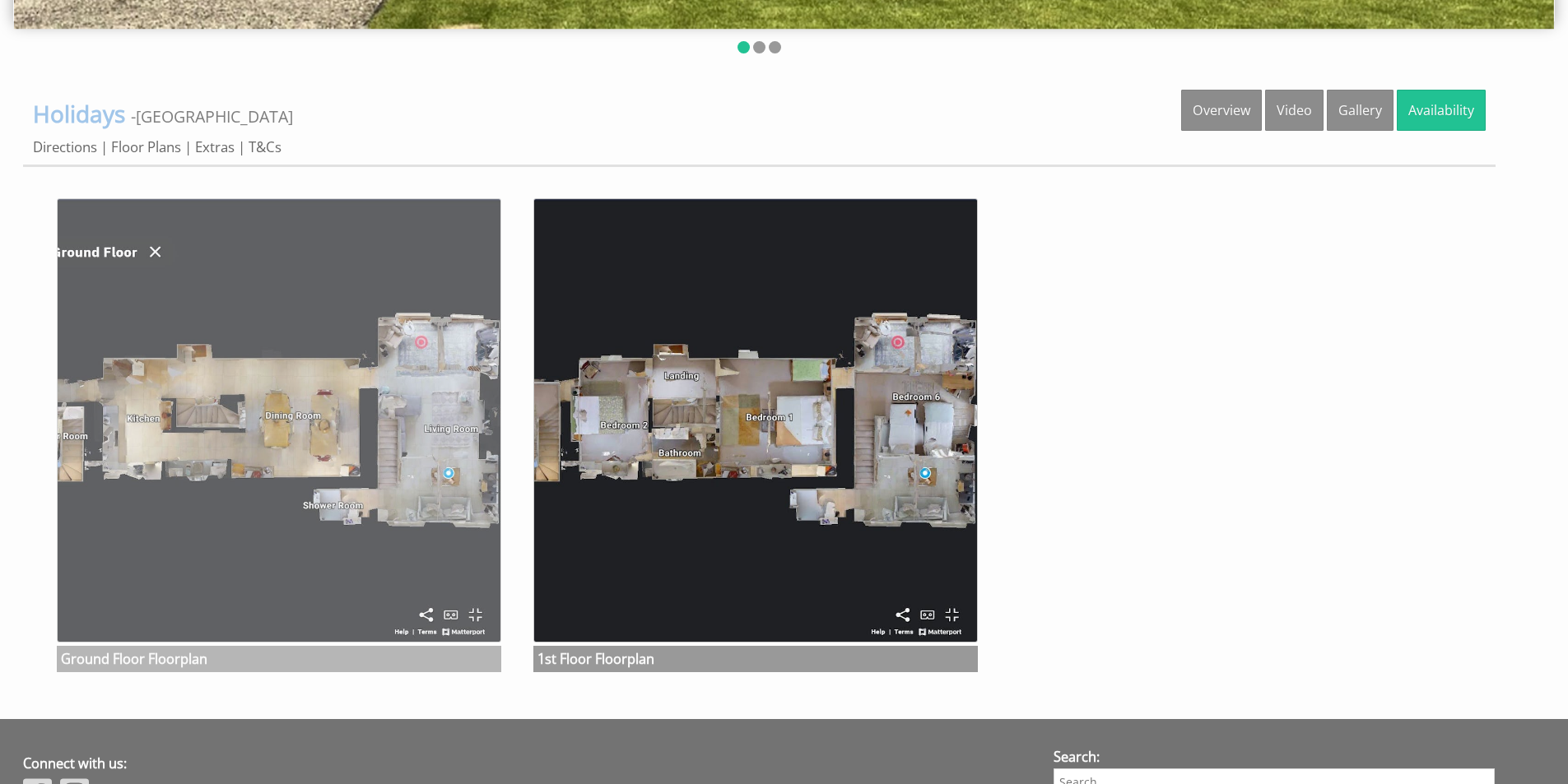
click at [279, 507] on img at bounding box center [278, 420] width 444 height 444
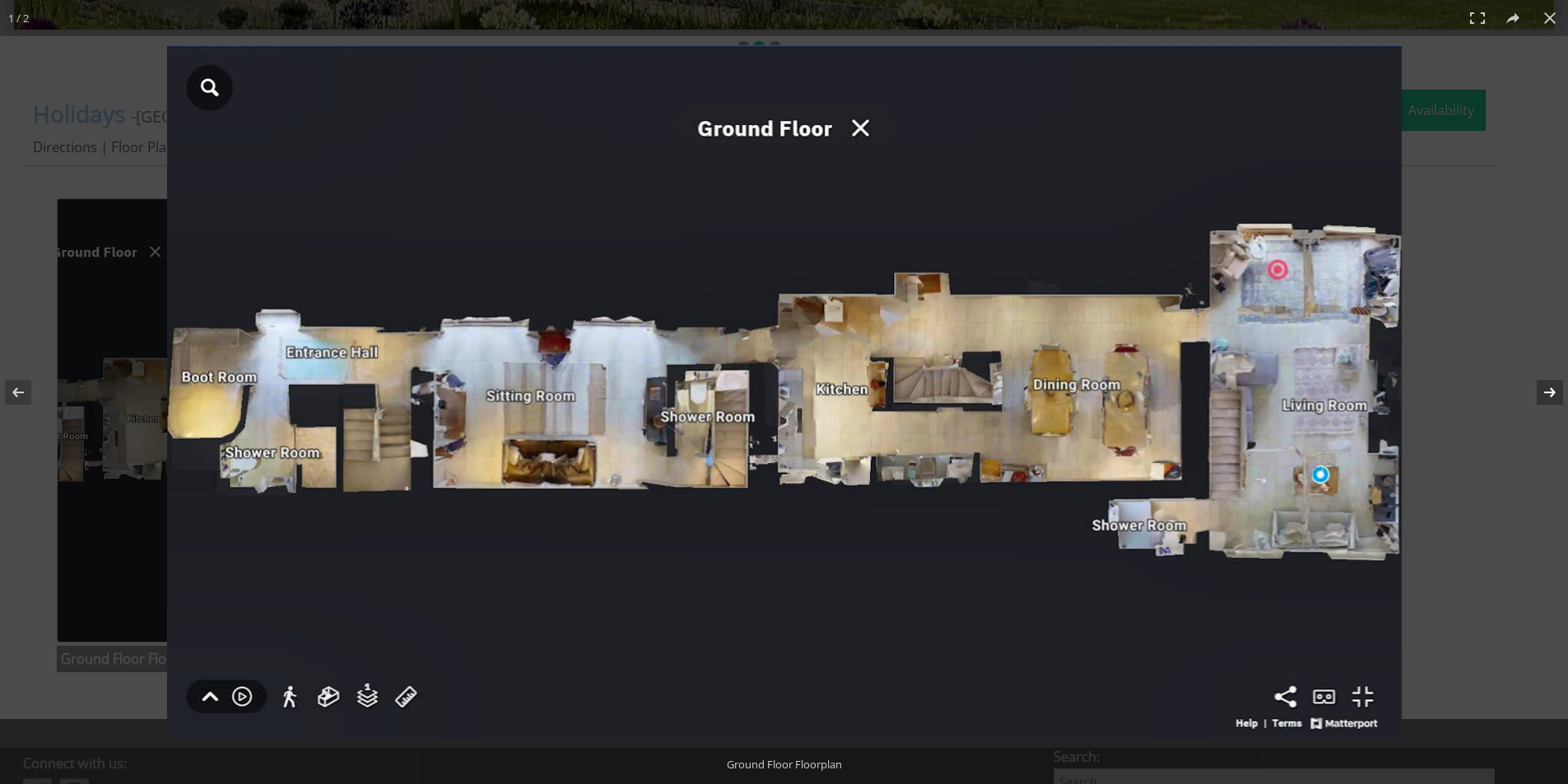
click at [1549, 389] on button at bounding box center [1539, 392] width 58 height 82
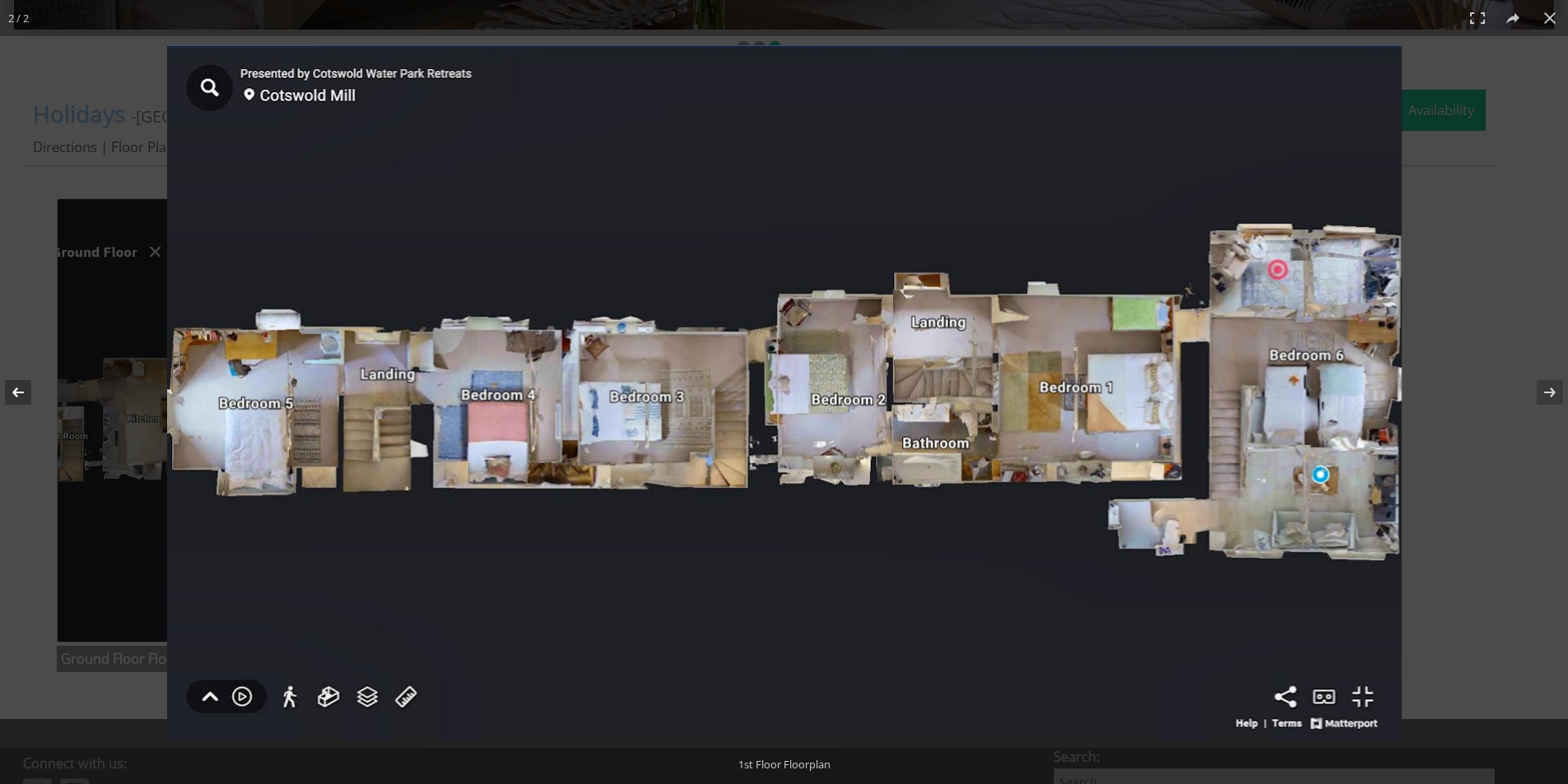
click at [25, 392] on button at bounding box center [29, 392] width 58 height 82
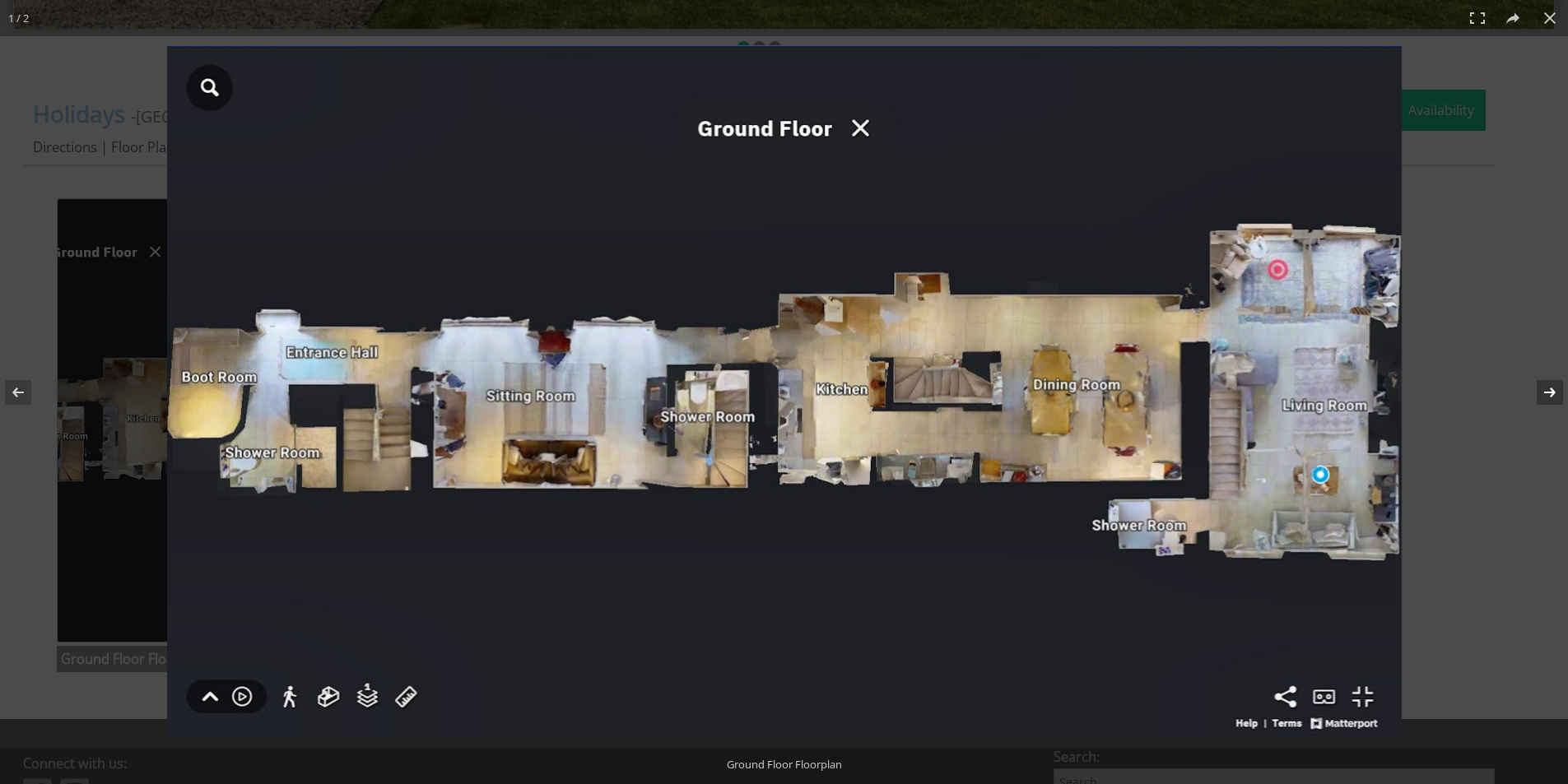
click at [1560, 395] on button at bounding box center [1539, 392] width 58 height 82
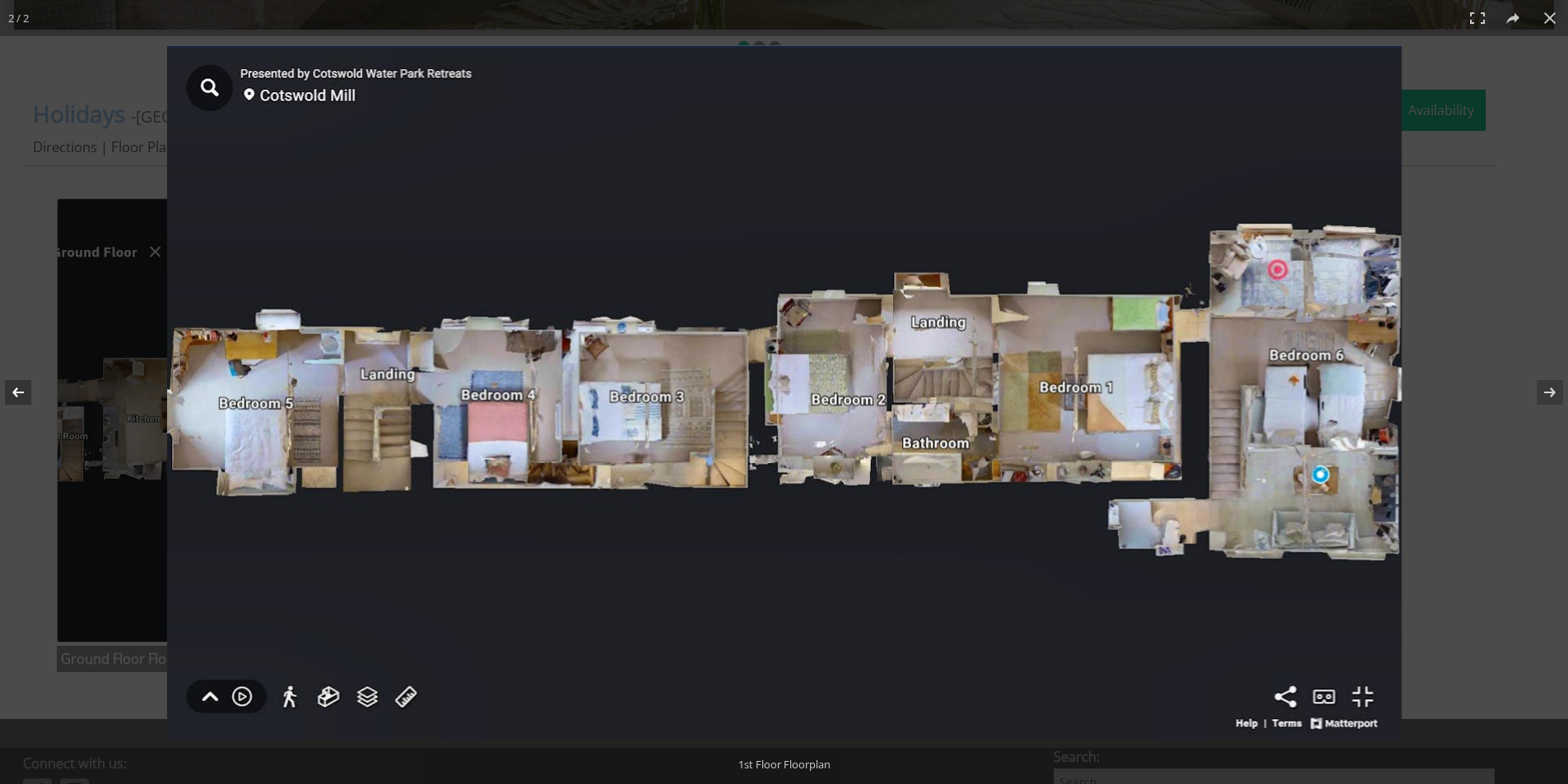
click at [15, 391] on button at bounding box center [29, 392] width 58 height 82
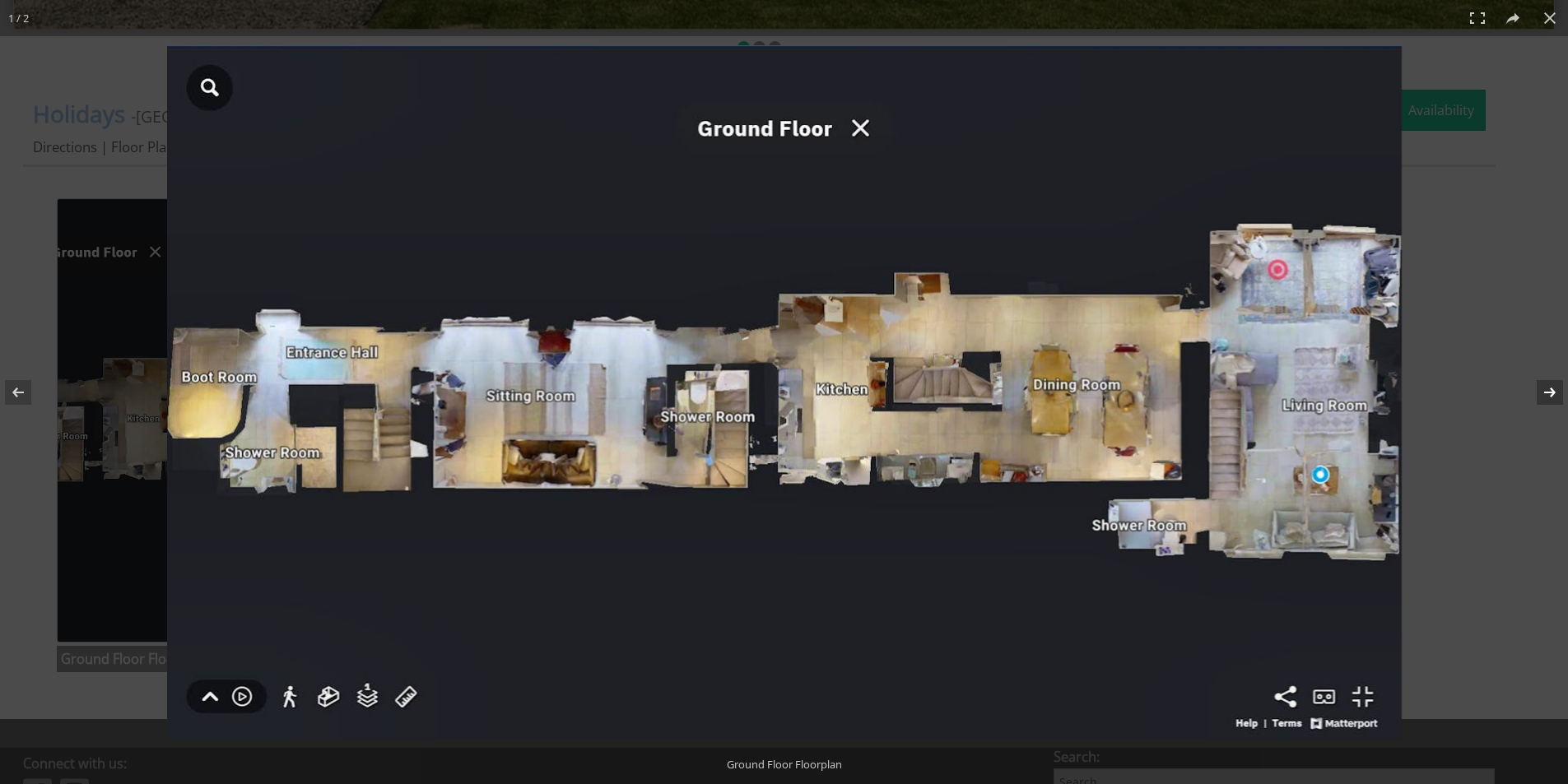
drag, startPoint x: 1548, startPoint y: 381, endPoint x: 1539, endPoint y: 352, distance: 30.4
click at [1549, 381] on button at bounding box center [1539, 392] width 58 height 82
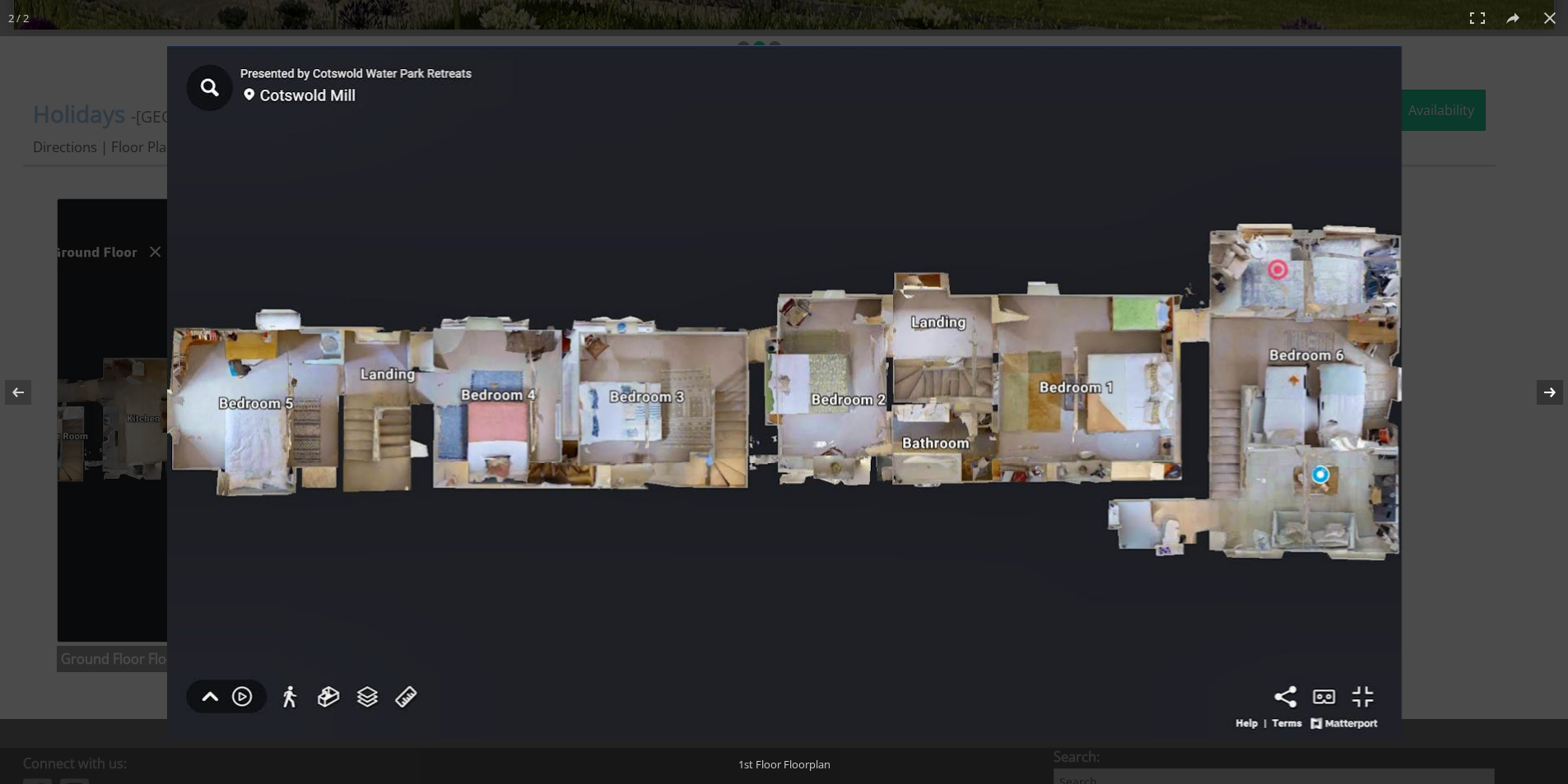
click at [1553, 396] on button at bounding box center [1539, 392] width 58 height 82
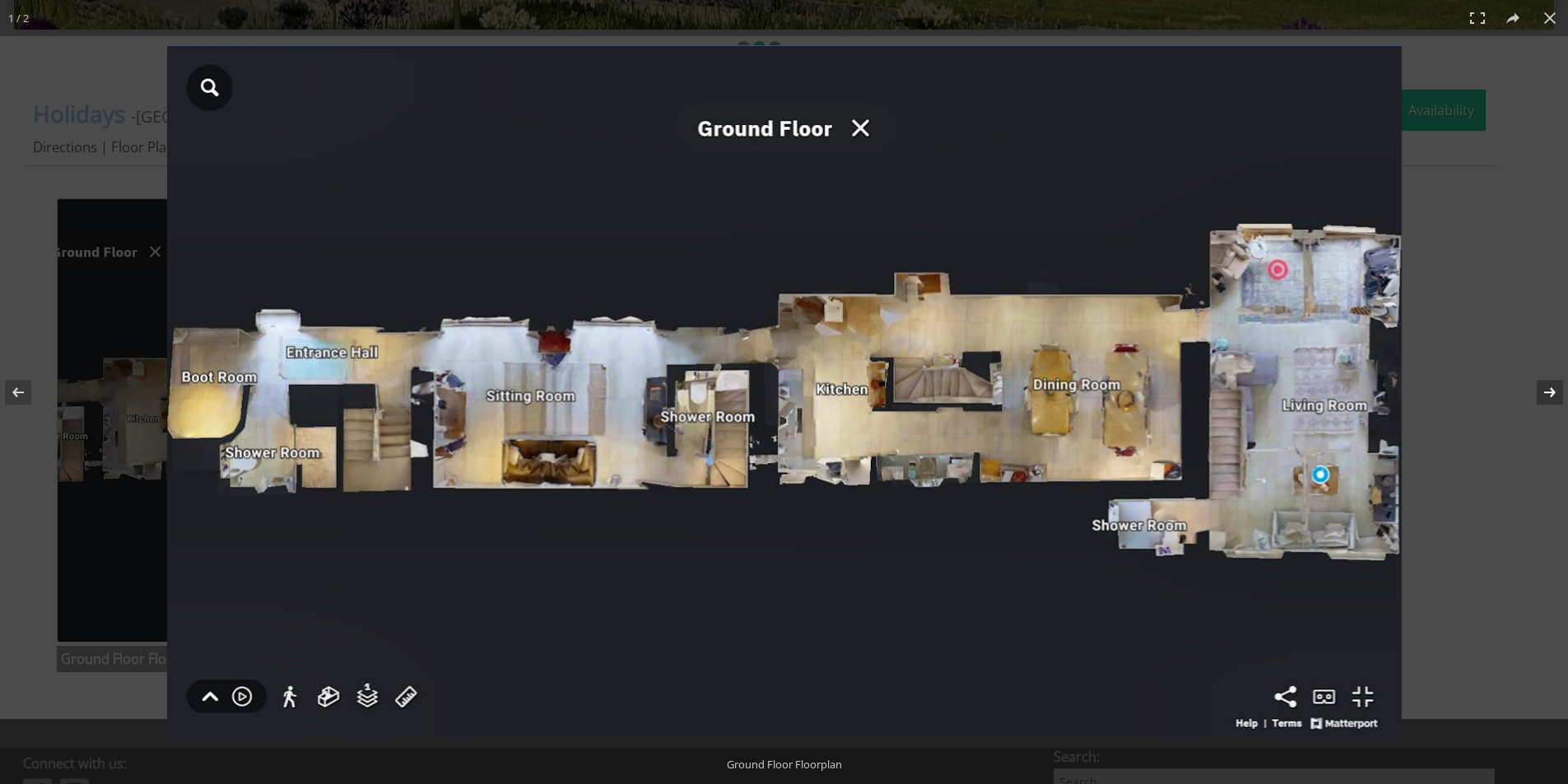
click at [1552, 396] on button at bounding box center [1539, 392] width 58 height 82
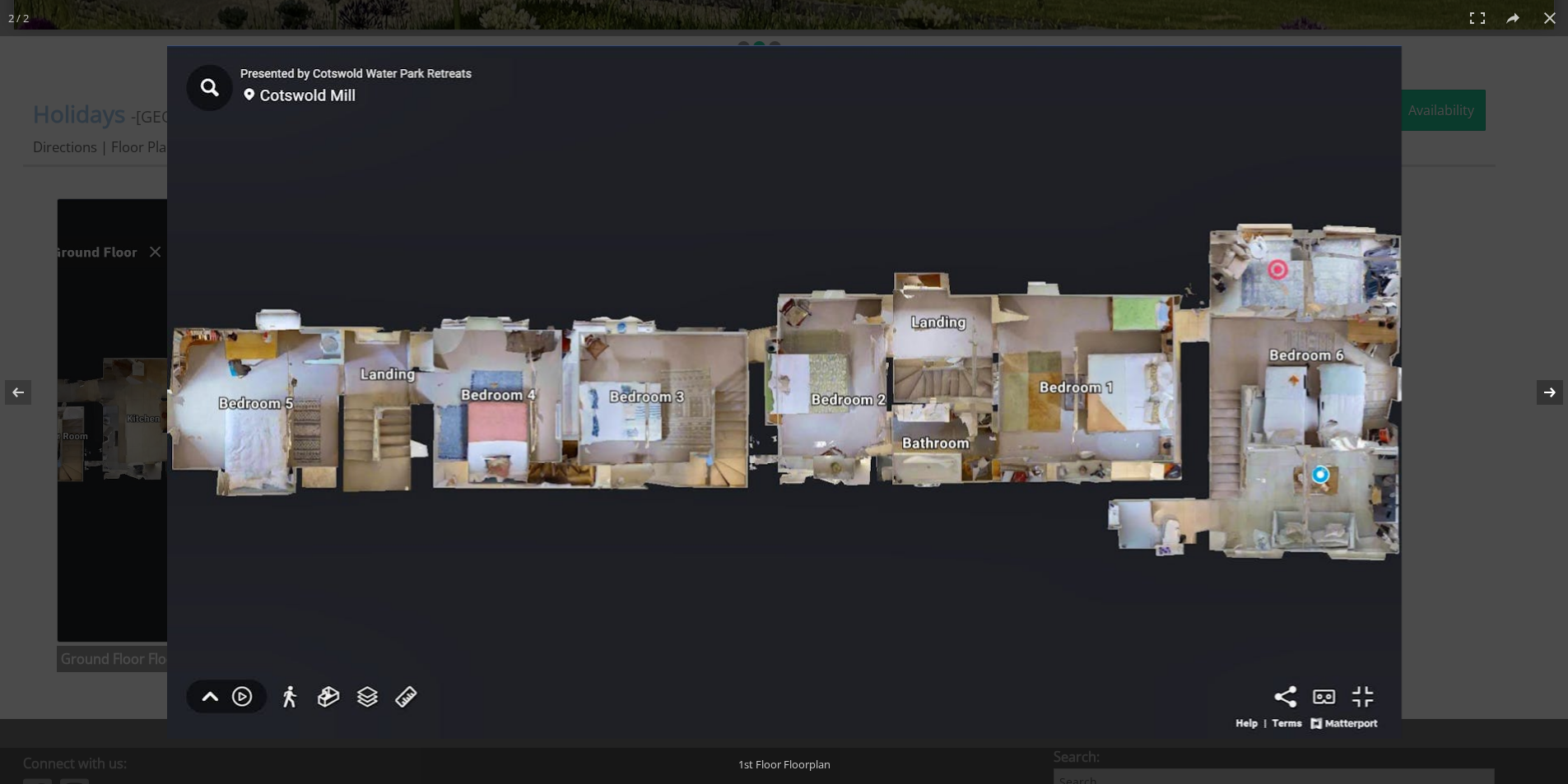
click at [1552, 396] on button at bounding box center [1539, 392] width 58 height 82
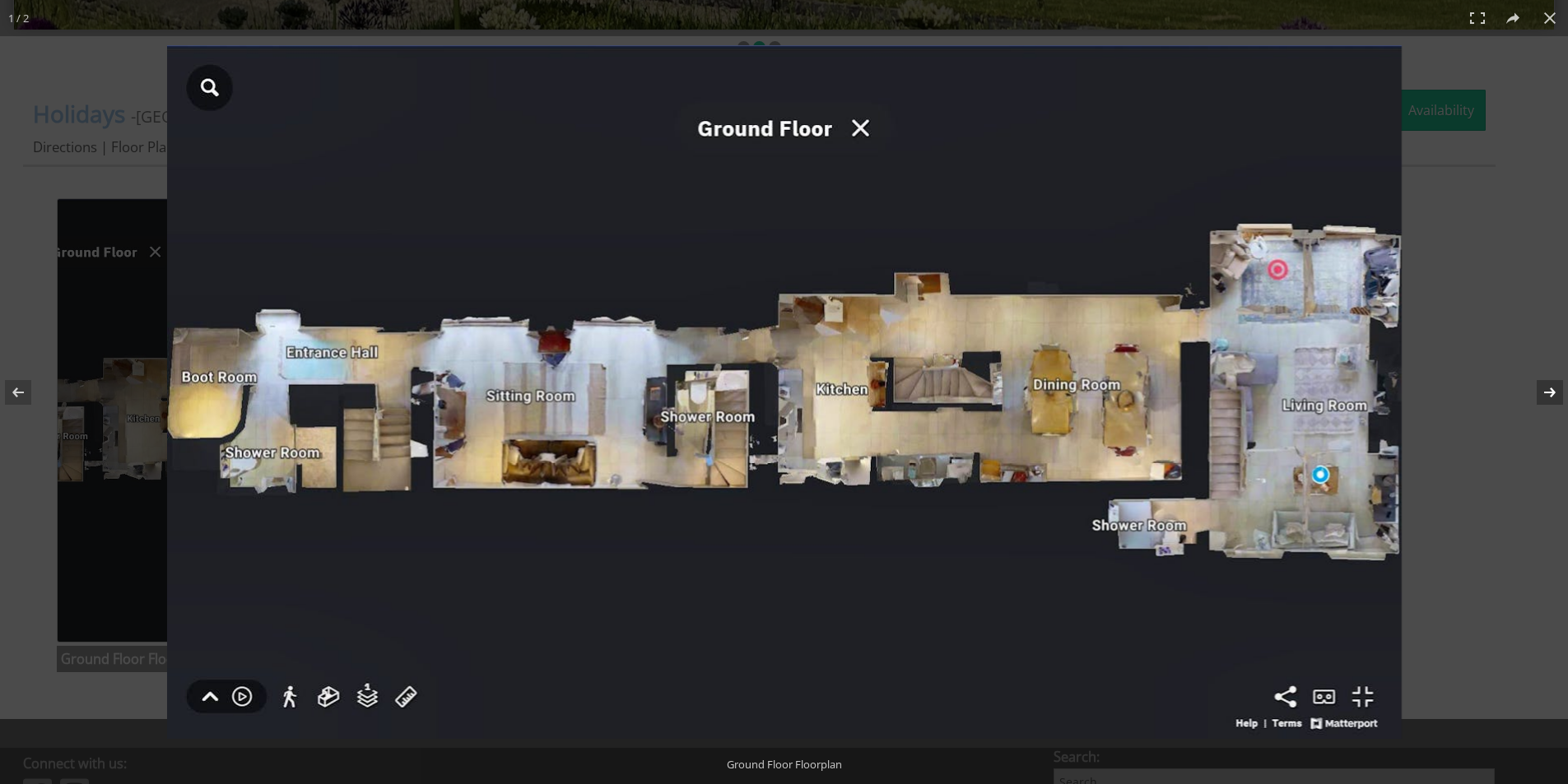
click at [1552, 396] on button at bounding box center [1539, 392] width 58 height 82
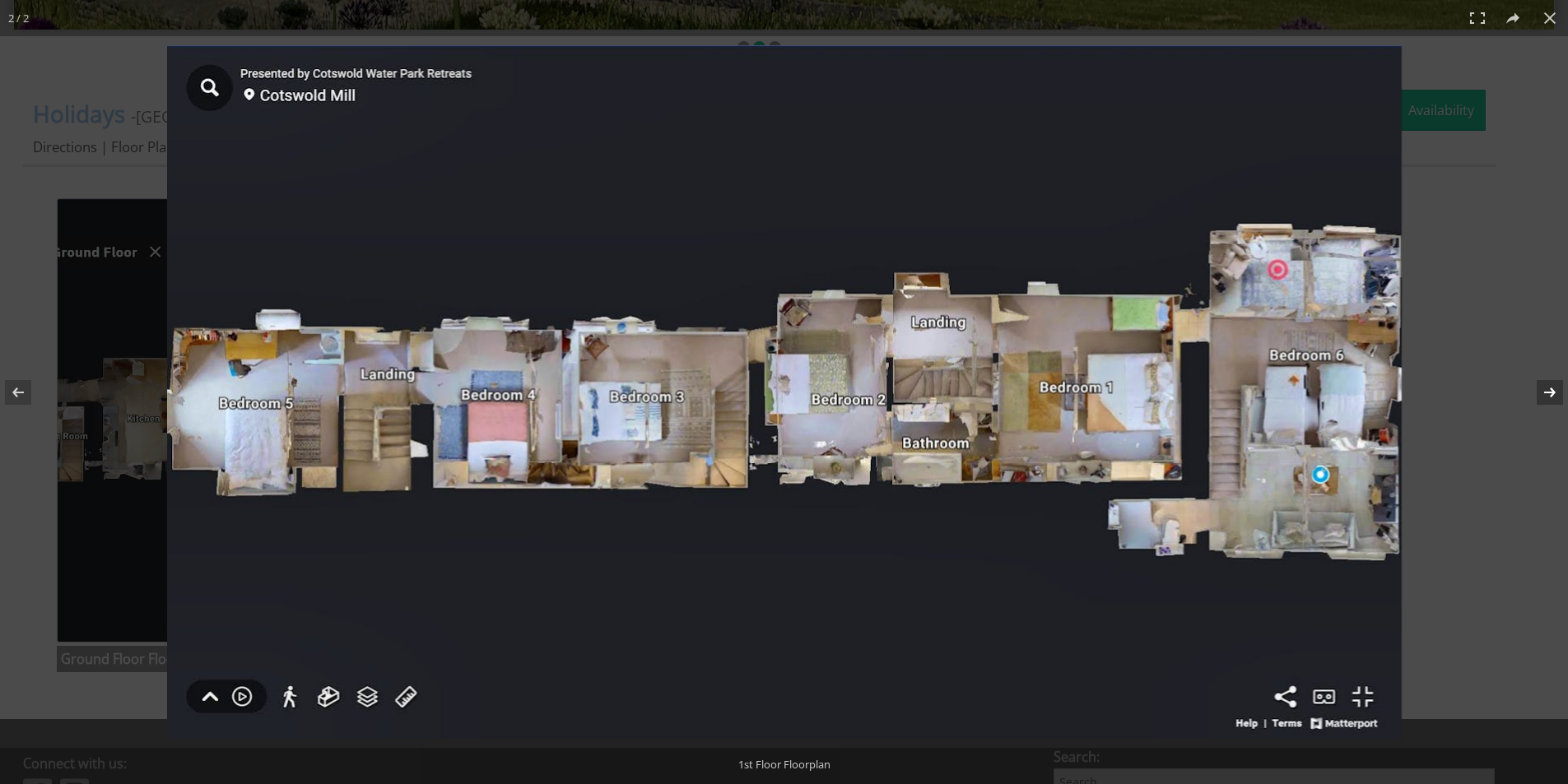
click at [1552, 396] on button at bounding box center [1539, 392] width 58 height 82
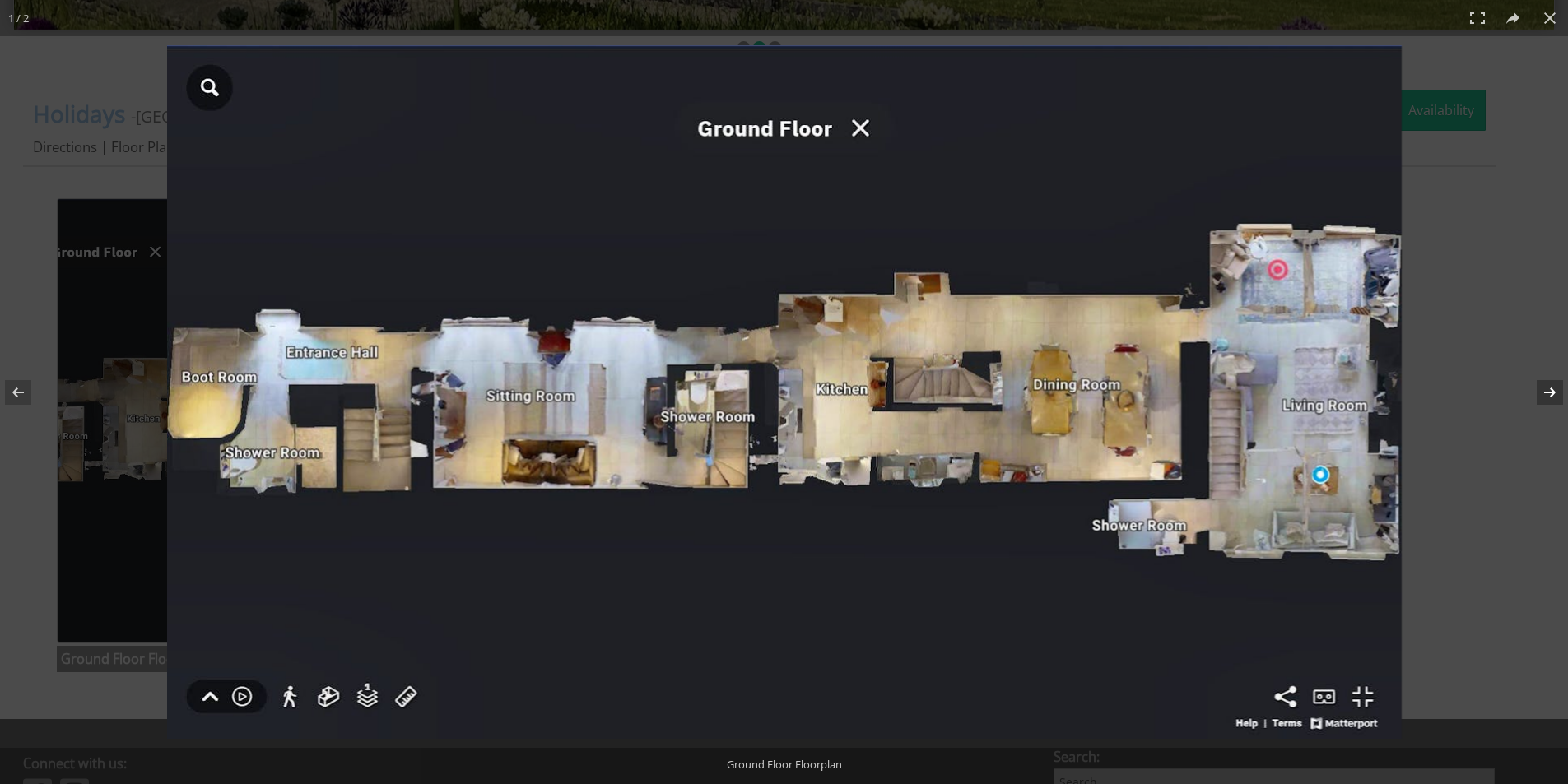
click at [1552, 396] on button at bounding box center [1539, 392] width 58 height 82
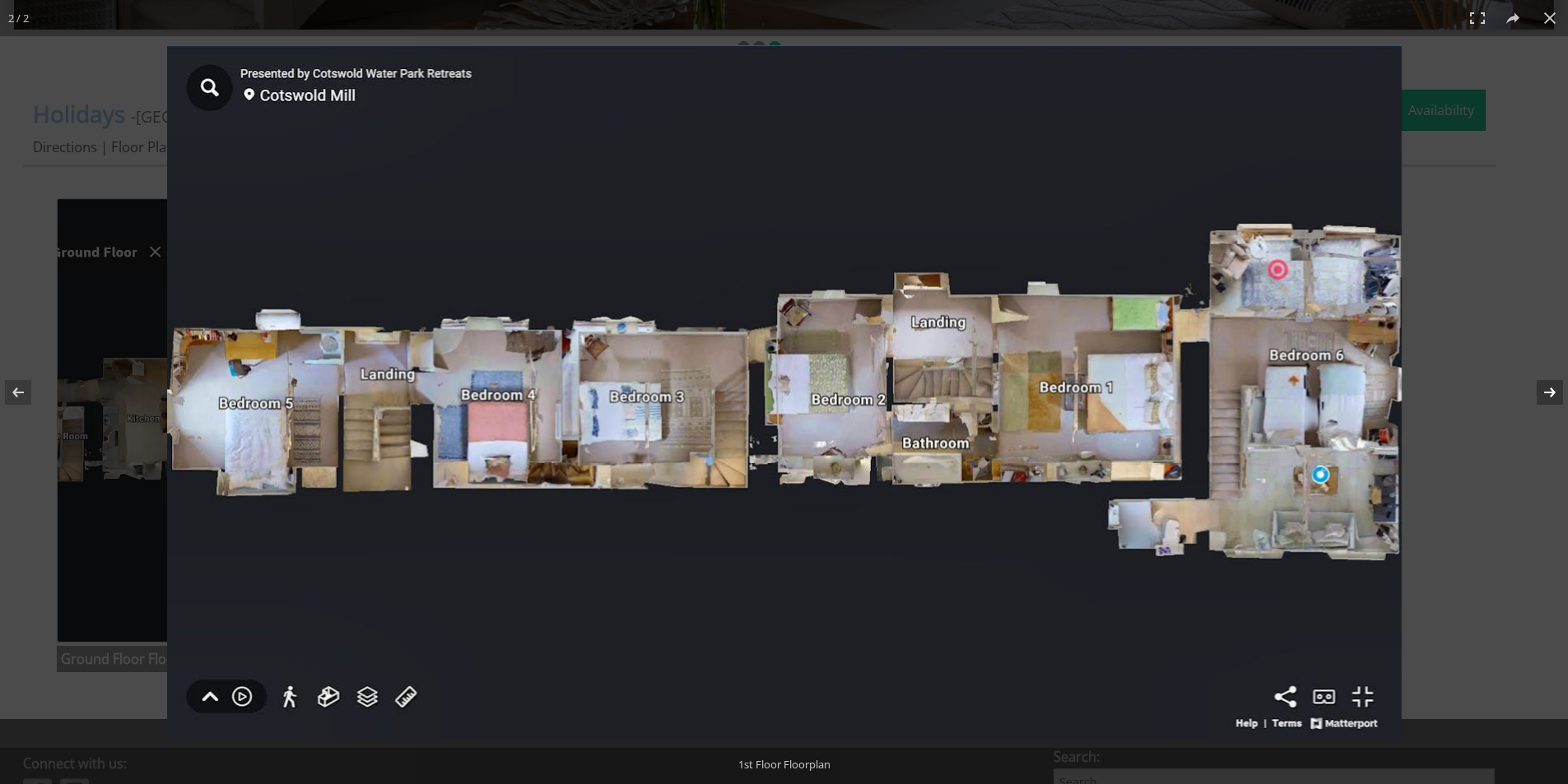
click at [1552, 395] on button at bounding box center [1539, 392] width 58 height 82
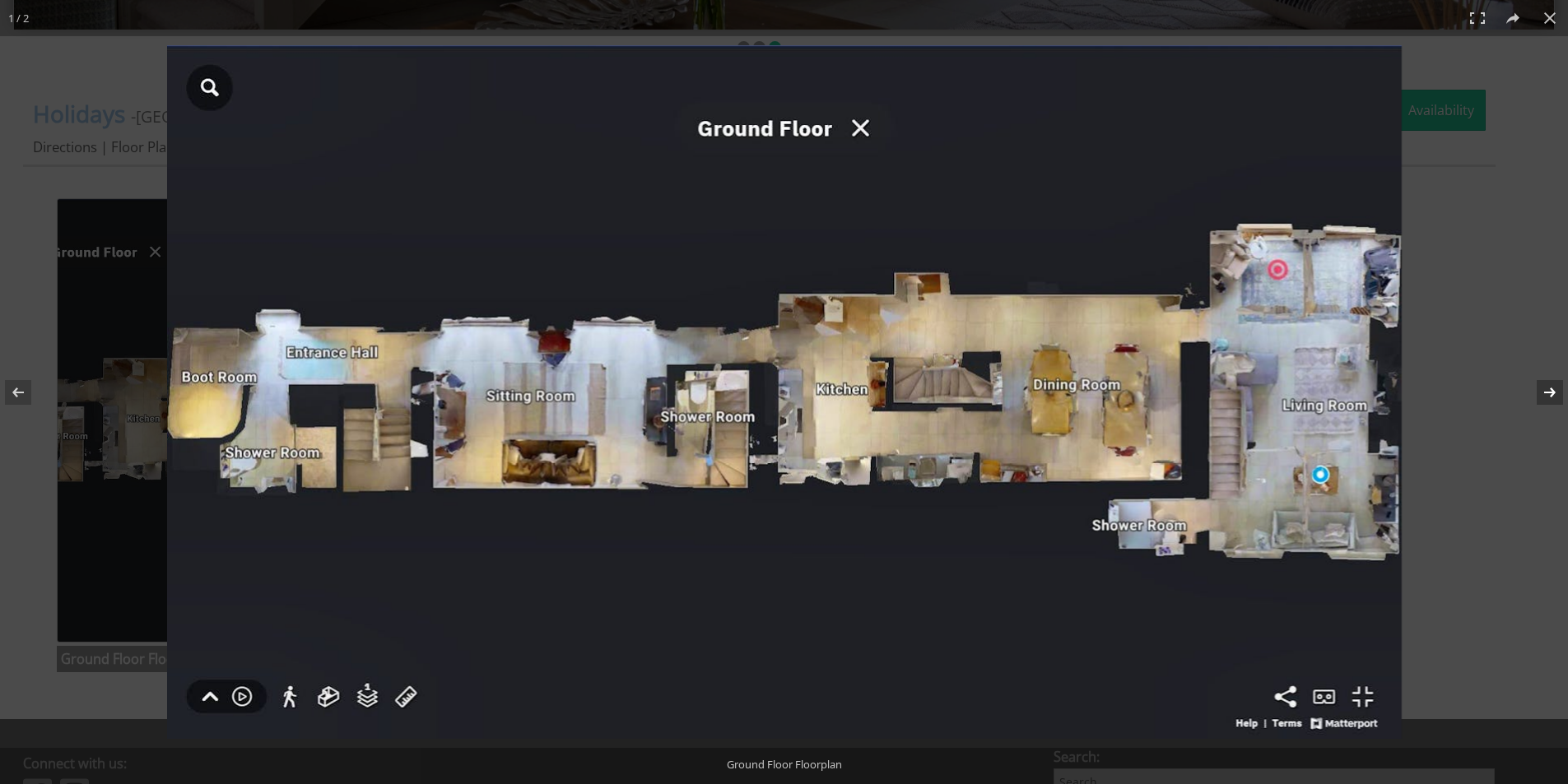
click at [1552, 395] on button at bounding box center [1539, 392] width 58 height 82
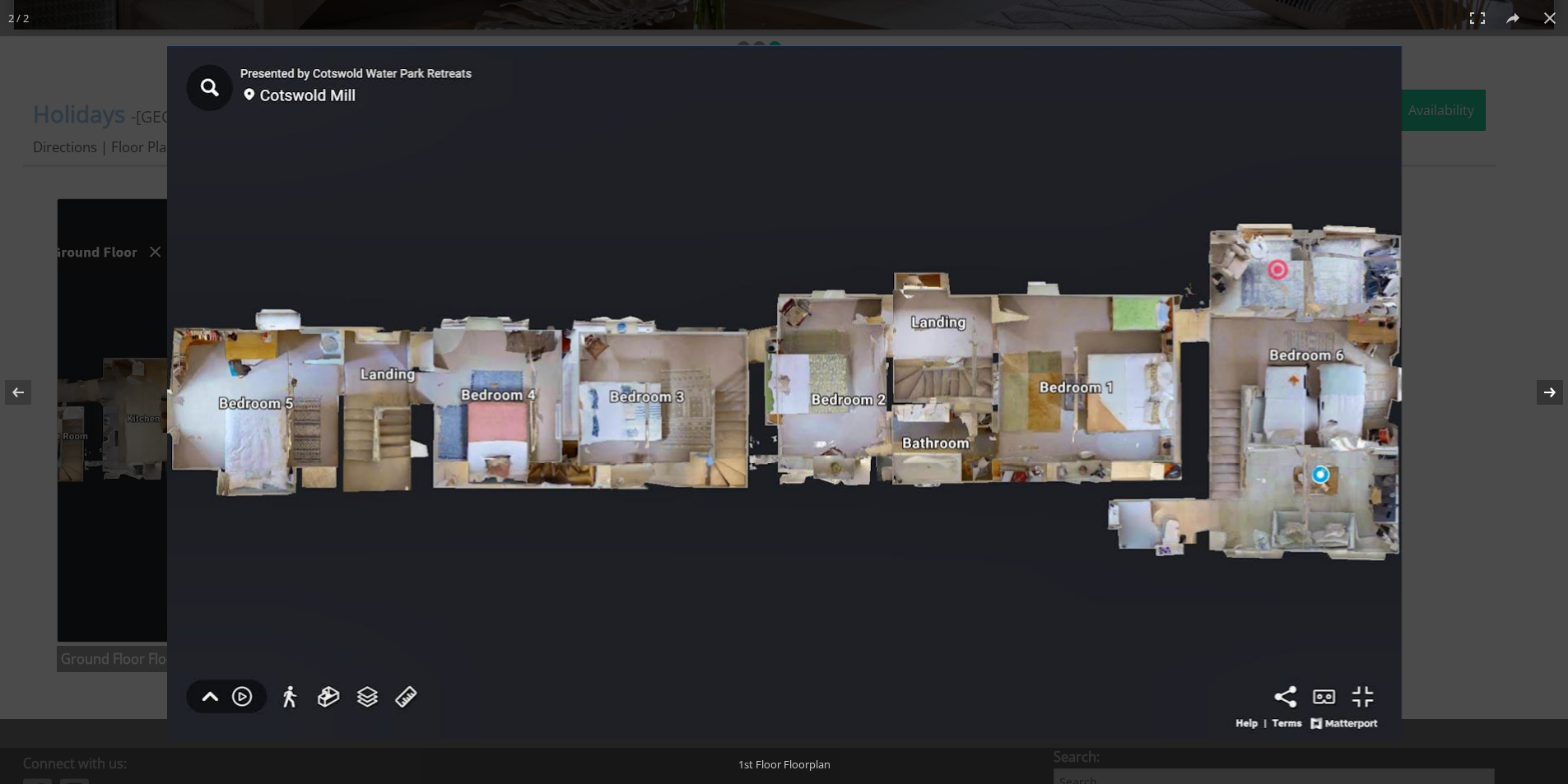
click at [1554, 394] on button at bounding box center [1539, 392] width 58 height 82
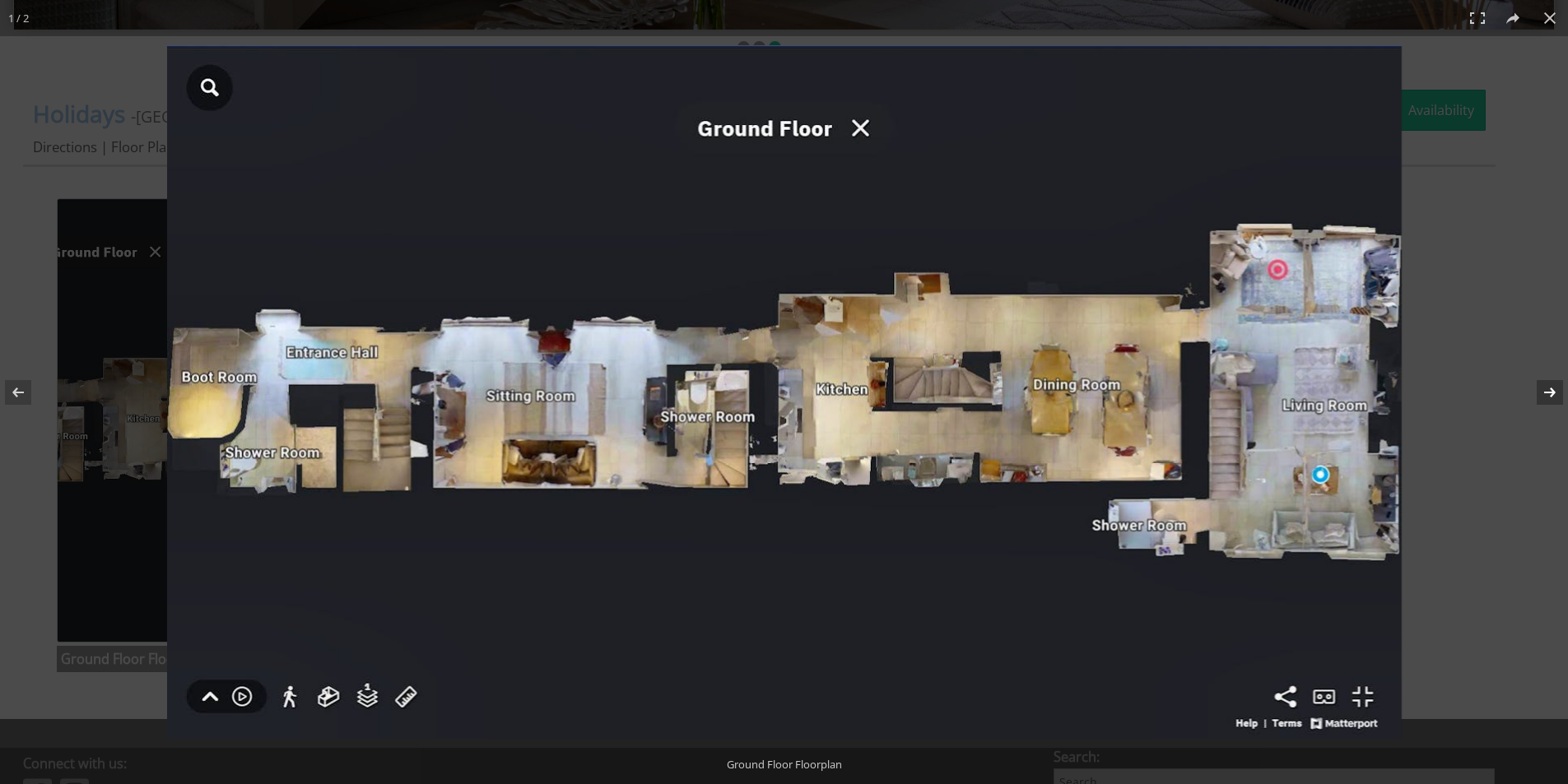
click at [1554, 393] on button at bounding box center [1539, 392] width 58 height 82
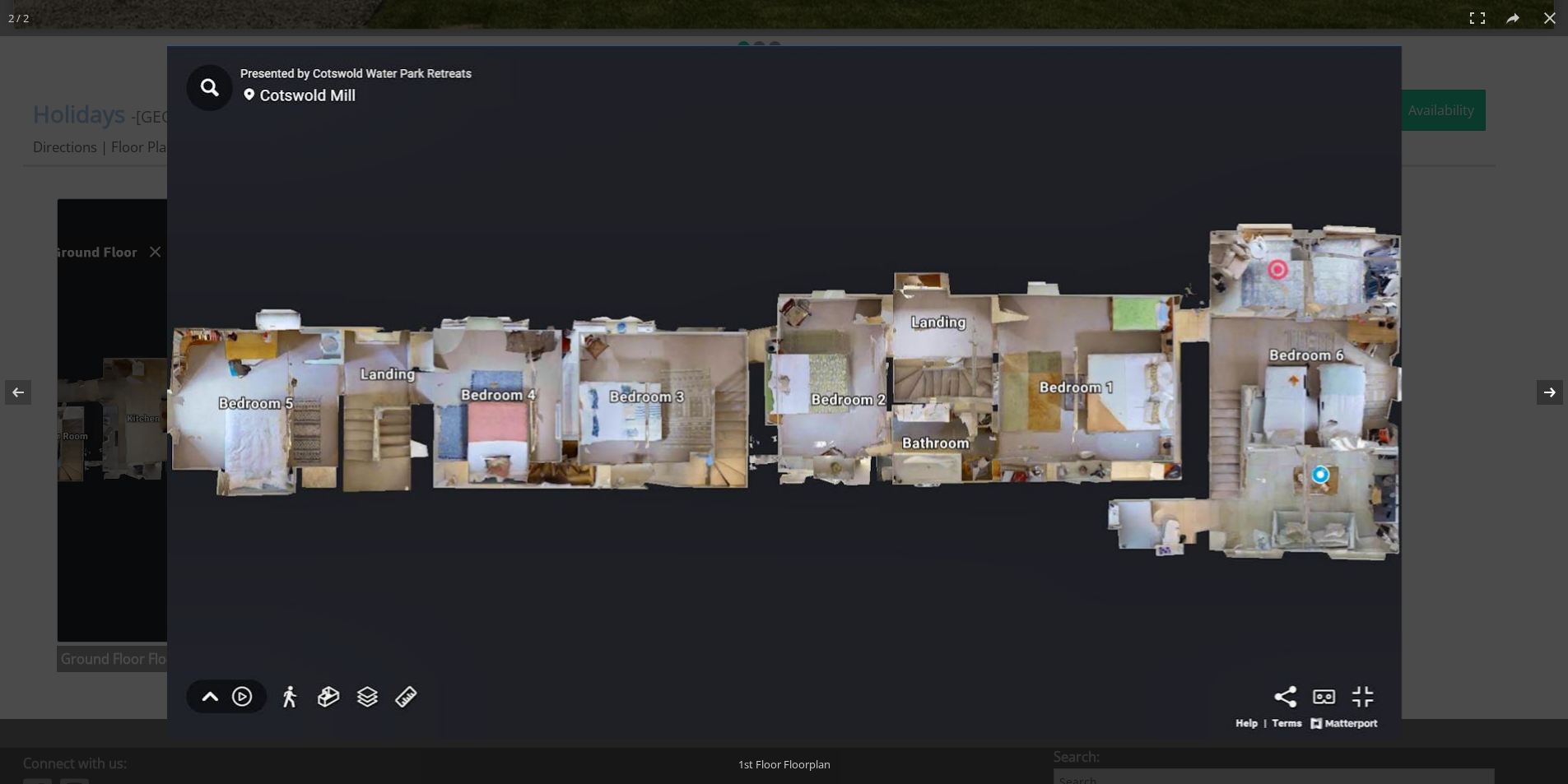
click at [1562, 385] on button at bounding box center [1539, 392] width 58 height 82
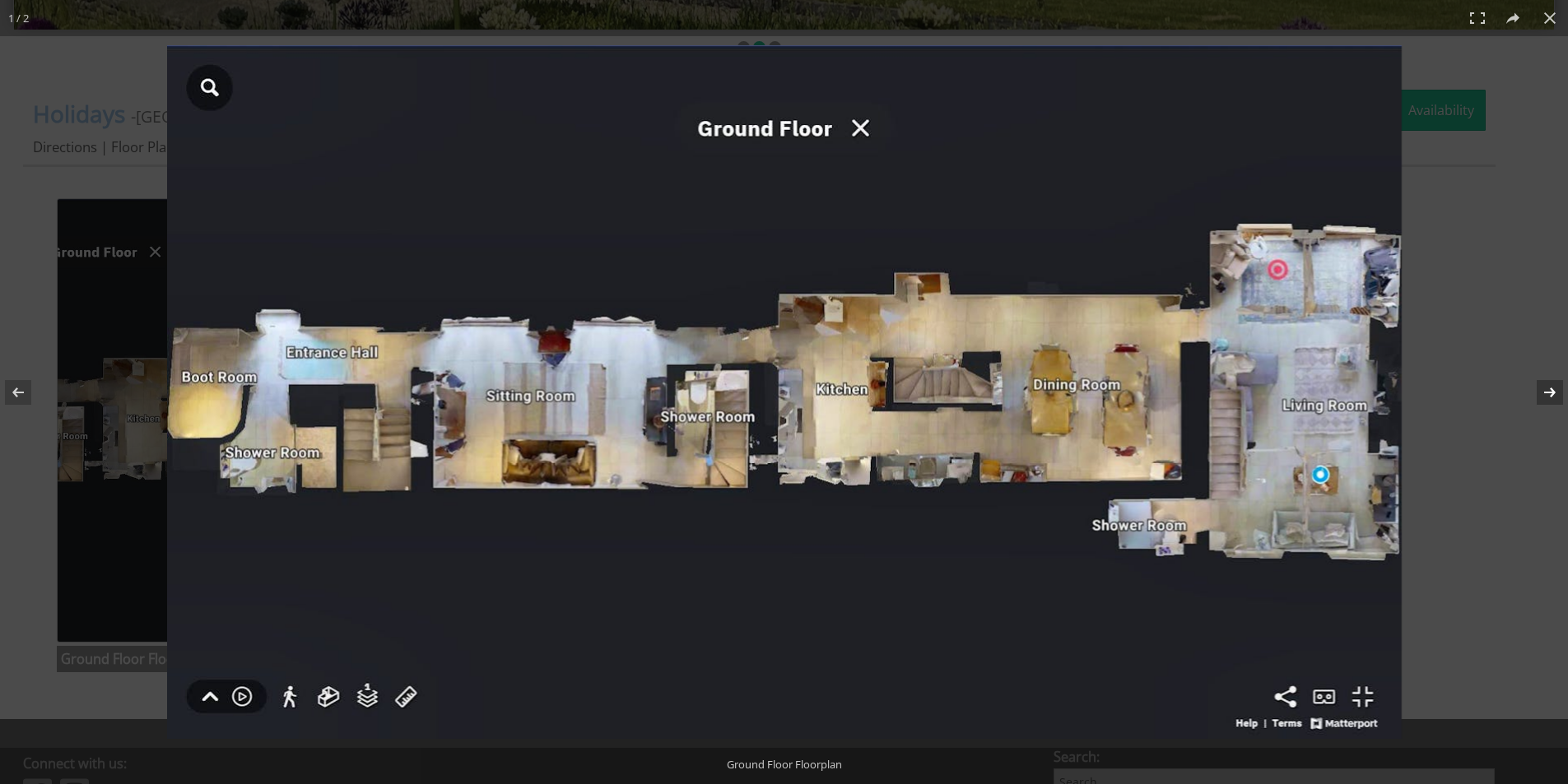
click at [1564, 384] on button at bounding box center [1539, 392] width 58 height 82
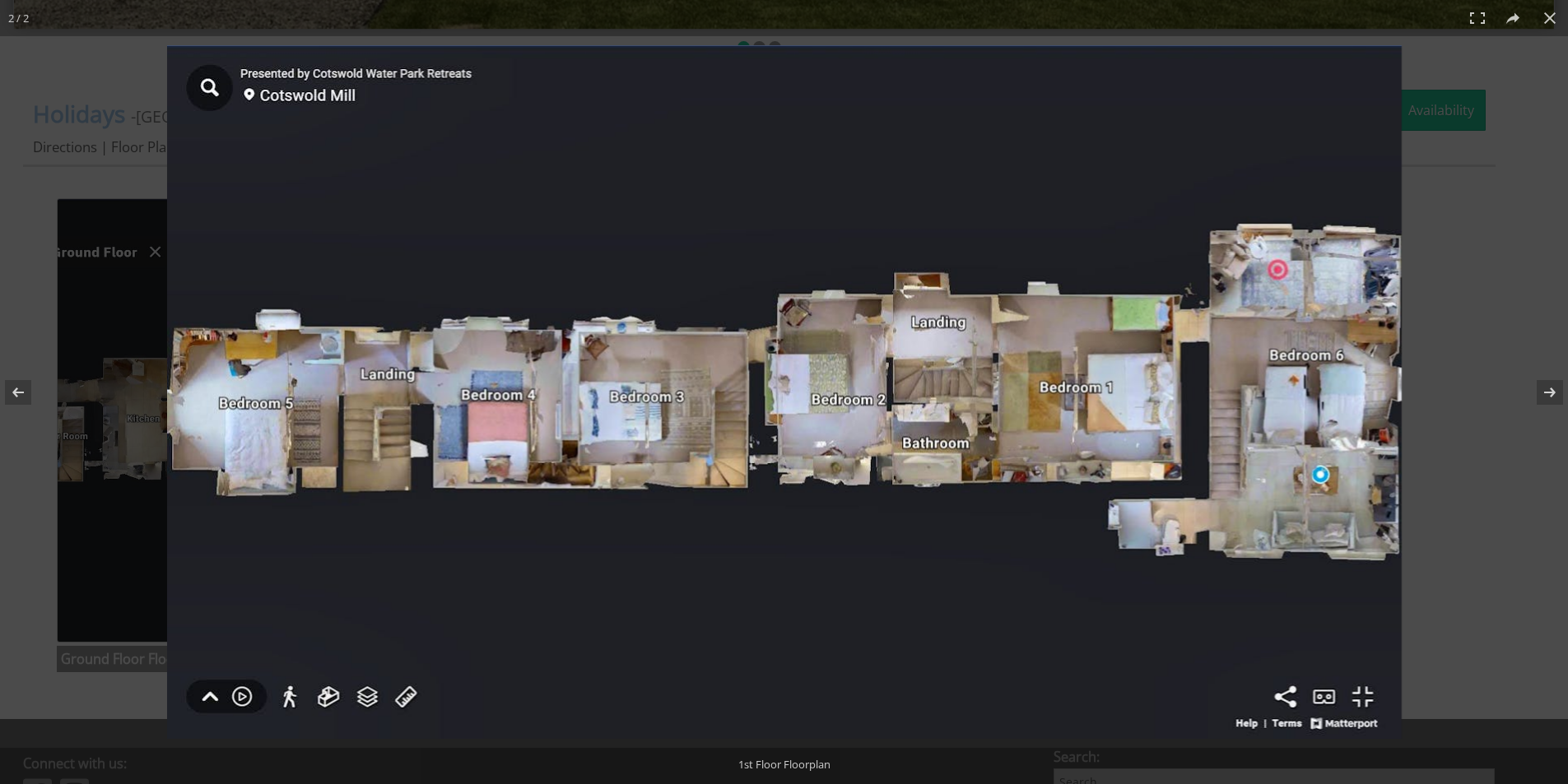
click at [297, 395] on img at bounding box center [785, 392] width 1235 height 694
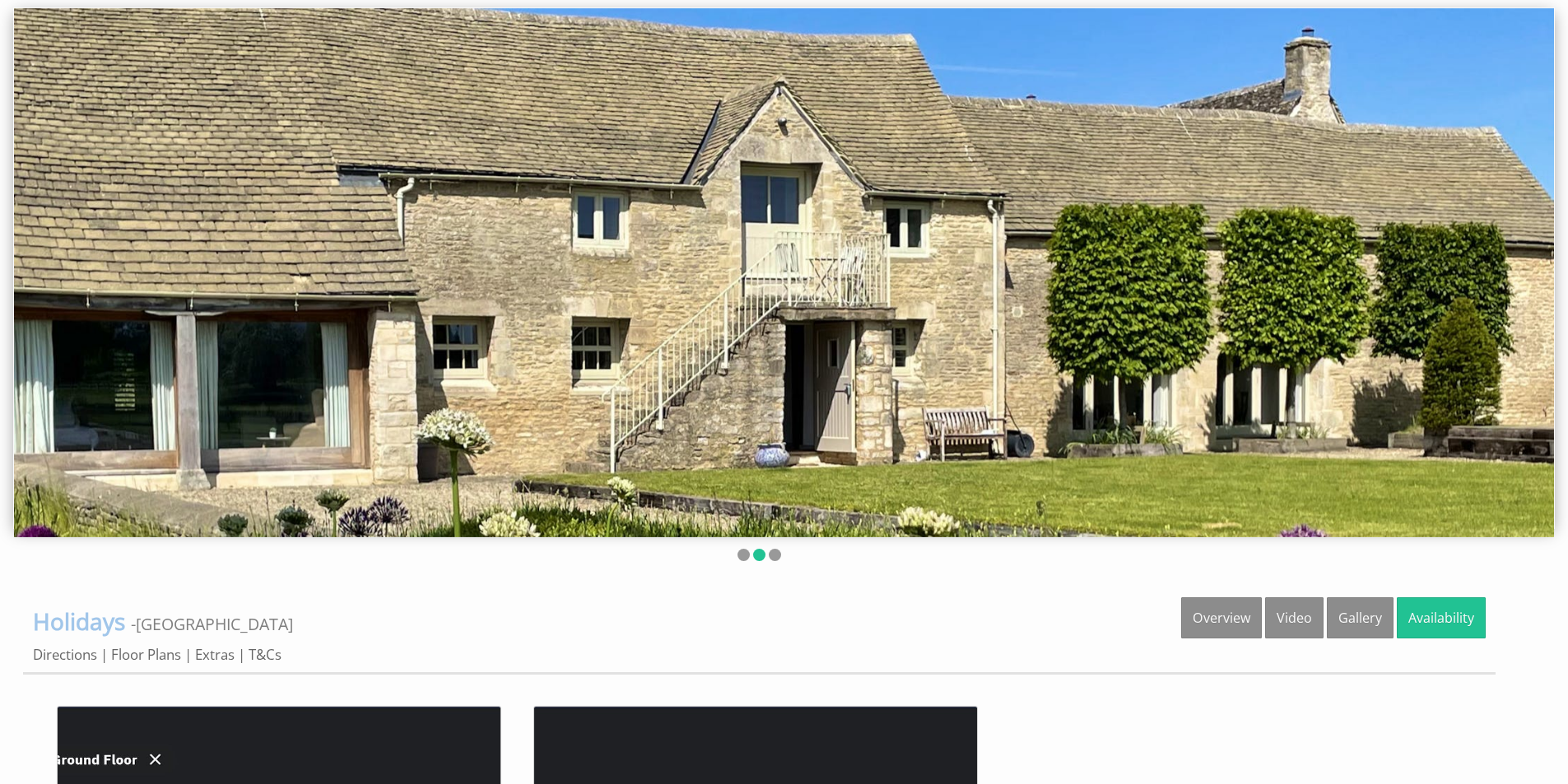
scroll to position [195, 0]
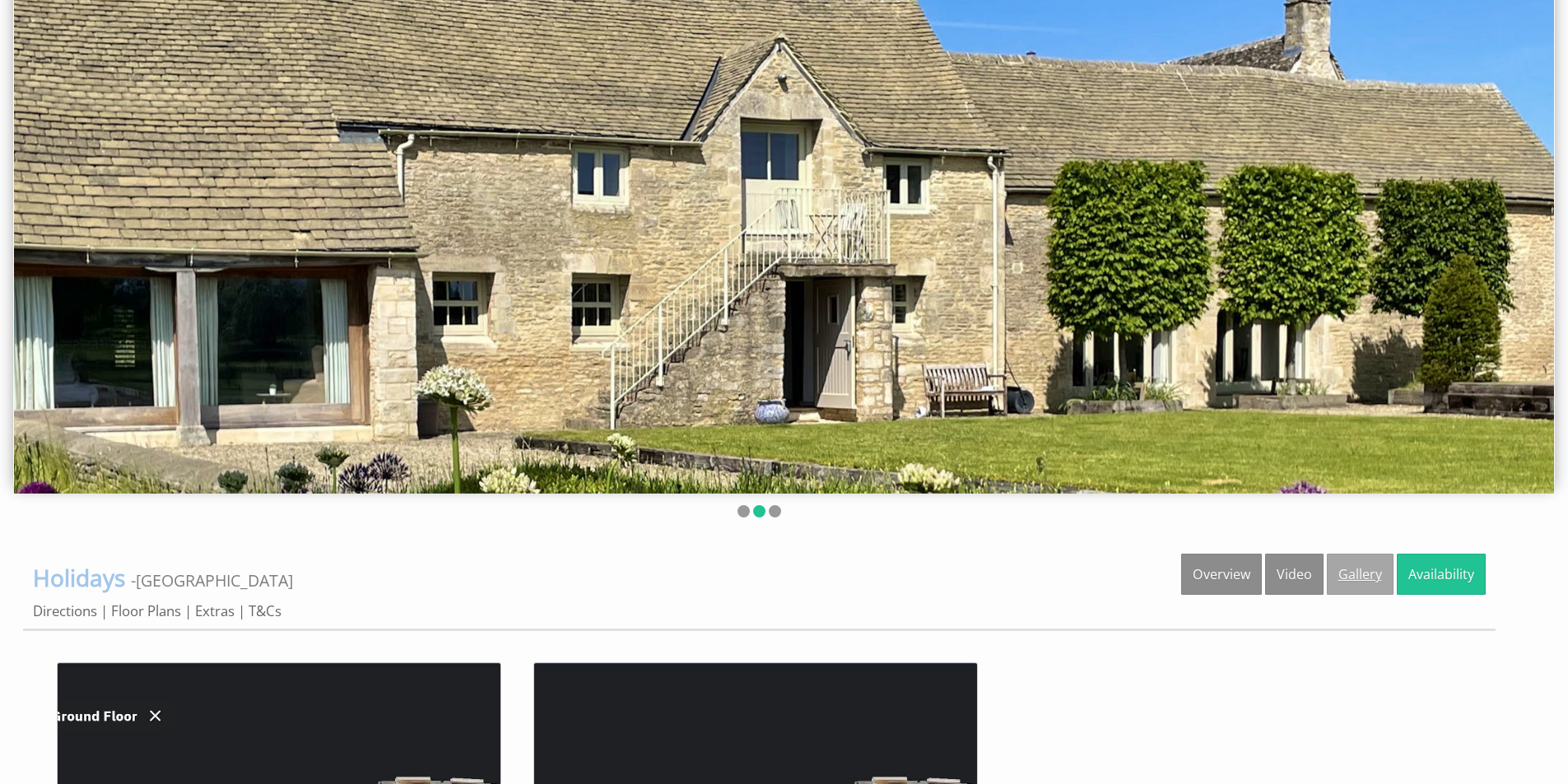
click at [1353, 583] on link "Gallery" at bounding box center [1360, 574] width 67 height 41
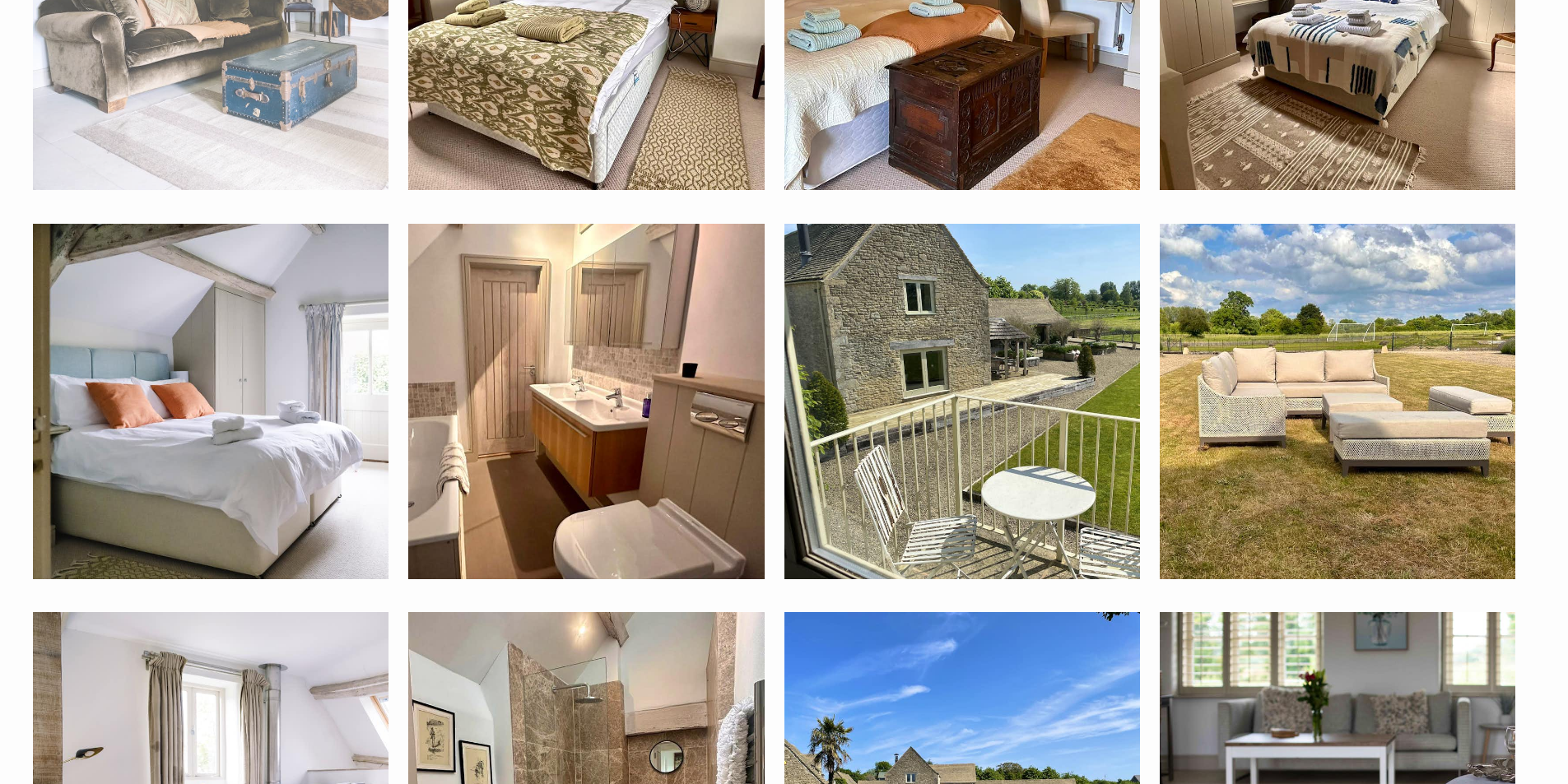
scroll to position [1792, 0]
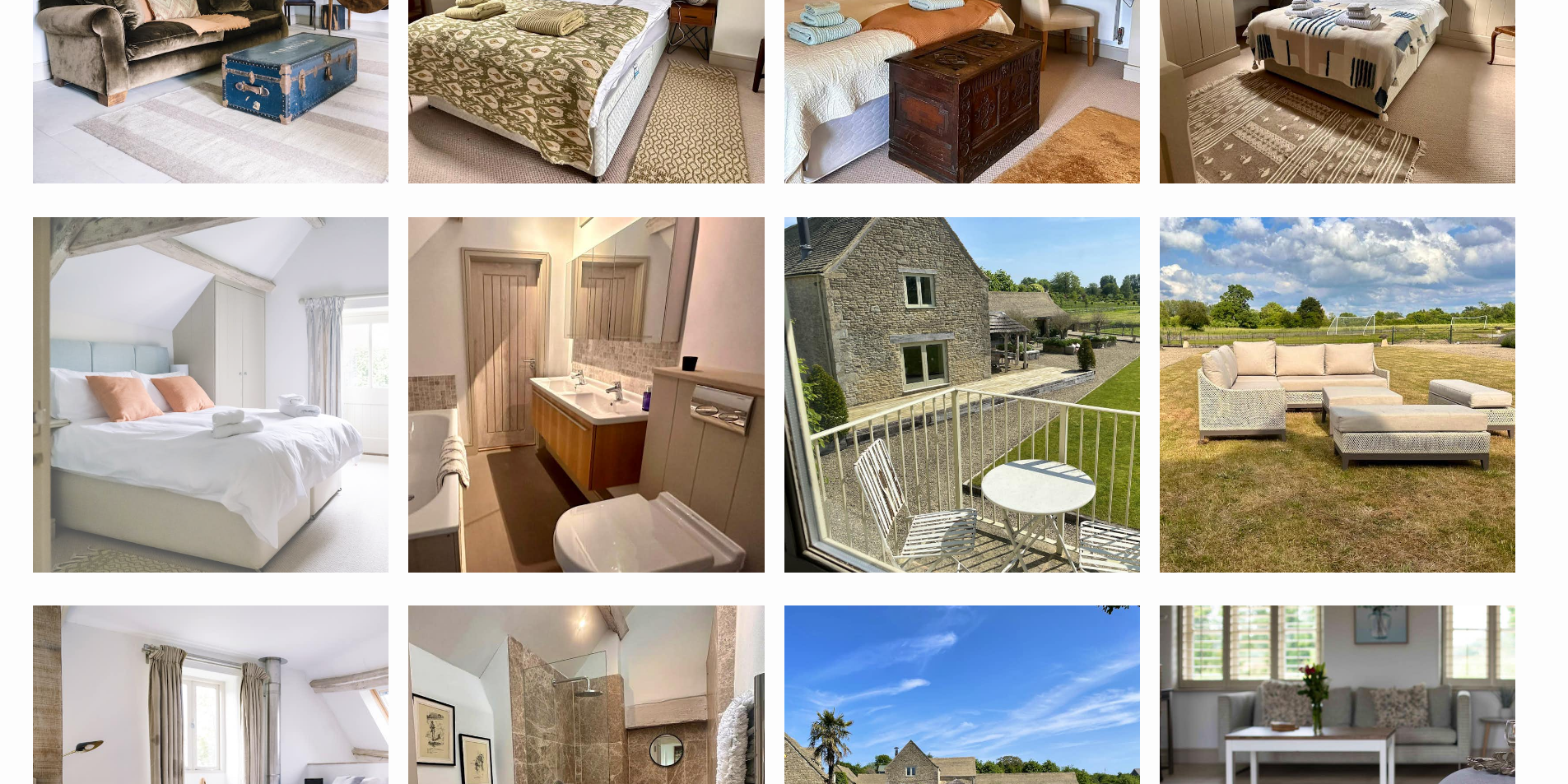
click at [259, 418] on img at bounding box center [211, 395] width 355 height 355
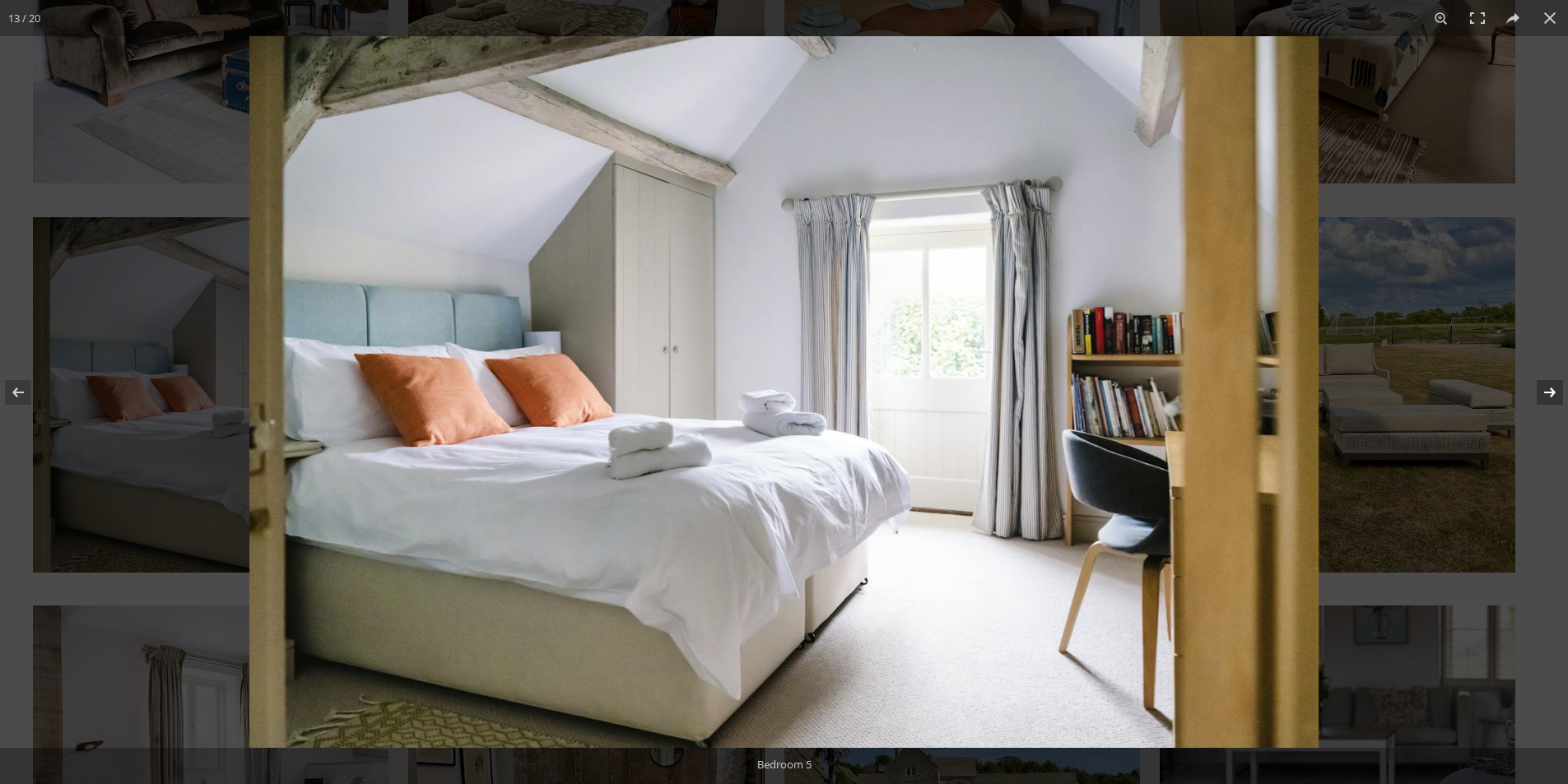
click at [1538, 406] on button at bounding box center [1539, 392] width 58 height 82
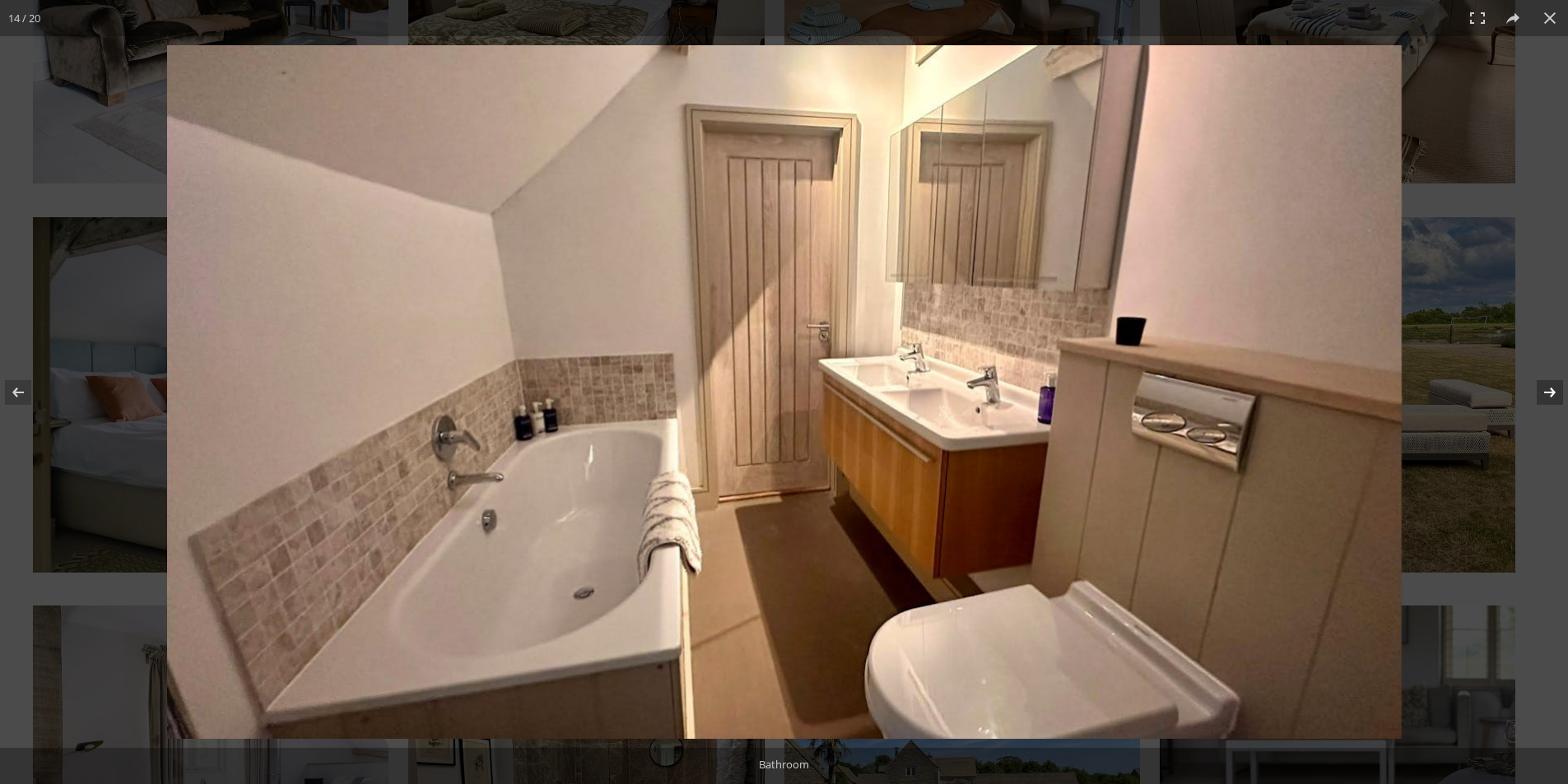
click at [1538, 406] on button at bounding box center [1539, 392] width 58 height 82
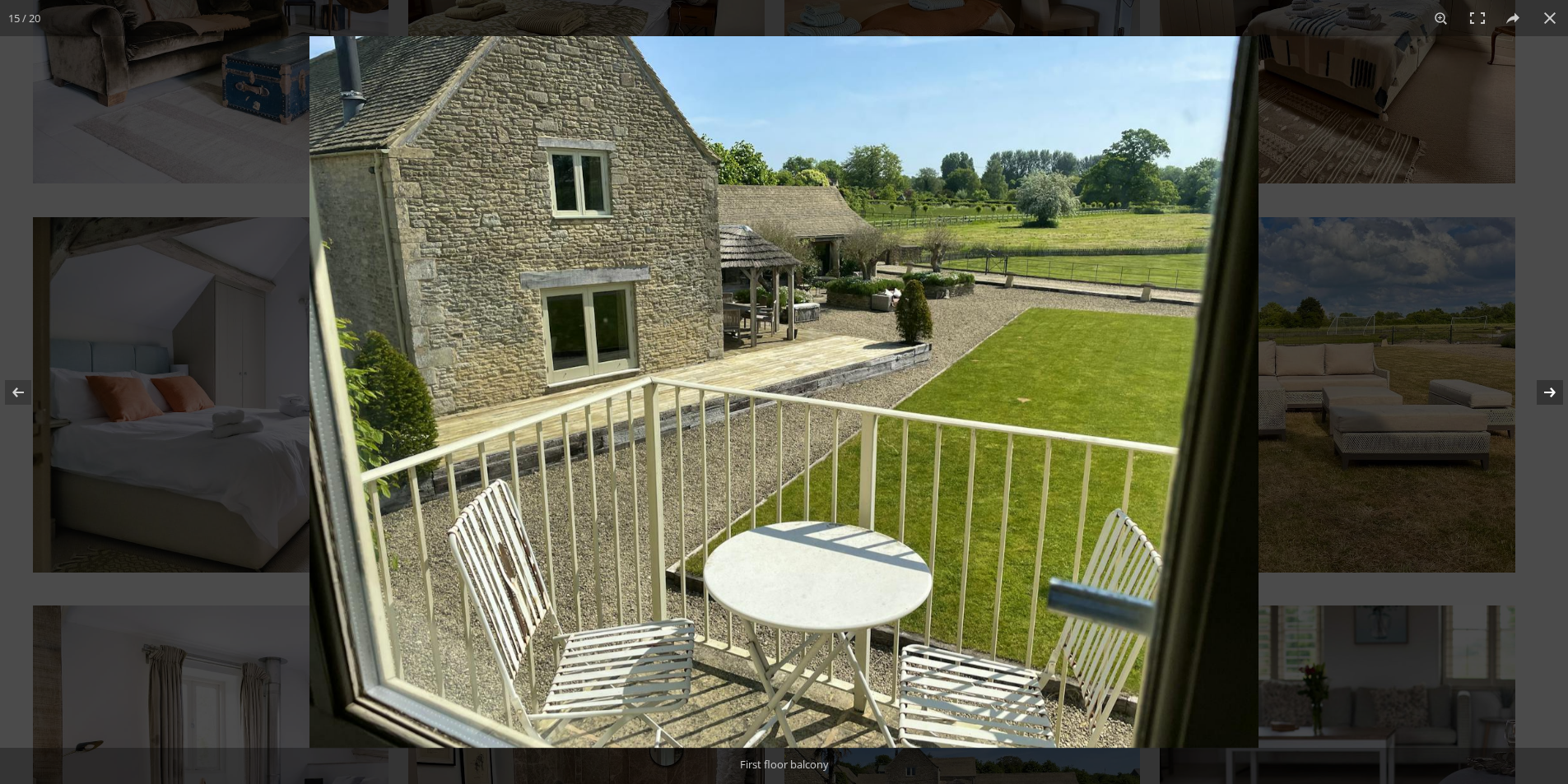
click at [1538, 406] on button at bounding box center [1539, 392] width 58 height 82
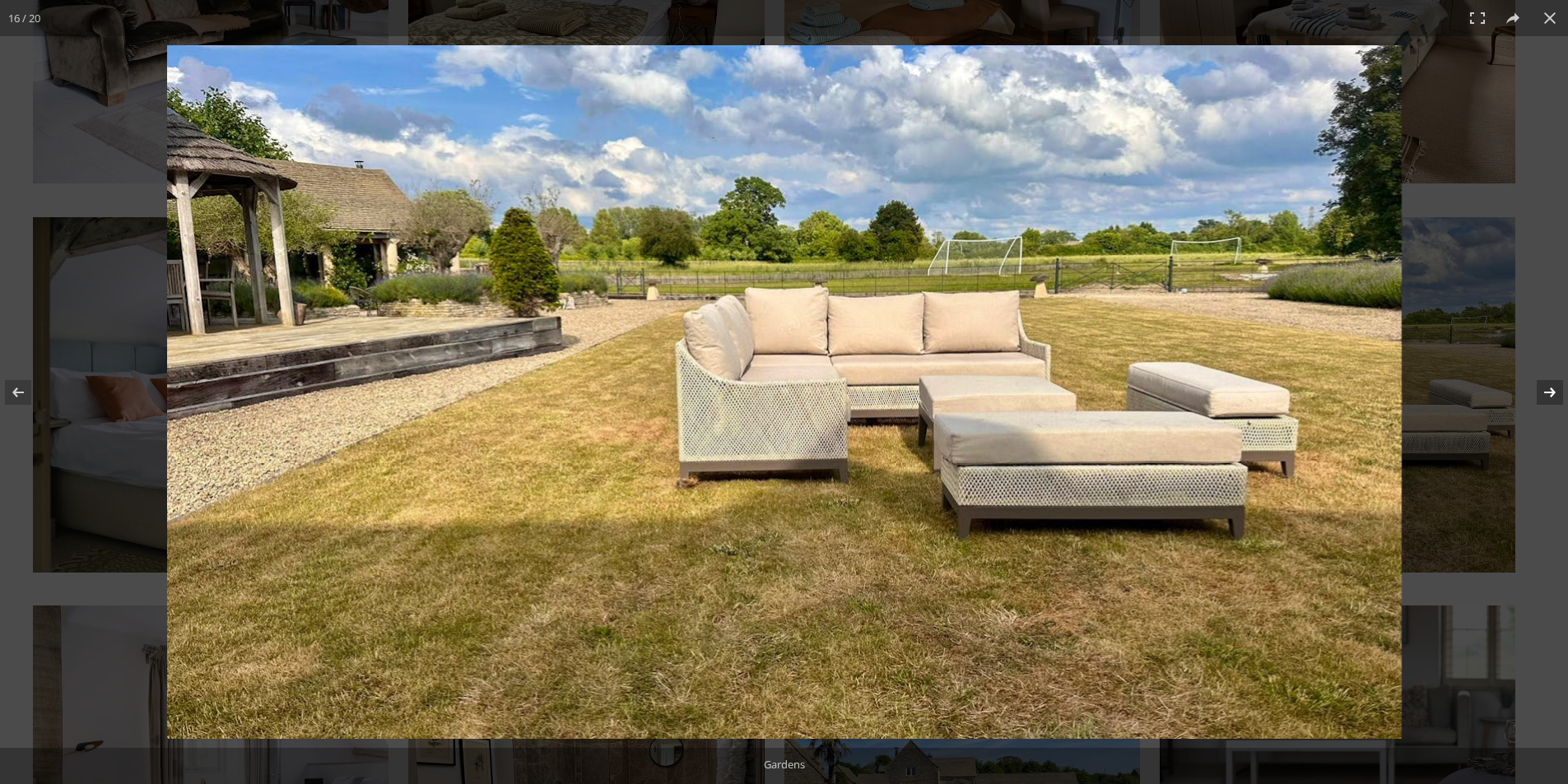
click at [1538, 406] on button at bounding box center [1539, 392] width 58 height 82
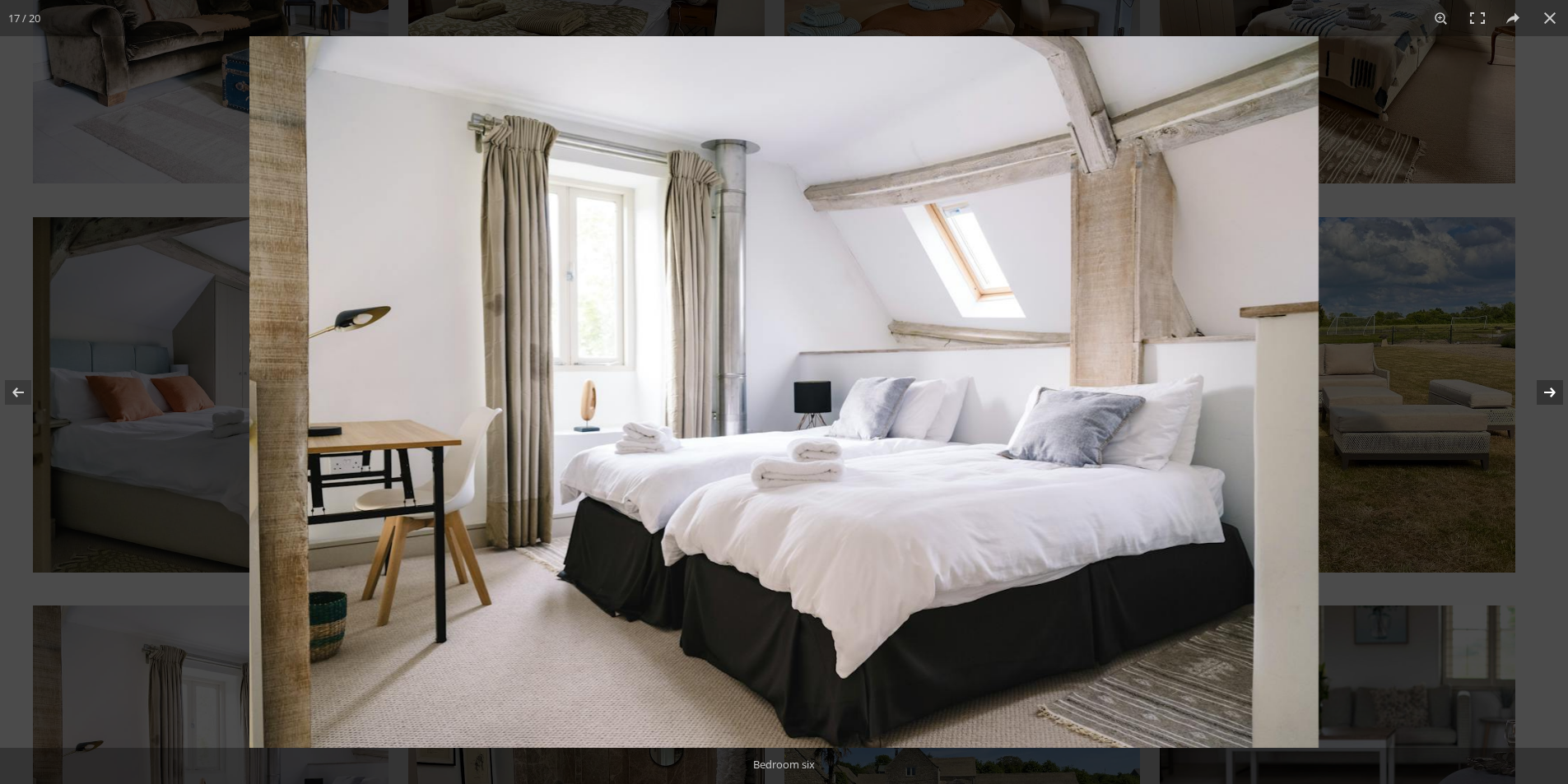
click at [1538, 406] on button at bounding box center [1539, 392] width 58 height 82
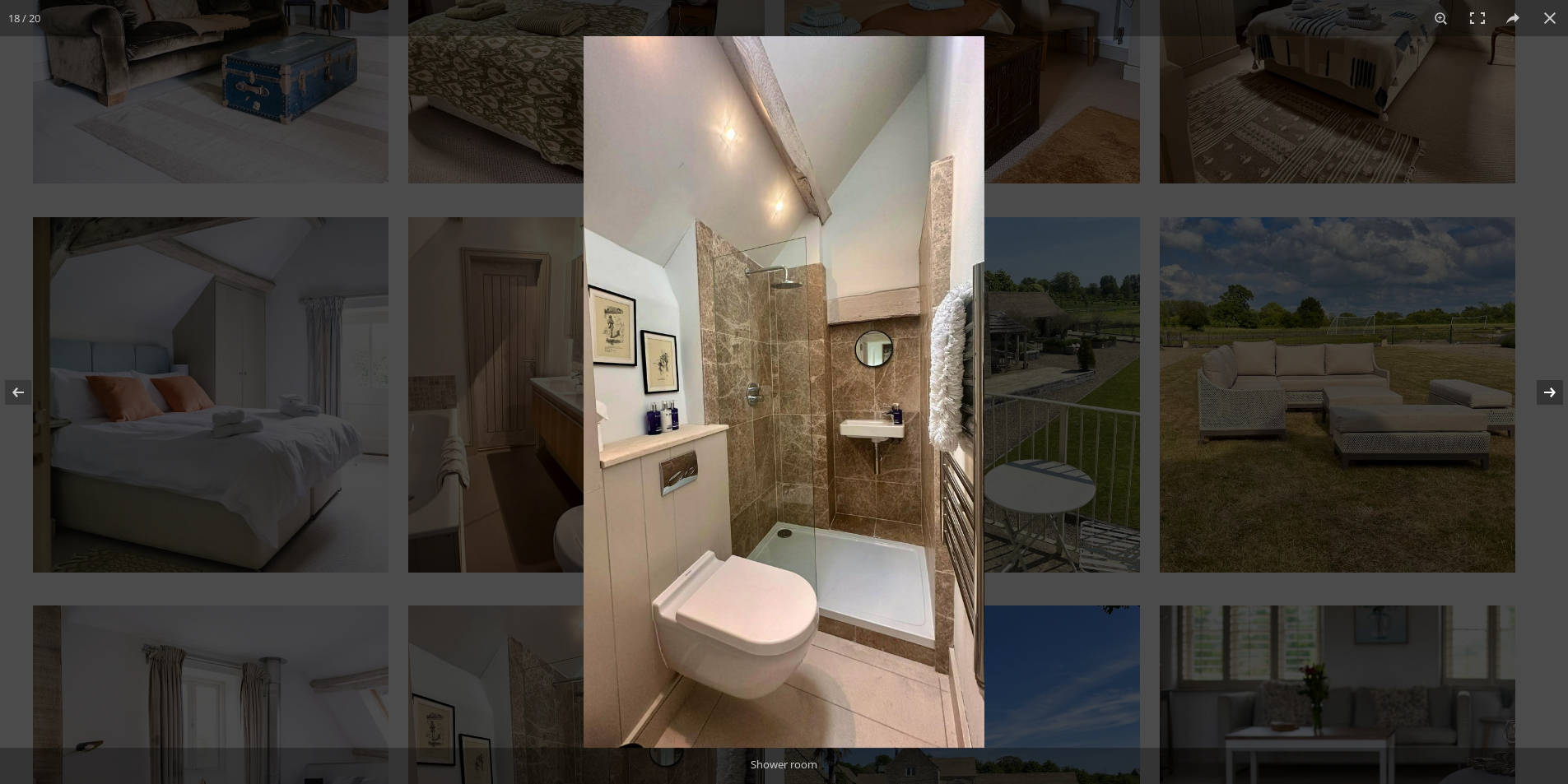
click at [1538, 406] on button at bounding box center [1539, 392] width 58 height 82
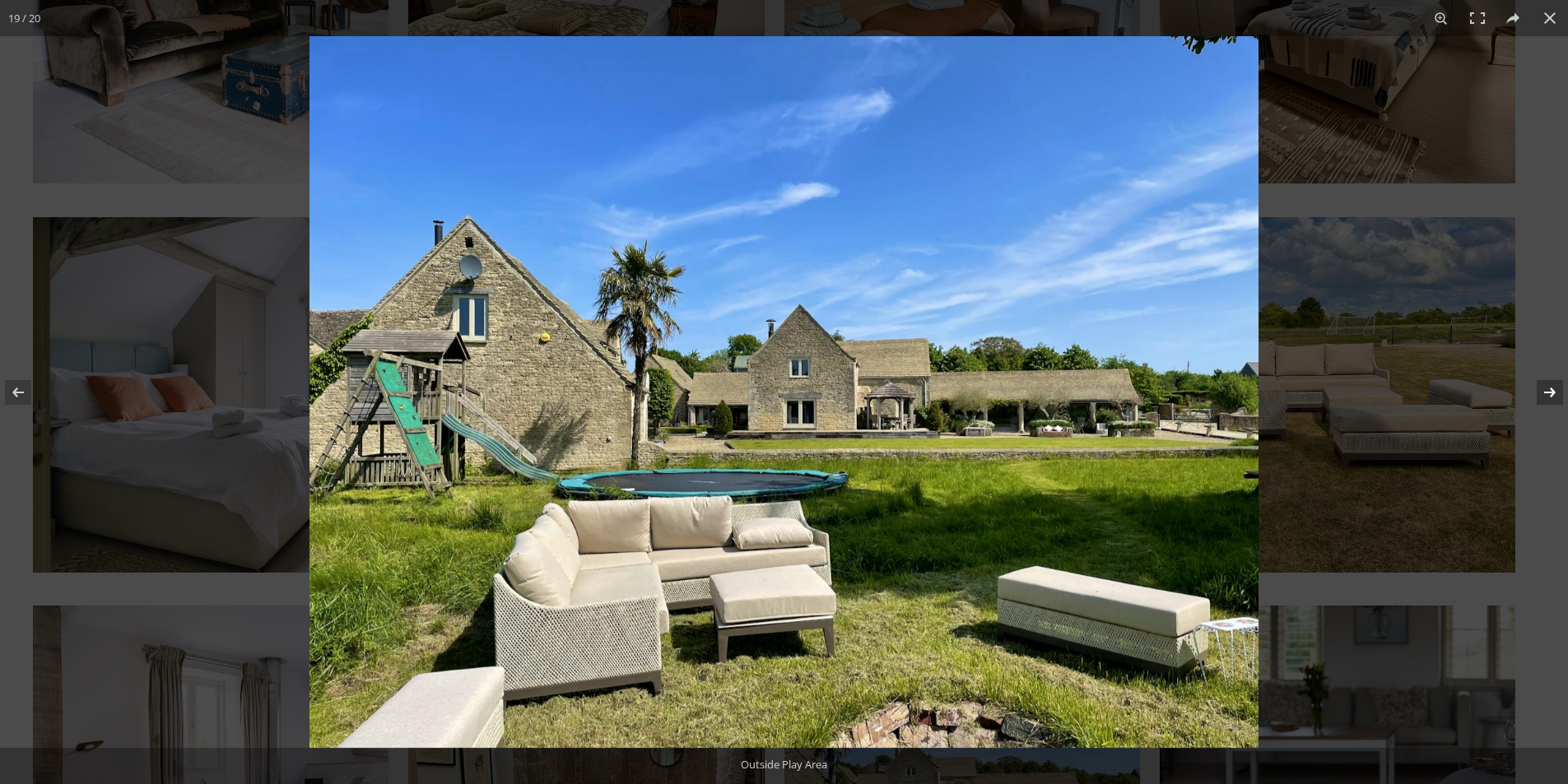
click at [1538, 406] on button at bounding box center [1539, 392] width 58 height 82
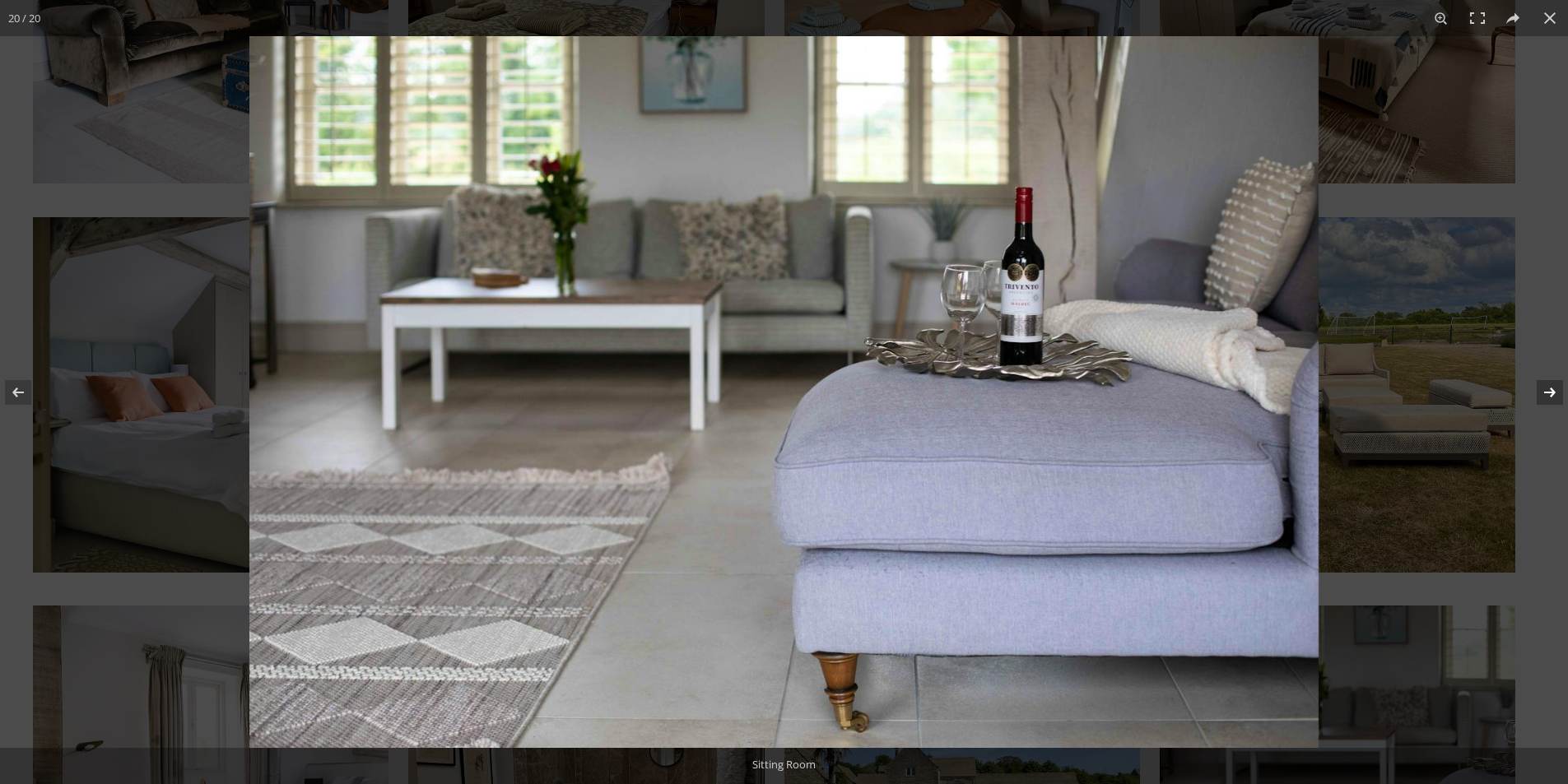
click at [1538, 406] on button at bounding box center [1539, 392] width 58 height 82
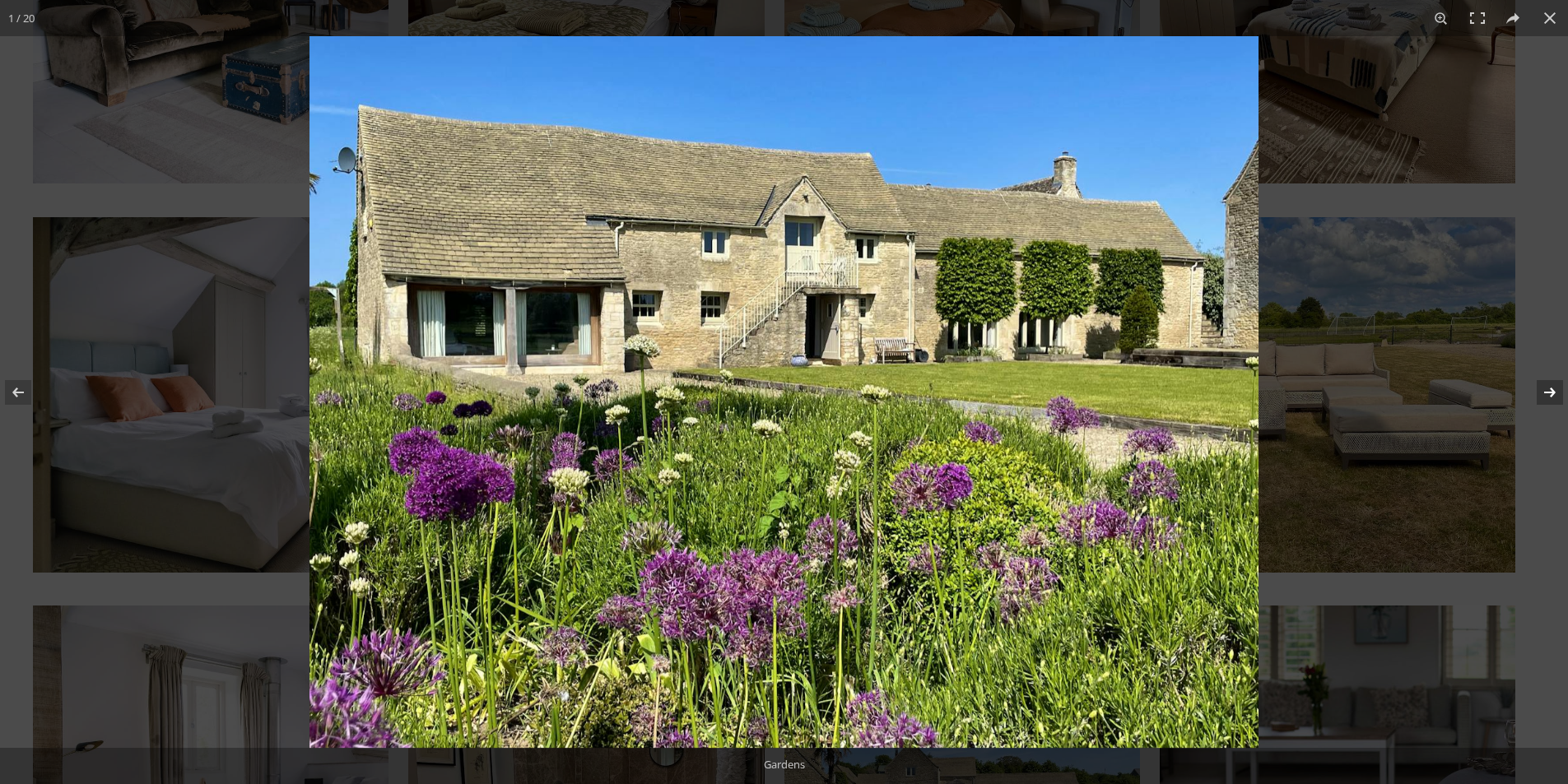
click at [1538, 406] on button at bounding box center [1539, 392] width 58 height 82
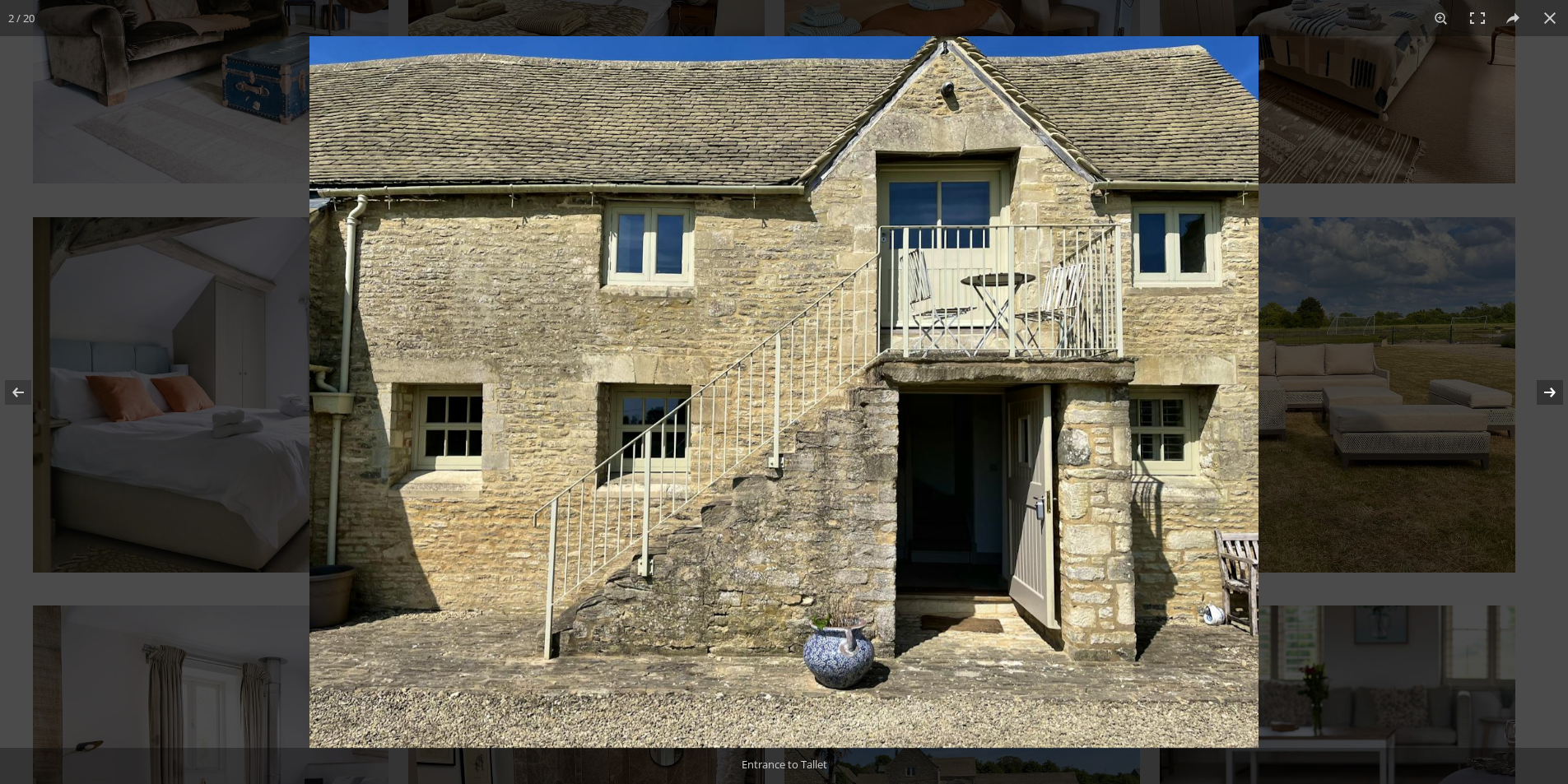
click at [1538, 406] on button at bounding box center [1539, 392] width 58 height 82
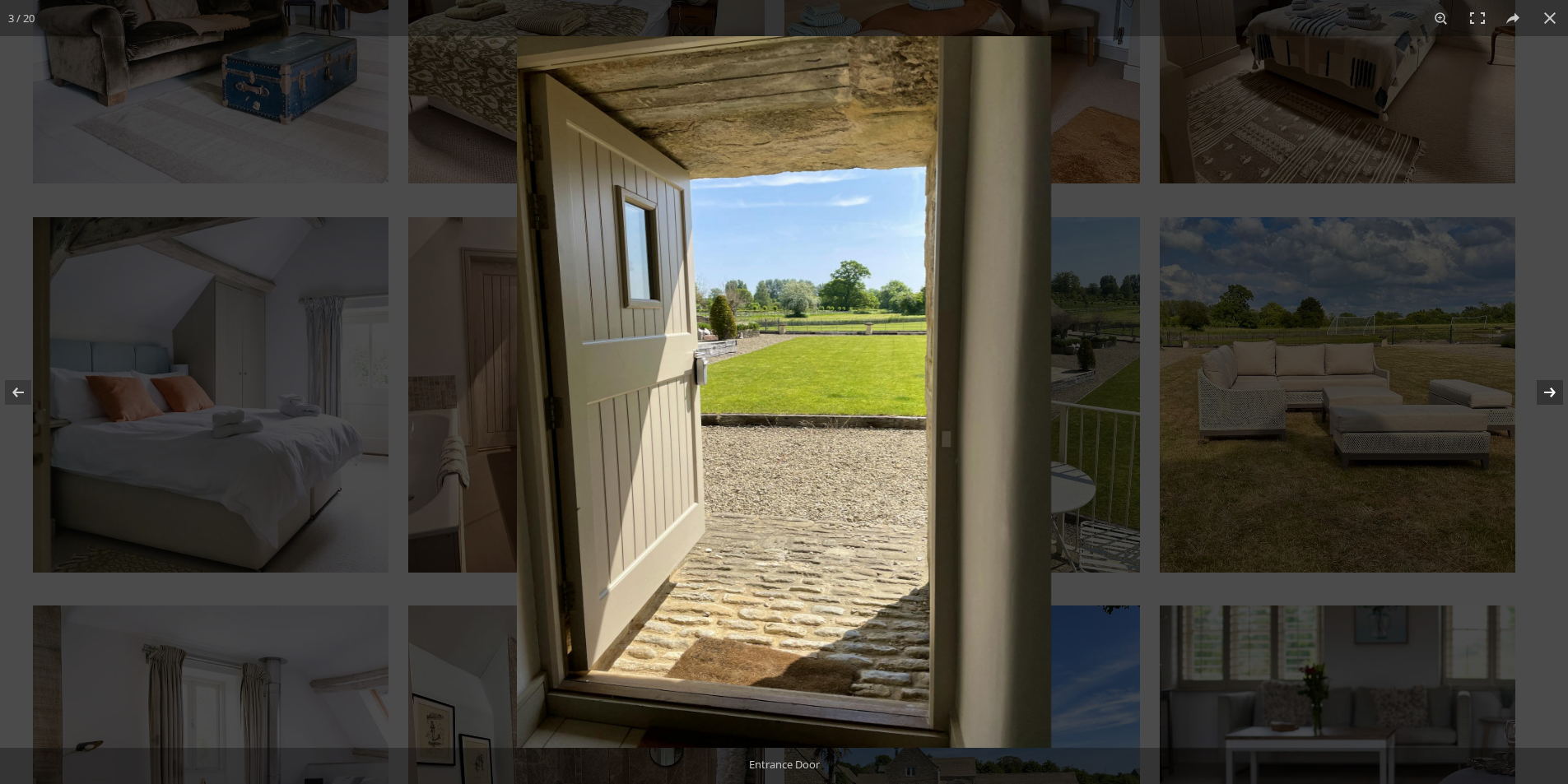
click at [1538, 406] on button at bounding box center [1539, 392] width 58 height 82
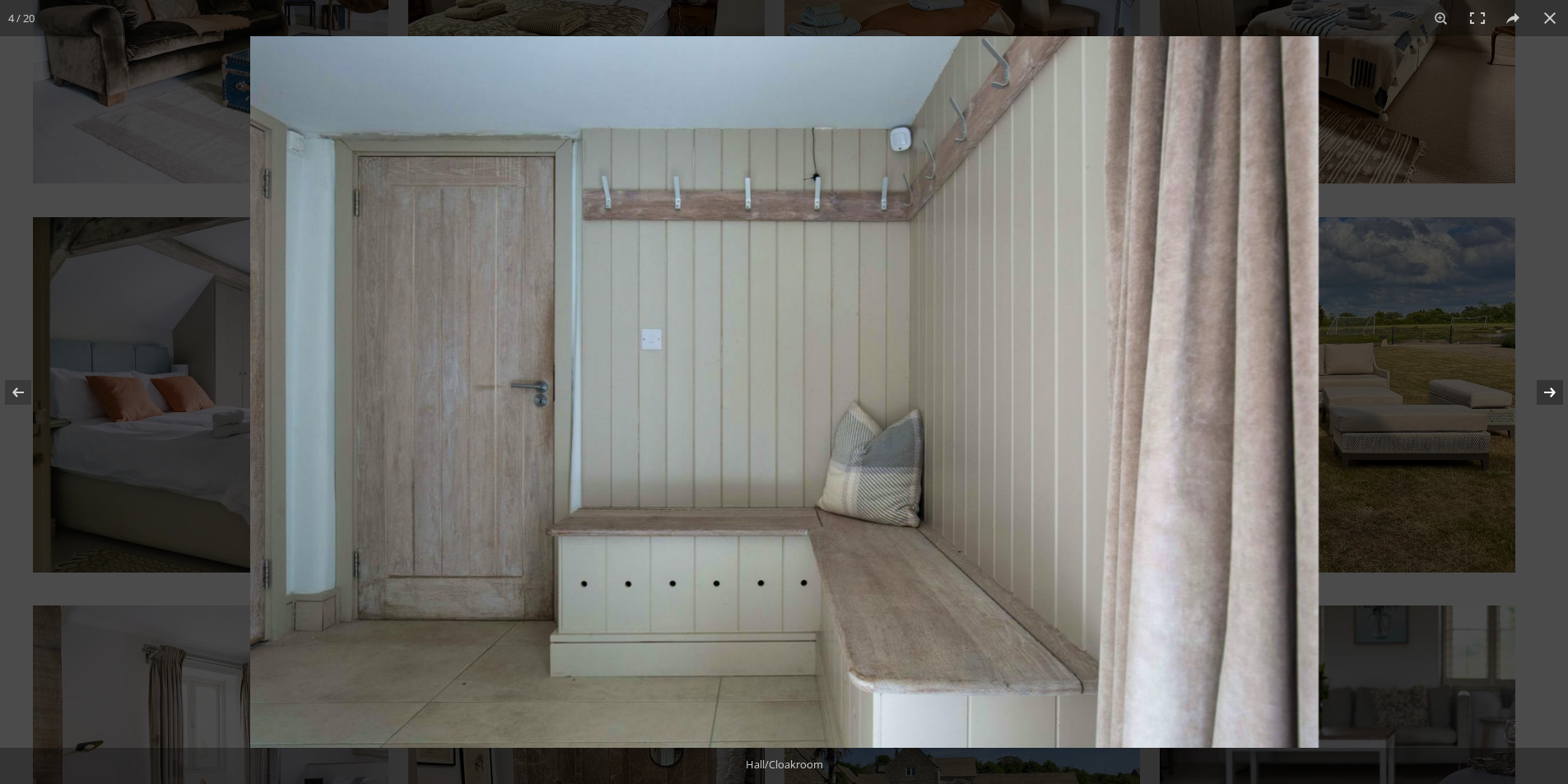
click at [1538, 406] on button at bounding box center [1539, 392] width 58 height 82
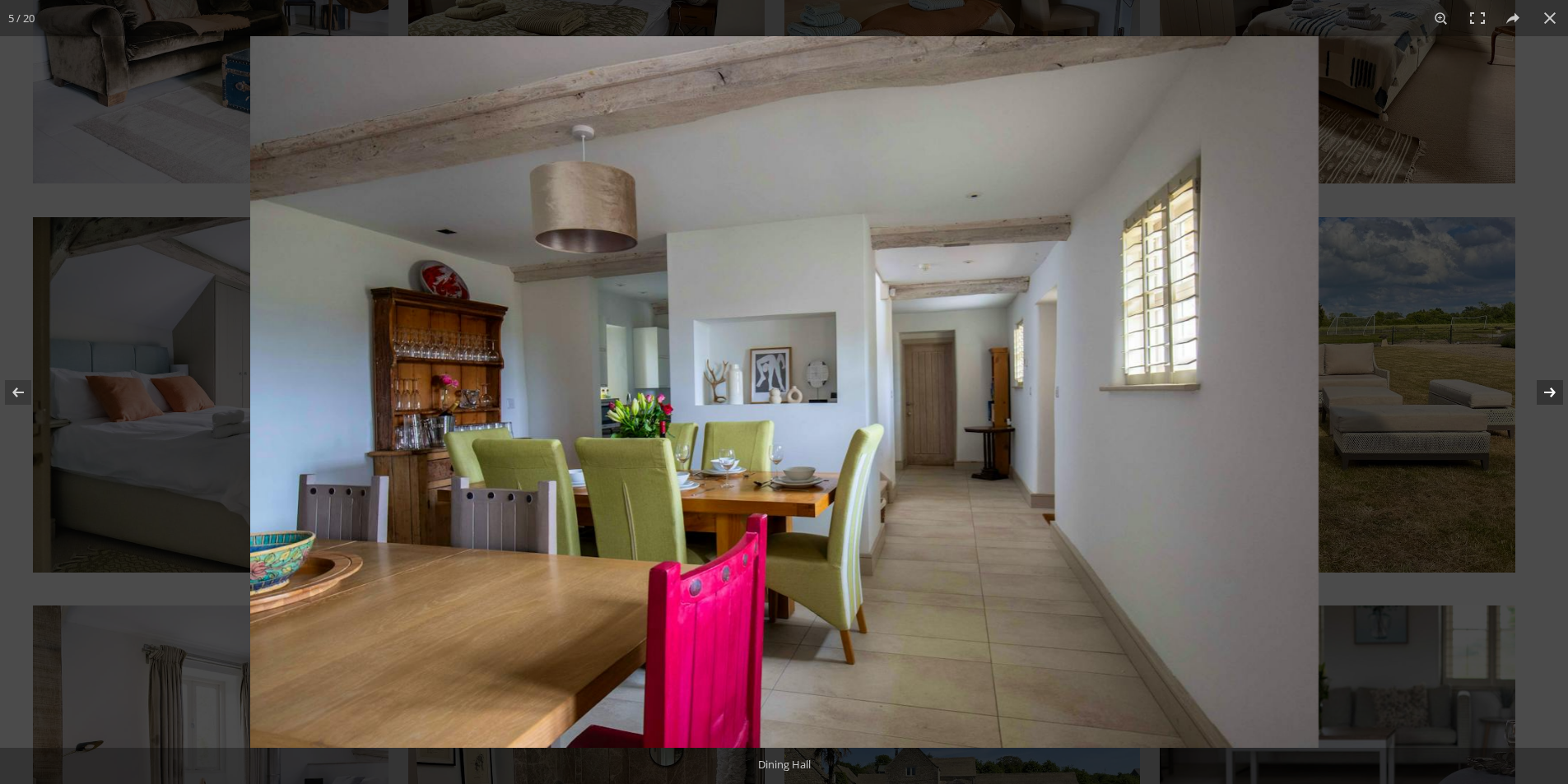
click at [1538, 406] on button at bounding box center [1539, 392] width 58 height 82
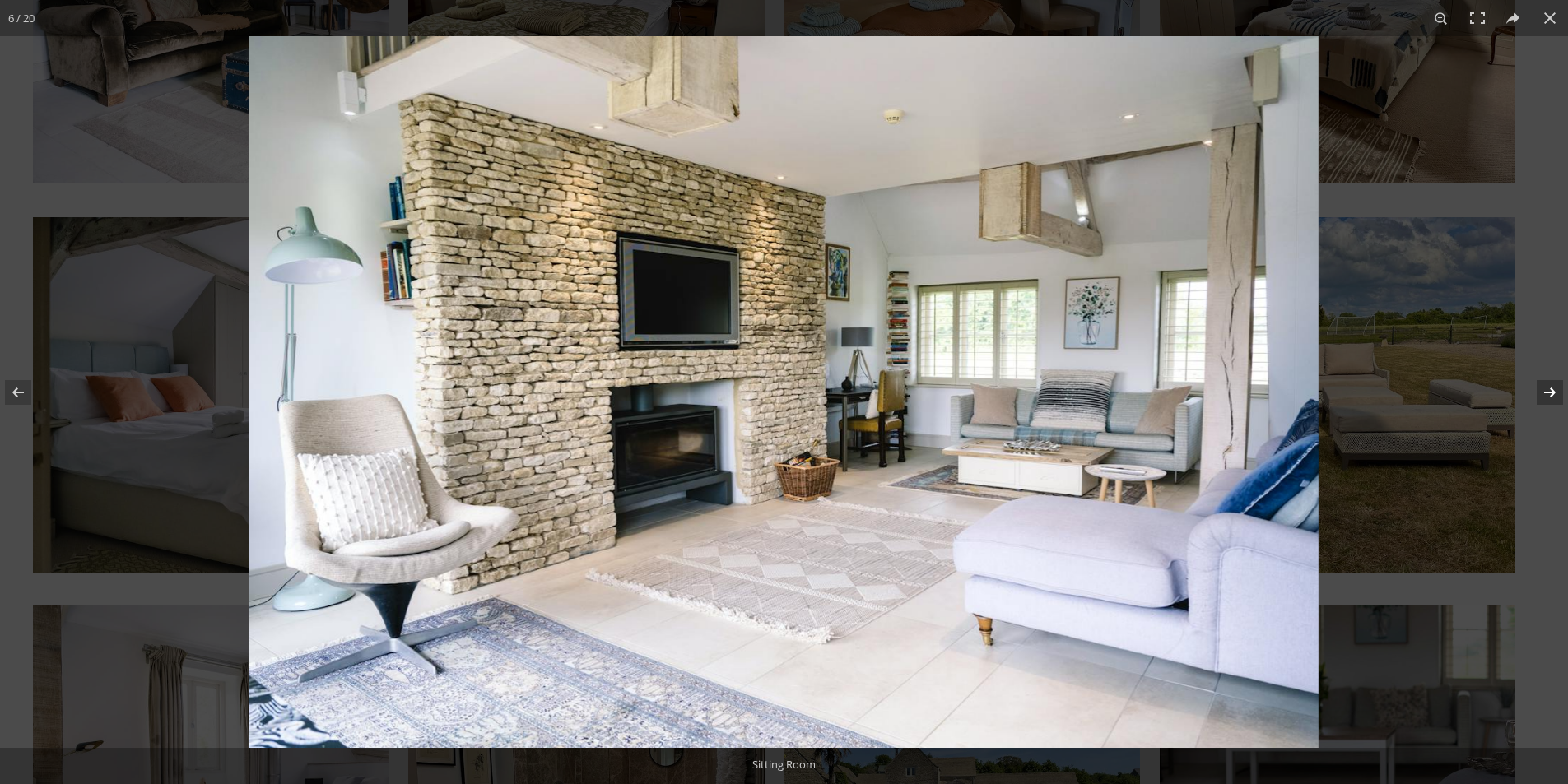
click at [1538, 406] on button at bounding box center [1539, 392] width 58 height 82
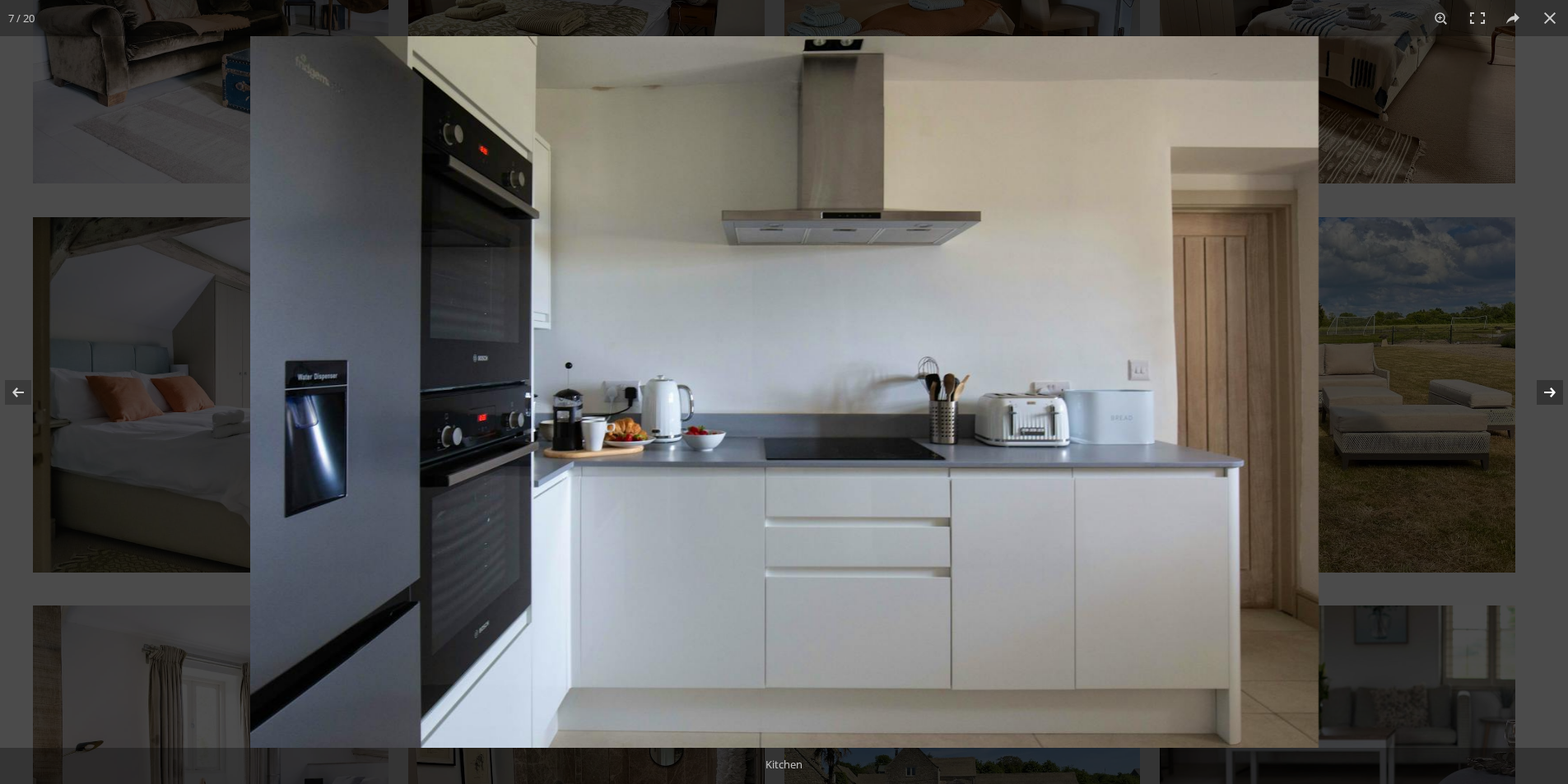
click at [1538, 406] on button at bounding box center [1539, 392] width 58 height 82
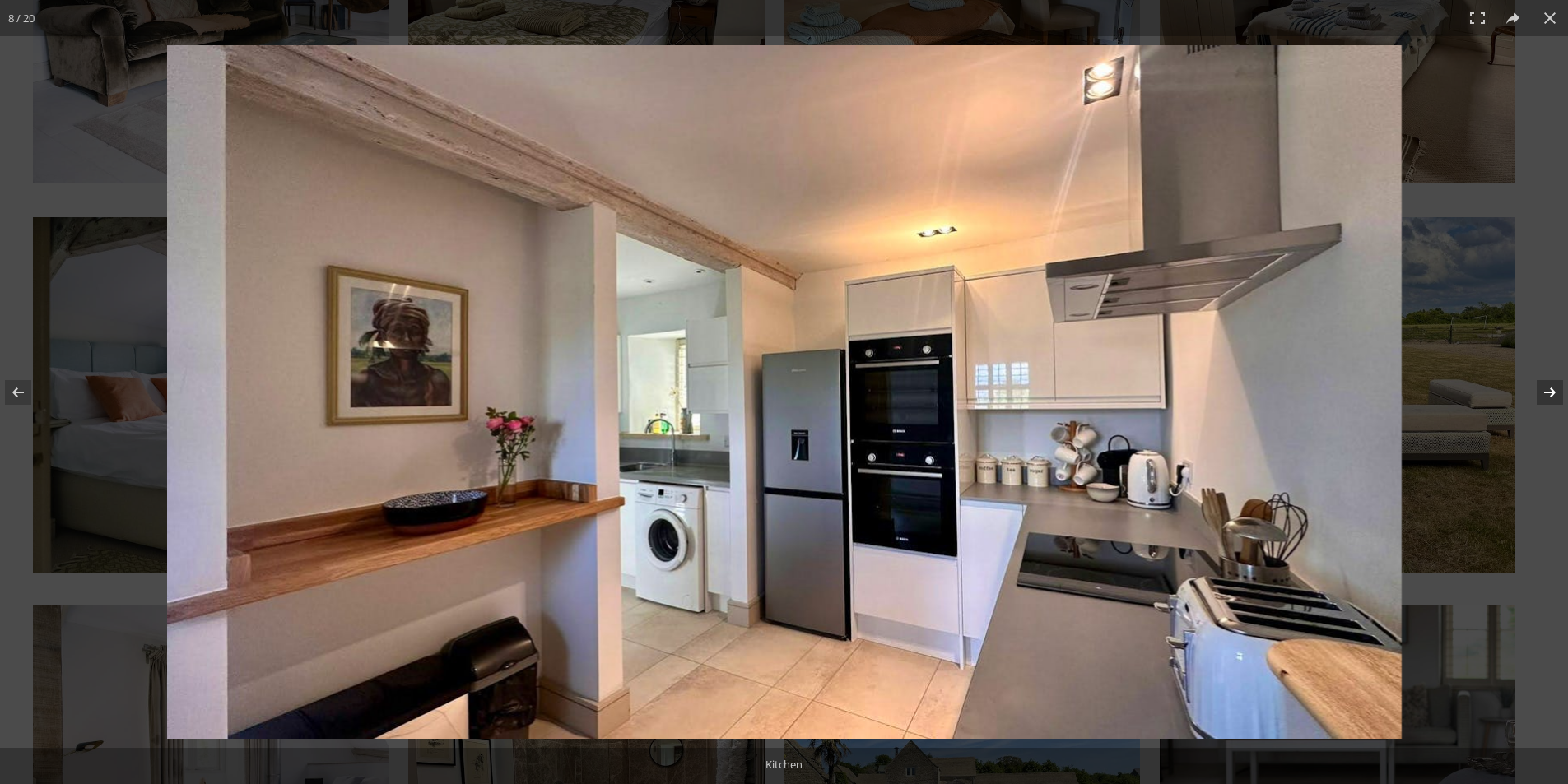
click at [1538, 406] on button at bounding box center [1539, 392] width 58 height 82
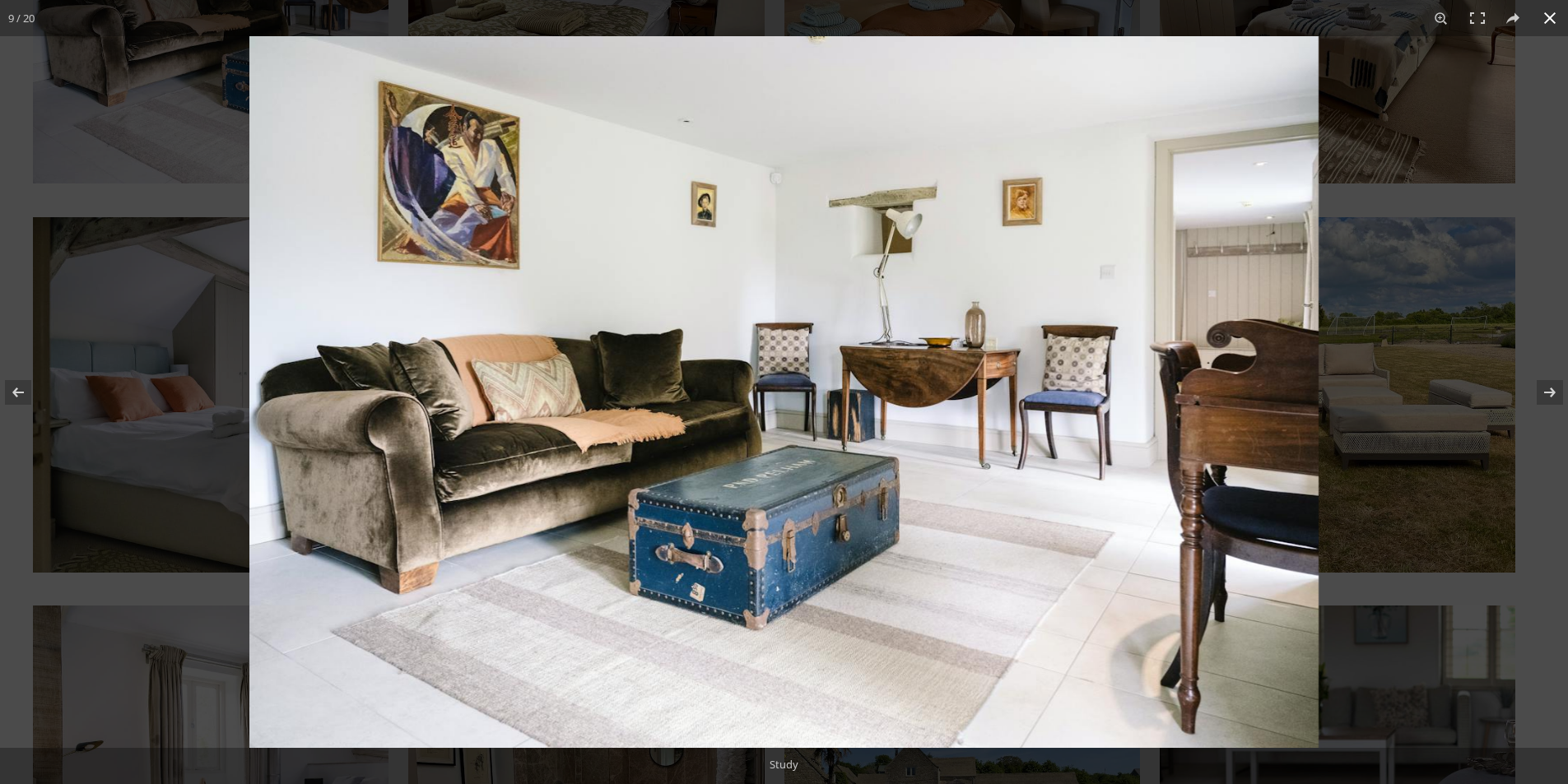
click at [1437, 405] on div at bounding box center [1033, 428] width 1568 height 784
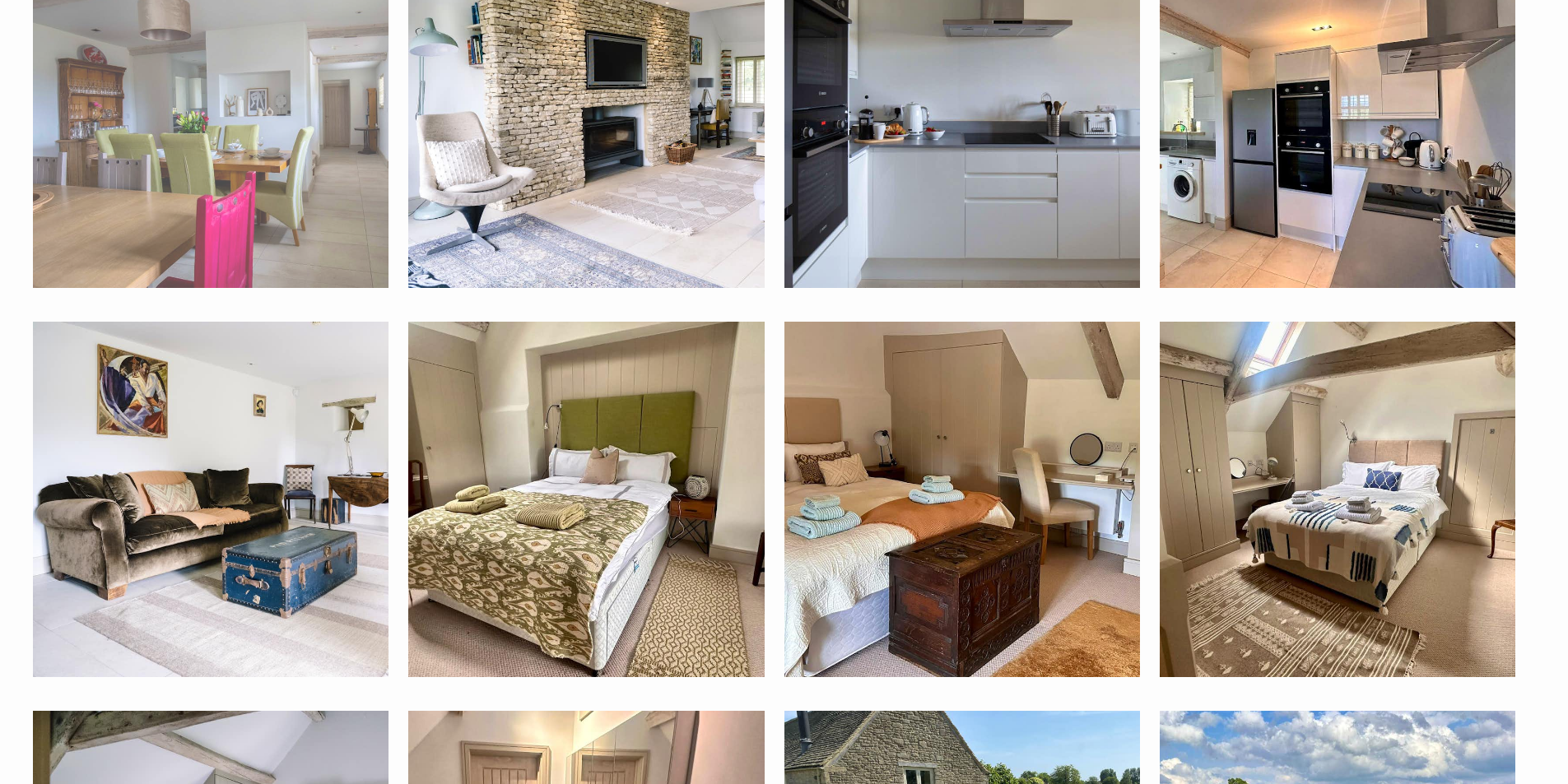
scroll to position [1216, 0]
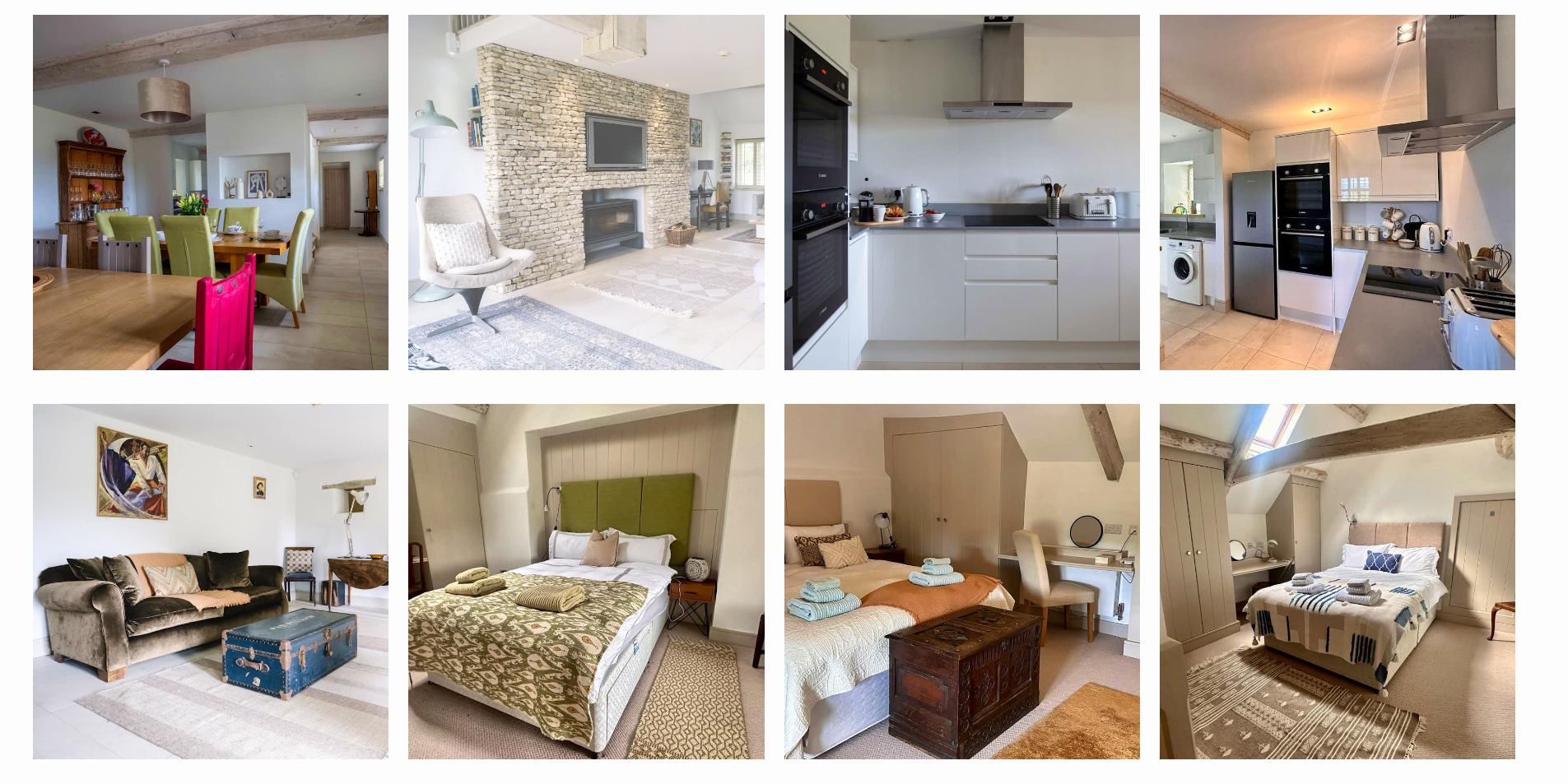
click at [564, 263] on img at bounding box center [586, 193] width 355 height 355
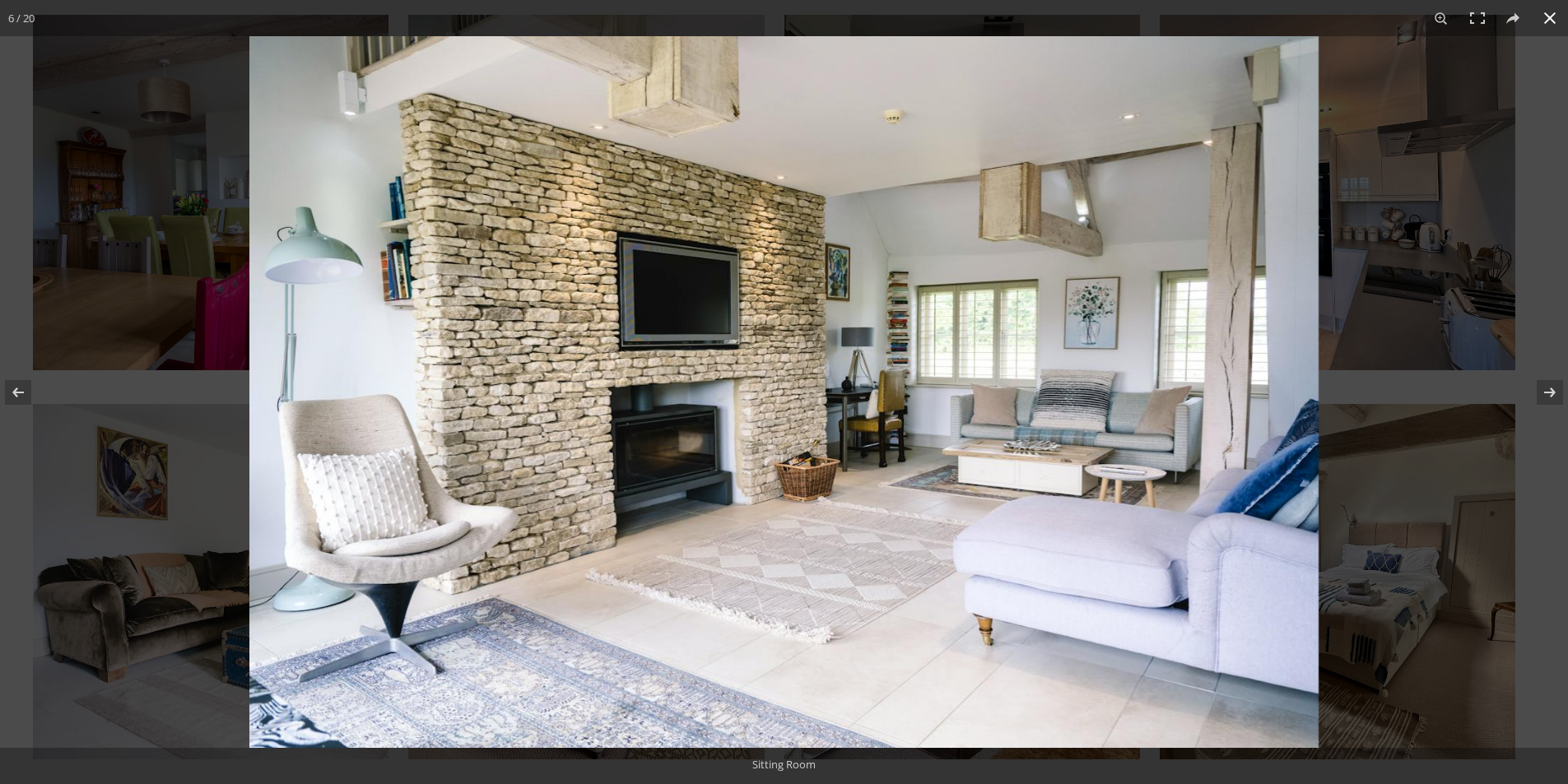
click at [1509, 384] on div at bounding box center [1033, 428] width 1568 height 784
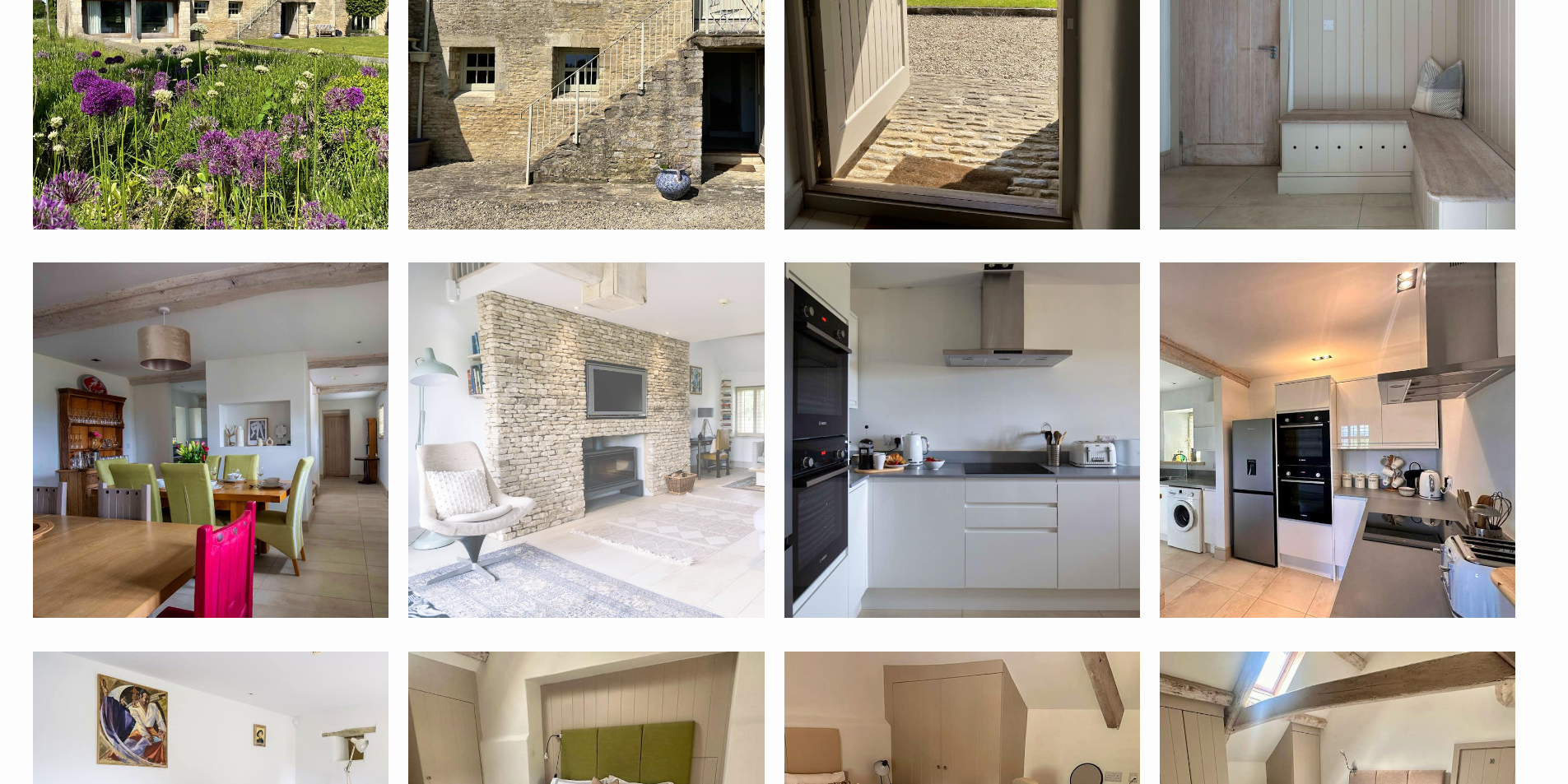
scroll to position [969, 0]
click at [594, 395] on img at bounding box center [586, 439] width 355 height 355
click at [690, 390] on img at bounding box center [586, 439] width 355 height 355
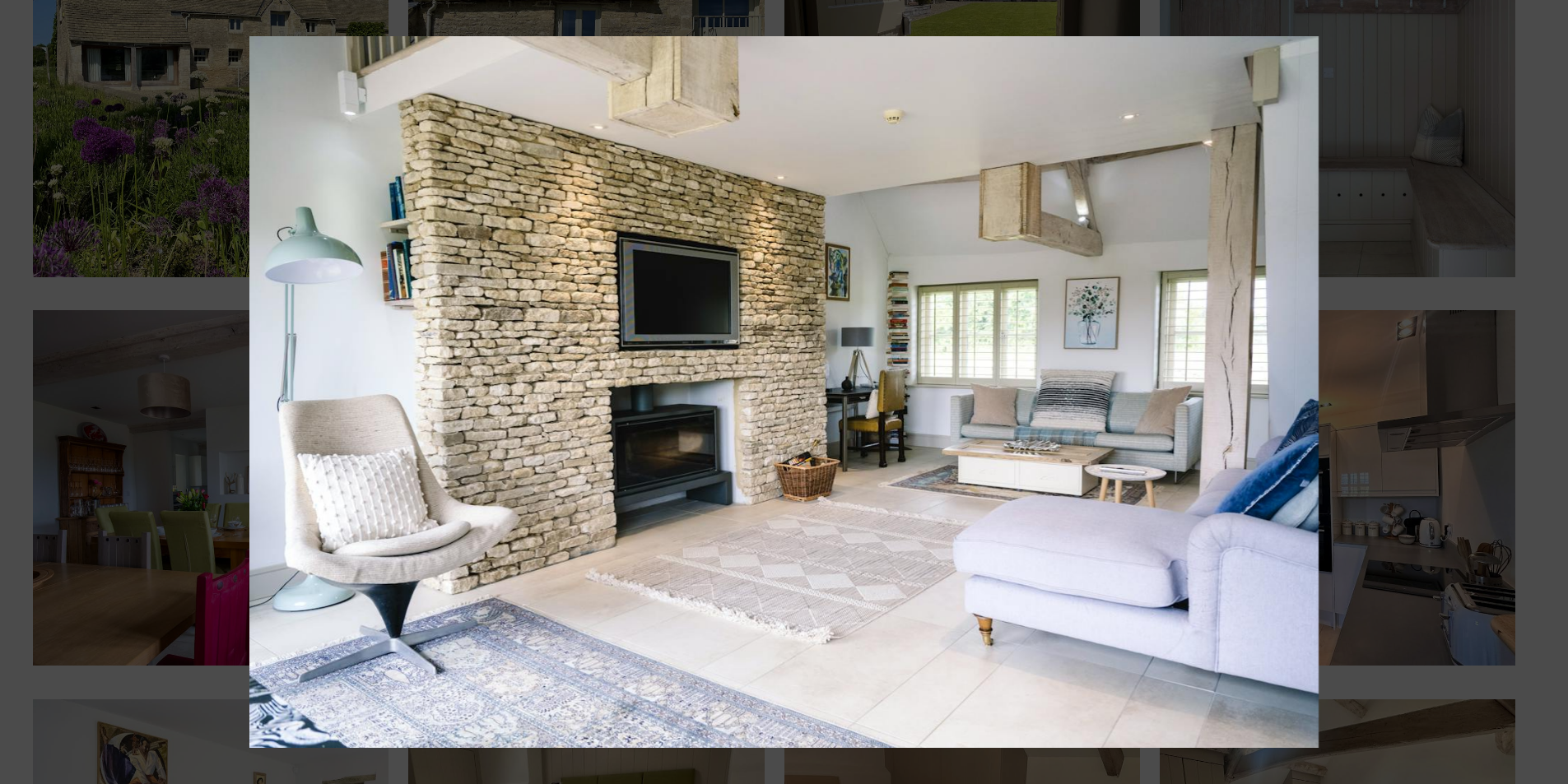
scroll to position [887, 0]
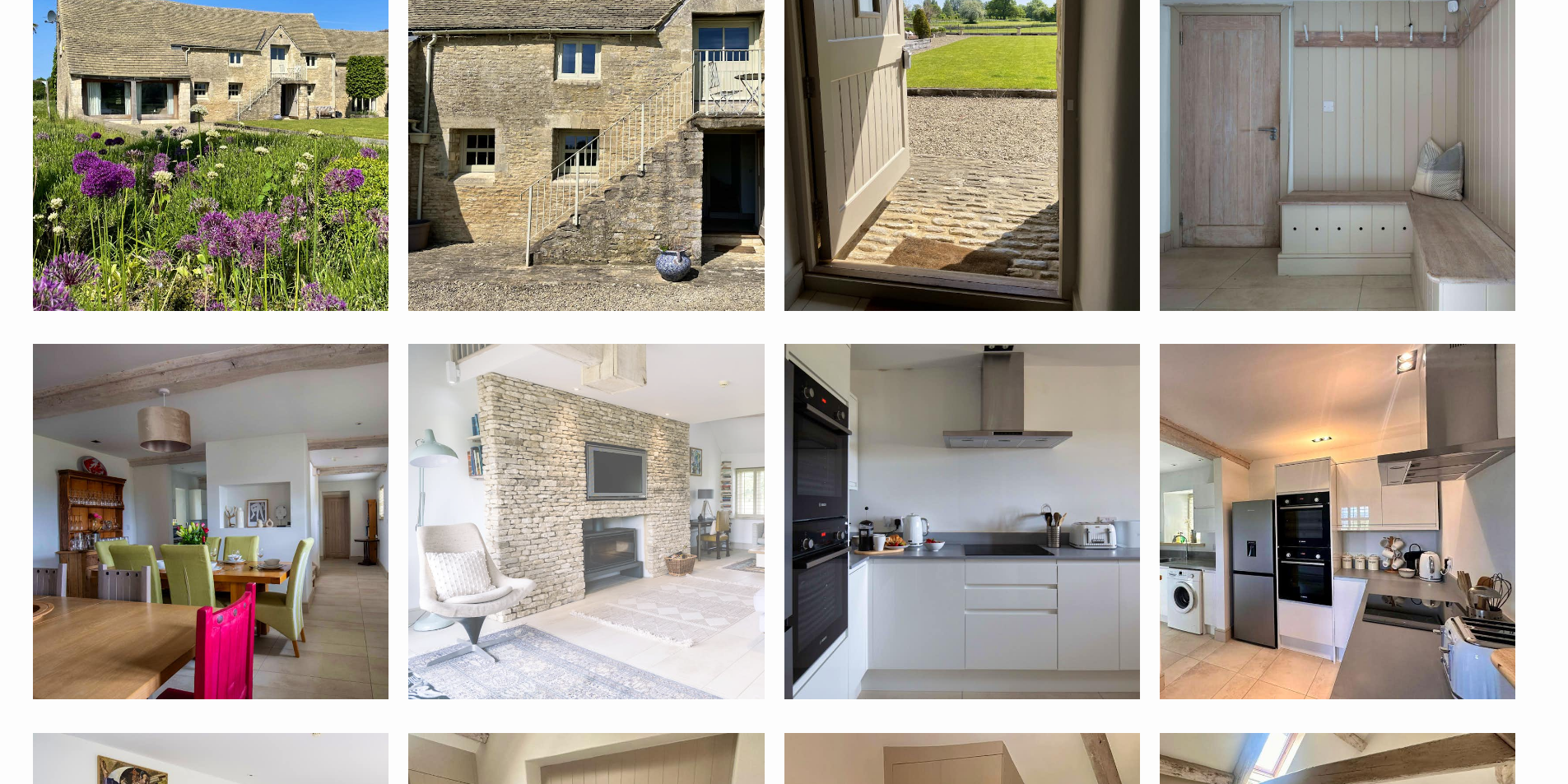
click at [582, 447] on img at bounding box center [586, 522] width 355 height 355
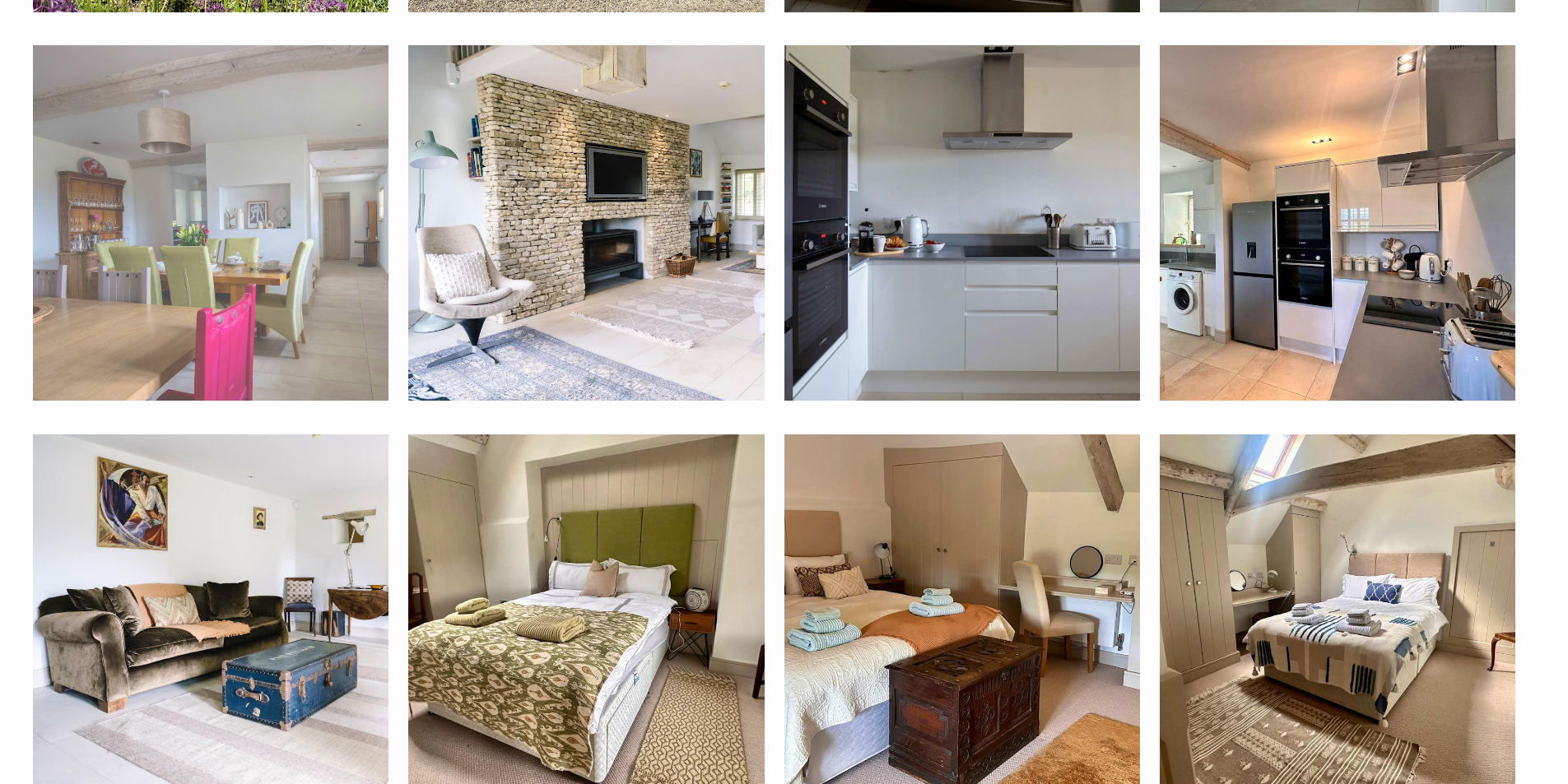
scroll to position [1298, 0]
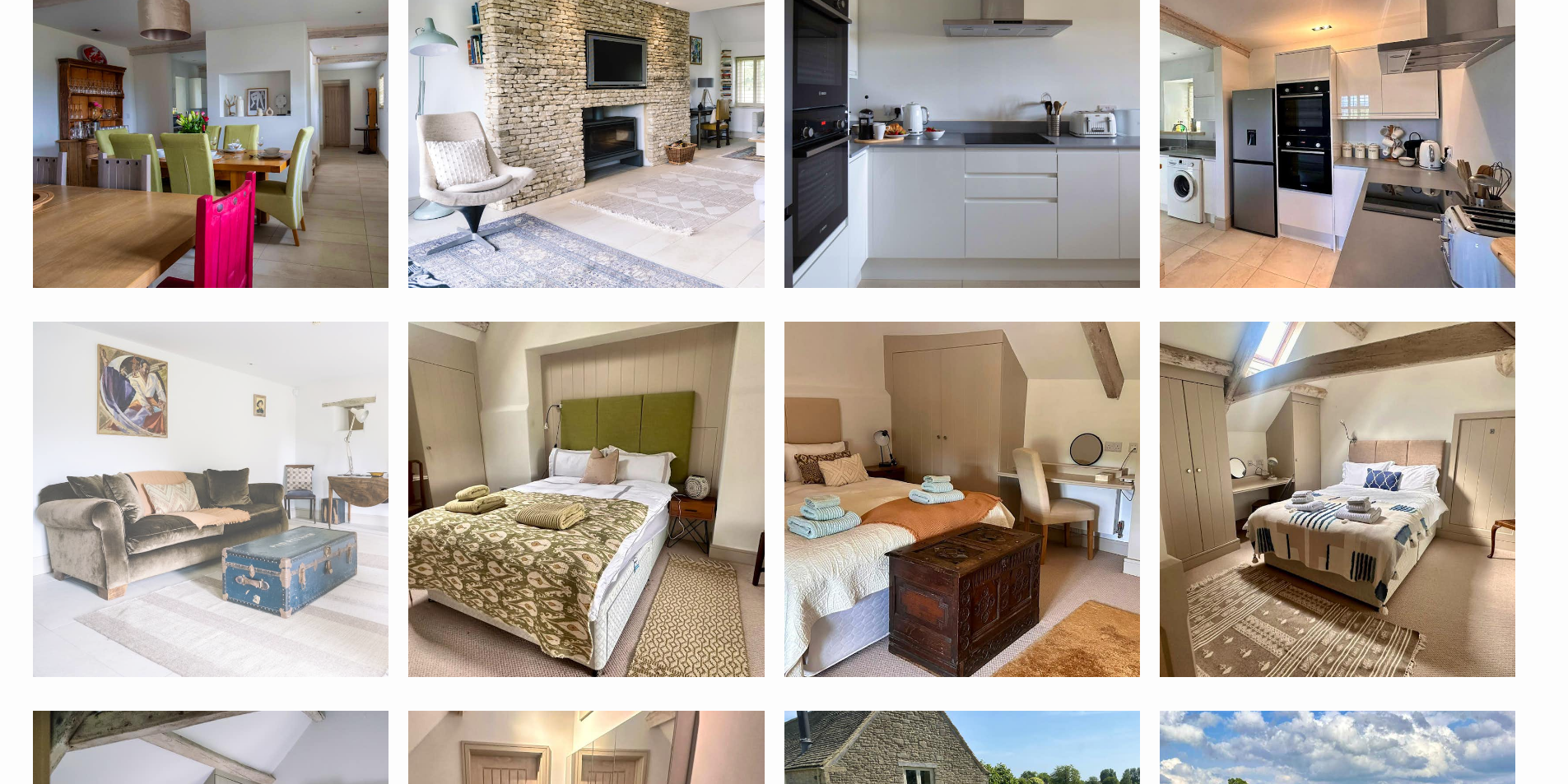
click at [321, 491] on img at bounding box center [211, 499] width 355 height 355
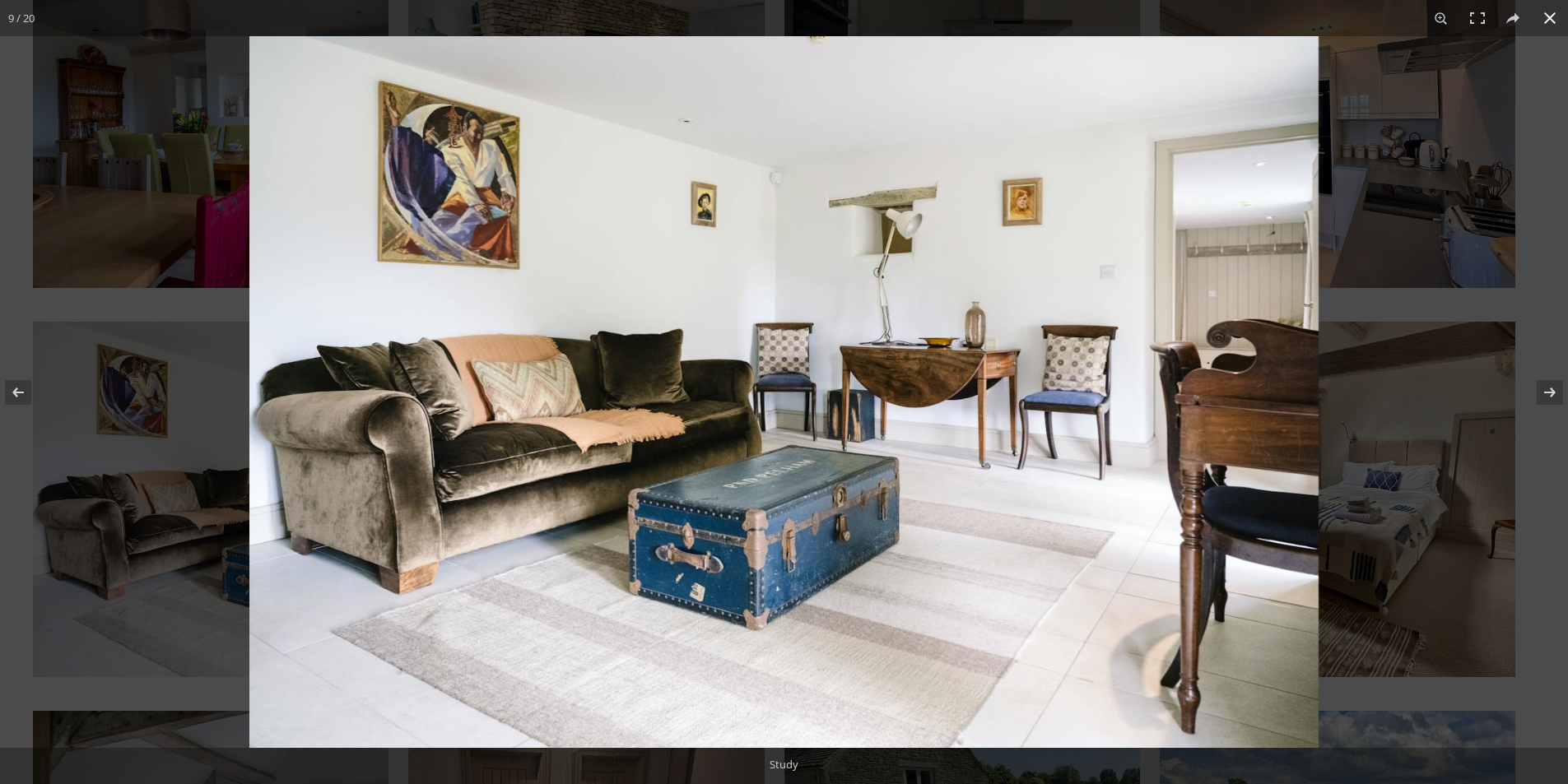
click at [1505, 337] on div at bounding box center [1033, 428] width 1568 height 784
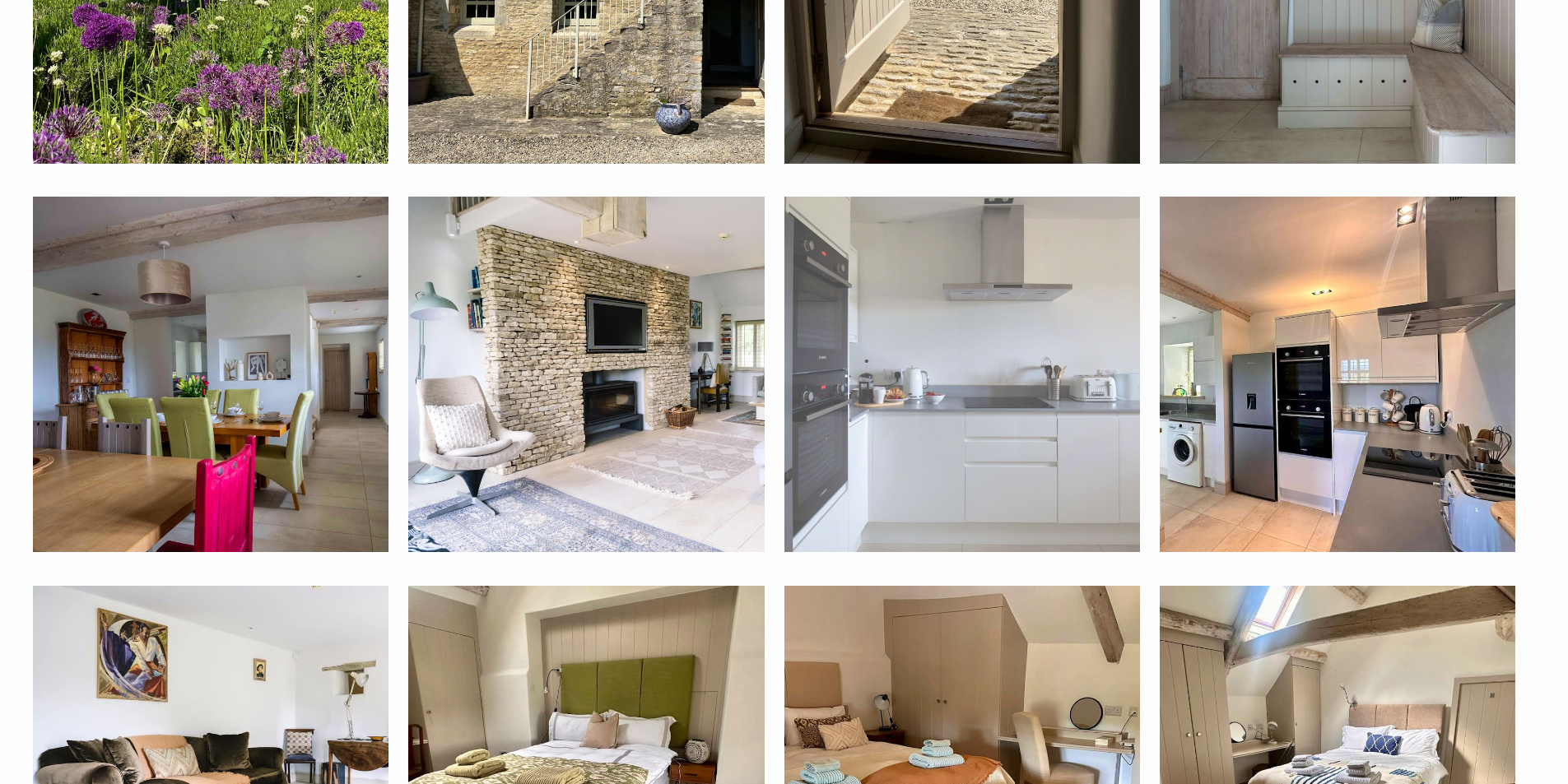
scroll to position [640, 0]
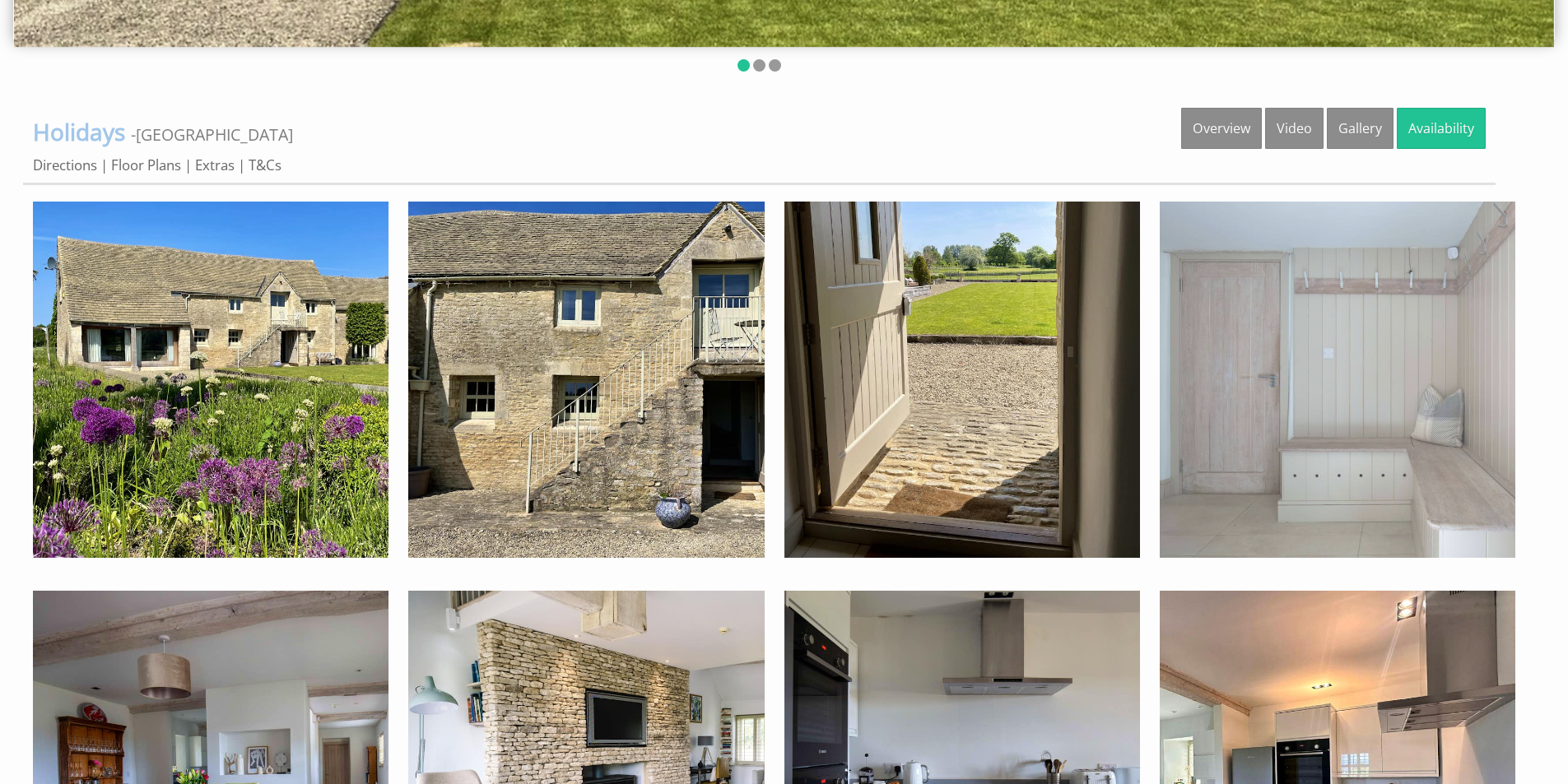
click at [1303, 318] on img at bounding box center [1337, 379] width 355 height 355
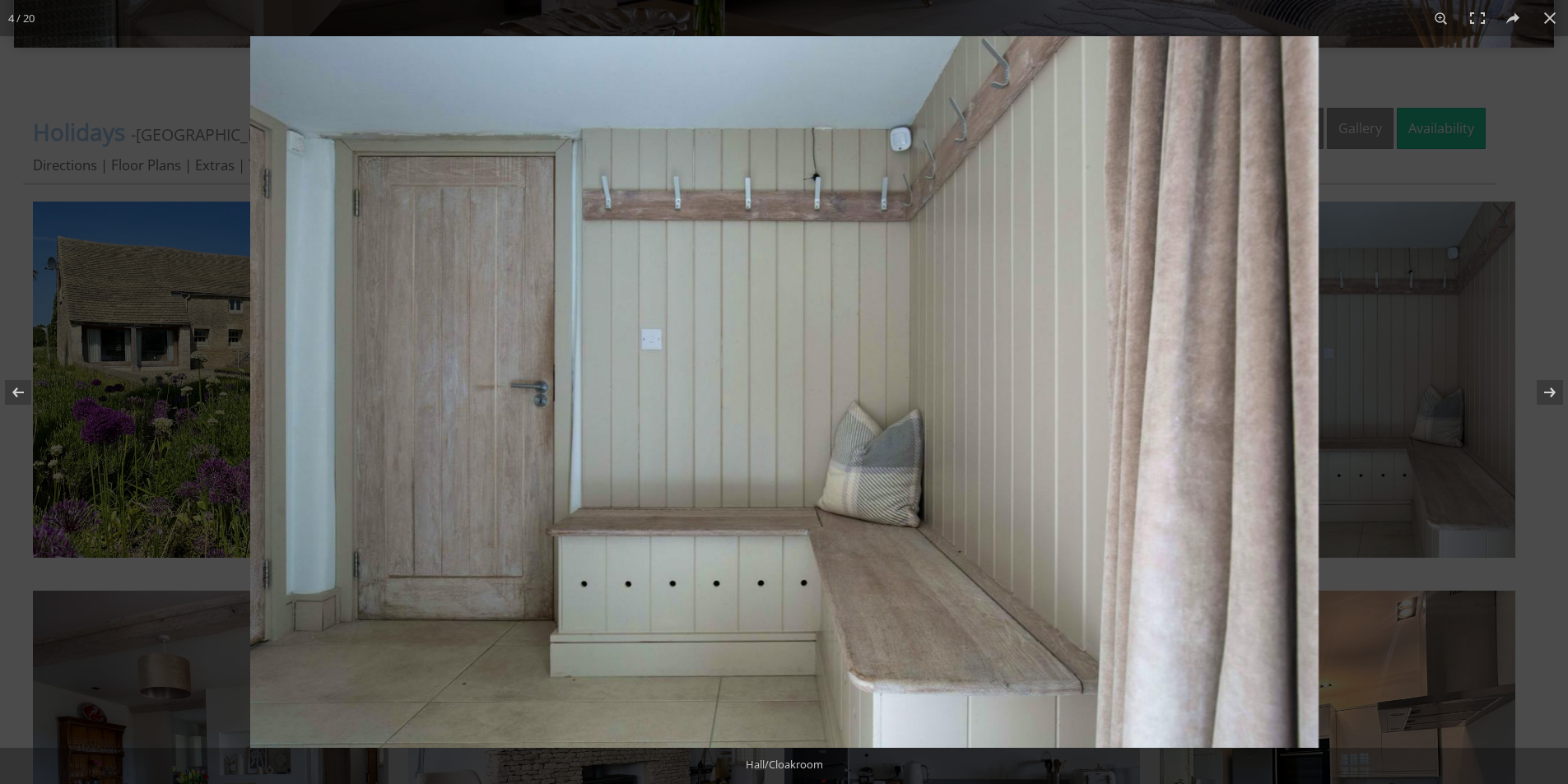
click at [1426, 365] on div at bounding box center [1034, 428] width 1568 height 784
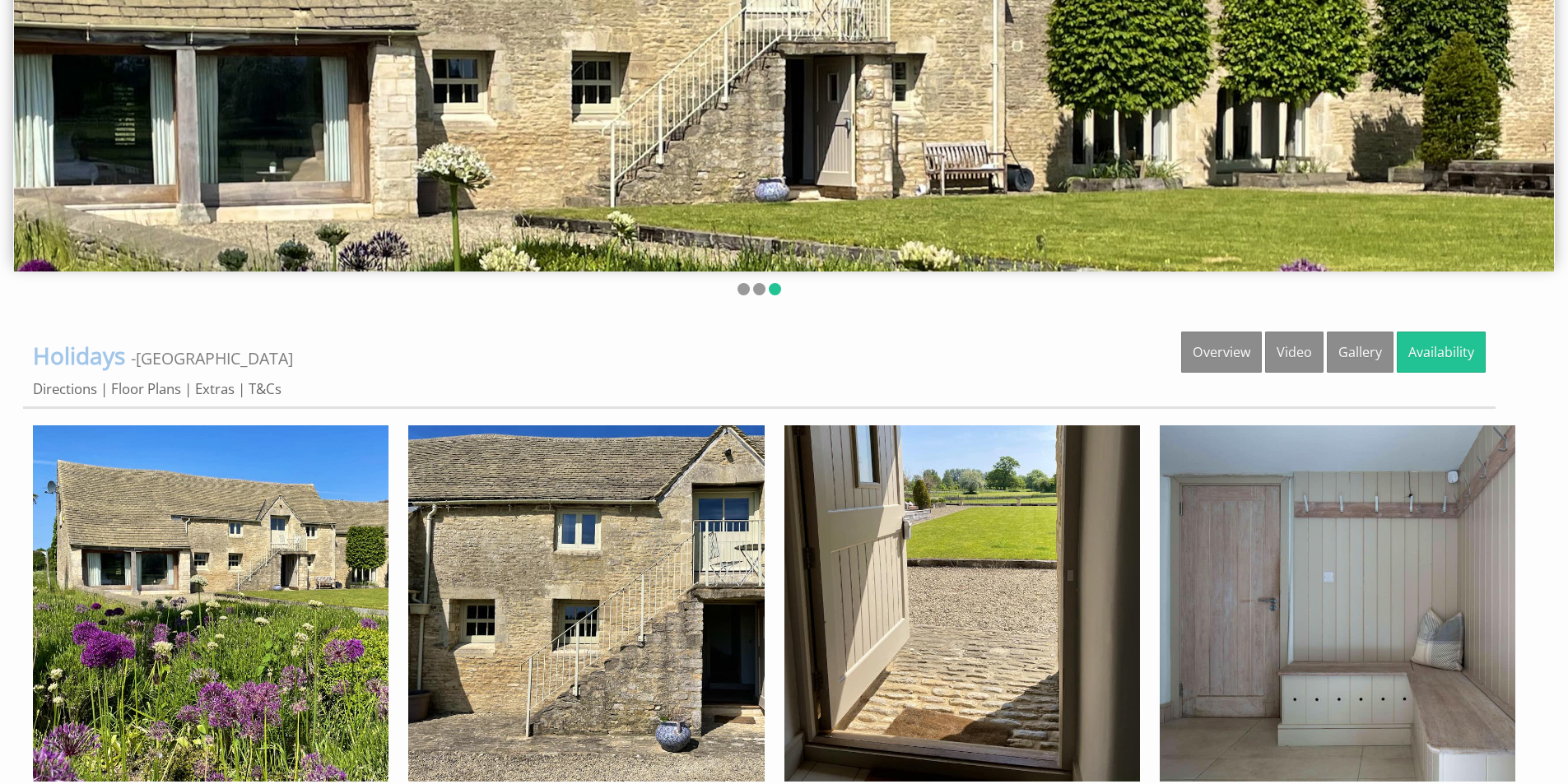
scroll to position [146, 0]
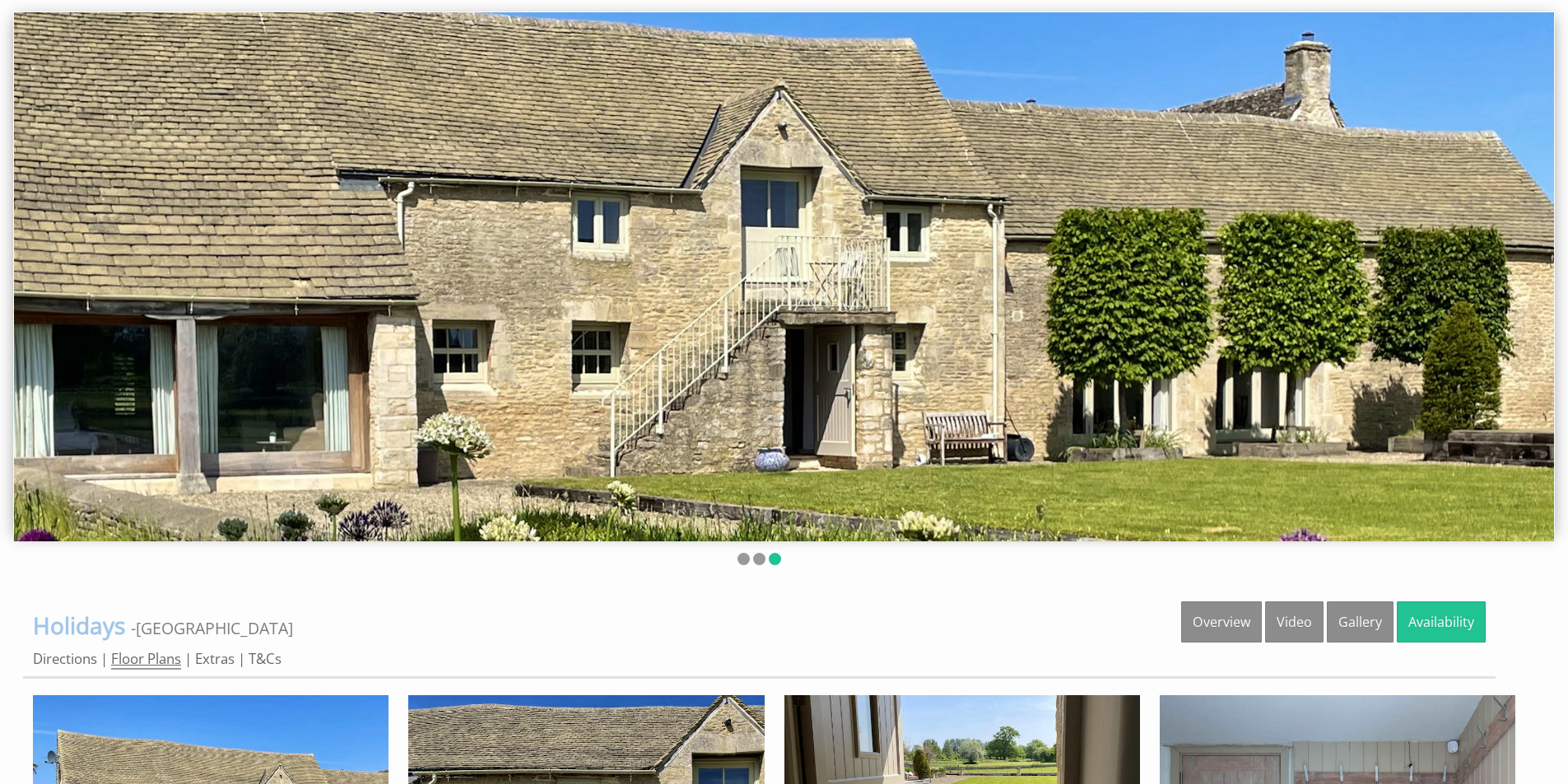
click at [168, 657] on link "Floor Plans" at bounding box center [145, 660] width 70 height 20
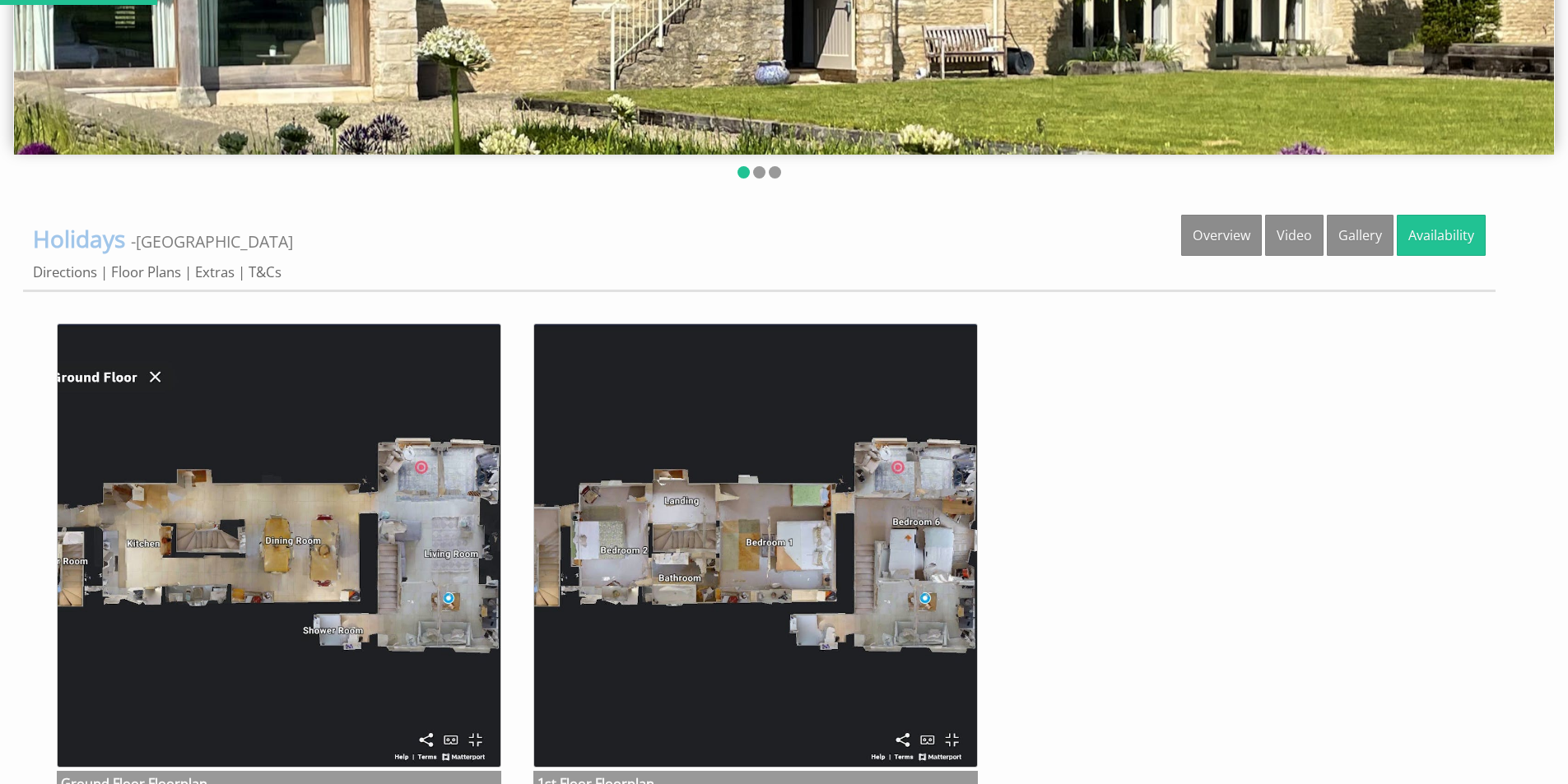
scroll to position [576, 0]
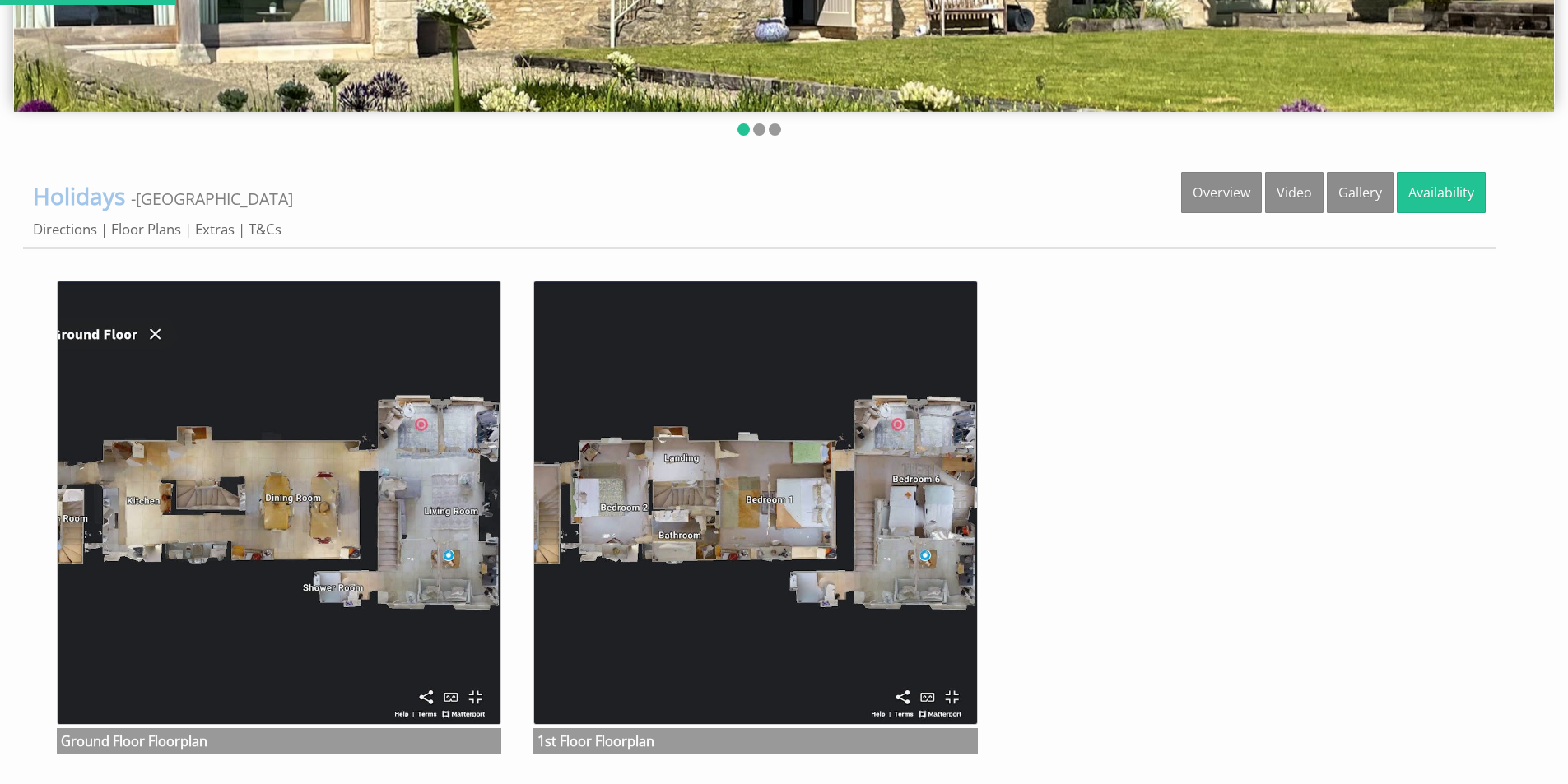
click at [324, 595] on img at bounding box center [278, 502] width 444 height 444
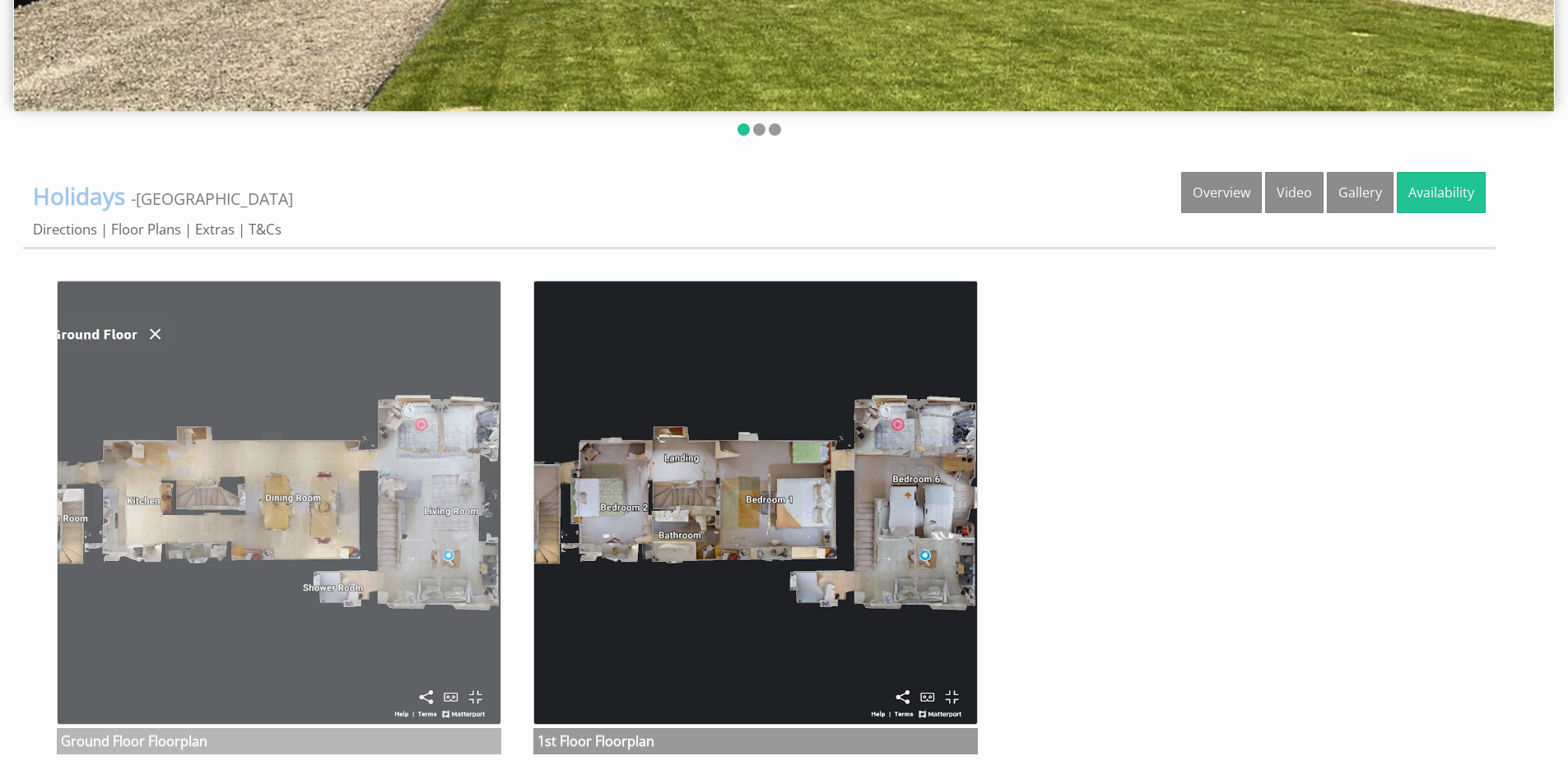
click at [283, 496] on img at bounding box center [278, 502] width 444 height 444
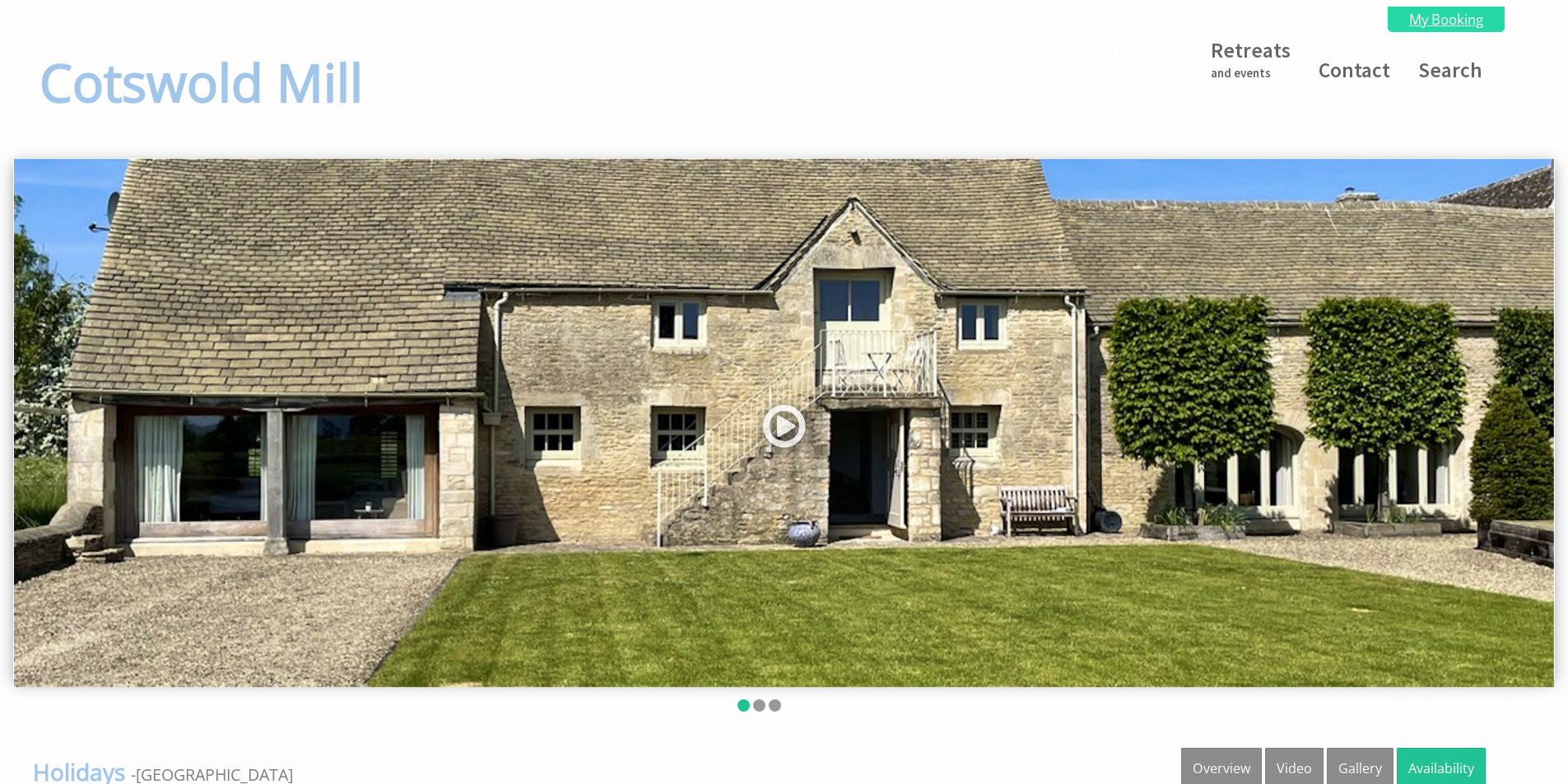
click at [1470, 25] on link "My Booking" at bounding box center [1446, 19] width 117 height 25
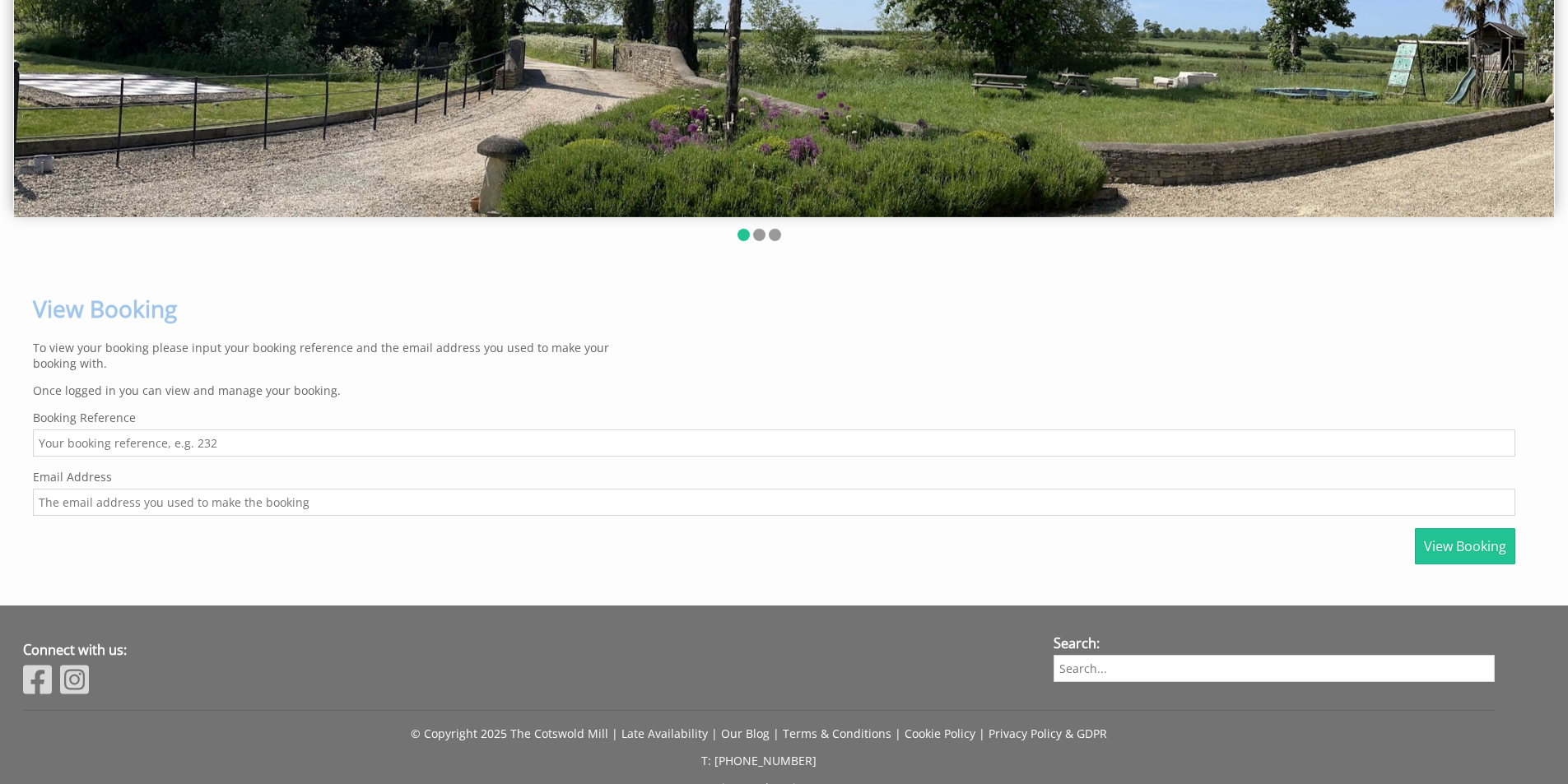
scroll to position [222, 0]
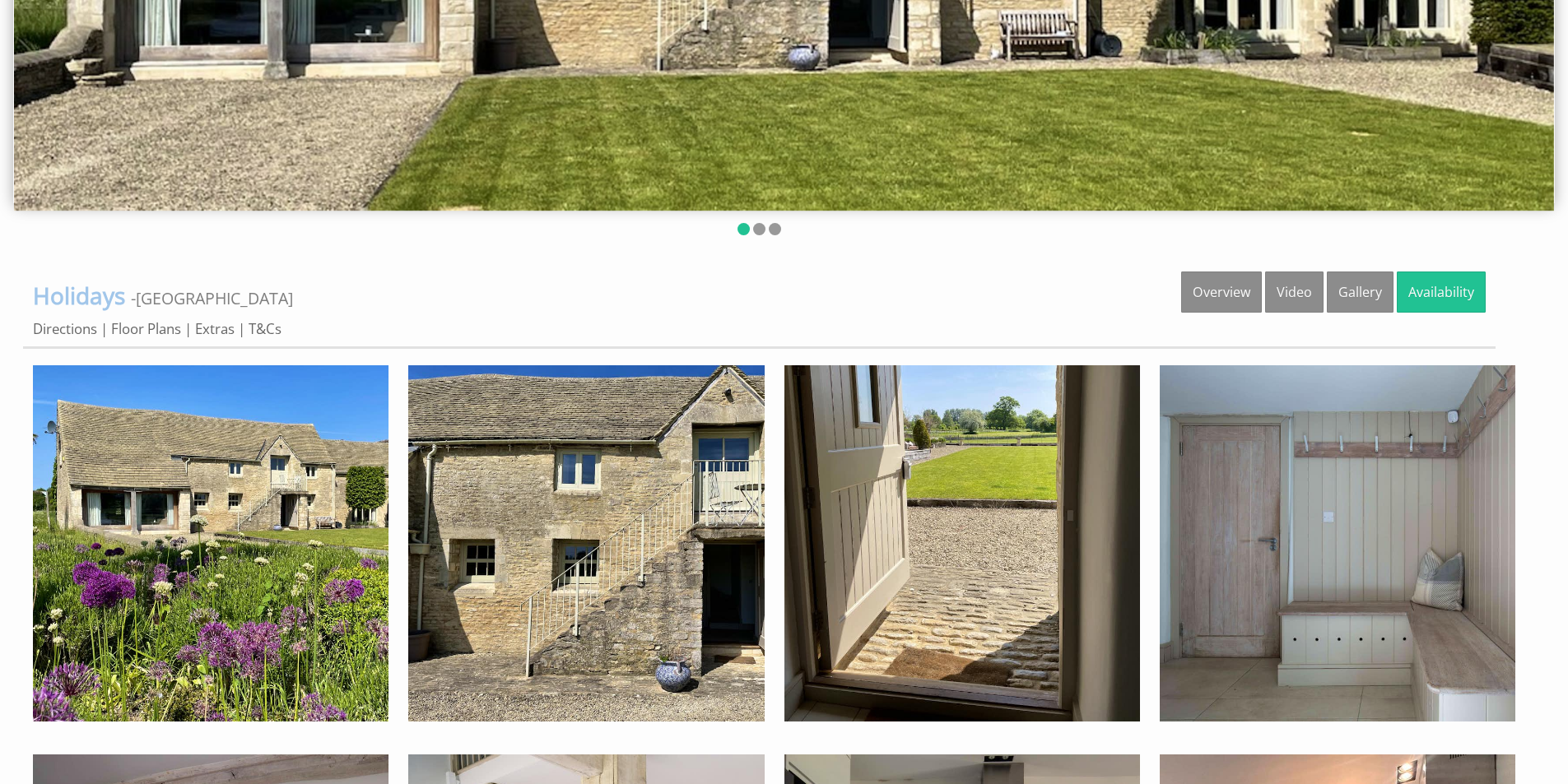
scroll to position [494, 0]
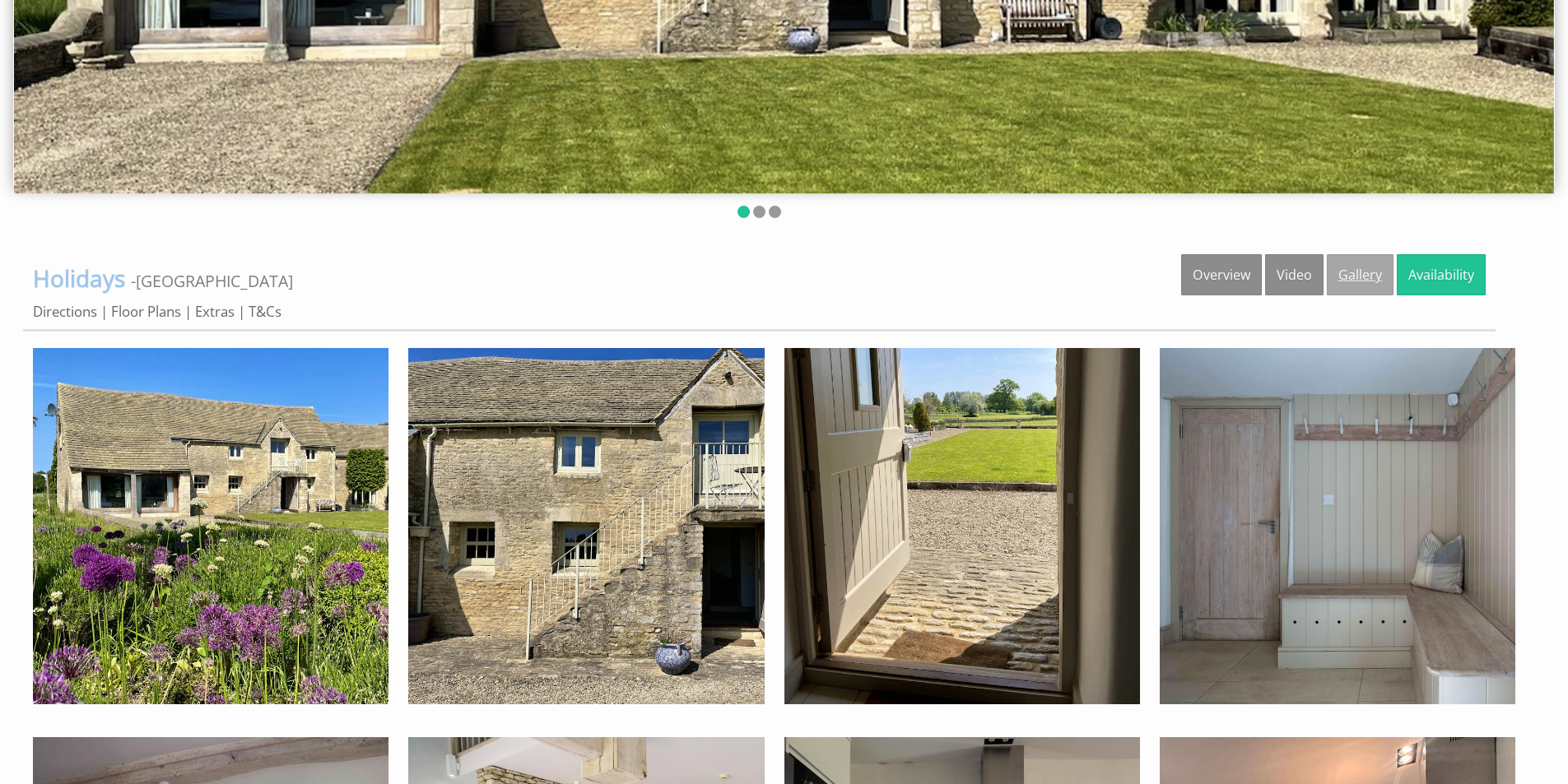
click at [1362, 266] on link "Gallery" at bounding box center [1360, 275] width 67 height 41
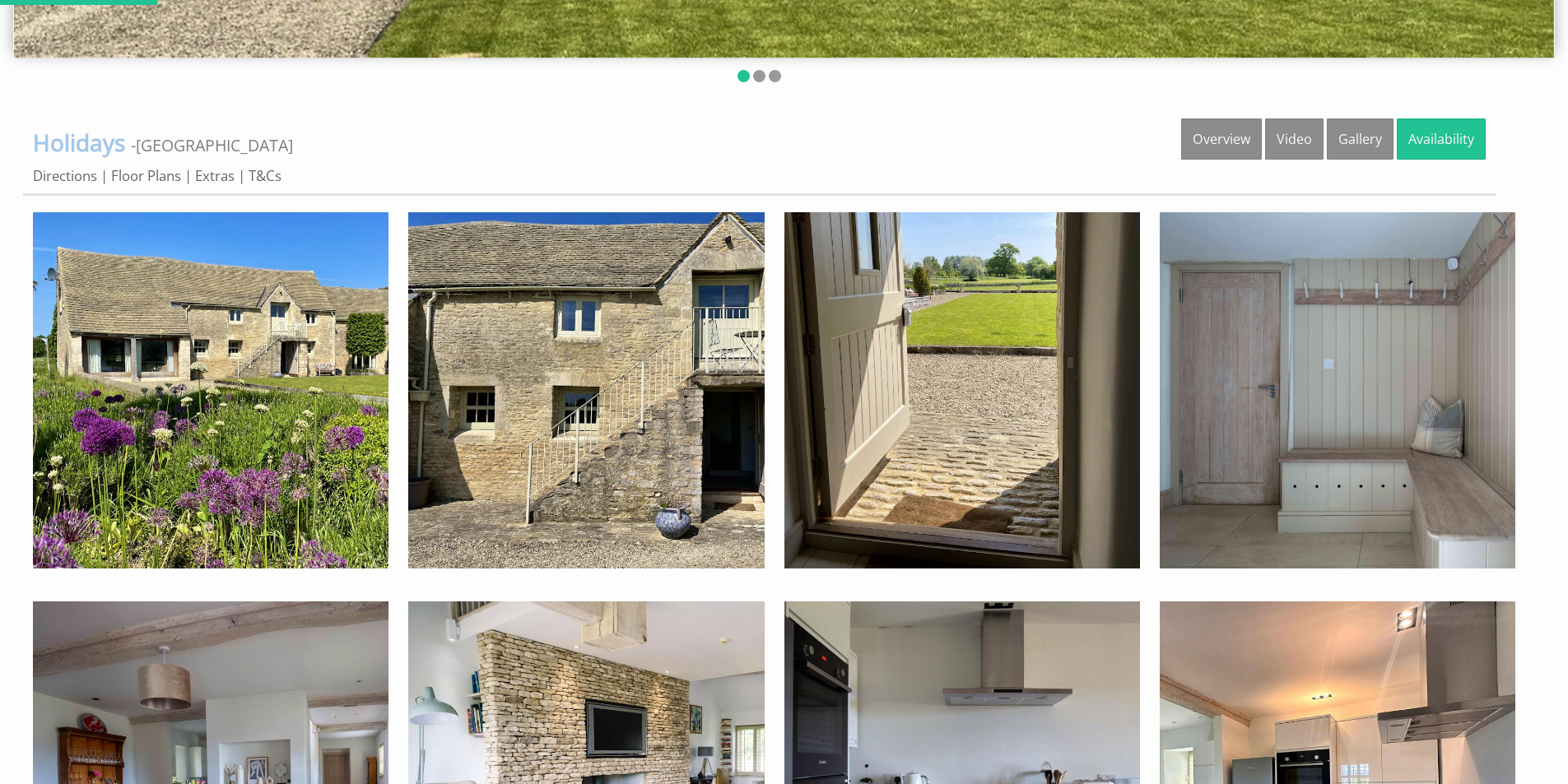
scroll to position [658, 0]
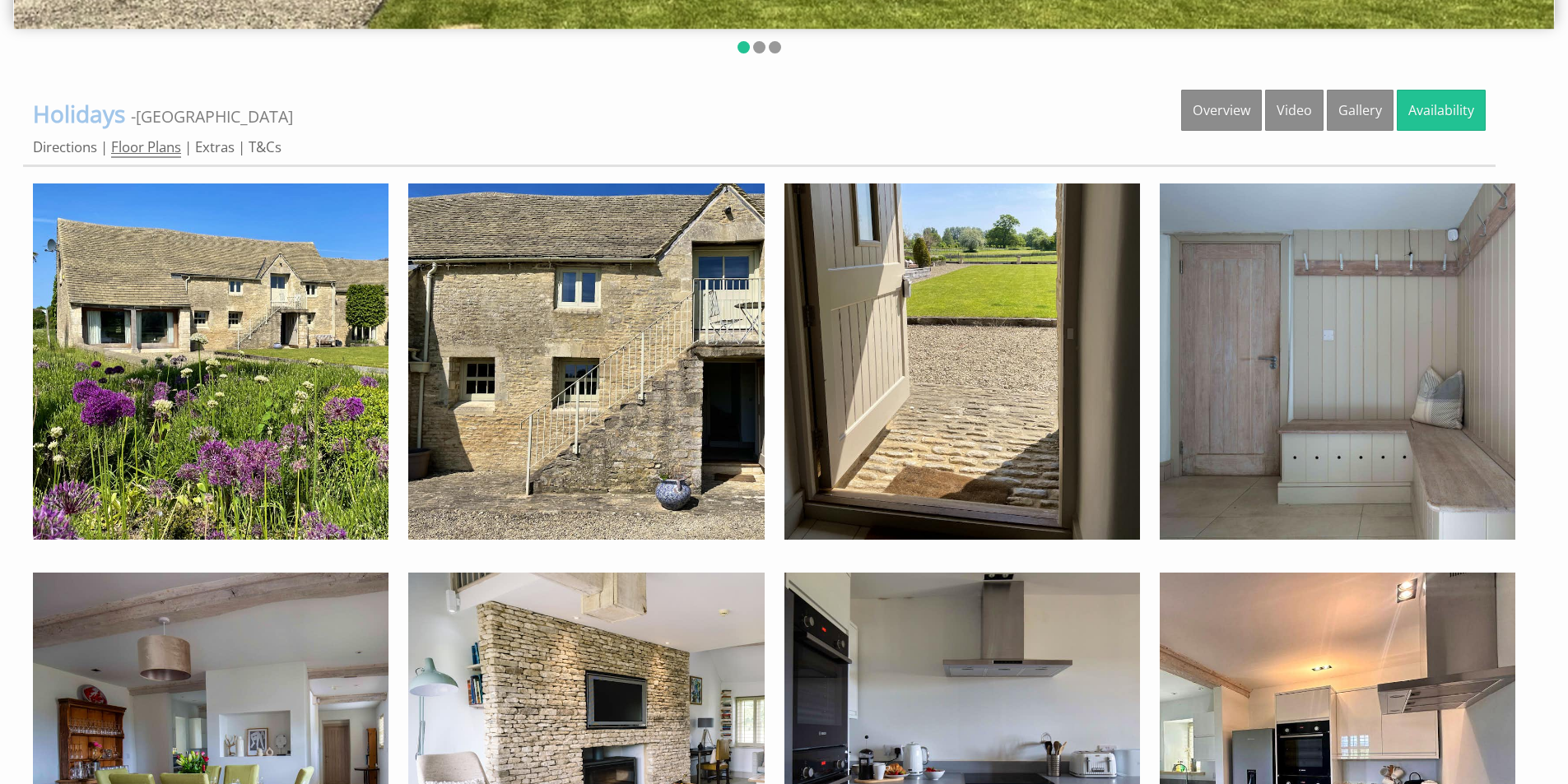
click at [155, 147] on link "Floor Plans" at bounding box center [145, 147] width 70 height 20
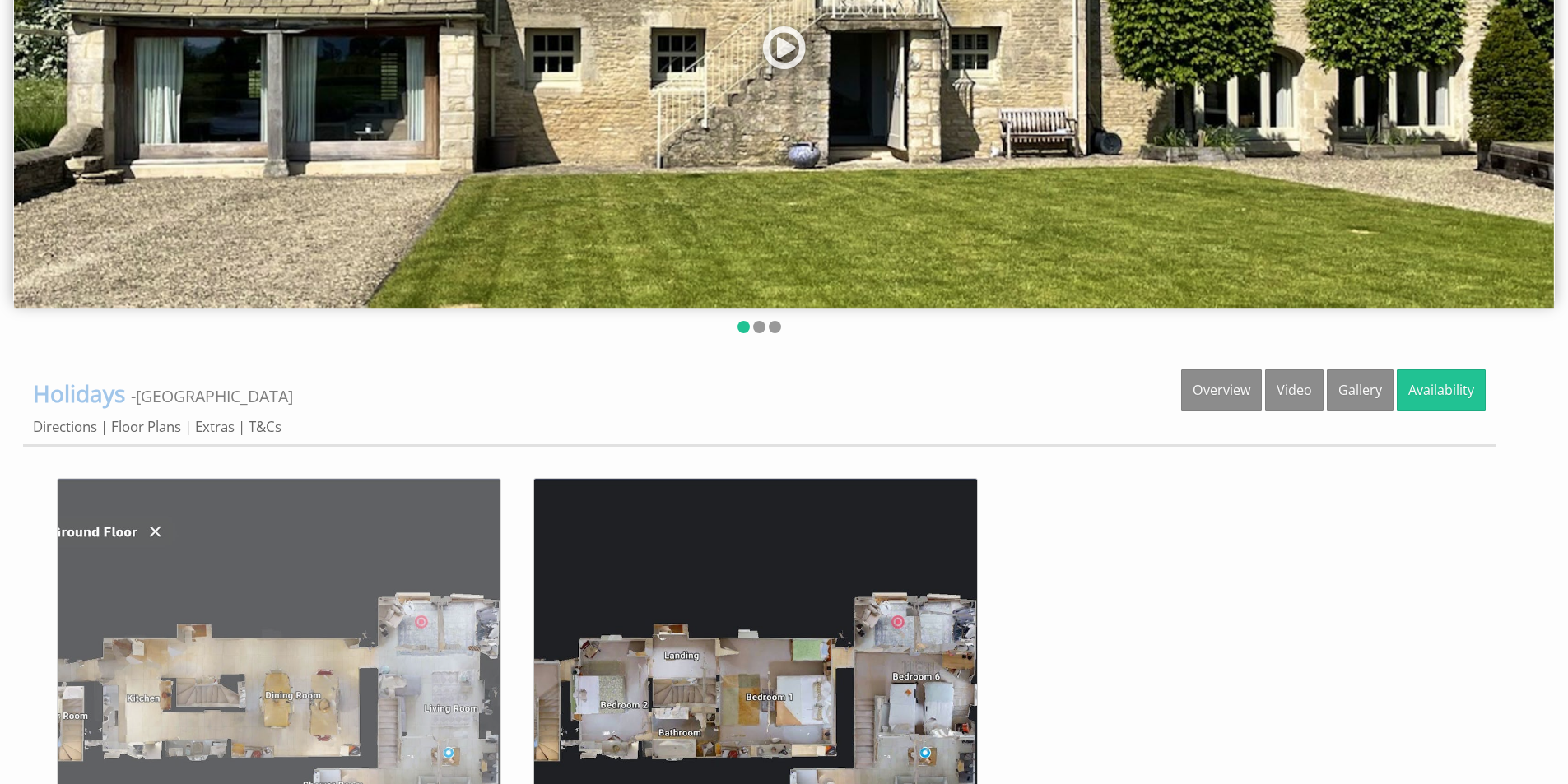
scroll to position [494, 0]
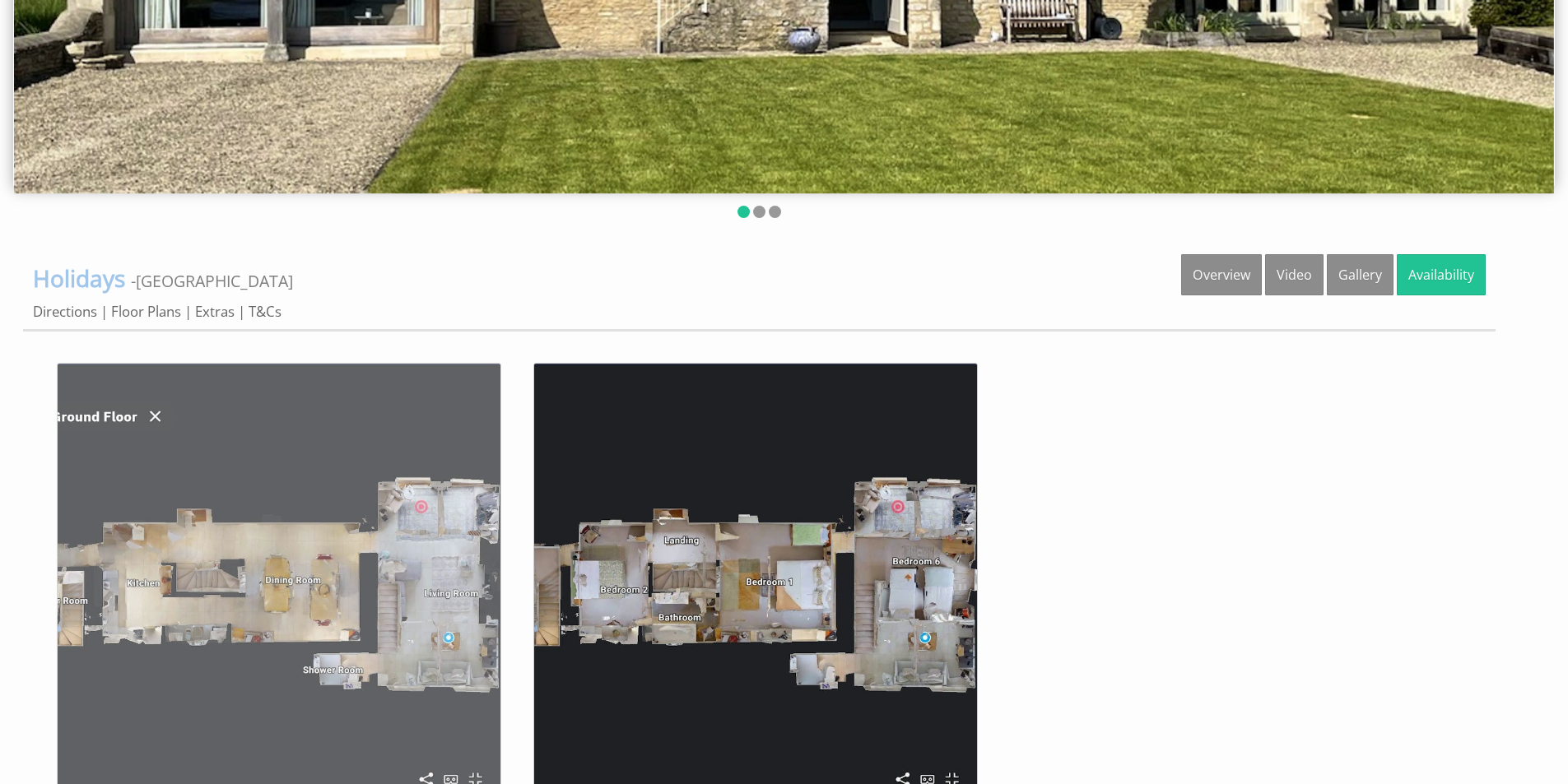
click at [242, 573] on img at bounding box center [278, 584] width 444 height 444
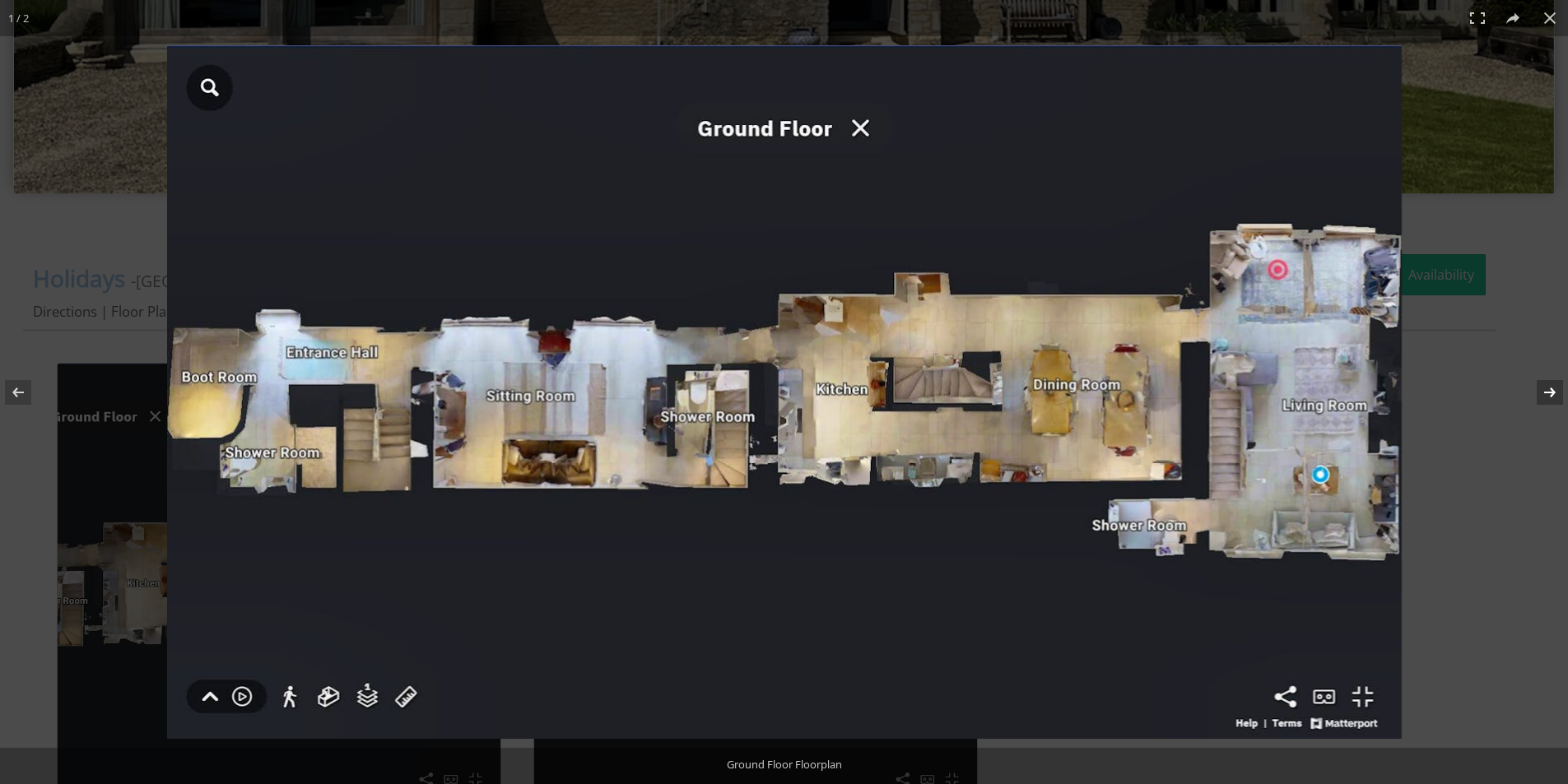
click at [1525, 394] on button at bounding box center [1539, 392] width 58 height 82
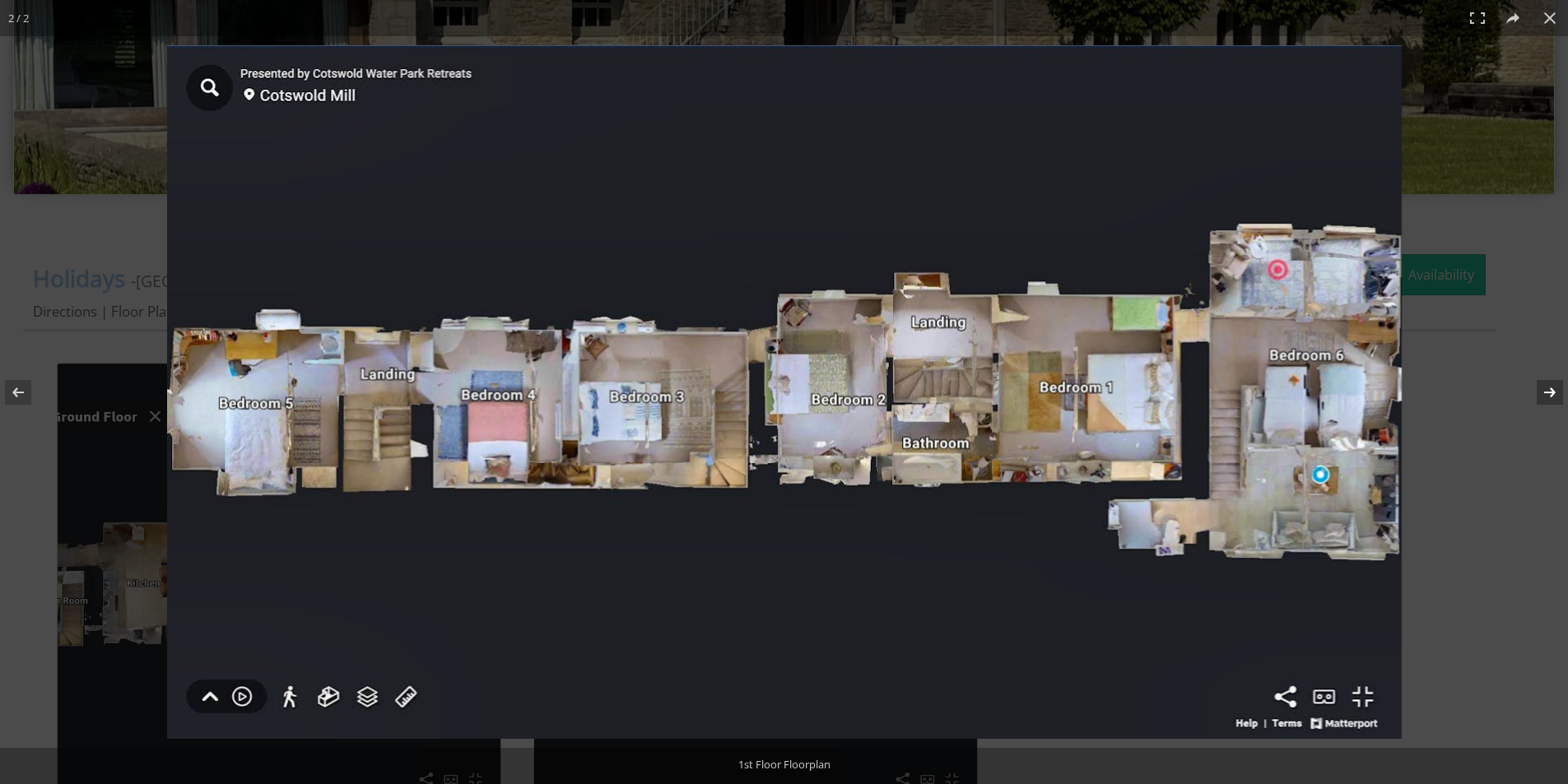
click at [1560, 392] on button at bounding box center [1539, 392] width 58 height 82
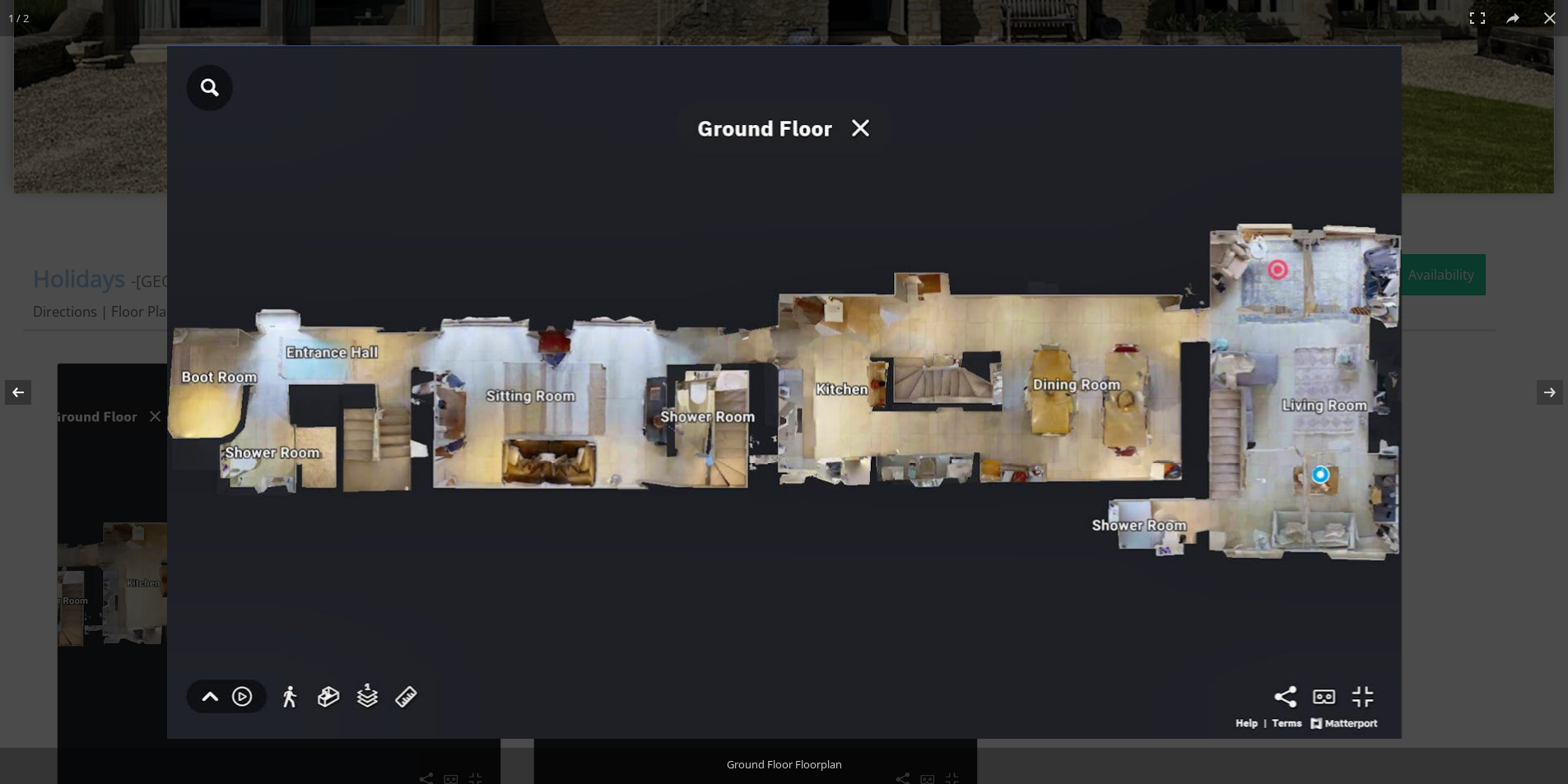
click at [14, 386] on button at bounding box center [29, 392] width 58 height 82
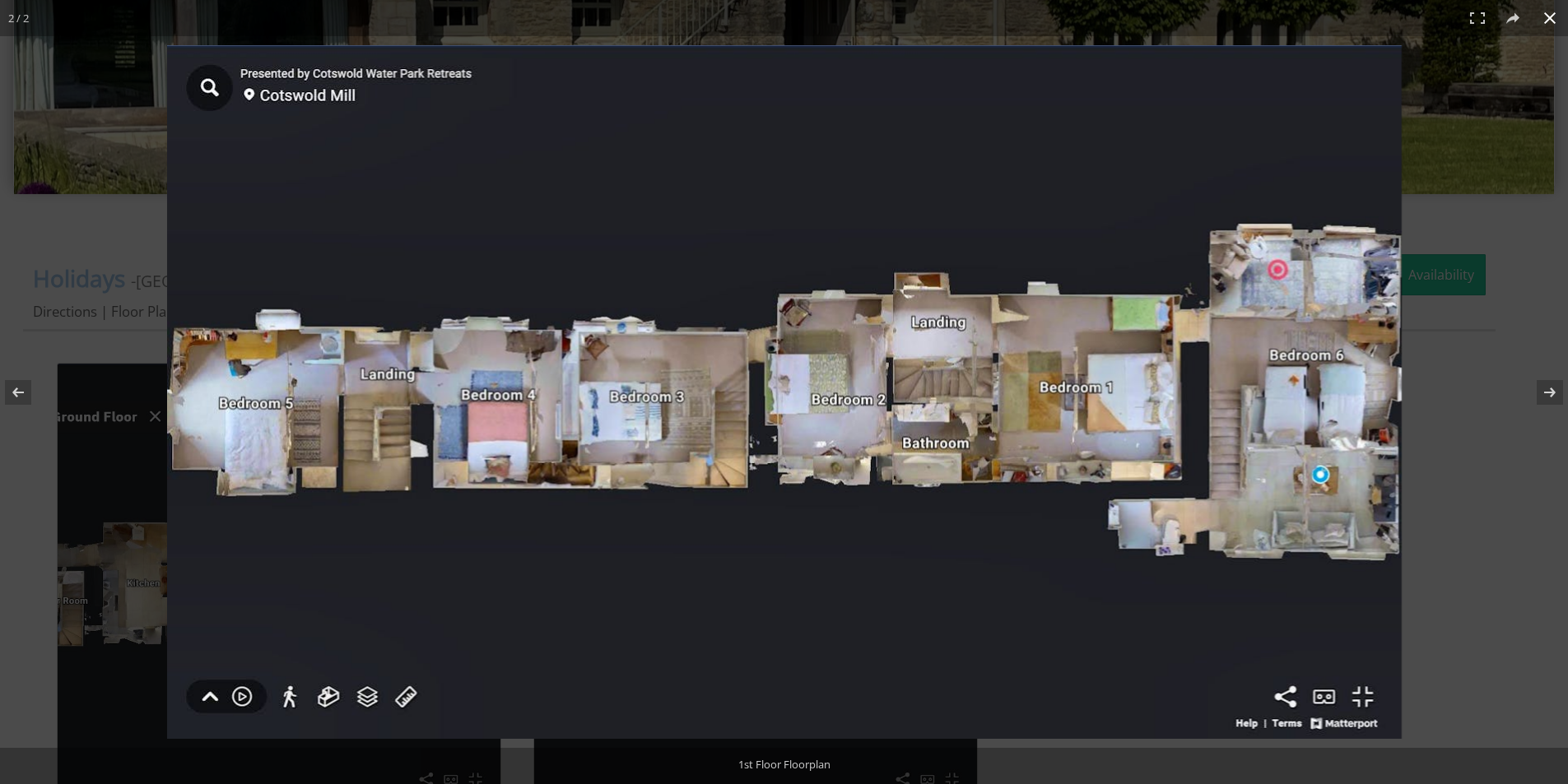
click at [20, 73] on div at bounding box center [784, 392] width 1568 height 784
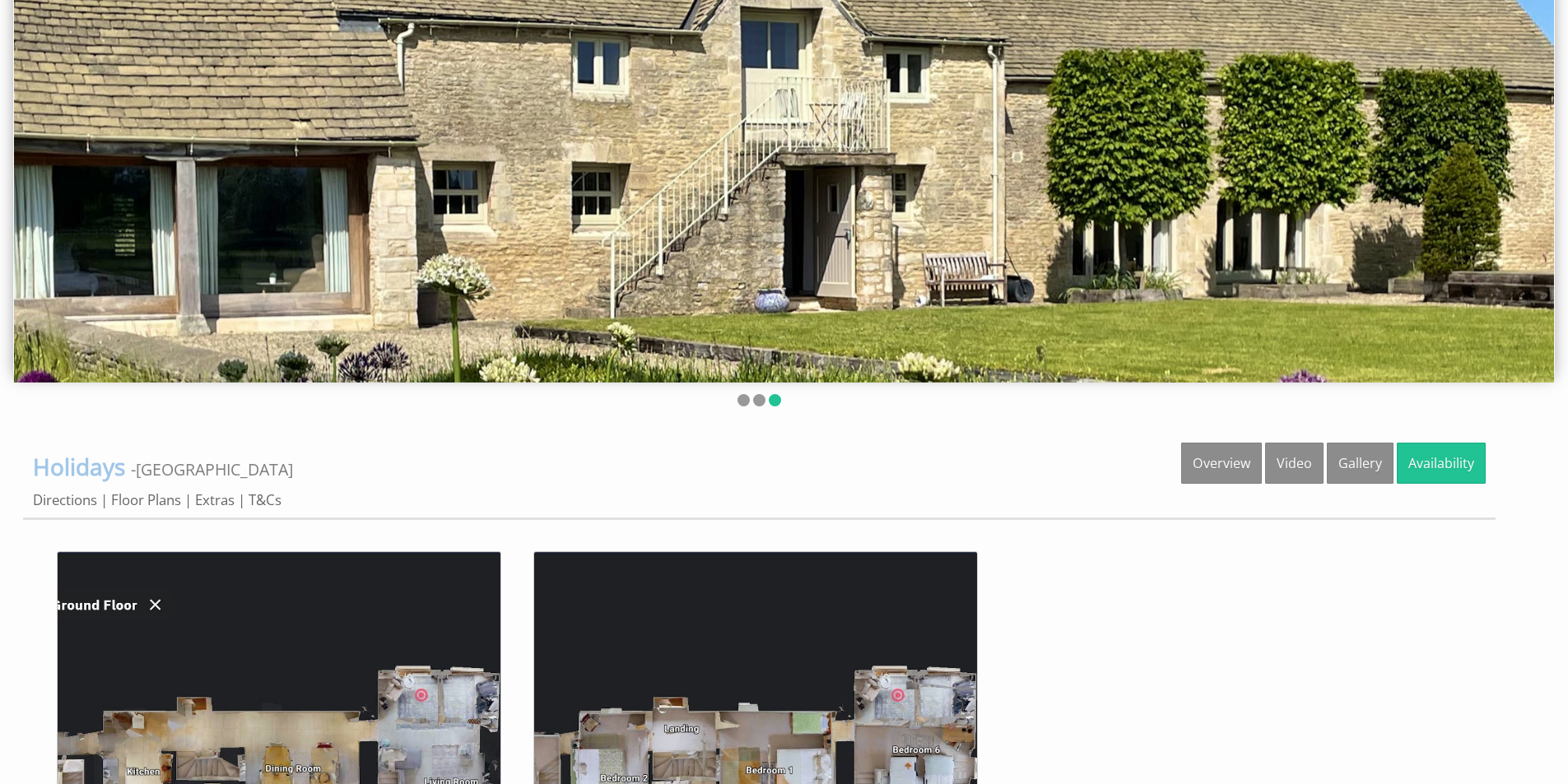
scroll to position [0, 0]
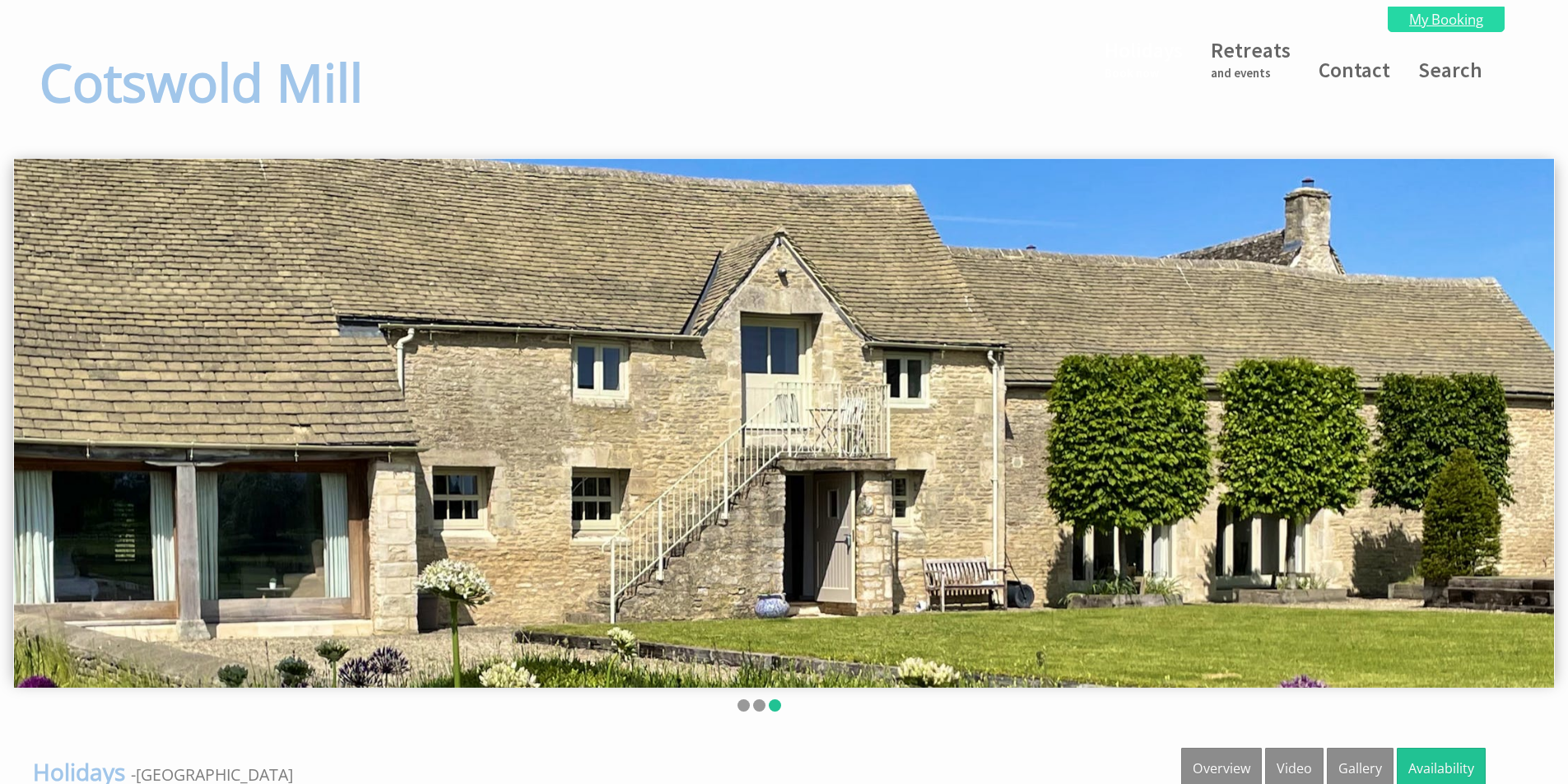
click at [1456, 23] on link "My Booking" at bounding box center [1446, 19] width 117 height 25
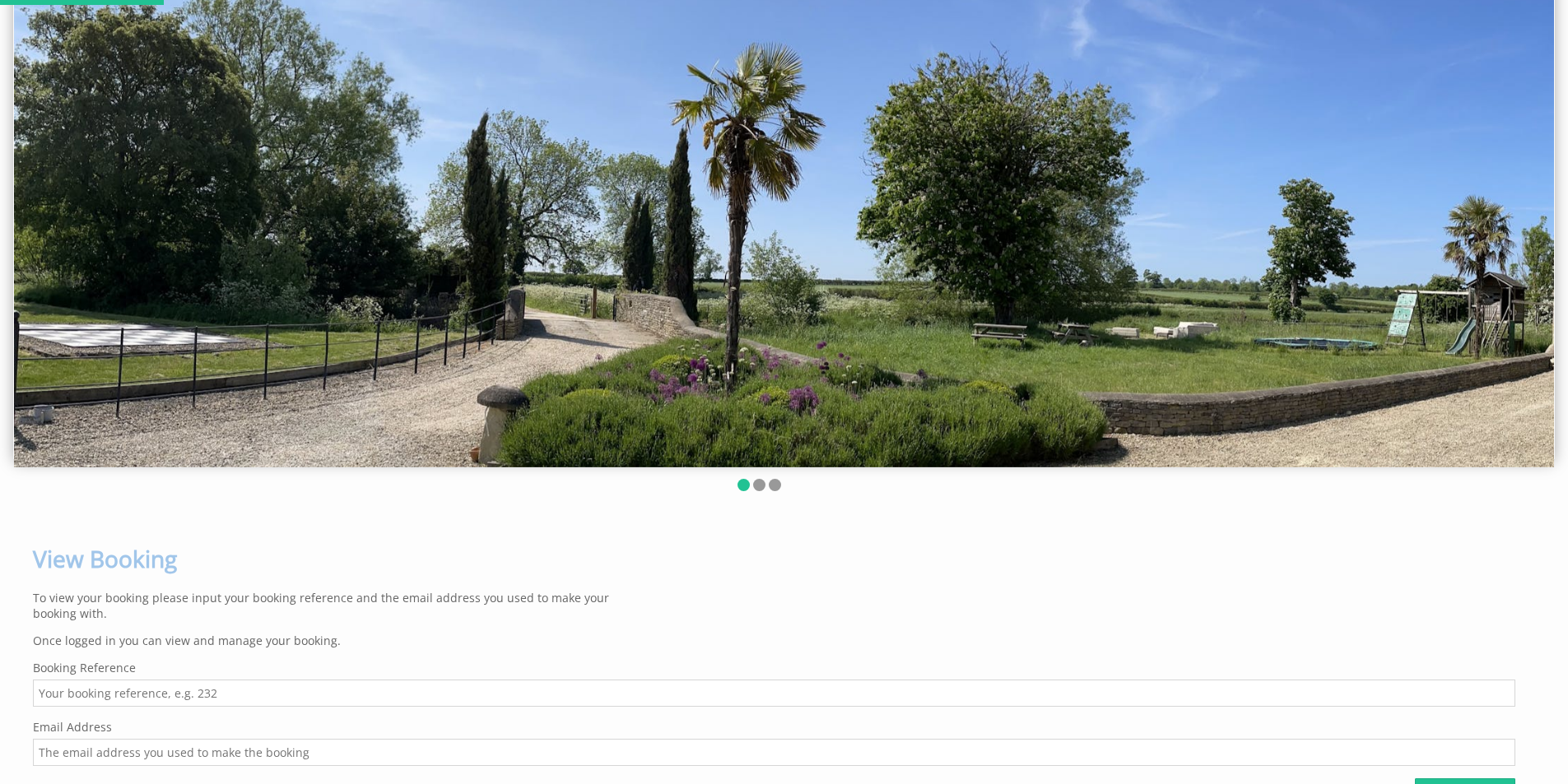
scroll to position [551, 0]
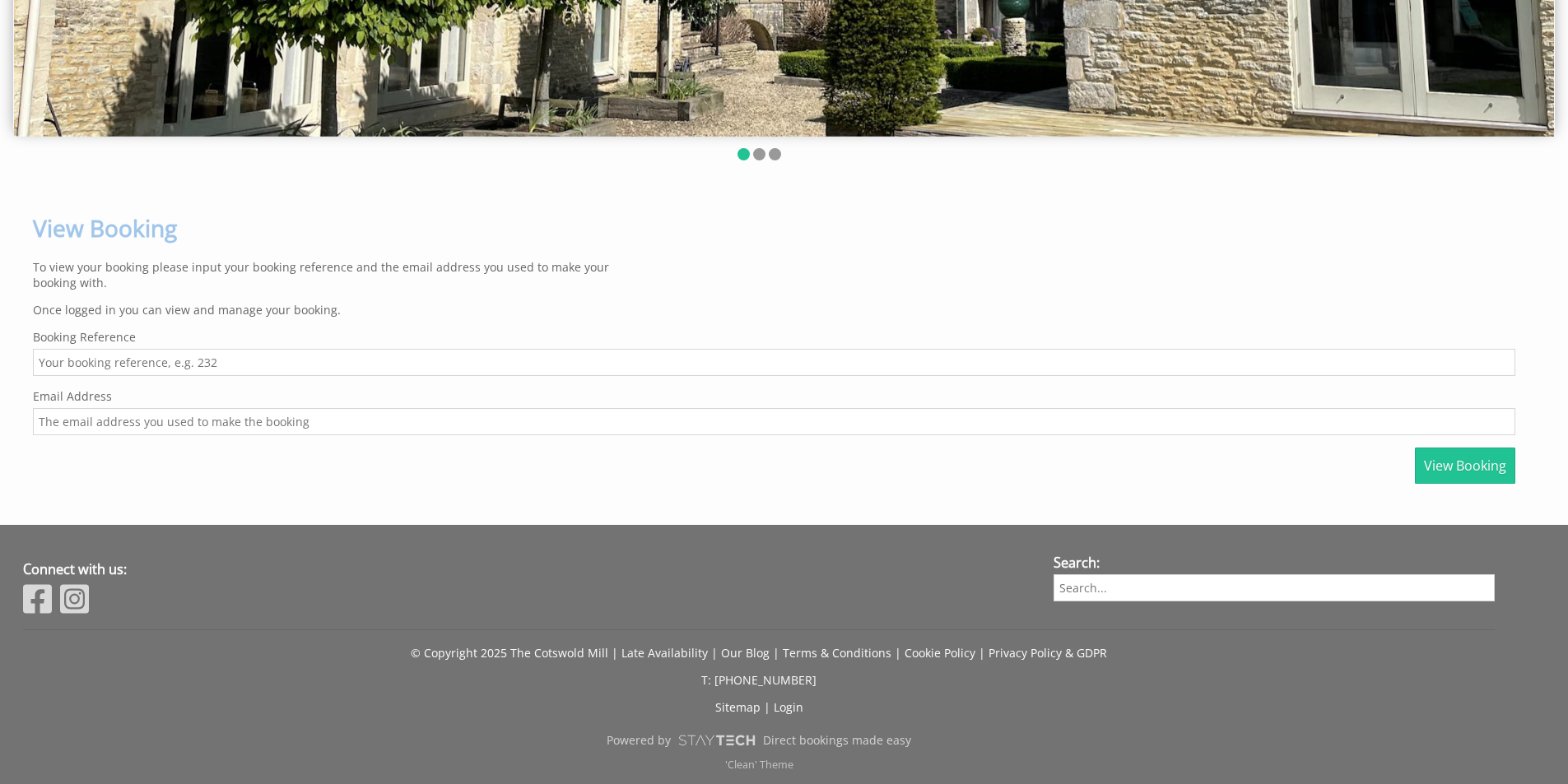
click at [397, 378] on form "Booking Reference Email Address View Booking" at bounding box center [774, 406] width 1482 height 155
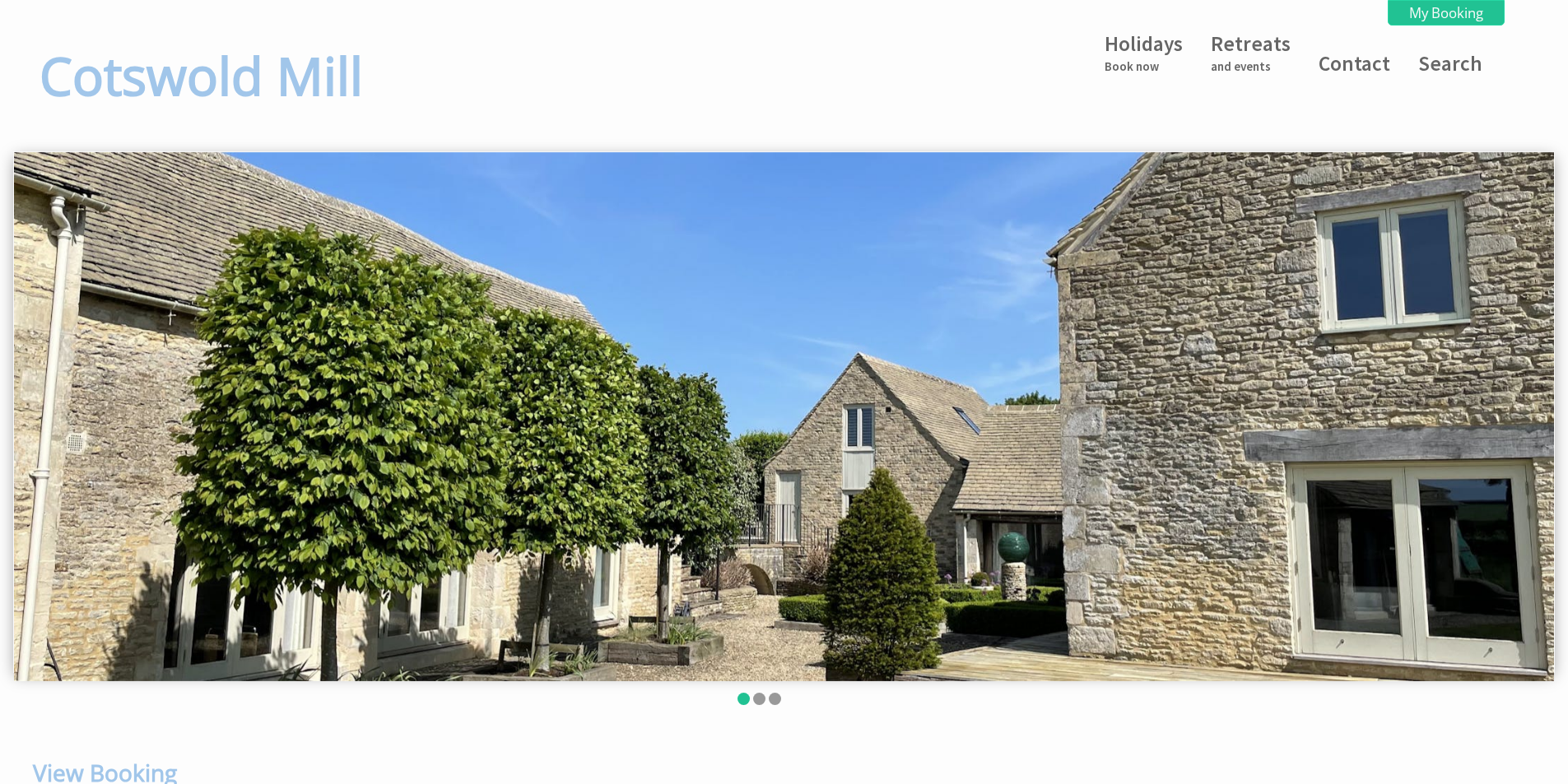
scroll to position [0, 0]
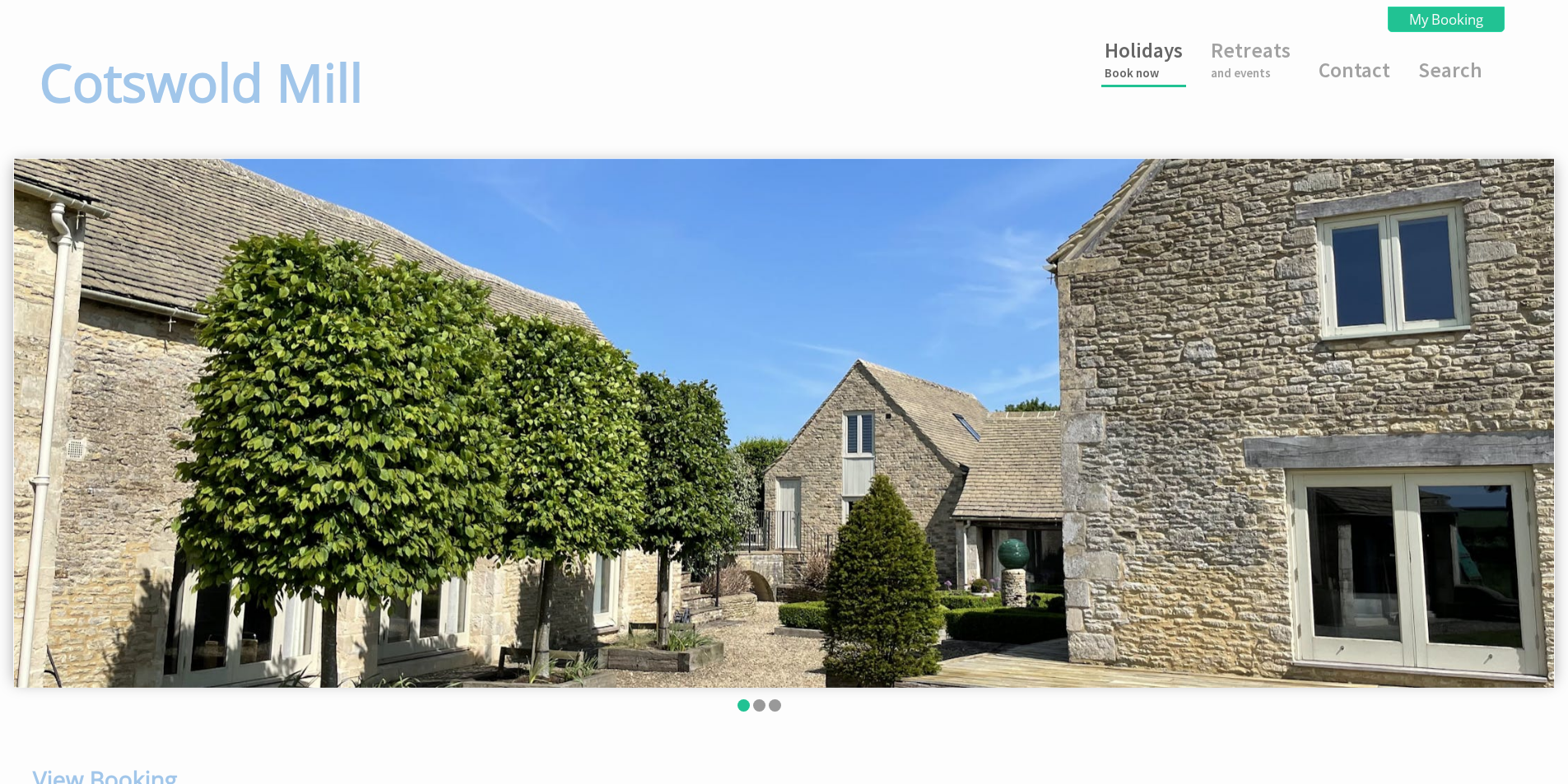
click at [1124, 58] on link "Holidays Book now" at bounding box center [1143, 59] width 78 height 44
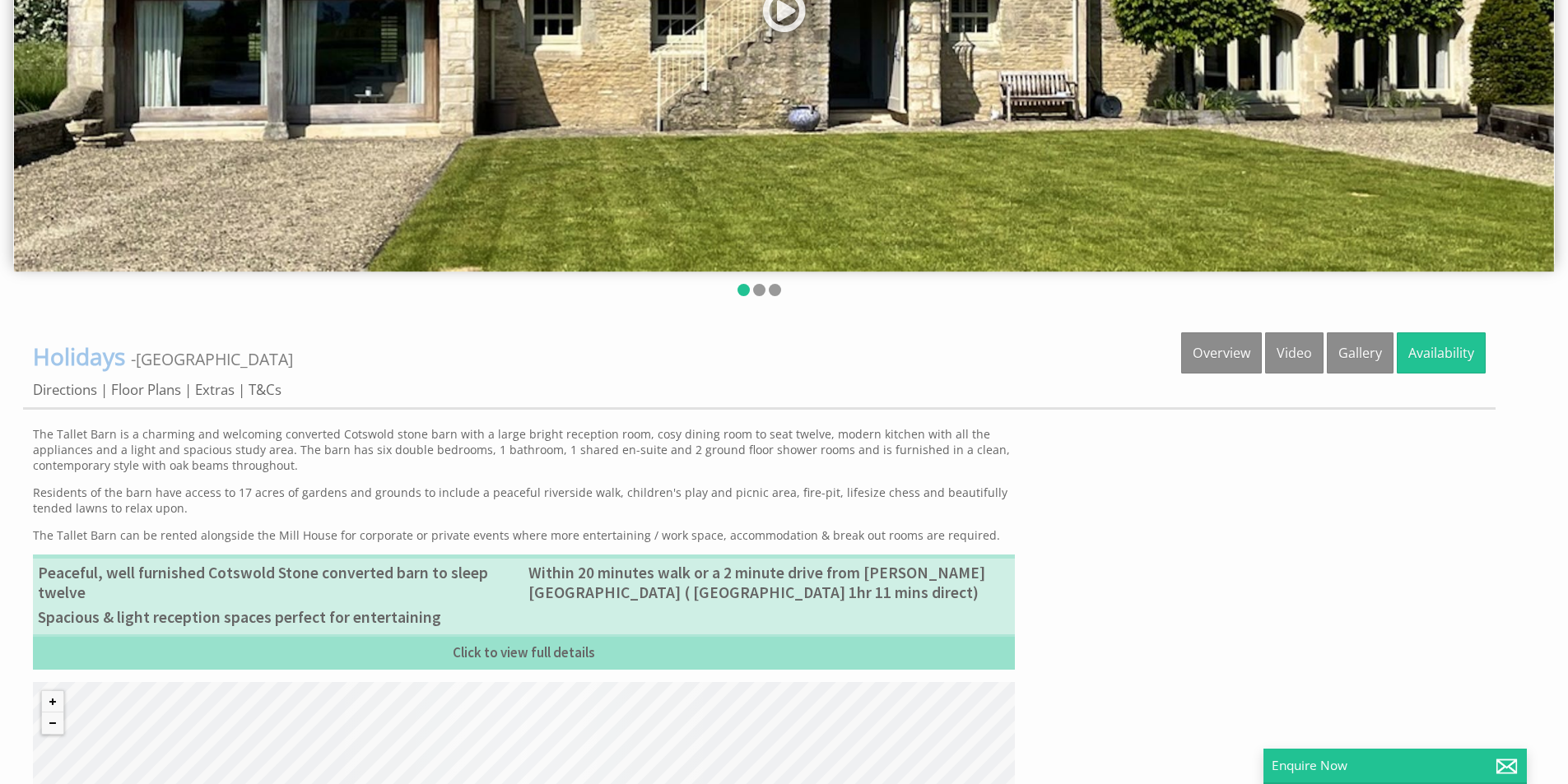
scroll to position [412, 0]
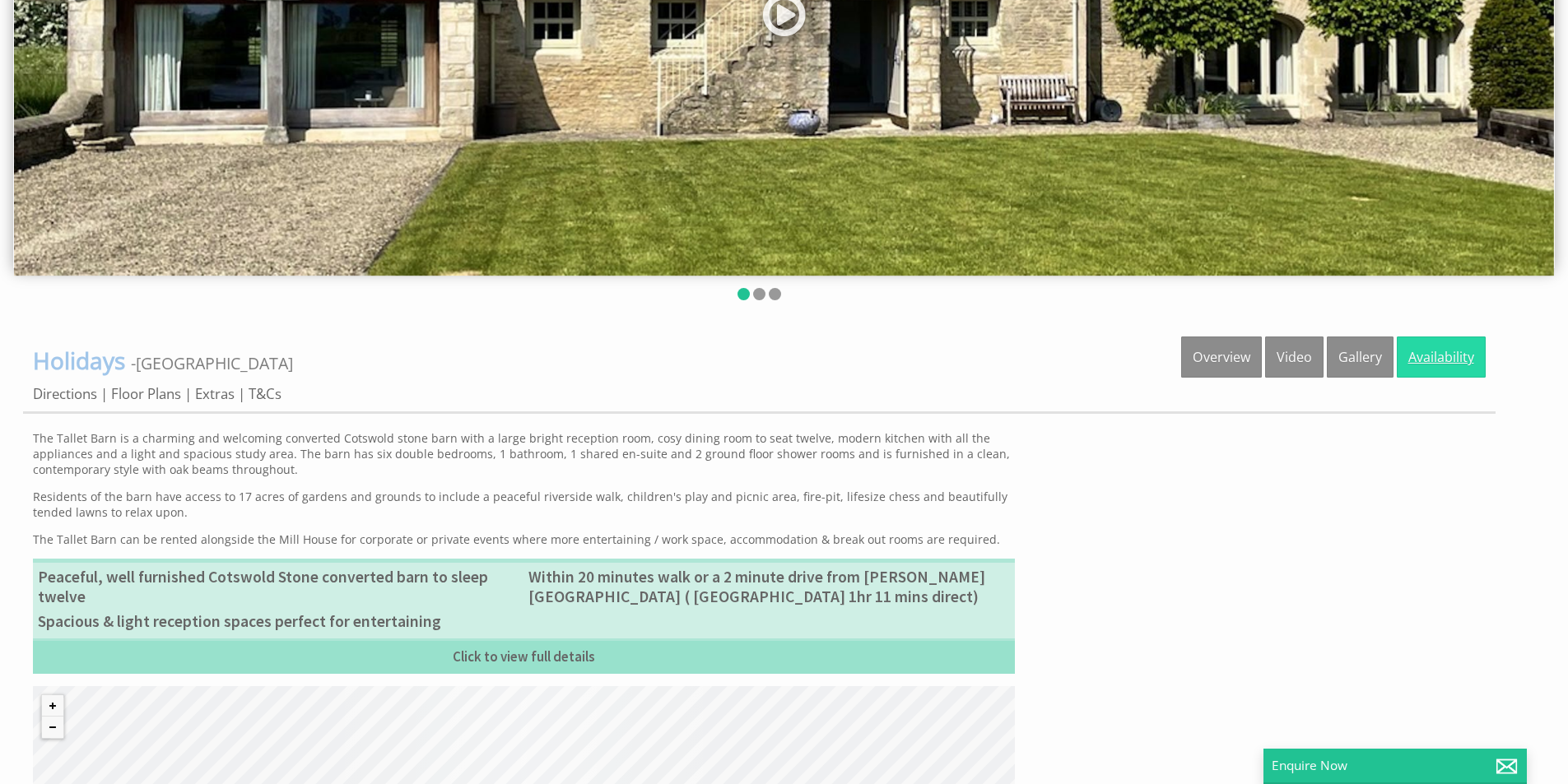
click at [1426, 359] on link "Availability" at bounding box center [1440, 357] width 89 height 41
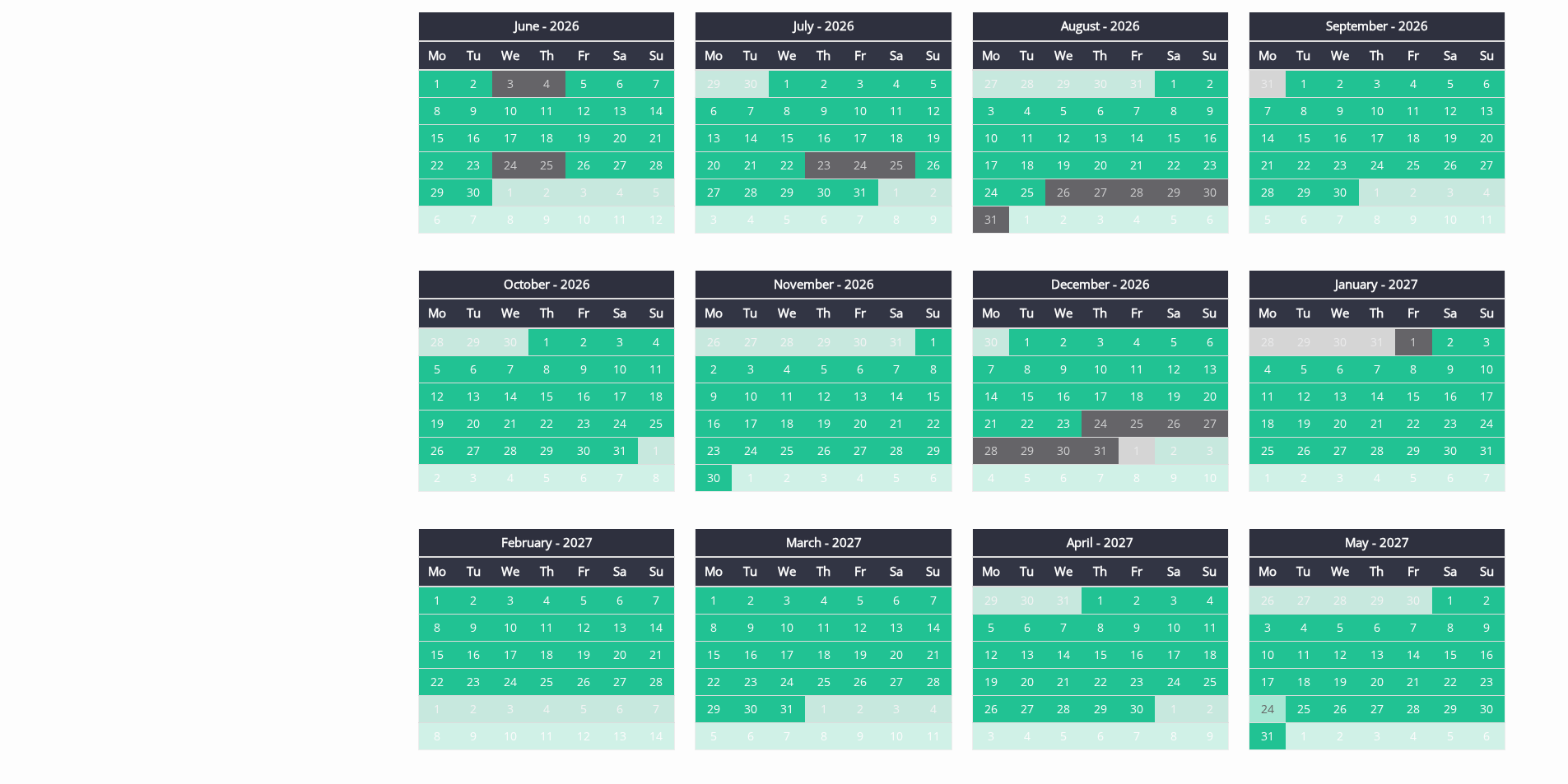
scroll to position [1399, 0]
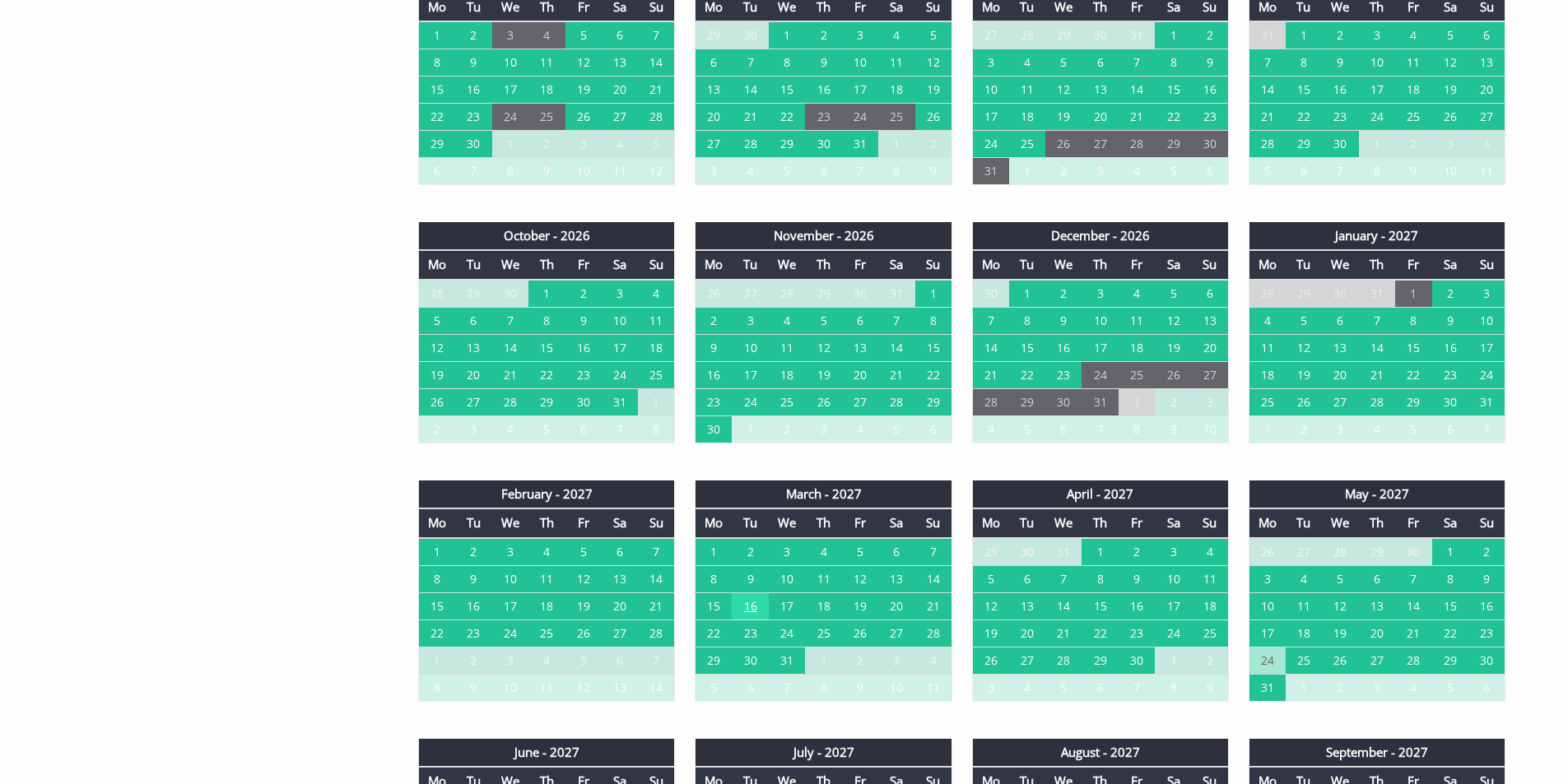
click at [752, 606] on td "16" at bounding box center [749, 606] width 36 height 27
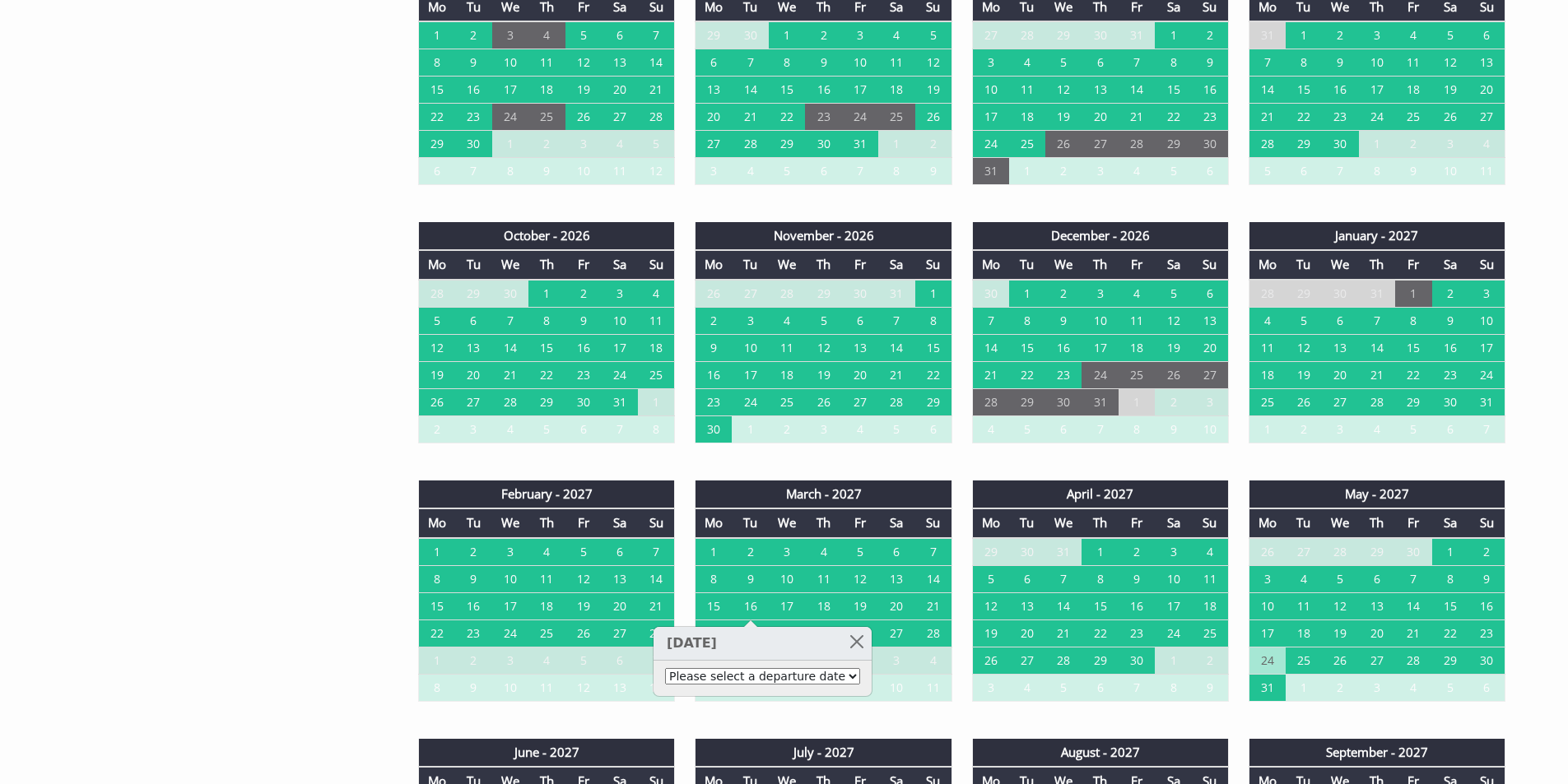
click at [748, 681] on select "Please select a departure date 18th Mar 2027 - £1,750.00 19th Mar 2027 - £2,000…" at bounding box center [762, 676] width 195 height 16
select select "book/6839498"
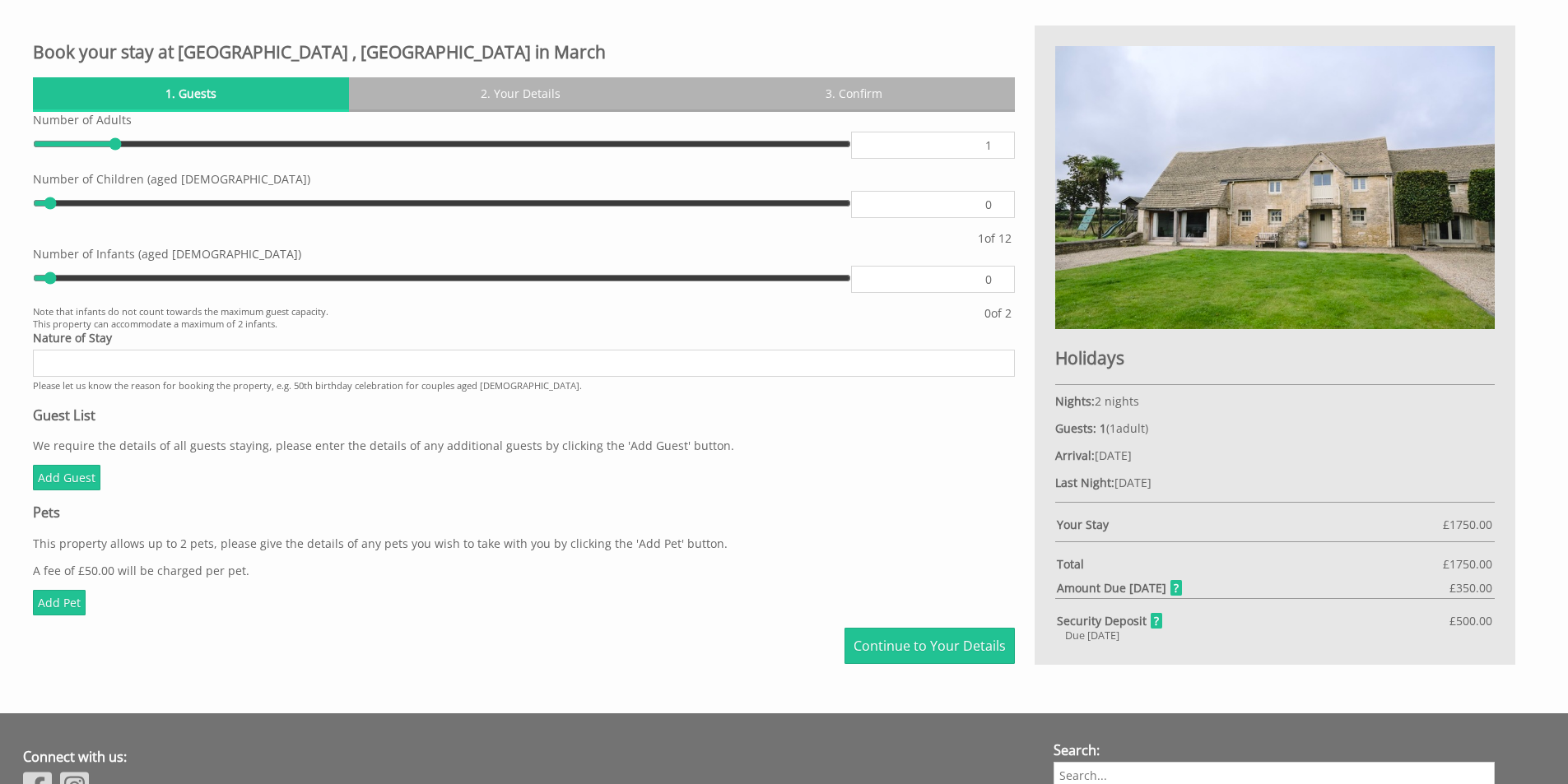
scroll to position [748, 0]
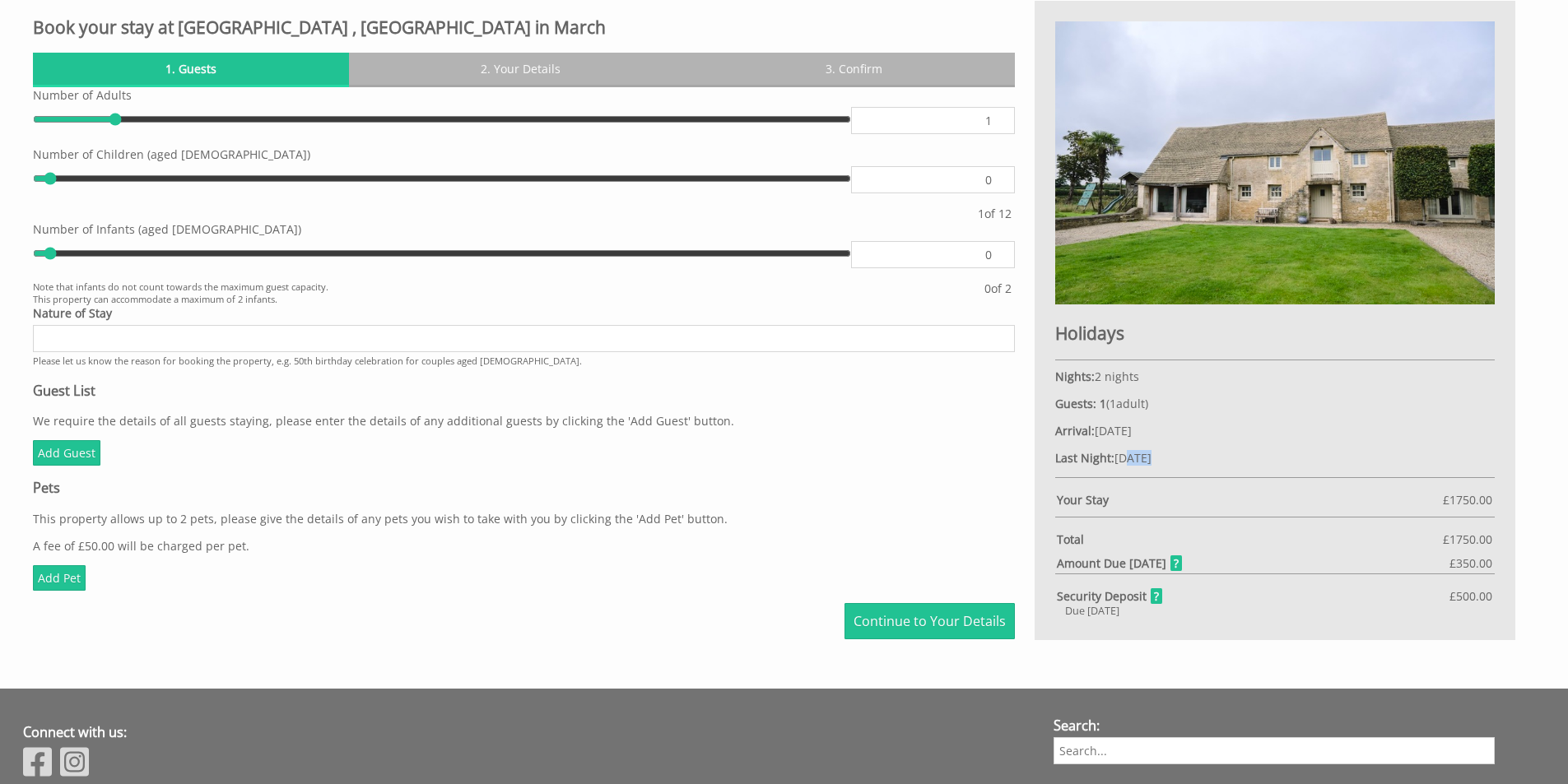
drag, startPoint x: 1127, startPoint y: 460, endPoint x: 1184, endPoint y: 467, distance: 57.4
click at [1184, 467] on div "Holidays Nights: 2 nights Guests: 1 ( 1 adult s 0 child ren 0 infant s ) Arriva…" at bounding box center [1275, 321] width 480 height 639
drag, startPoint x: 1111, startPoint y: 433, endPoint x: 1170, endPoint y: 436, distance: 59.1
click at [1170, 436] on p "Arrival: Tuesday 16/03/2027" at bounding box center [1275, 430] width 440 height 15
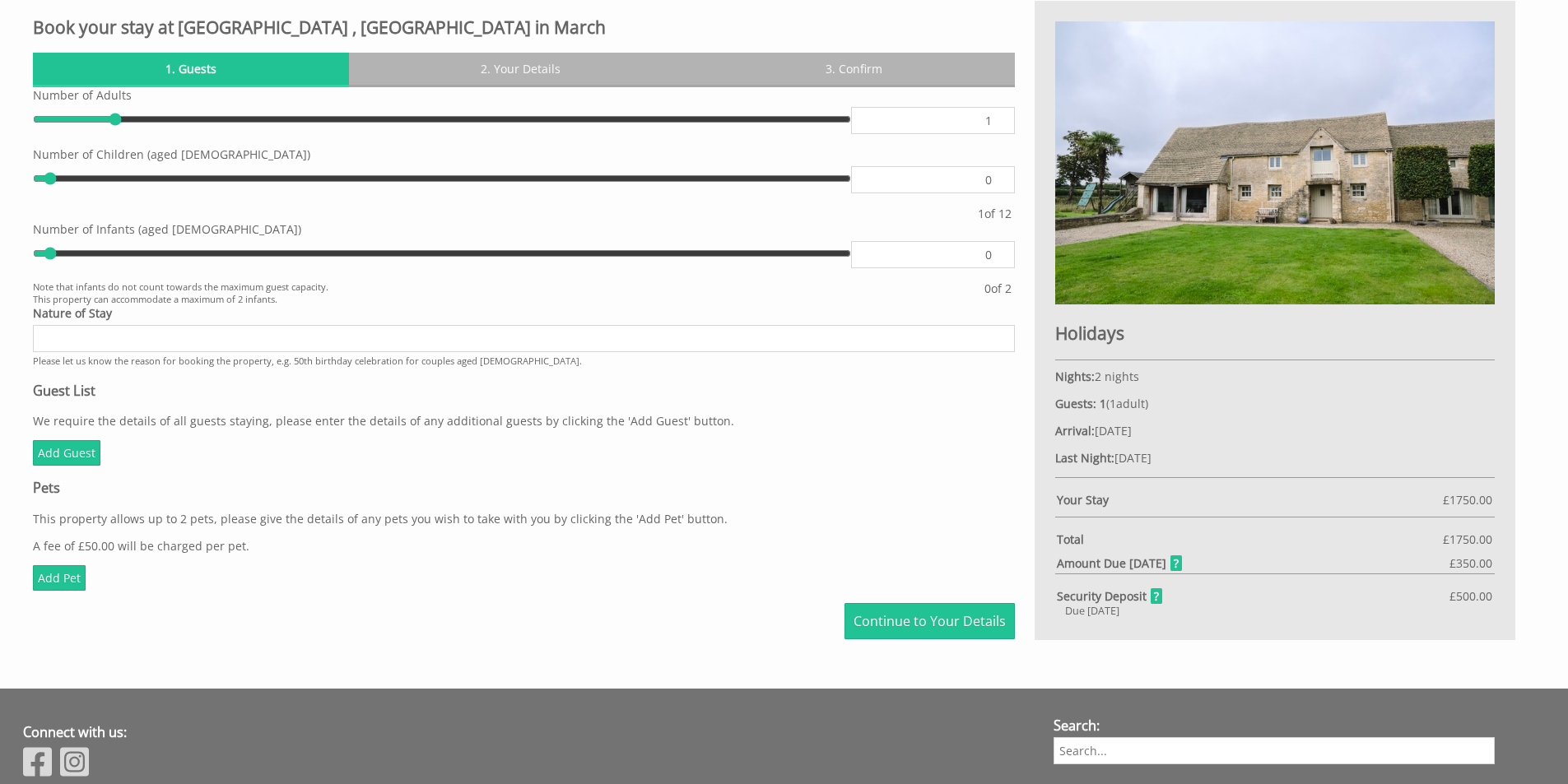
click at [1170, 436] on p "Arrival: Tuesday 16/03/2027" at bounding box center [1275, 430] width 440 height 15
click at [140, 347] on input "Nature of Stay" at bounding box center [524, 338] width 982 height 27
type input "2"
type input "3"
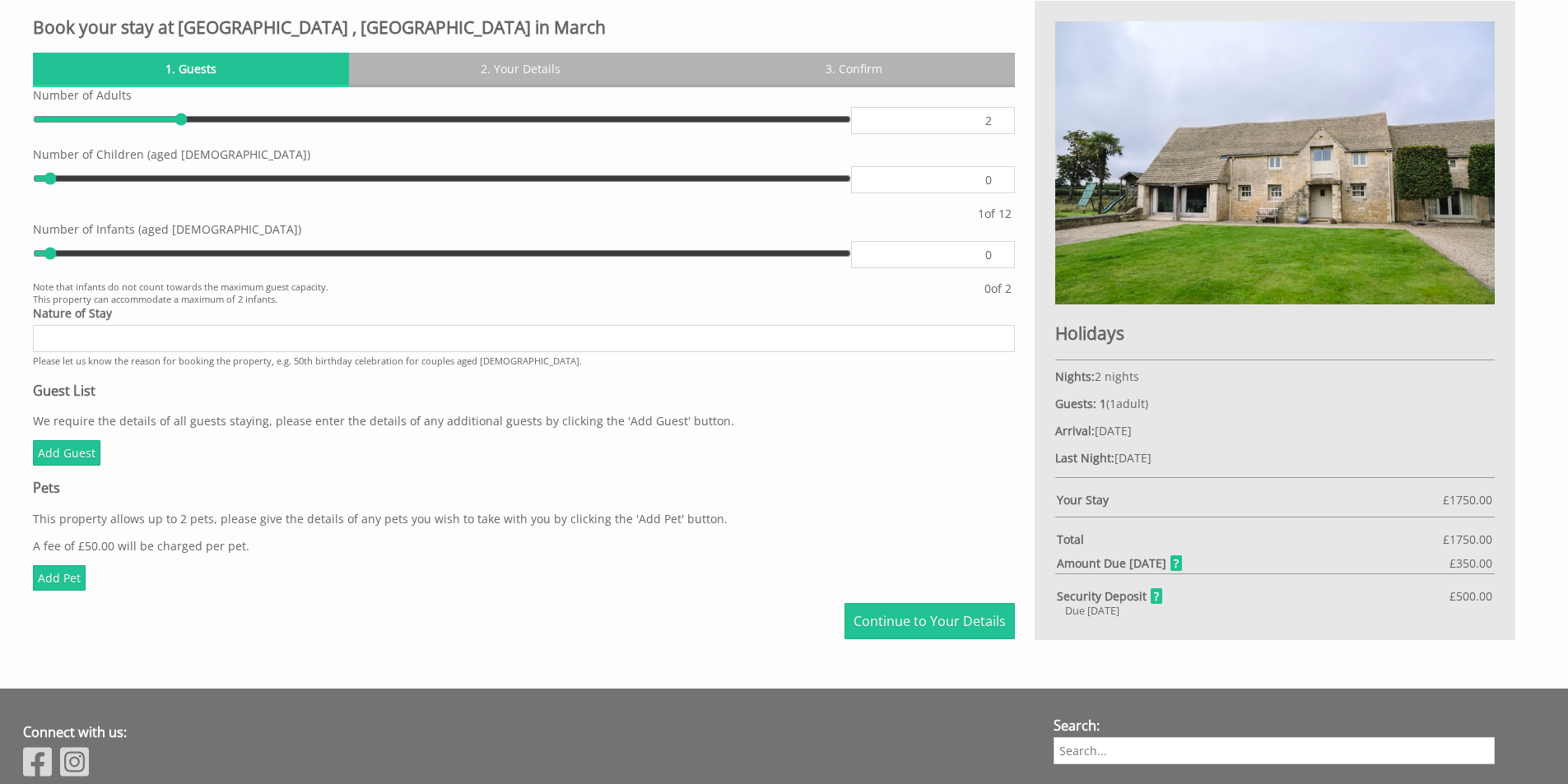
type input "3"
type input "4"
type input "5"
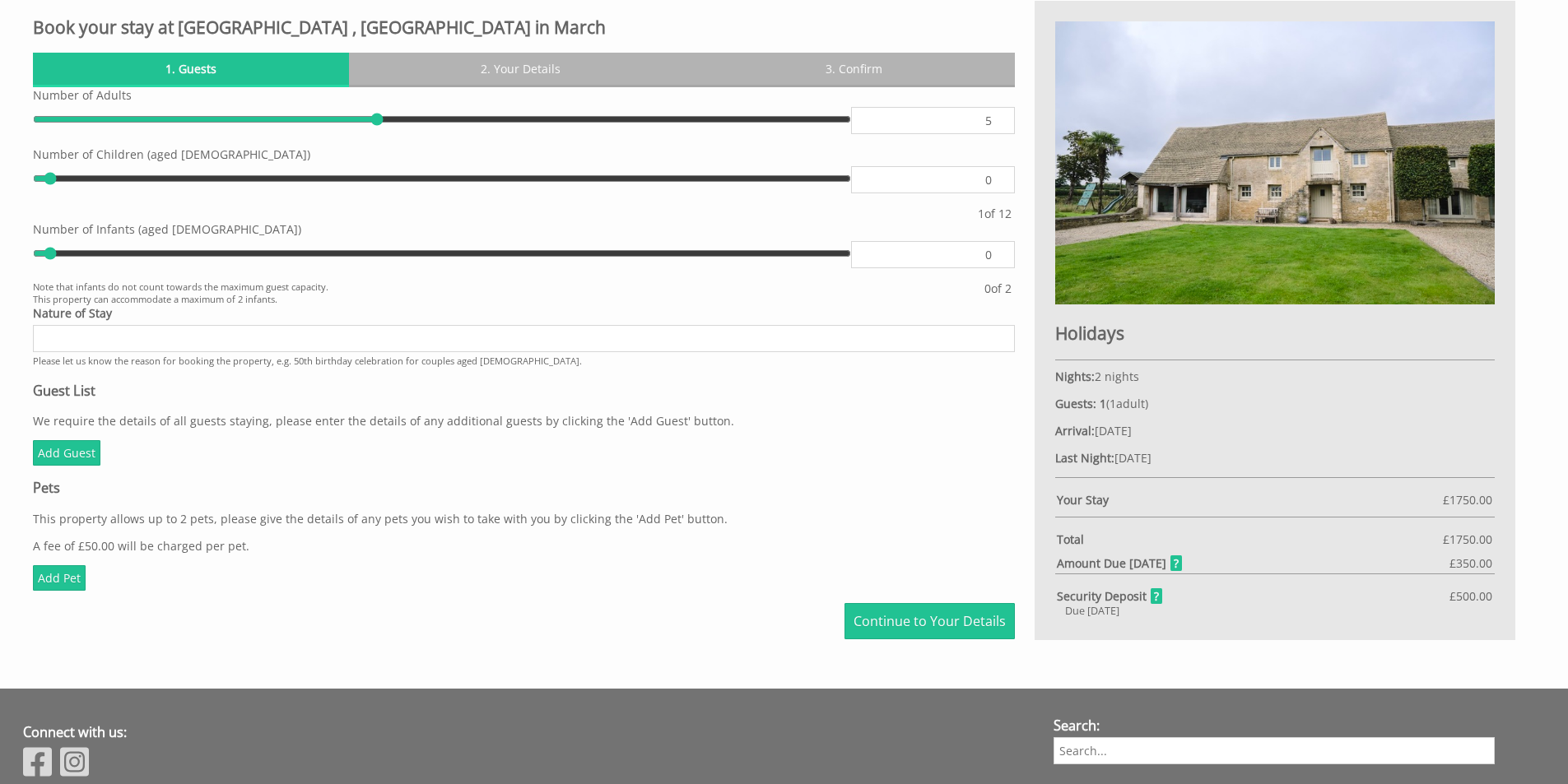
type input "6"
type input "7"
type input "8"
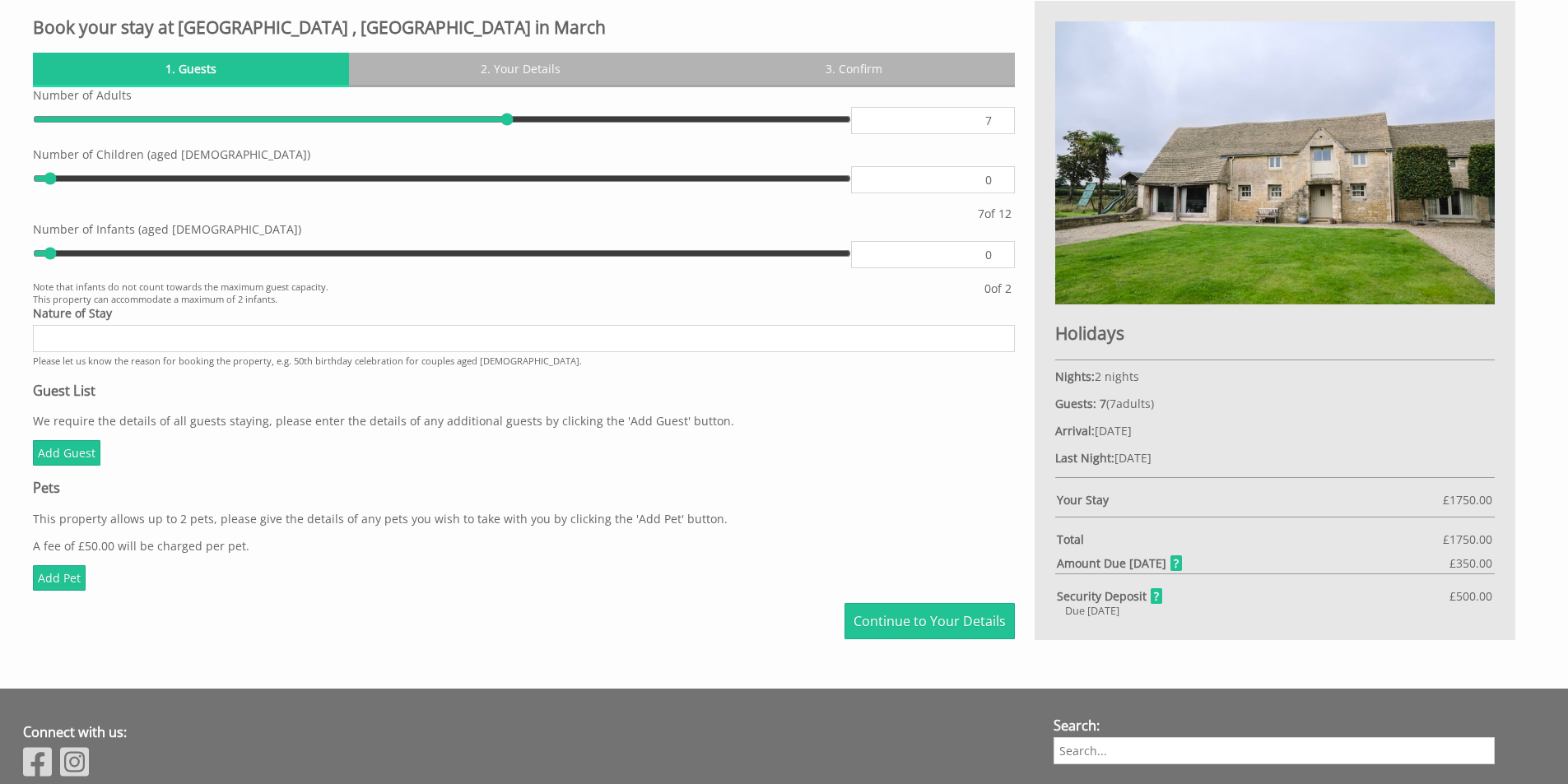
type input "8"
type input "9"
type input "10"
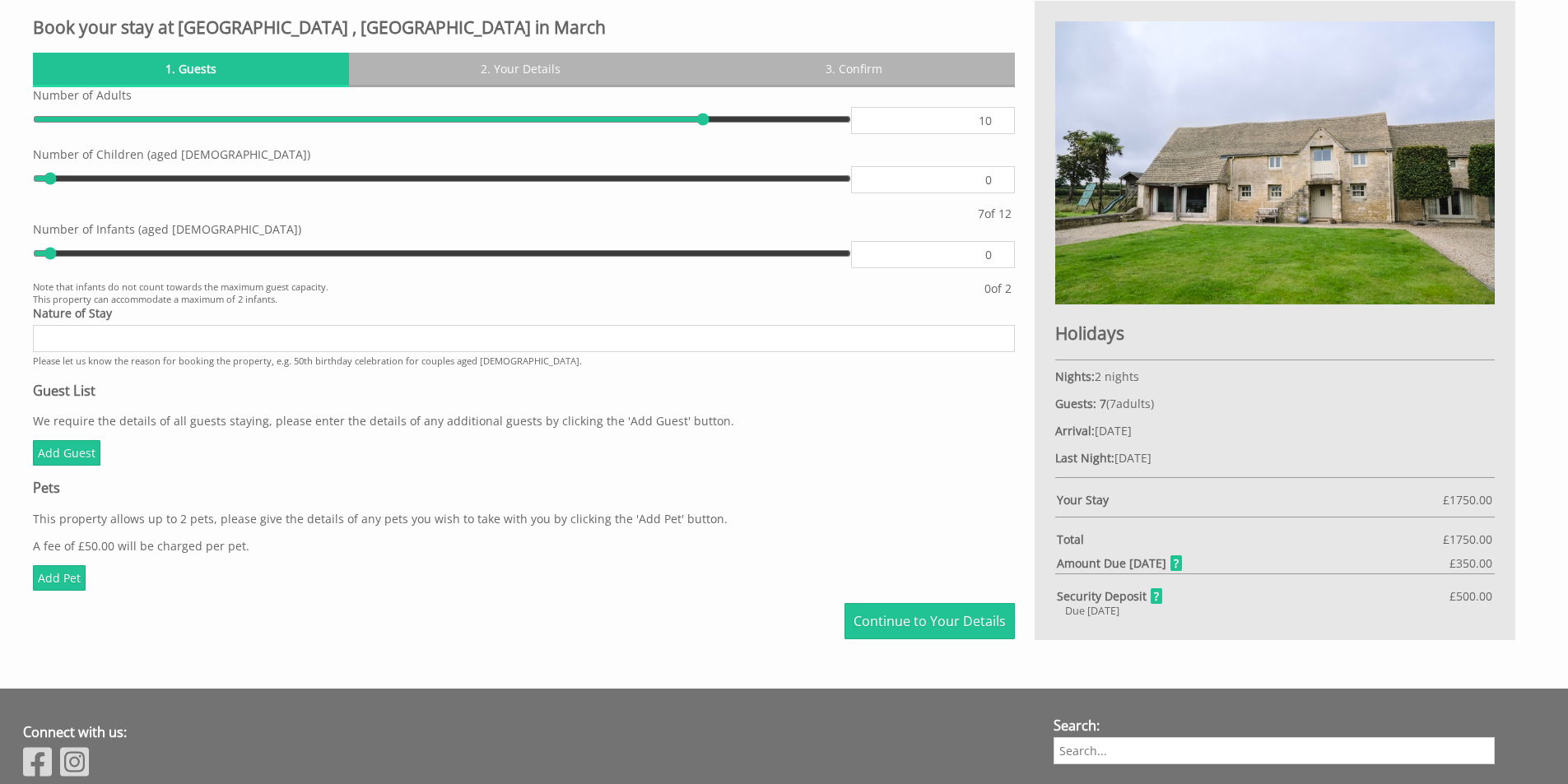
type input "11"
type input "12"
type input "11"
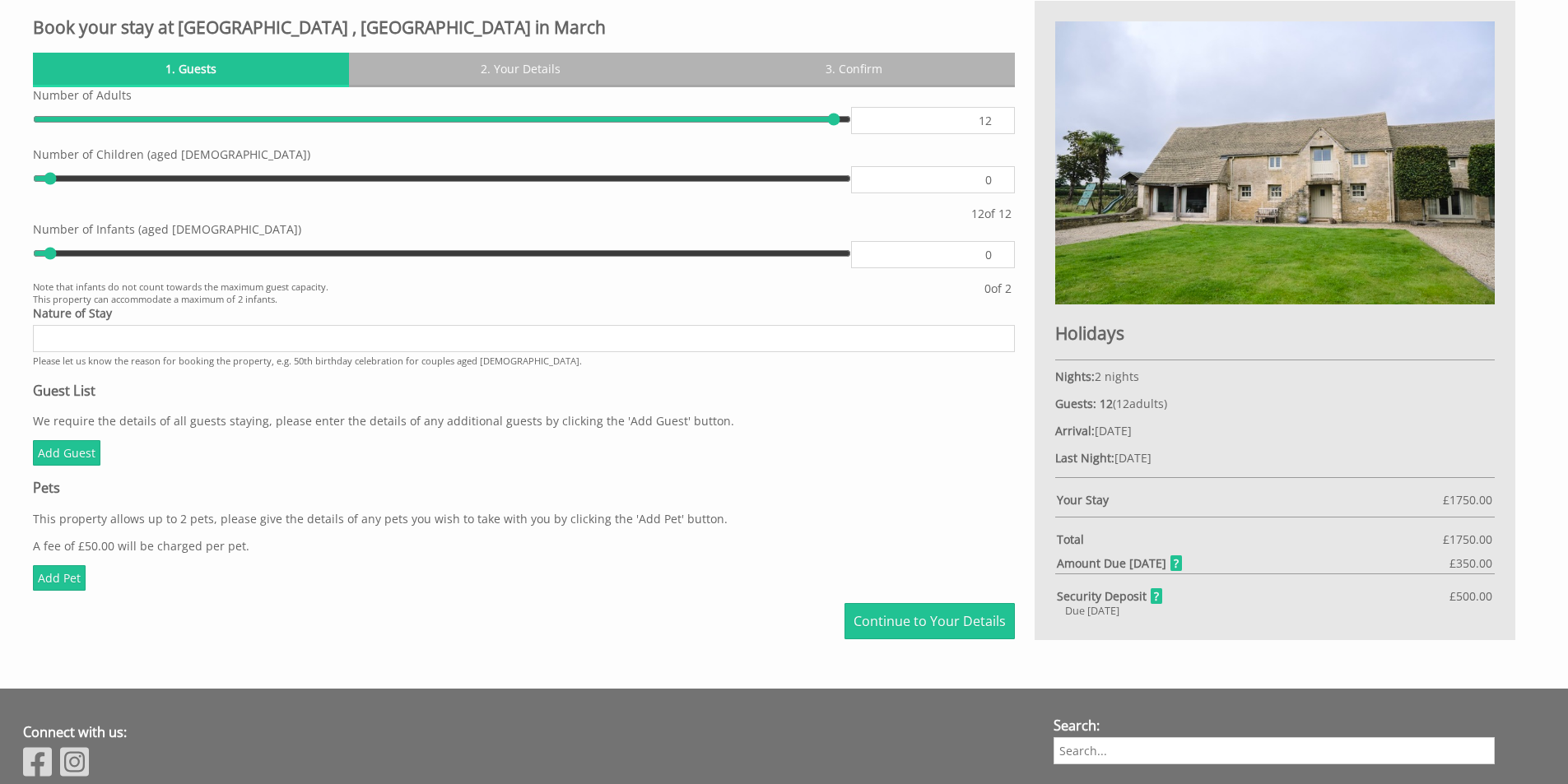
type input "11"
type input "10"
type input "9"
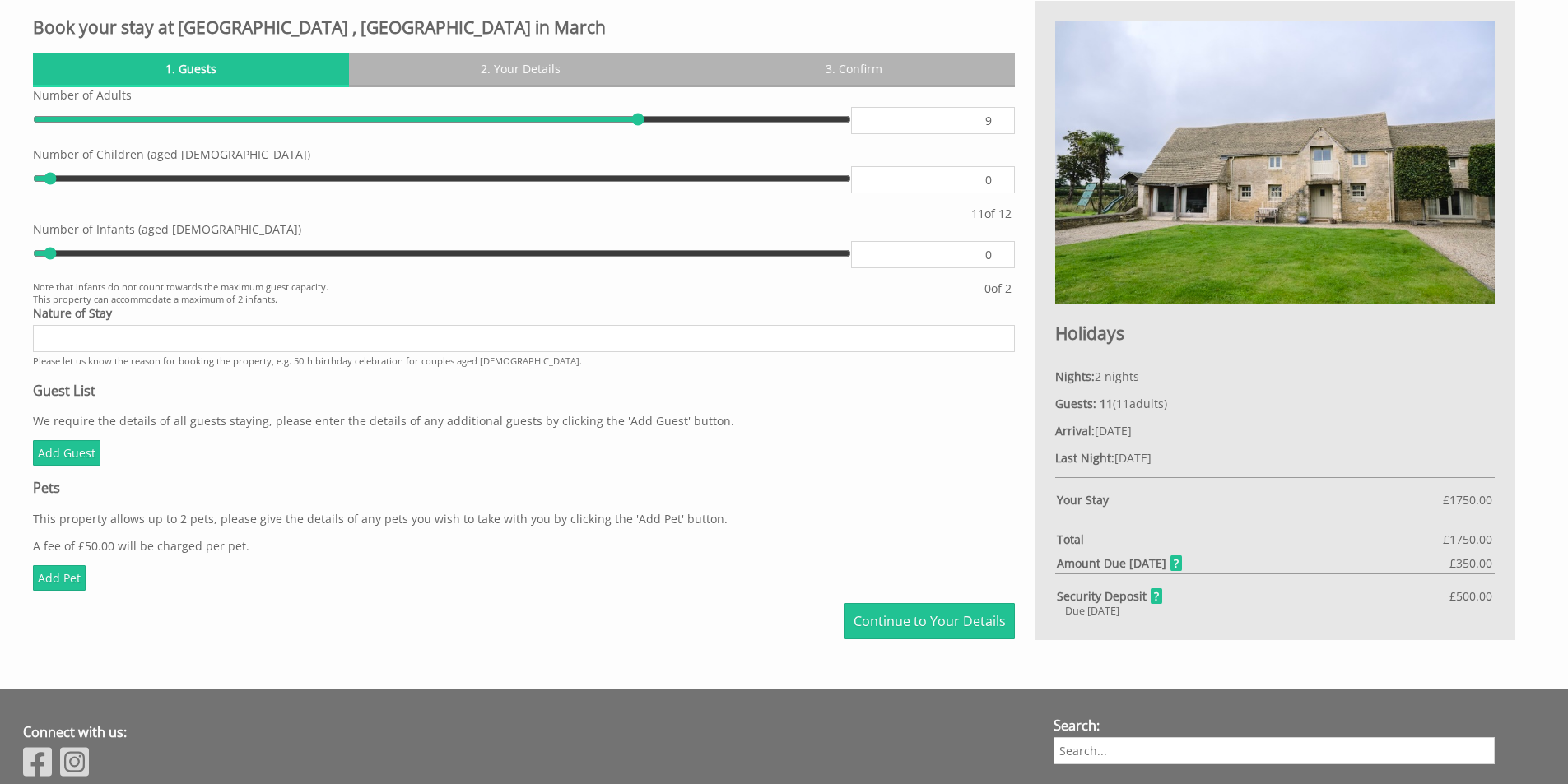
type input "8"
type input "7"
type input "6"
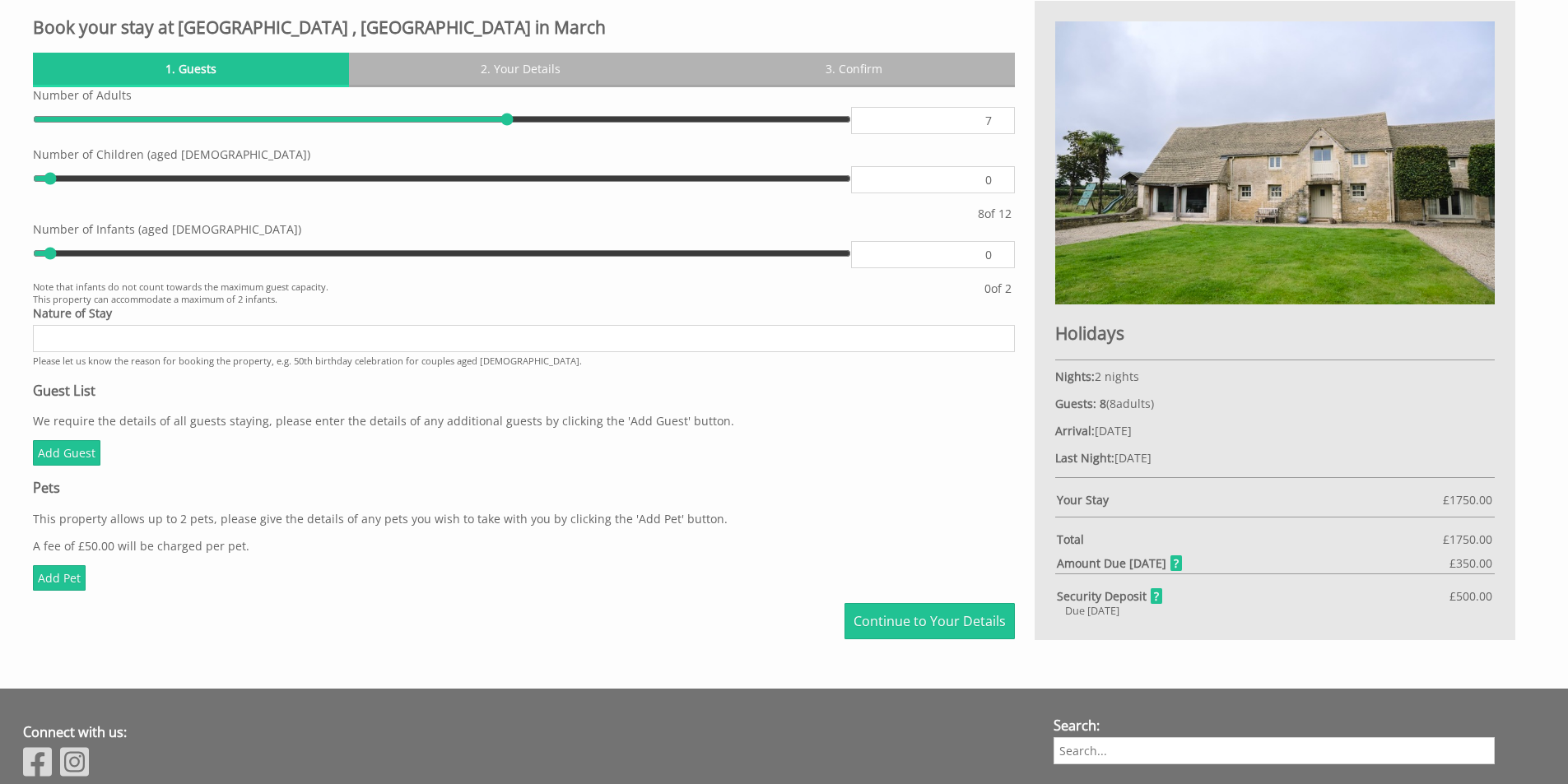
type input "6"
type input "5"
type input "4"
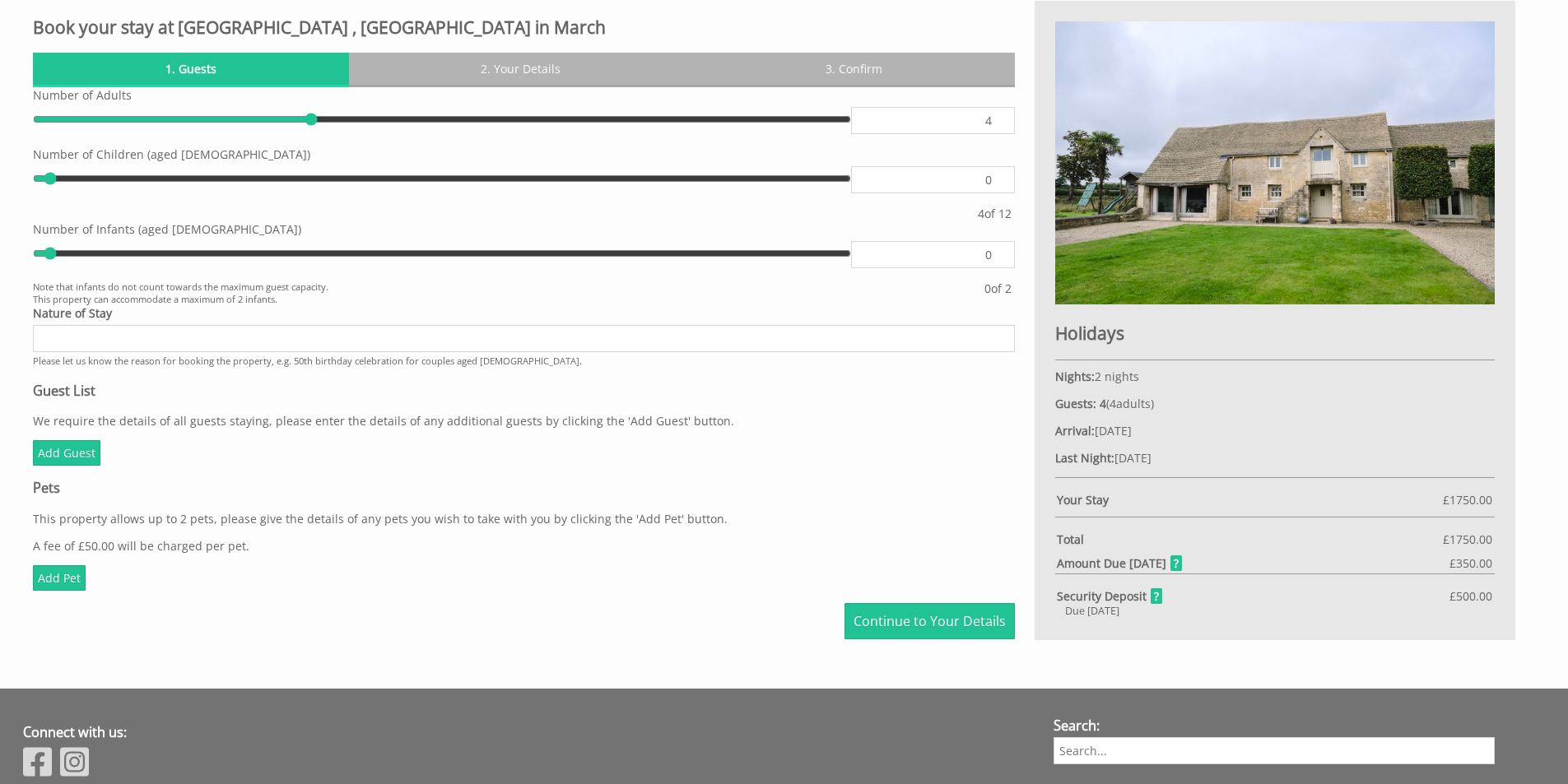
type input "3"
type input "4"
type input "5"
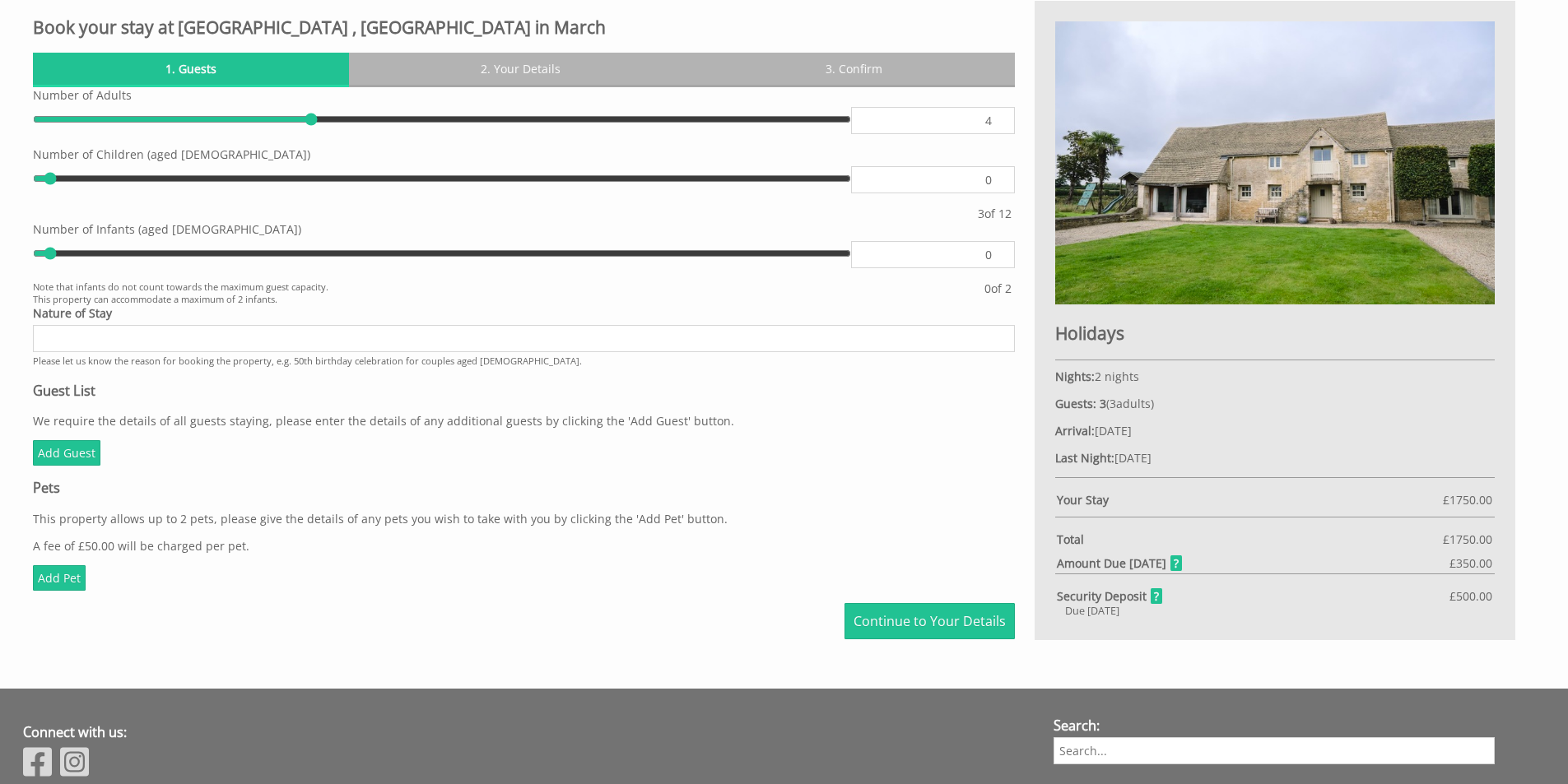
type input "5"
type input "6"
type input "7"
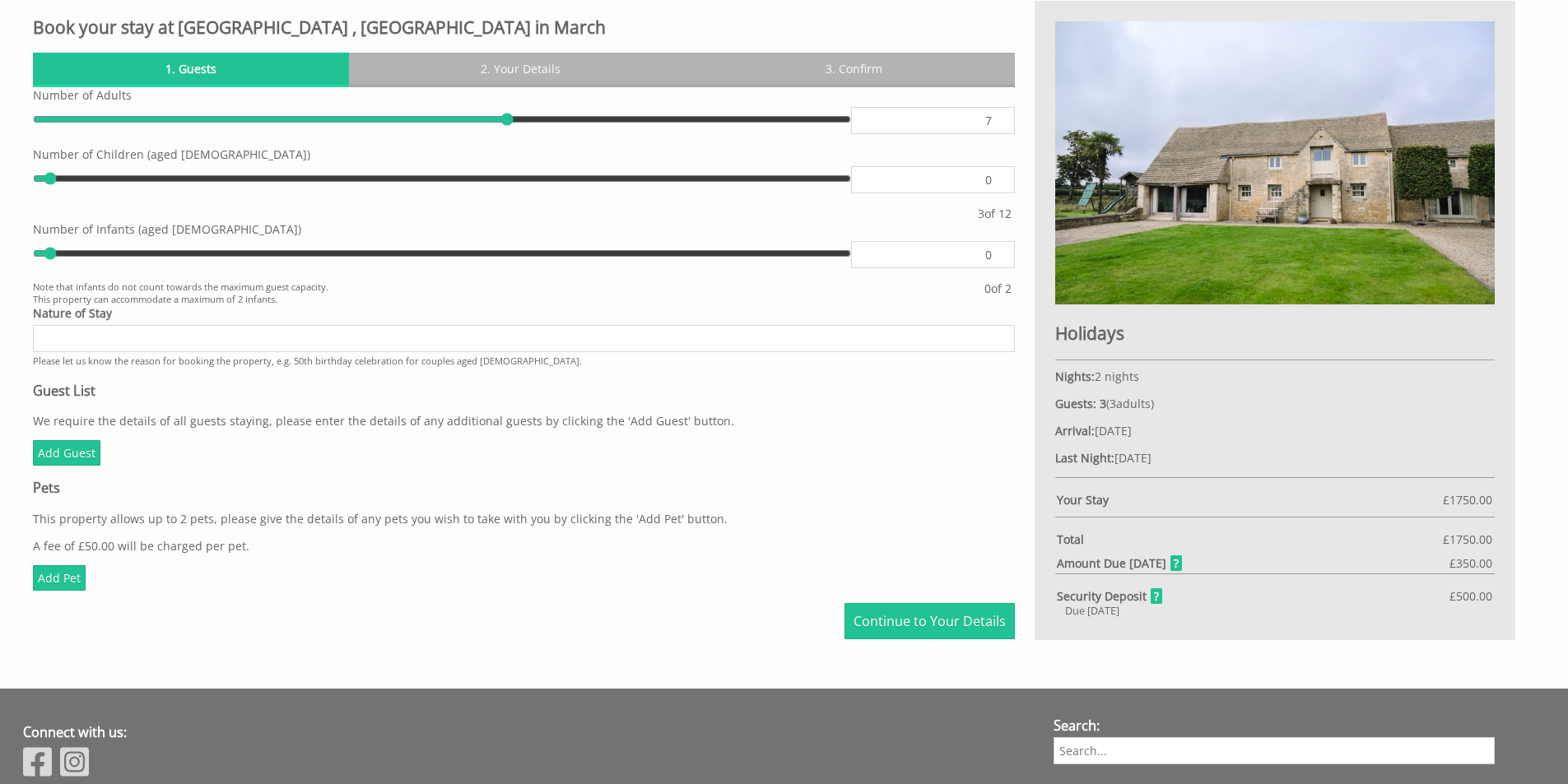
type input "8"
type input "9"
type input "8"
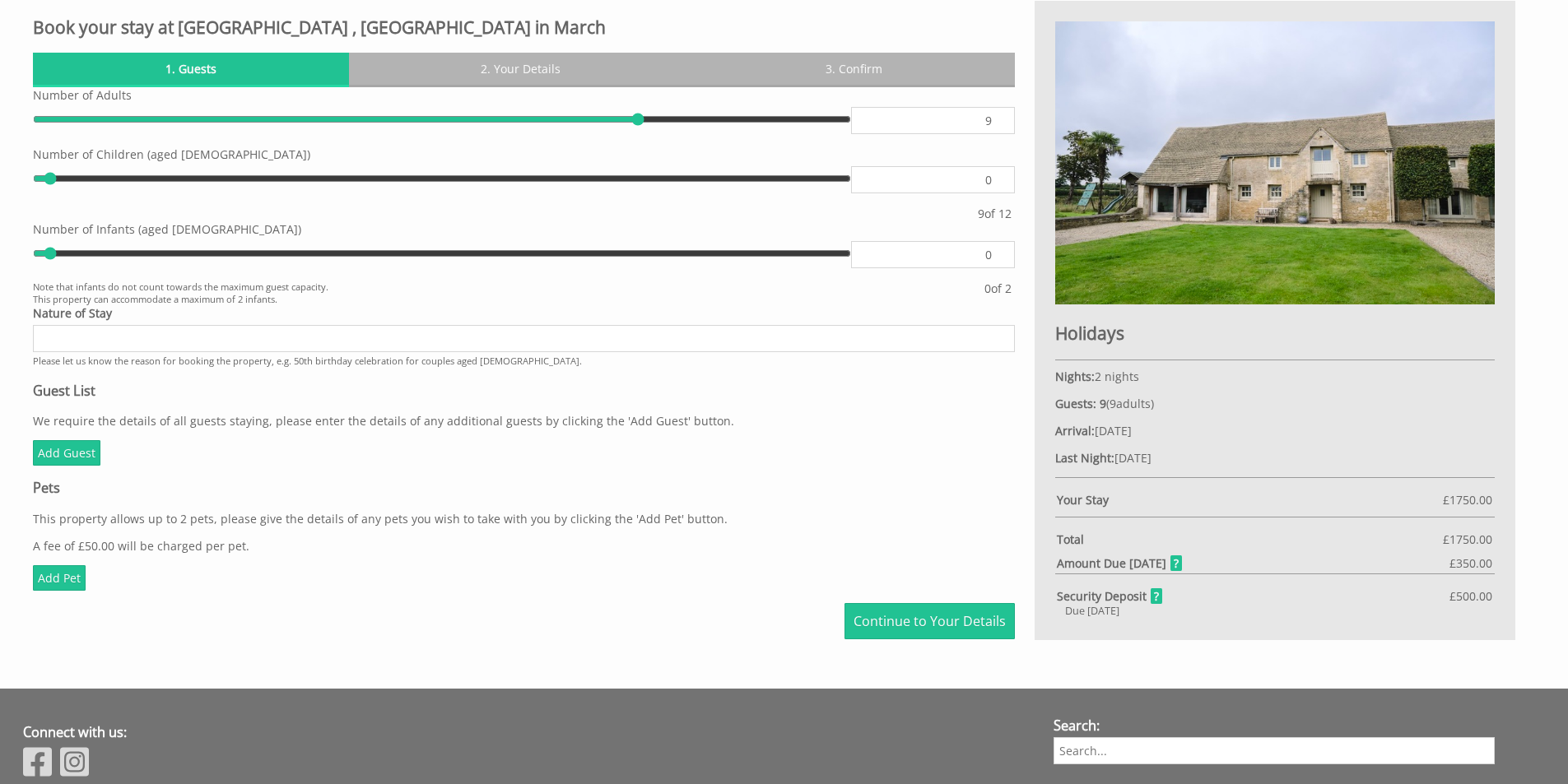
type input "8"
type input "7"
type input "6"
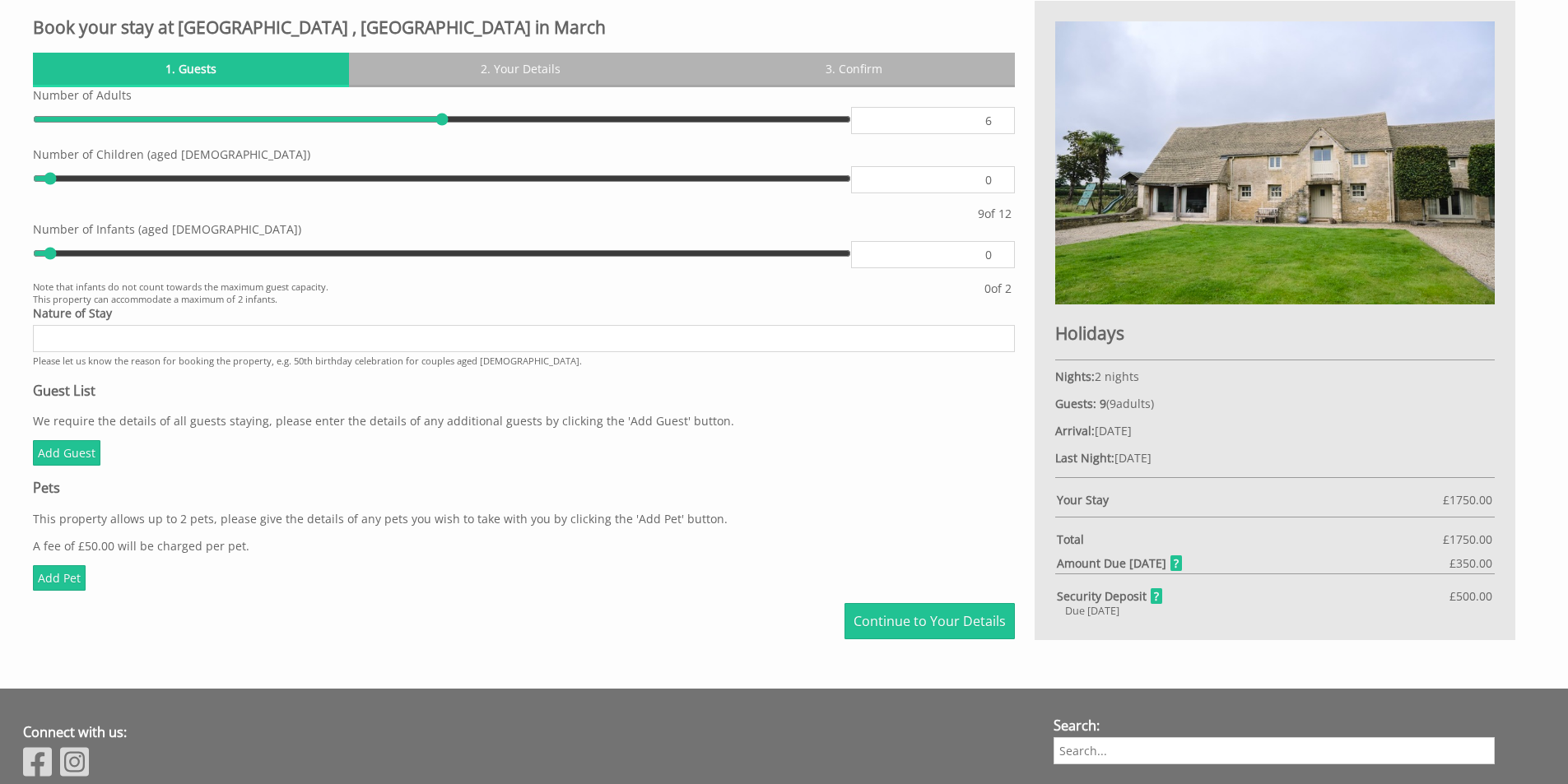
type input "5"
type input "4"
type input "5"
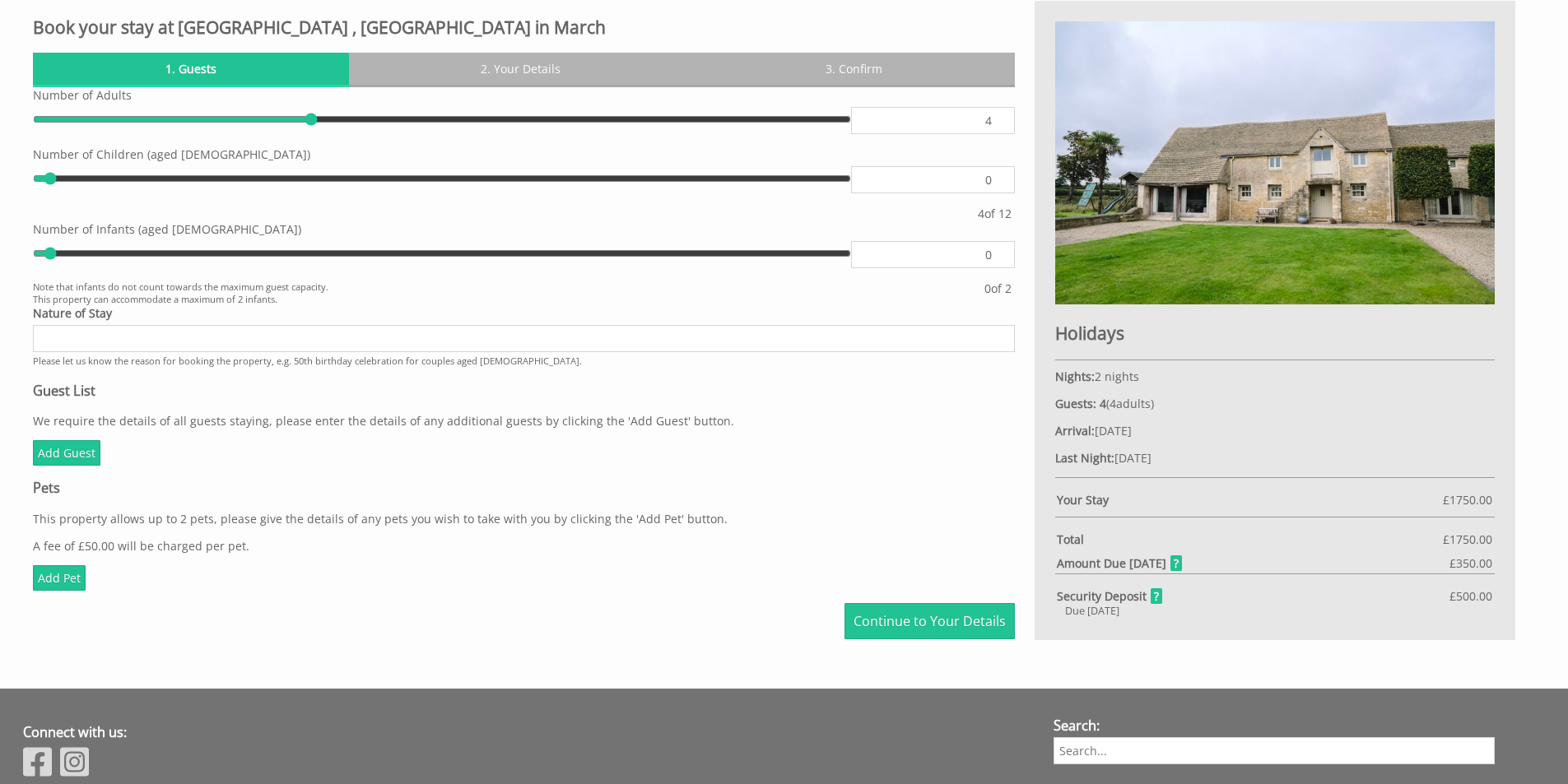
type input "5"
type input "6"
type input "7"
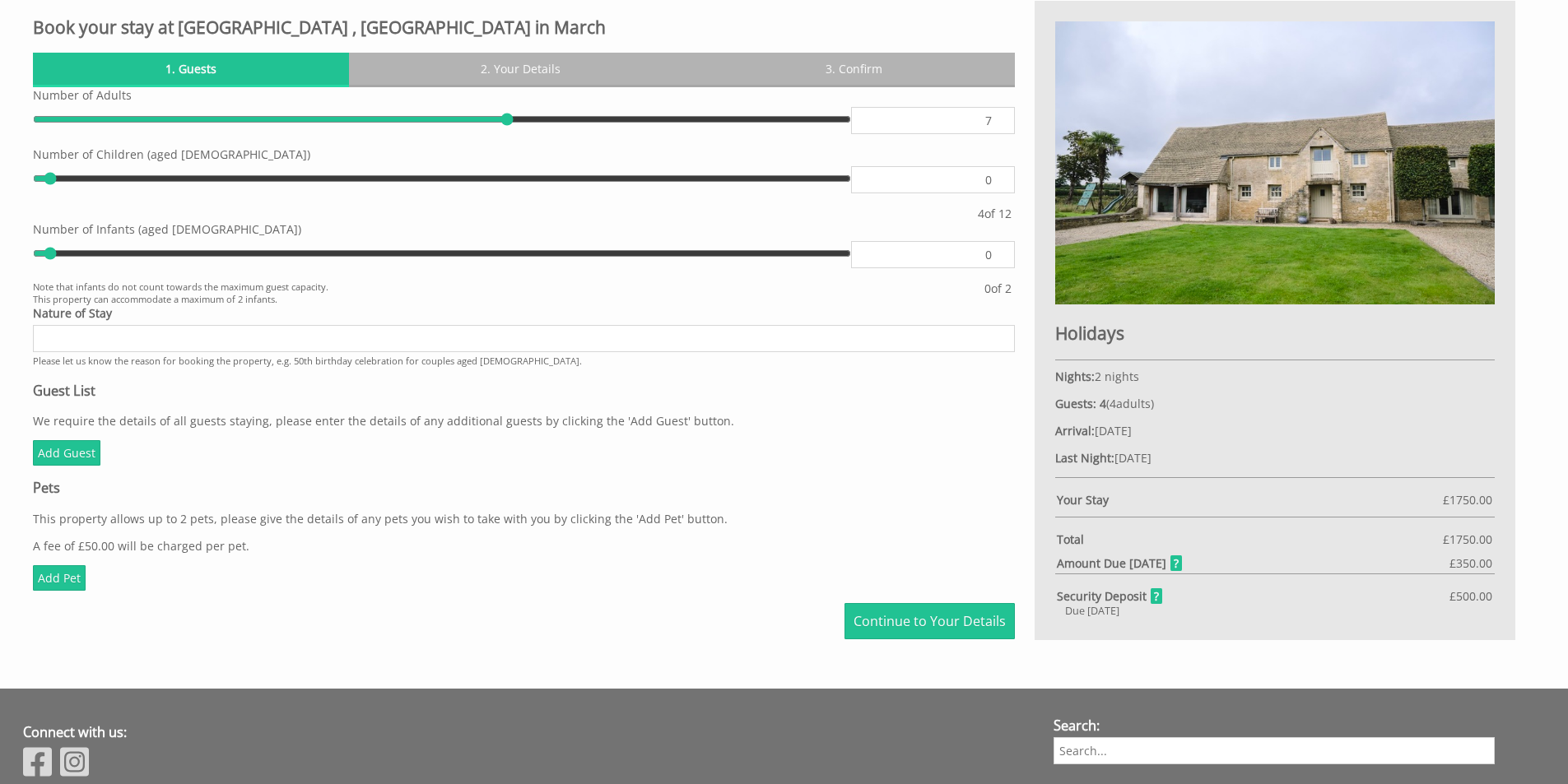
type input "8"
type input "9"
type input "10"
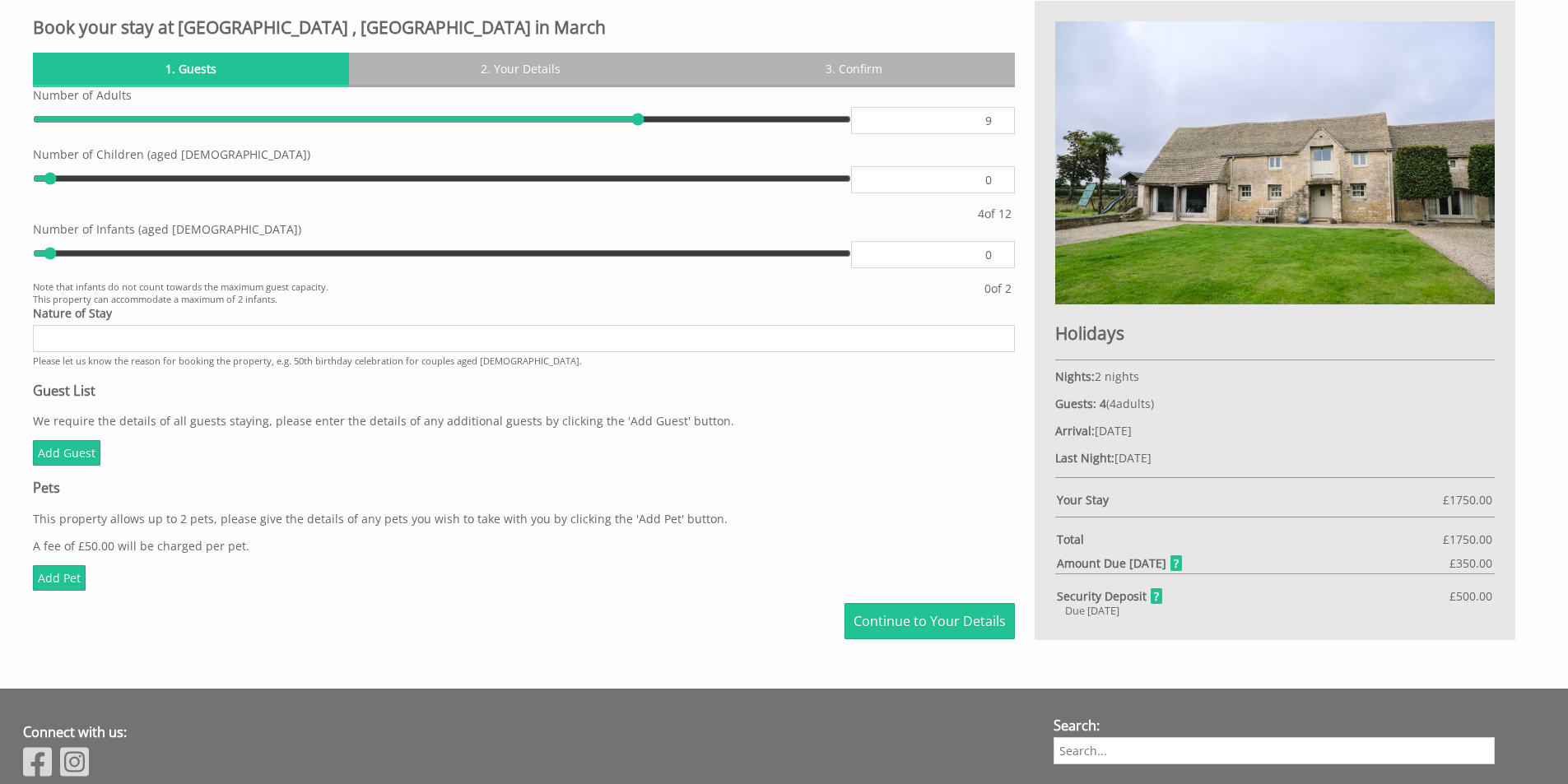
type input "10"
type input "9"
type input "8"
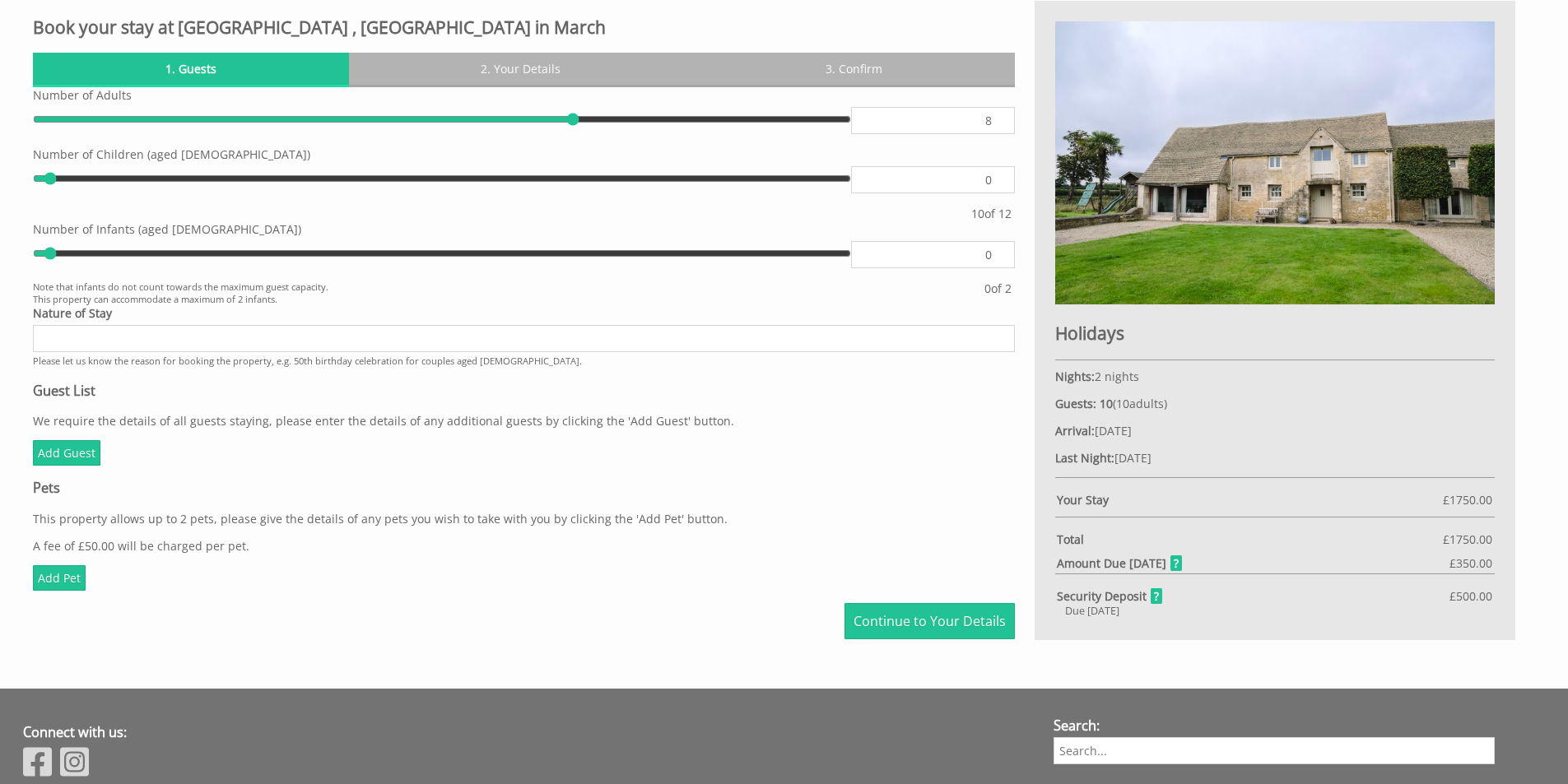
type input "7"
type input "6"
type input "7"
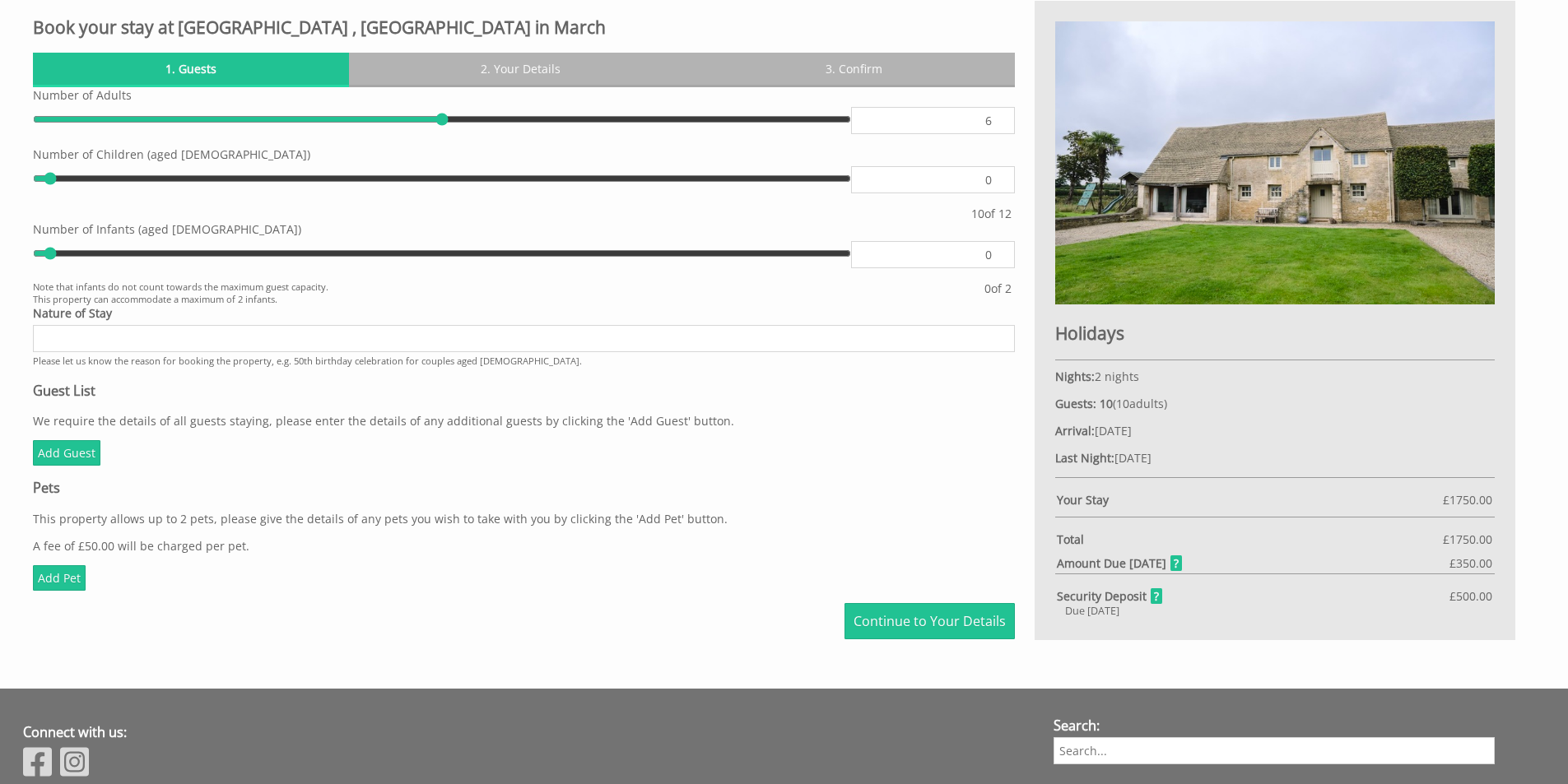
type input "7"
type input "8"
type input "9"
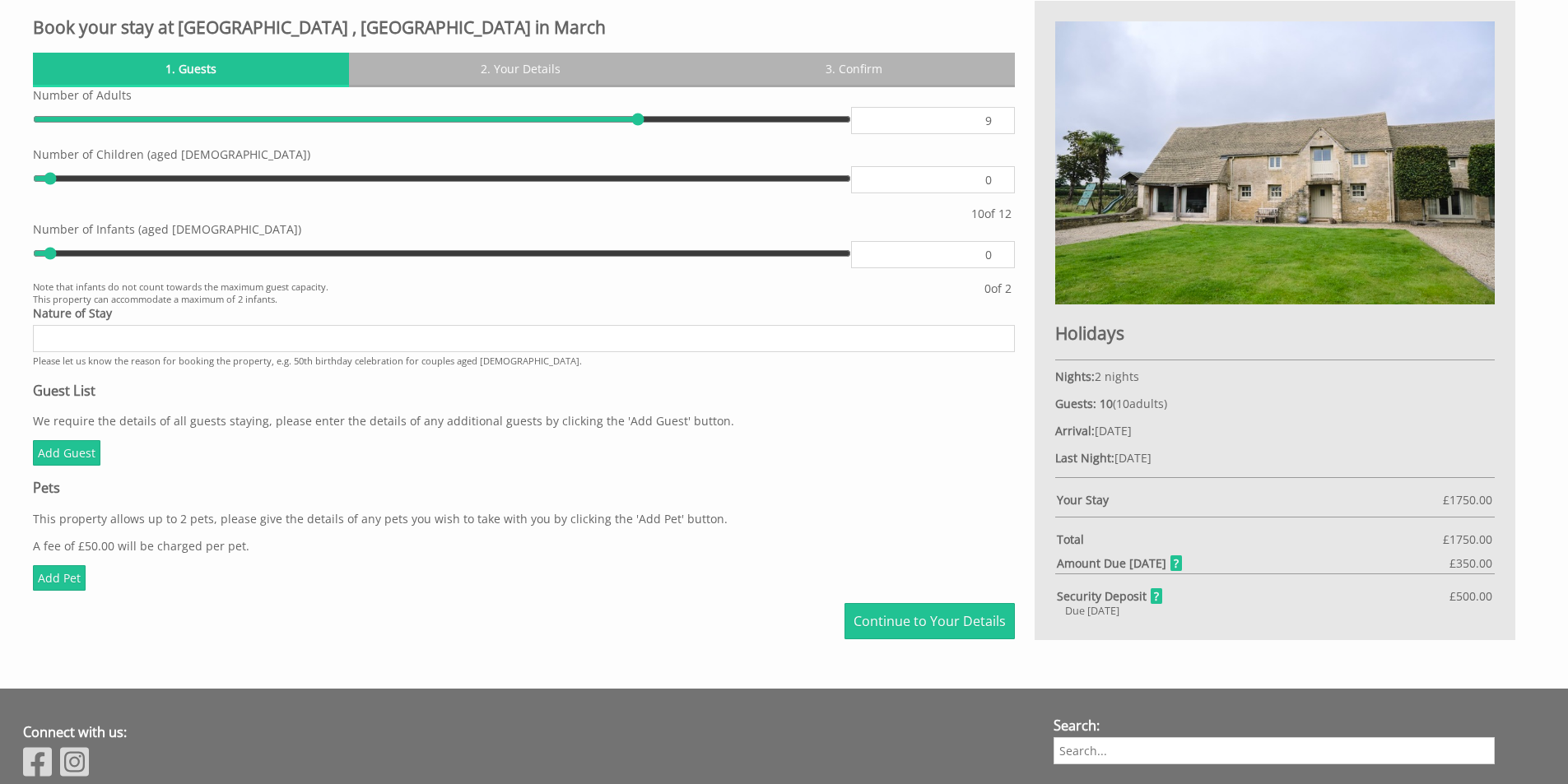
type input "10"
type input "11"
type input "12"
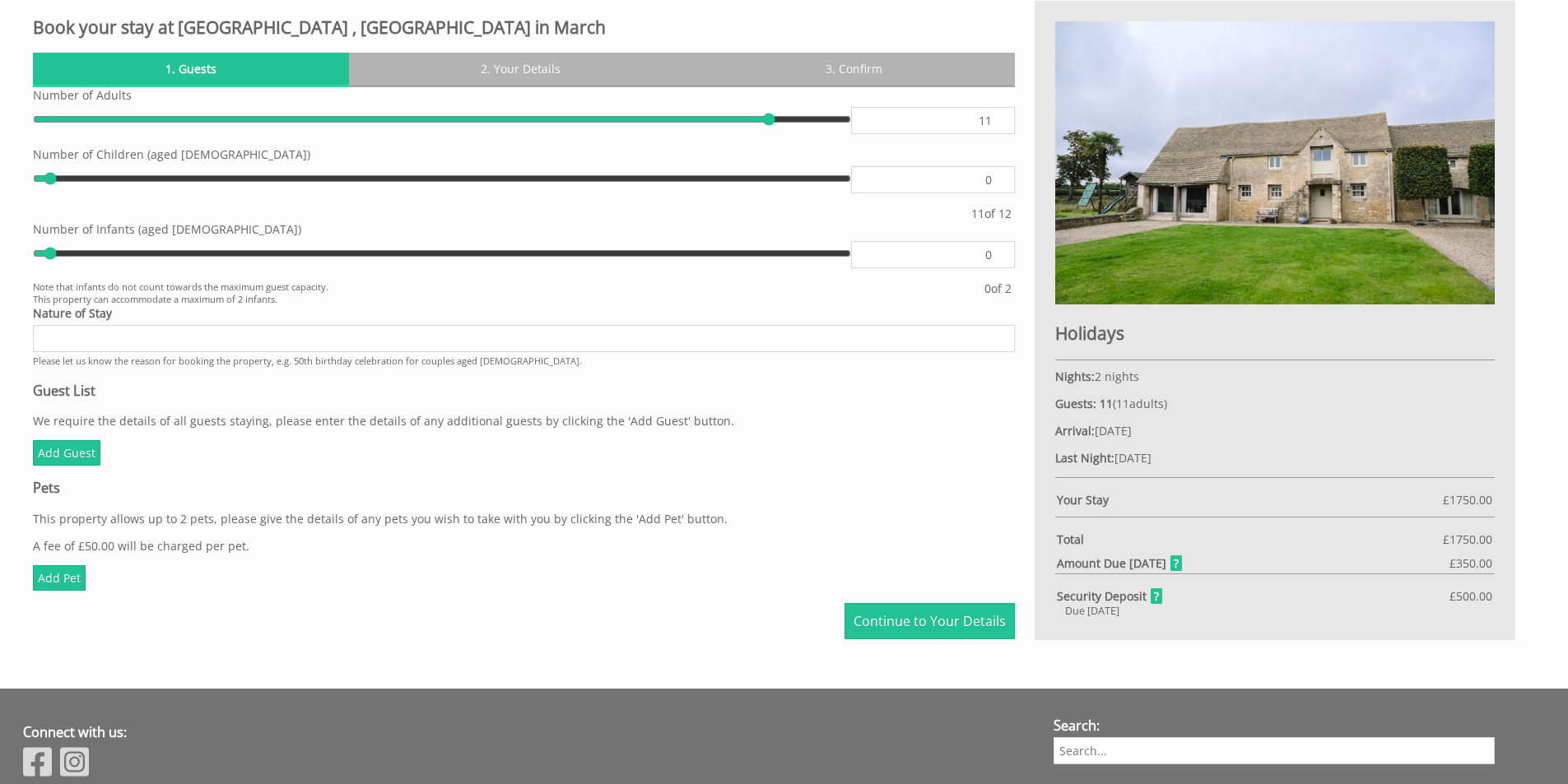
type input "12"
drag, startPoint x: 115, startPoint y: 120, endPoint x: 1157, endPoint y: 199, distance: 1045.0
type input "12"
click at [851, 132] on input "range" at bounding box center [441, 118] width 818 height 25
drag, startPoint x: 830, startPoint y: 123, endPoint x: 883, endPoint y: 133, distance: 53.9
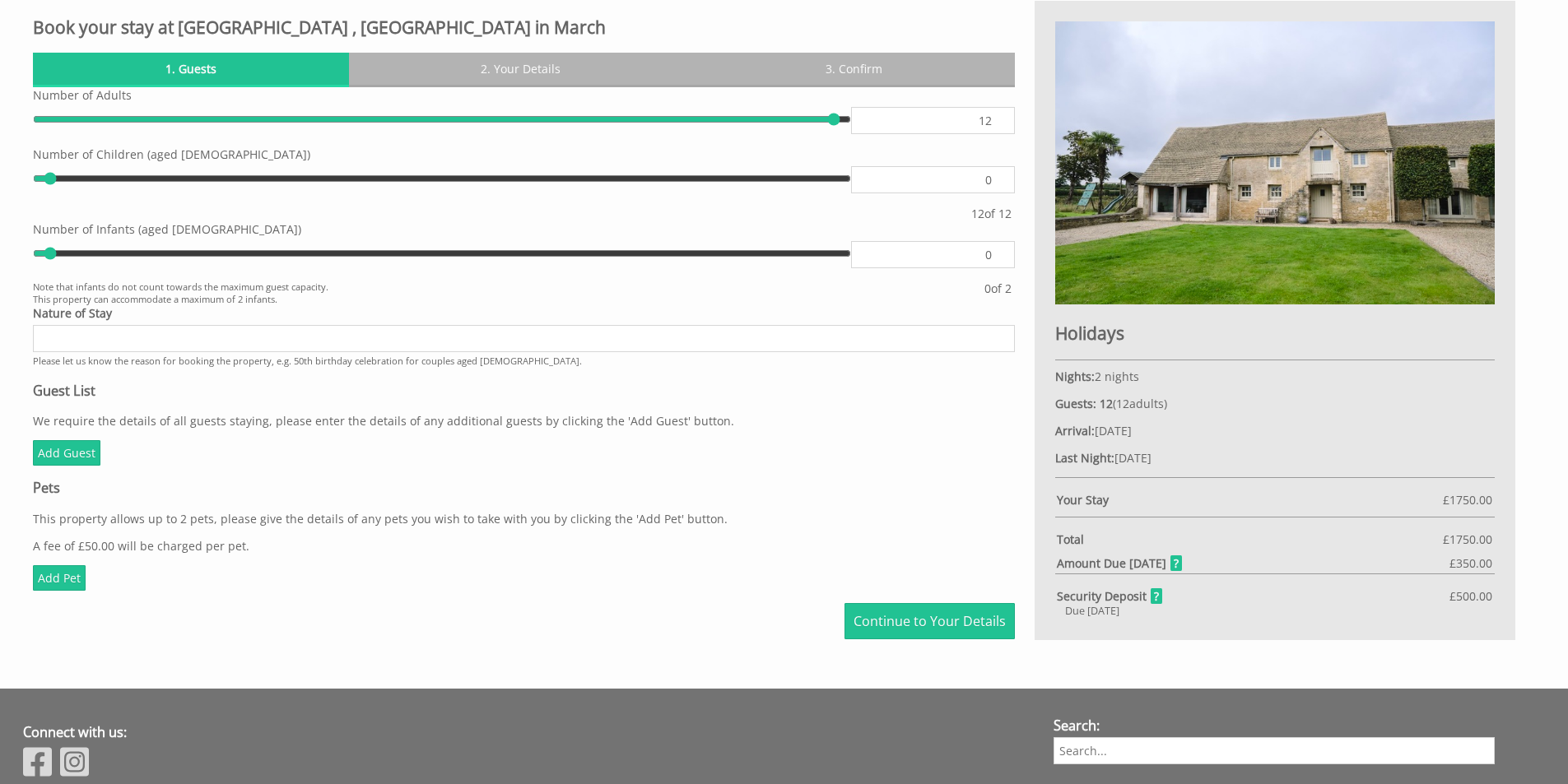
click at [851, 129] on input "range" at bounding box center [441, 118] width 818 height 25
